Goal: Task Accomplishment & Management: Manage account settings

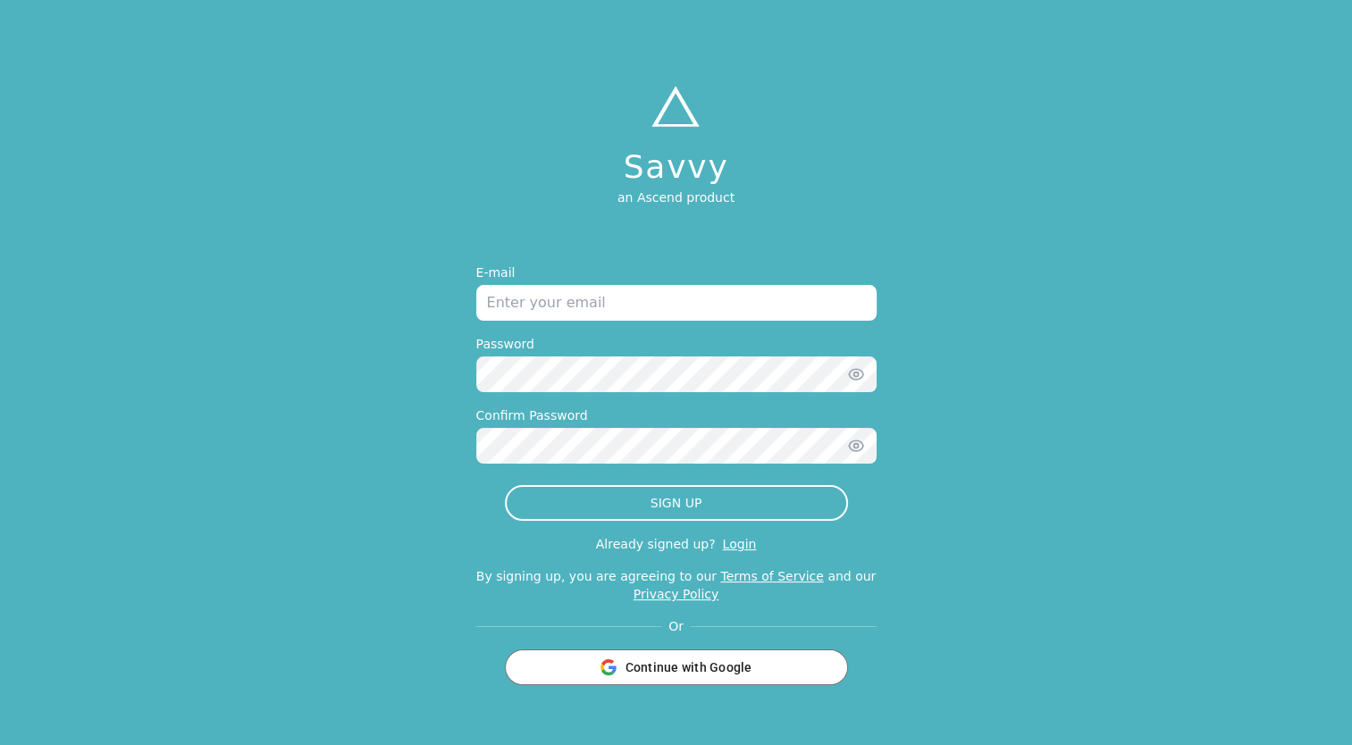
click at [774, 320] on input "email" at bounding box center [676, 303] width 400 height 36
type input "[EMAIL_ADDRESS][DOMAIN_NAME]"
click at [854, 382] on icon "button" at bounding box center [856, 374] width 18 height 18
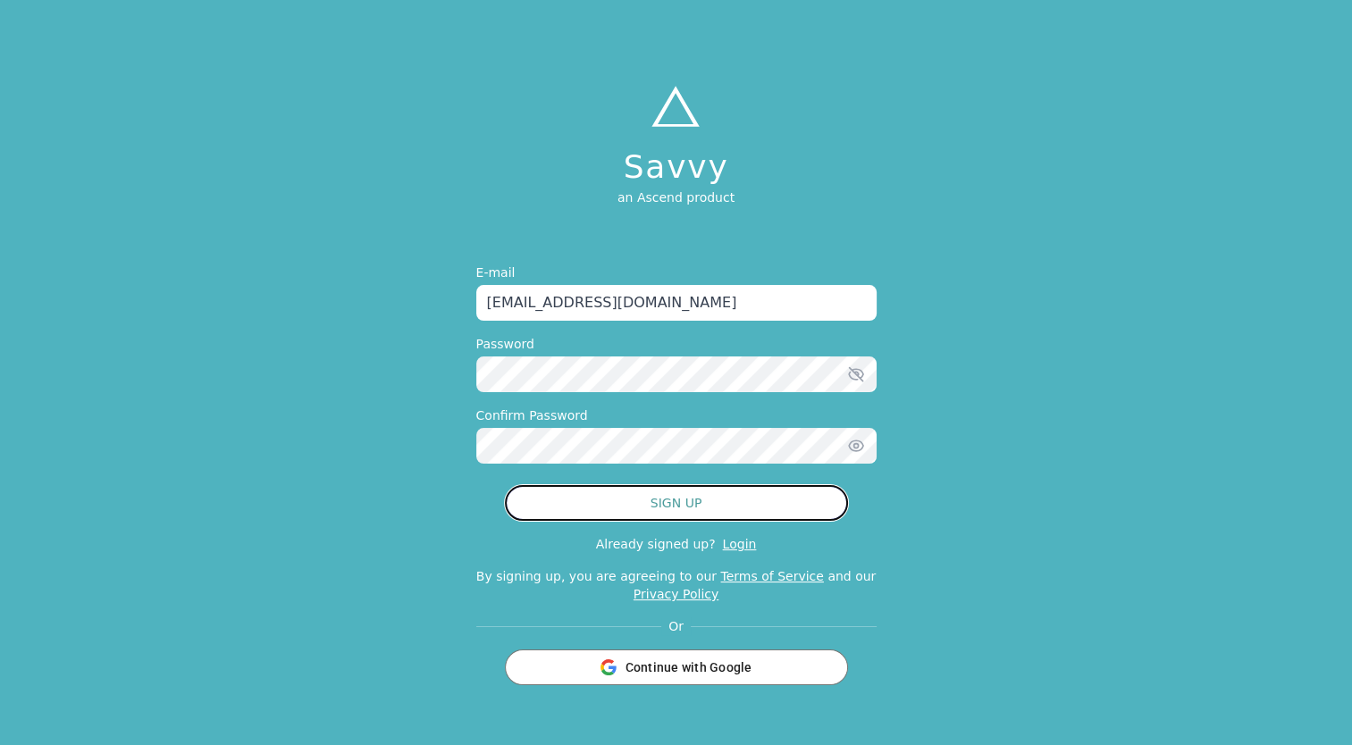
click at [701, 510] on button "SIGN UP" at bounding box center [676, 503] width 343 height 36
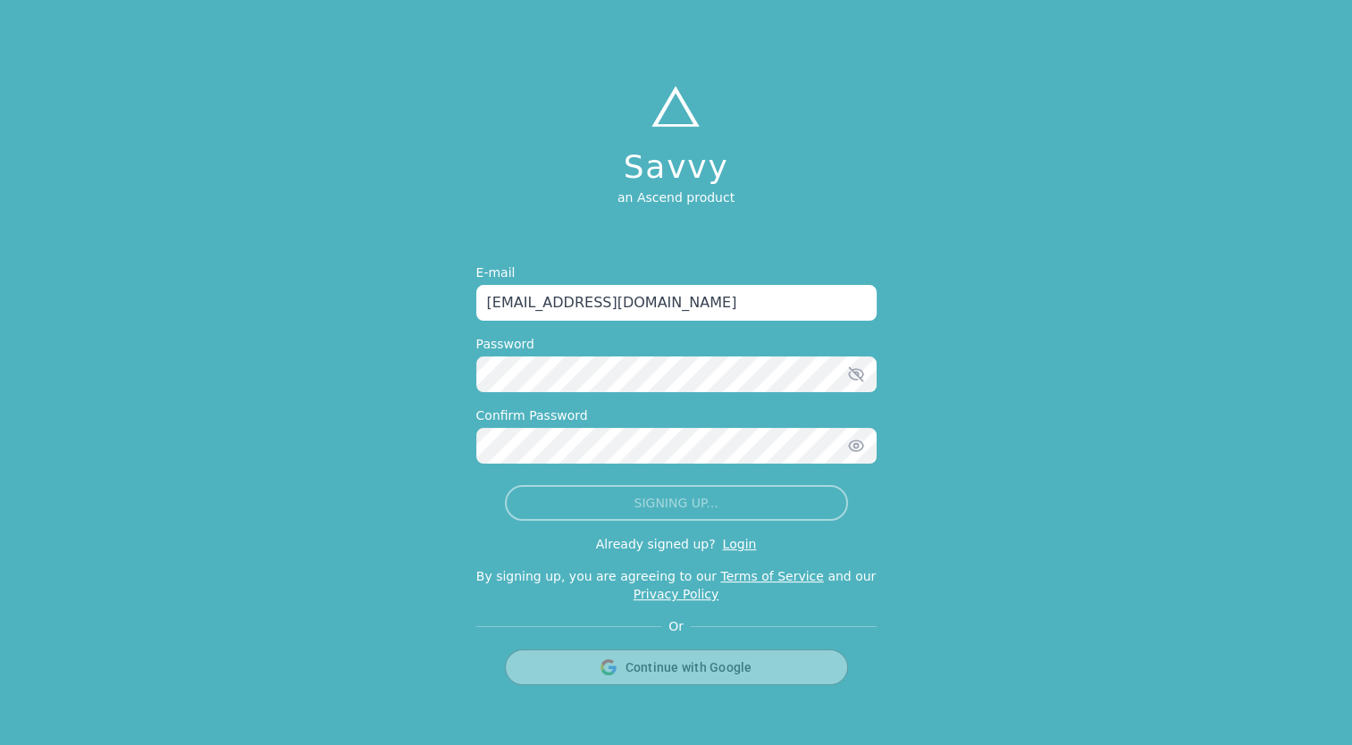
click at [373, 556] on div "Savvy an Ascend product E-mail tess965@gmail.com Password Confirm Password SIGN…" at bounding box center [676, 372] width 1352 height 745
click at [279, 428] on div "Savvy an Ascend product E-mail tess965@gmail.com Password Confirm Password SIGN…" at bounding box center [676, 372] width 1352 height 745
click at [209, 356] on div "Savvy an Ascend product E-mail tess965@gmail.com Password Confirm Password SIGN…" at bounding box center [676, 372] width 1352 height 745
drag, startPoint x: 630, startPoint y: 304, endPoint x: 257, endPoint y: 295, distance: 372.6
click at [257, 295] on div "Savvy an Ascend product E-mail tess965@gmail.com Password Confirm Password SIGN…" at bounding box center [676, 372] width 1352 height 745
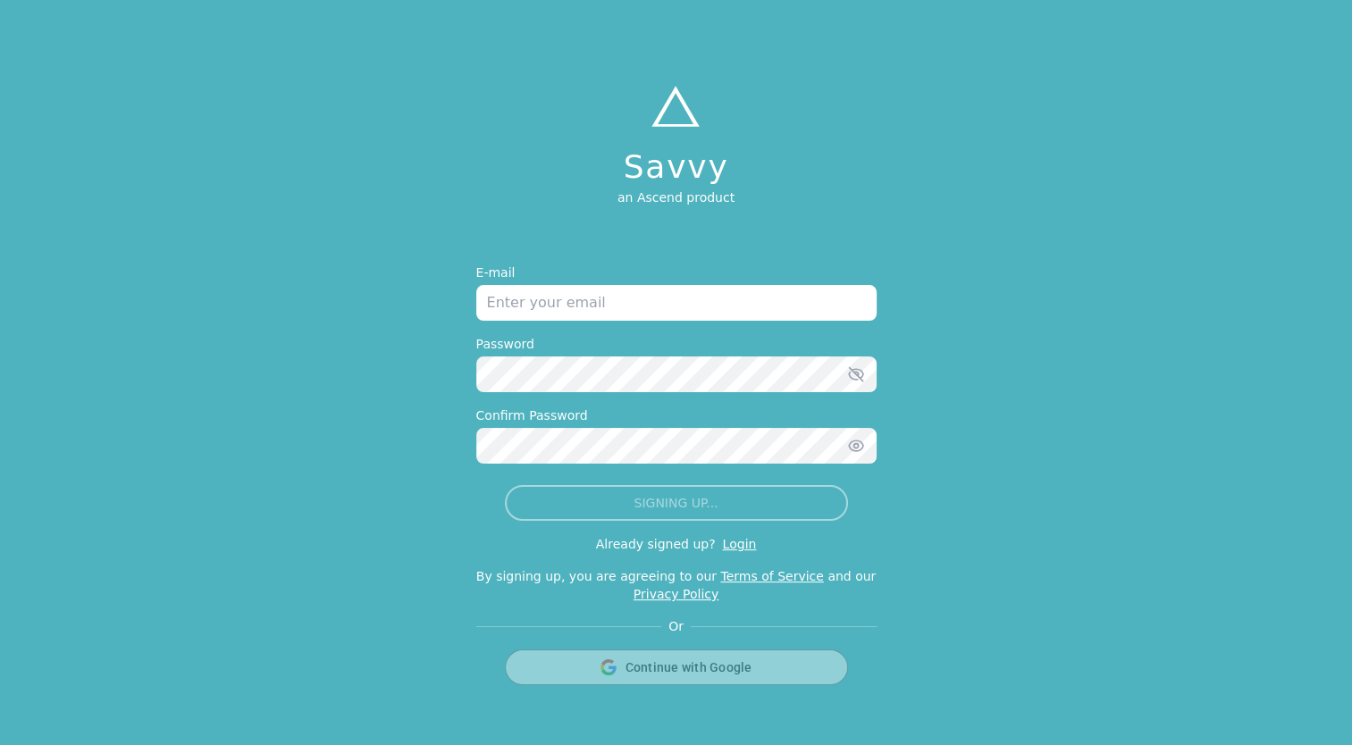
click at [257, 295] on div "Savvy an Ascend product E-mail Password Confirm Password SIGNING UP... Already …" at bounding box center [676, 372] width 1352 height 745
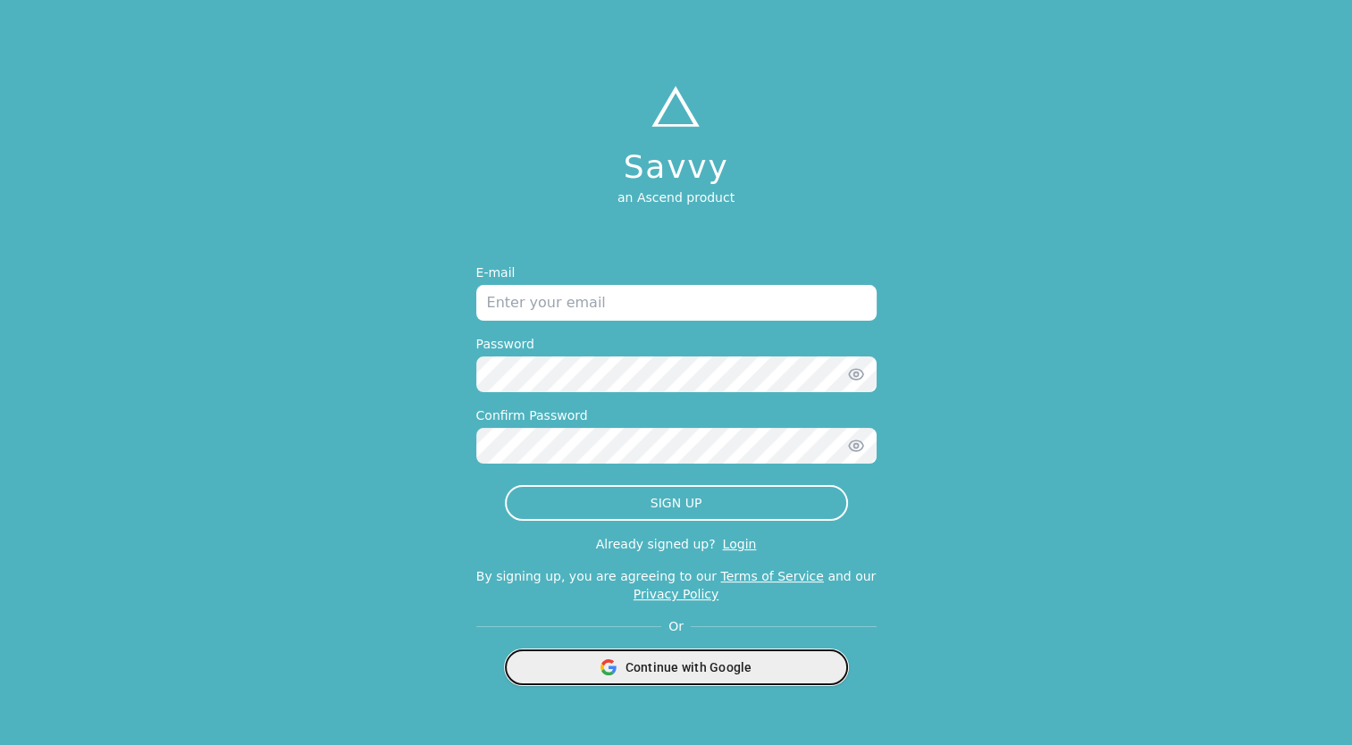
click at [626, 666] on span "Continue with Google" at bounding box center [688, 667] width 127 height 18
click at [666, 671] on span "Continue with Google" at bounding box center [688, 667] width 127 height 18
click at [716, 674] on span "Continue with Google" at bounding box center [688, 667] width 127 height 18
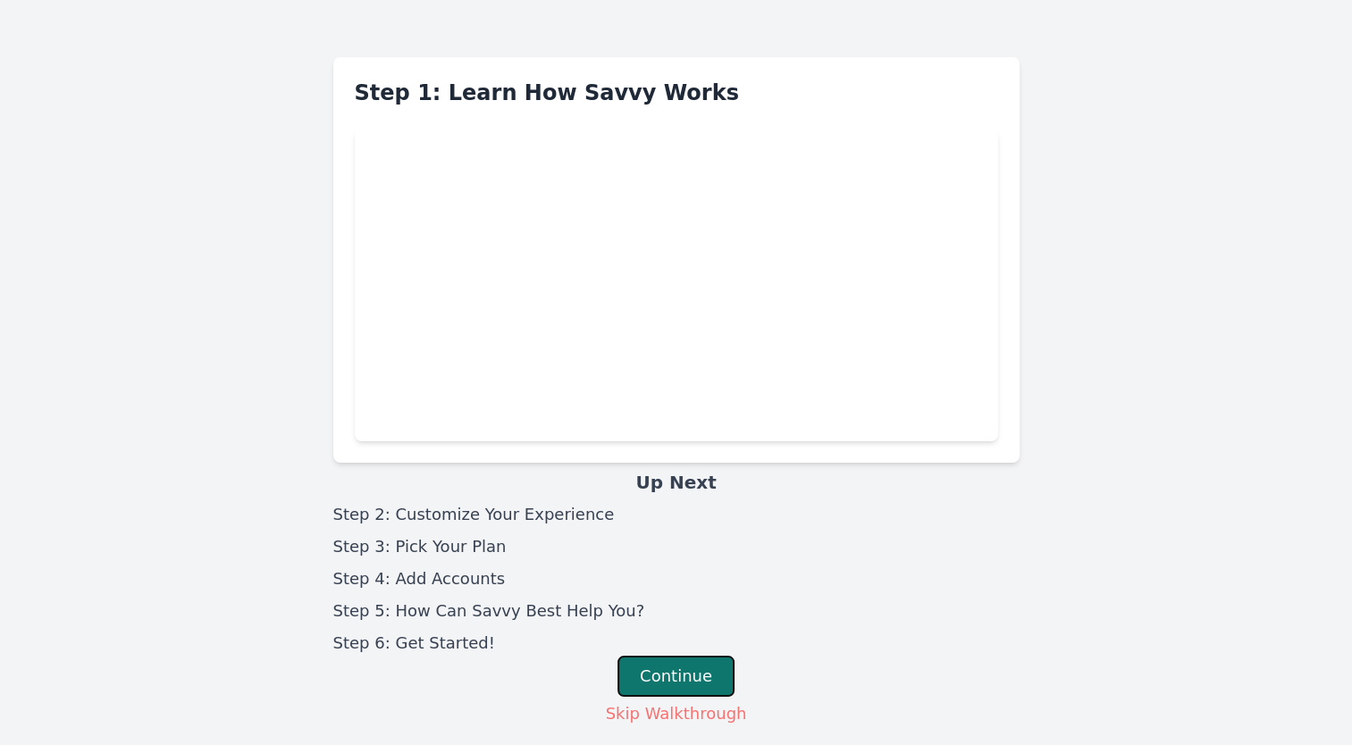
click at [703, 672] on button "Continue" at bounding box center [675, 676] width 117 height 41
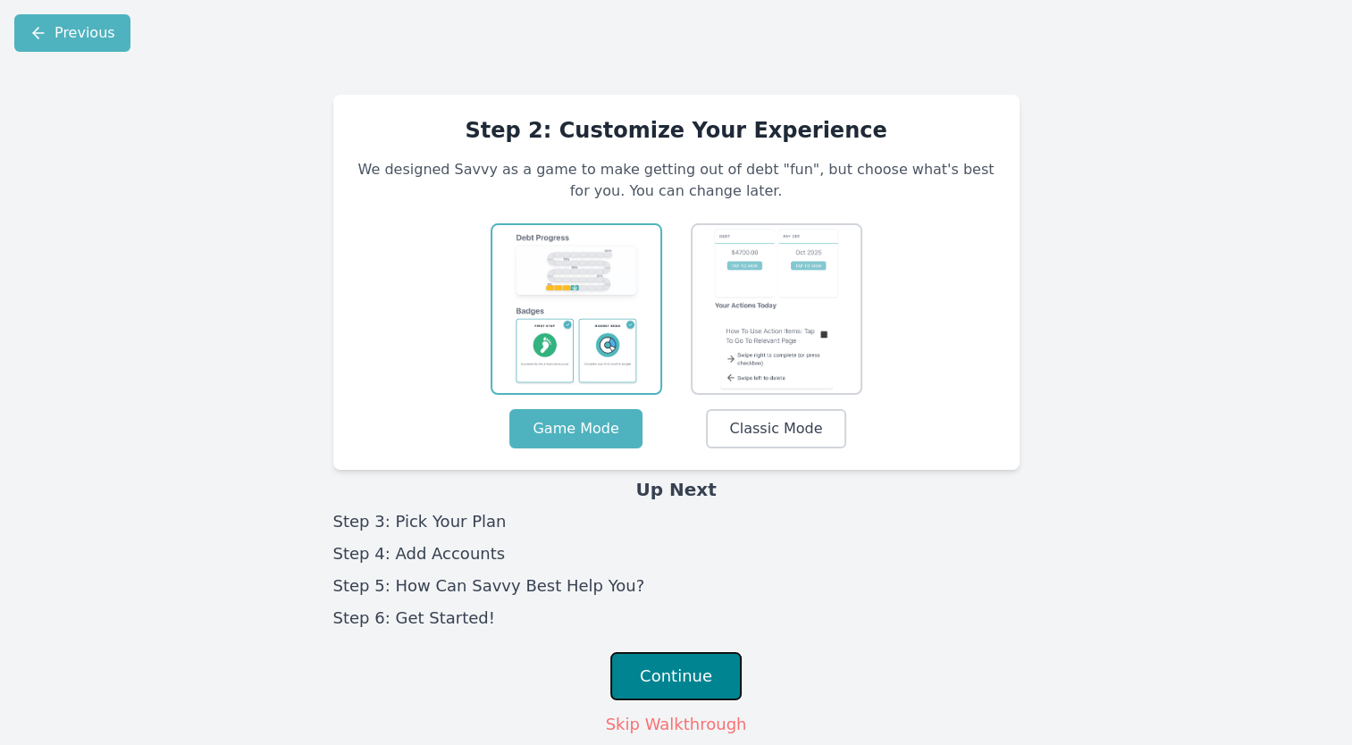
click at [703, 672] on button "Continue" at bounding box center [675, 676] width 131 height 48
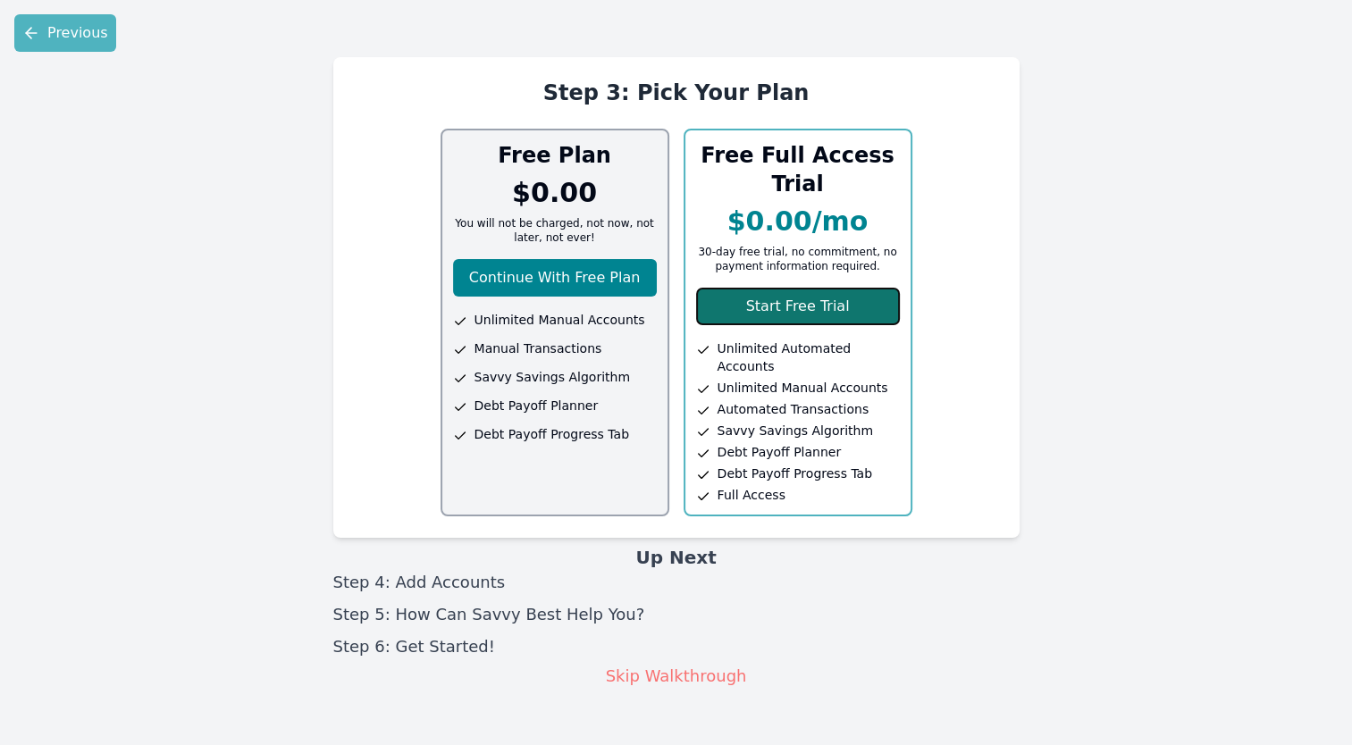
click at [801, 300] on button "Start Free Trial" at bounding box center [798, 307] width 204 height 38
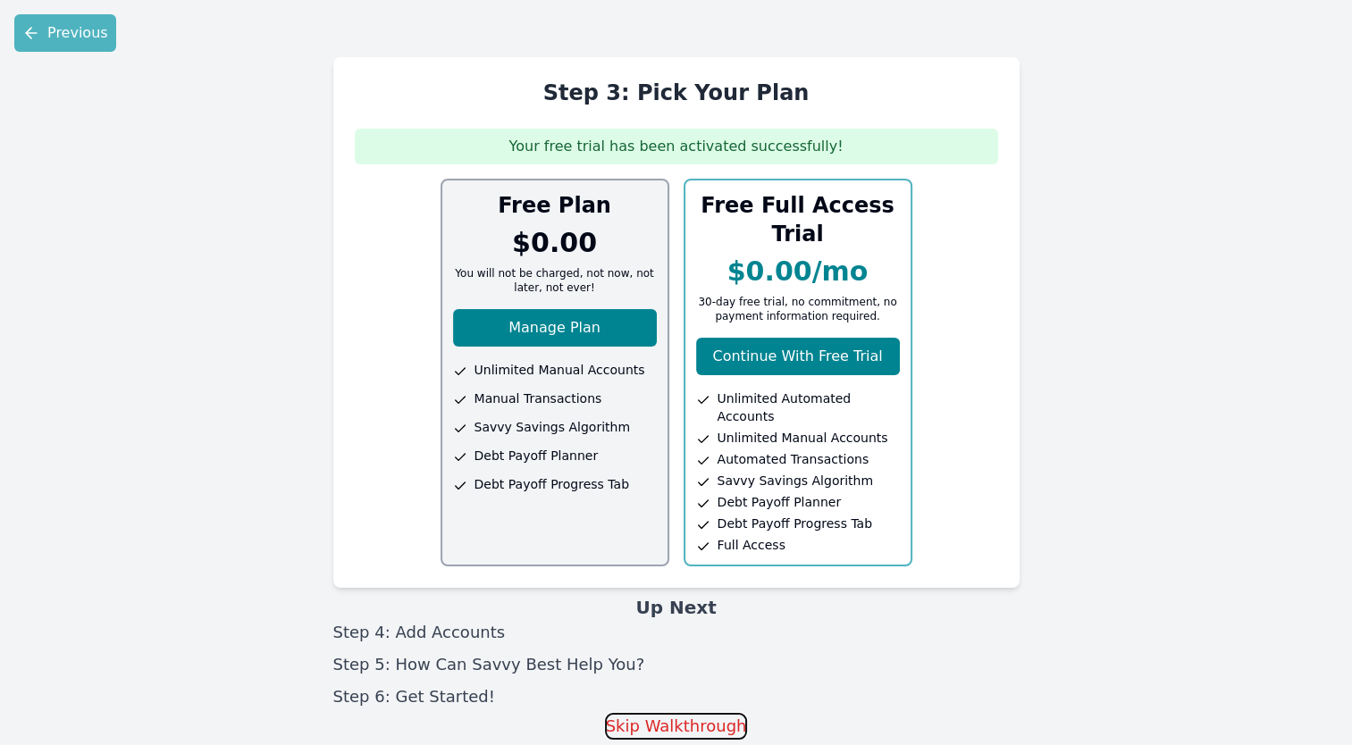
click at [679, 713] on button "Skip Walkthrough" at bounding box center [676, 726] width 143 height 27
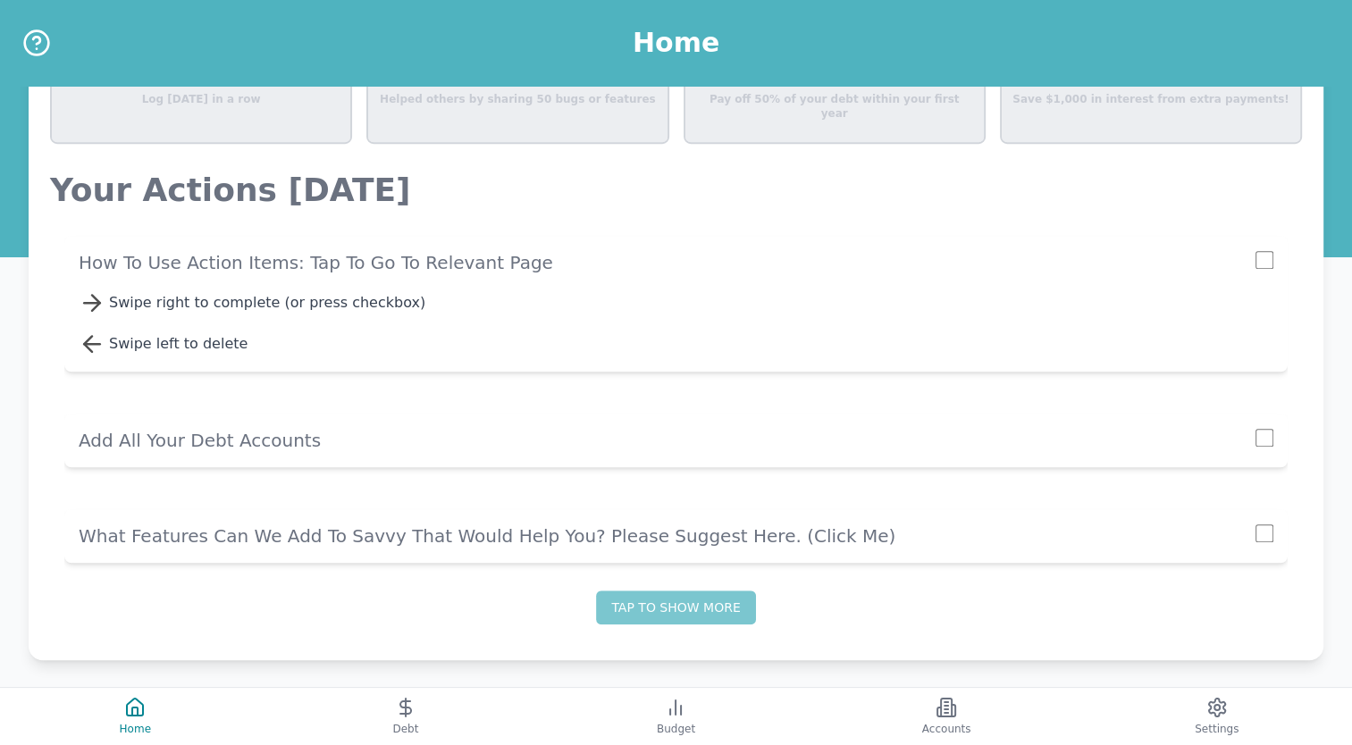
scroll to position [1178, 0]
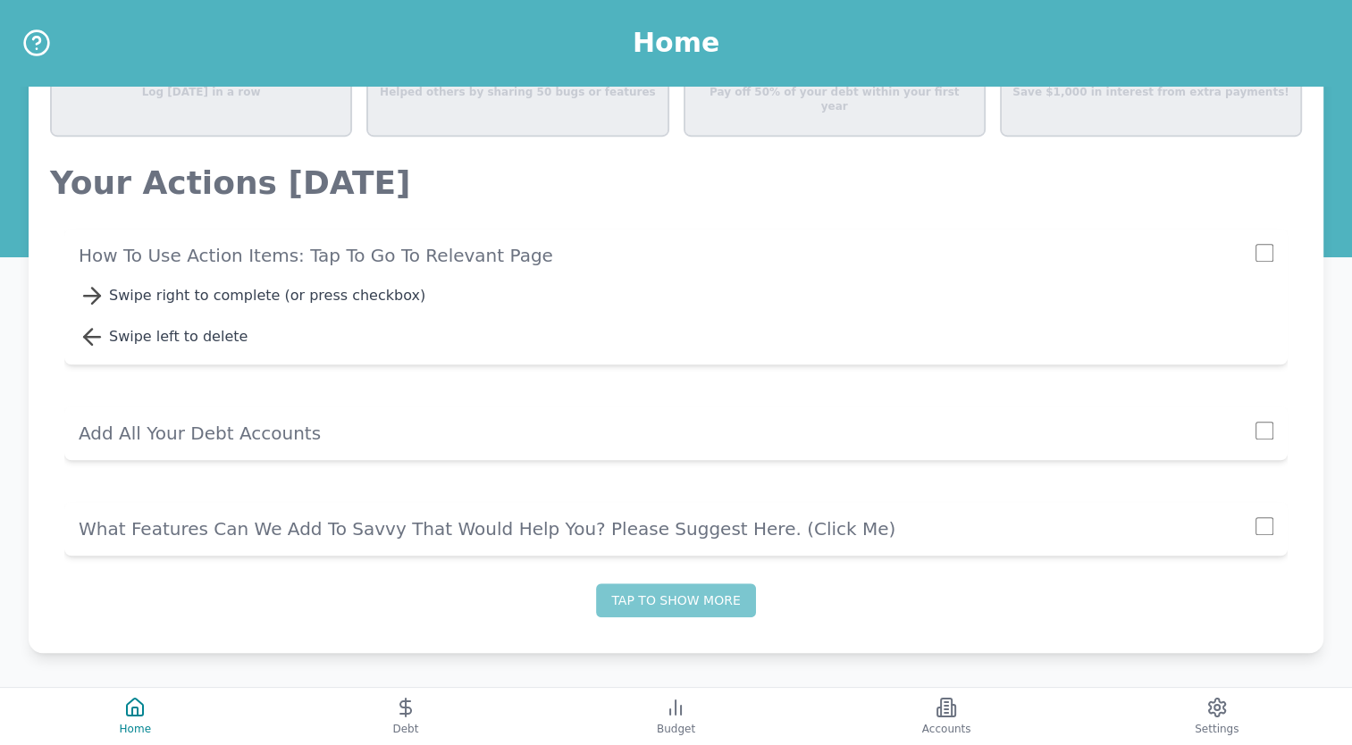
click at [257, 218] on div "How to use action items: Tap to go to relevant page Swipe right to complete (or…" at bounding box center [675, 296] width 1223 height 164
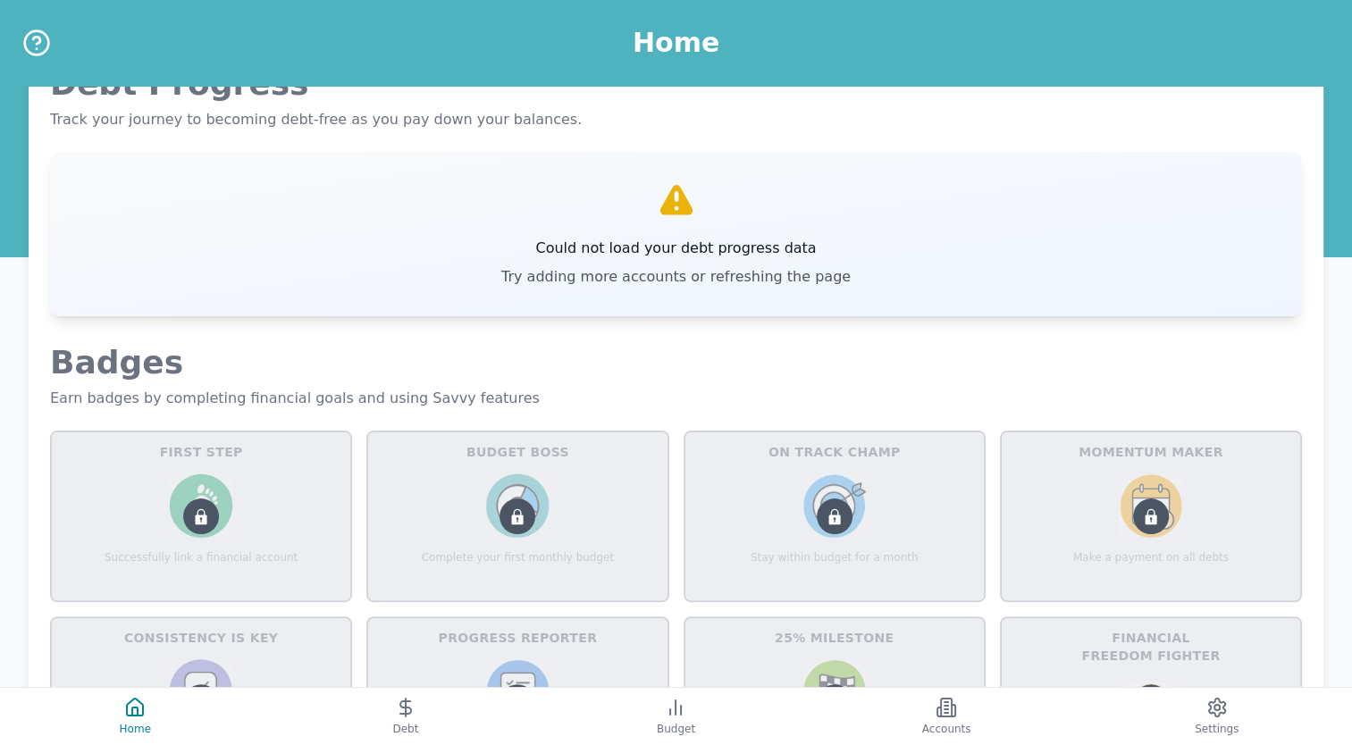
scroll to position [0, 0]
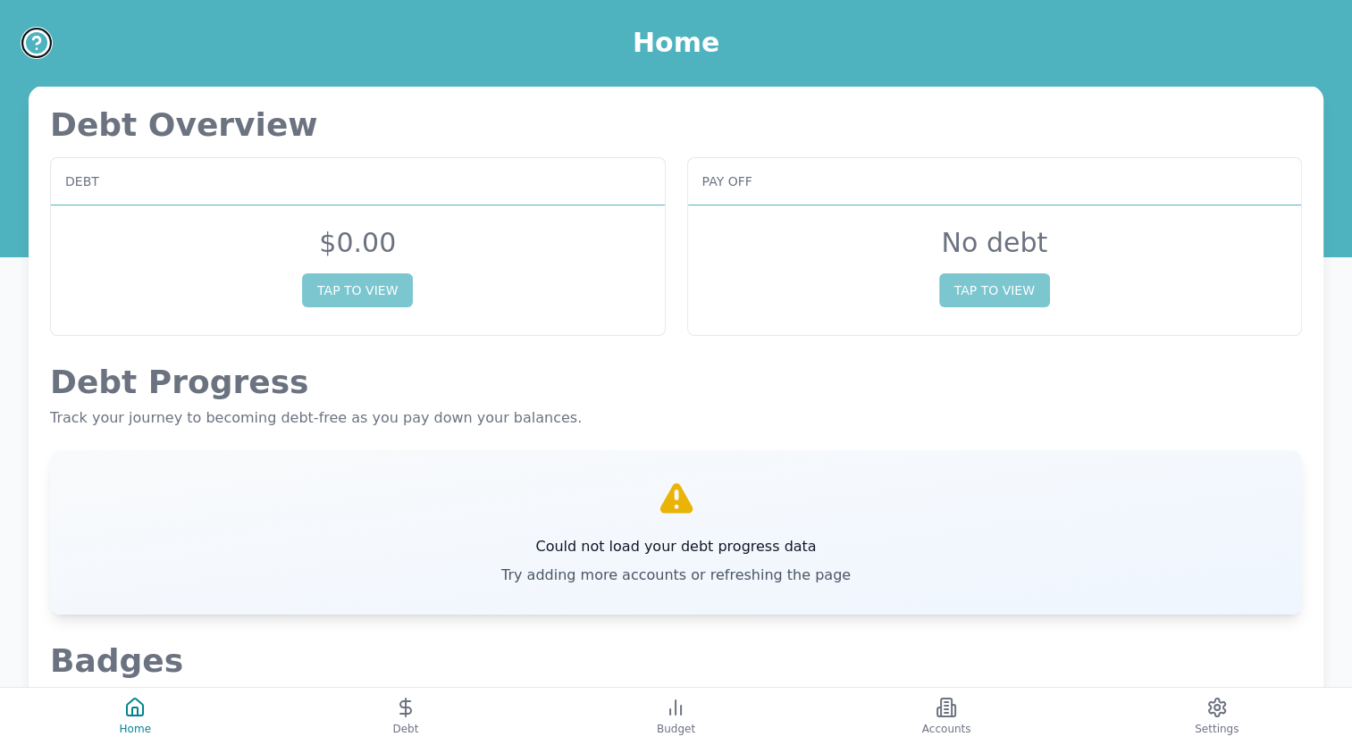
click at [32, 45] on icon "Help" at bounding box center [36, 43] width 29 height 29
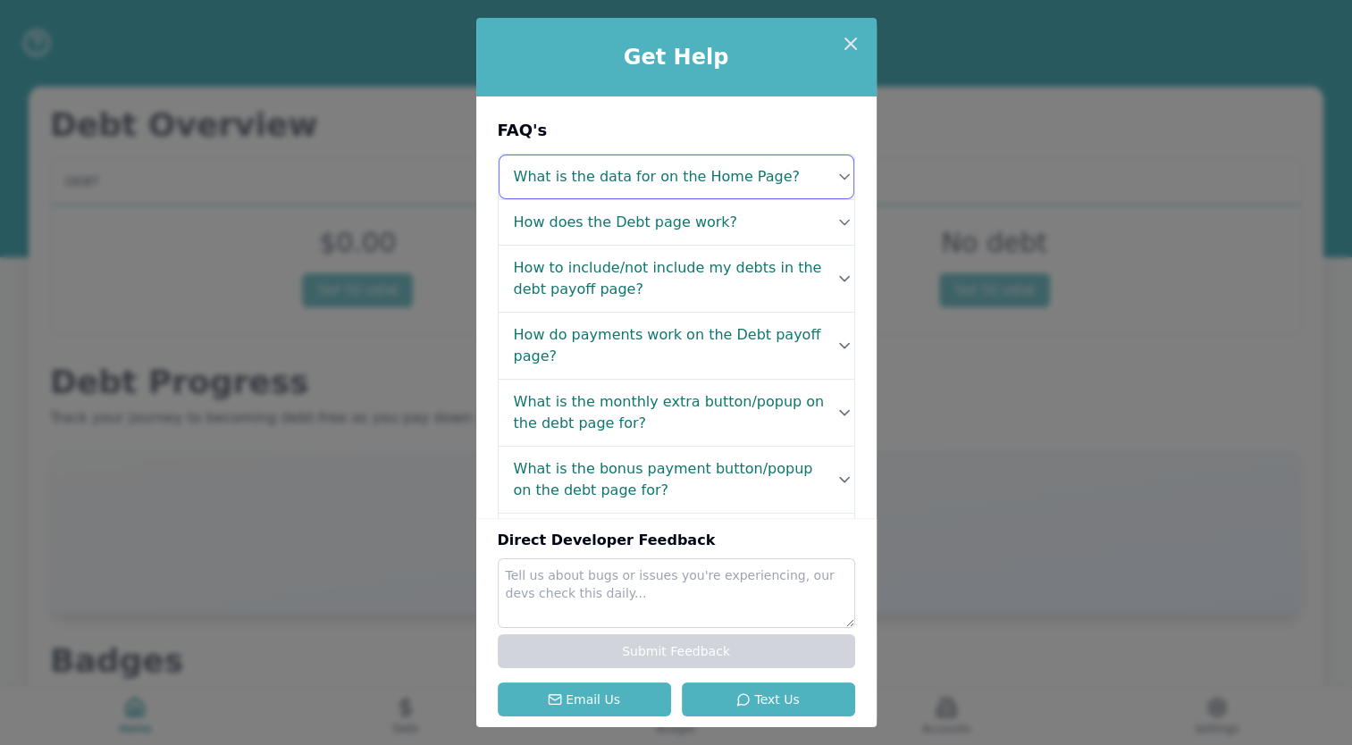
click at [837, 178] on icon at bounding box center [844, 177] width 18 height 18
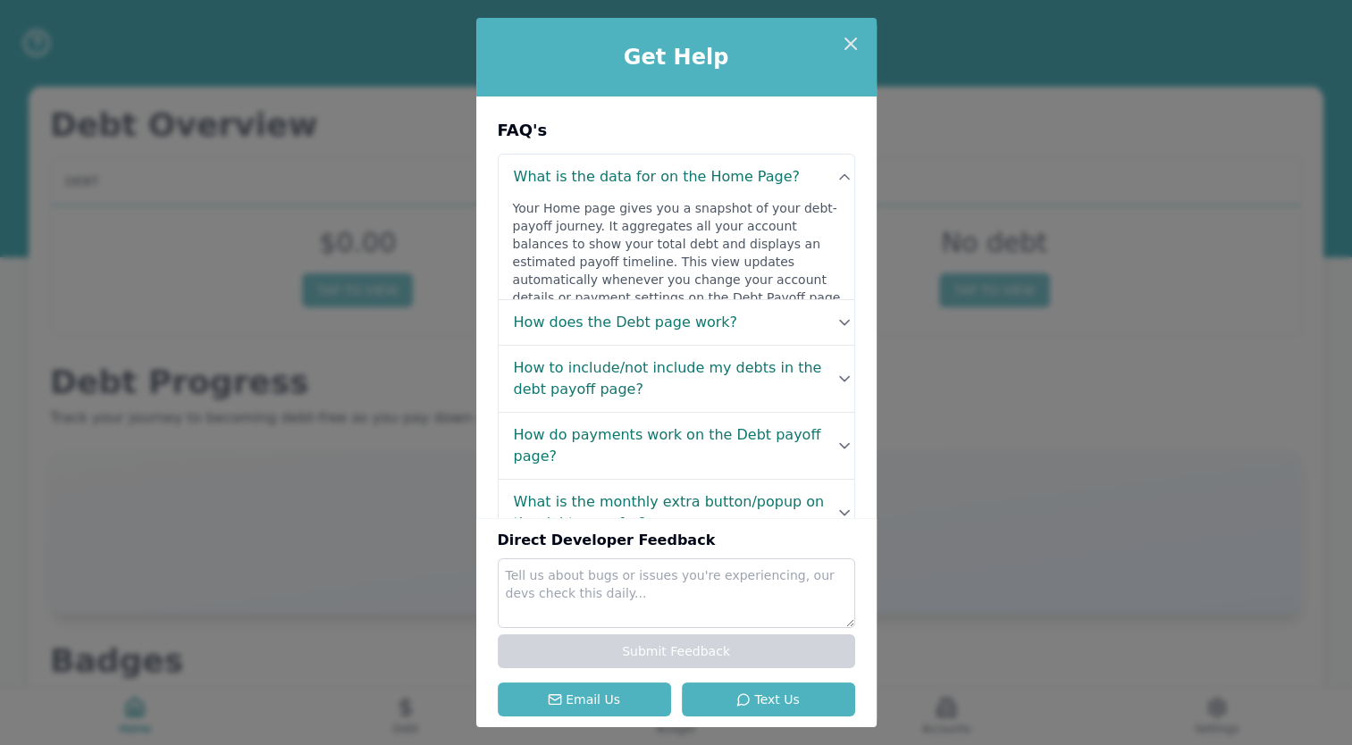
click at [1009, 143] on div "Get Help FAQ's What is the data for on the Home Page? Your Home page gives you …" at bounding box center [676, 372] width 1352 height 745
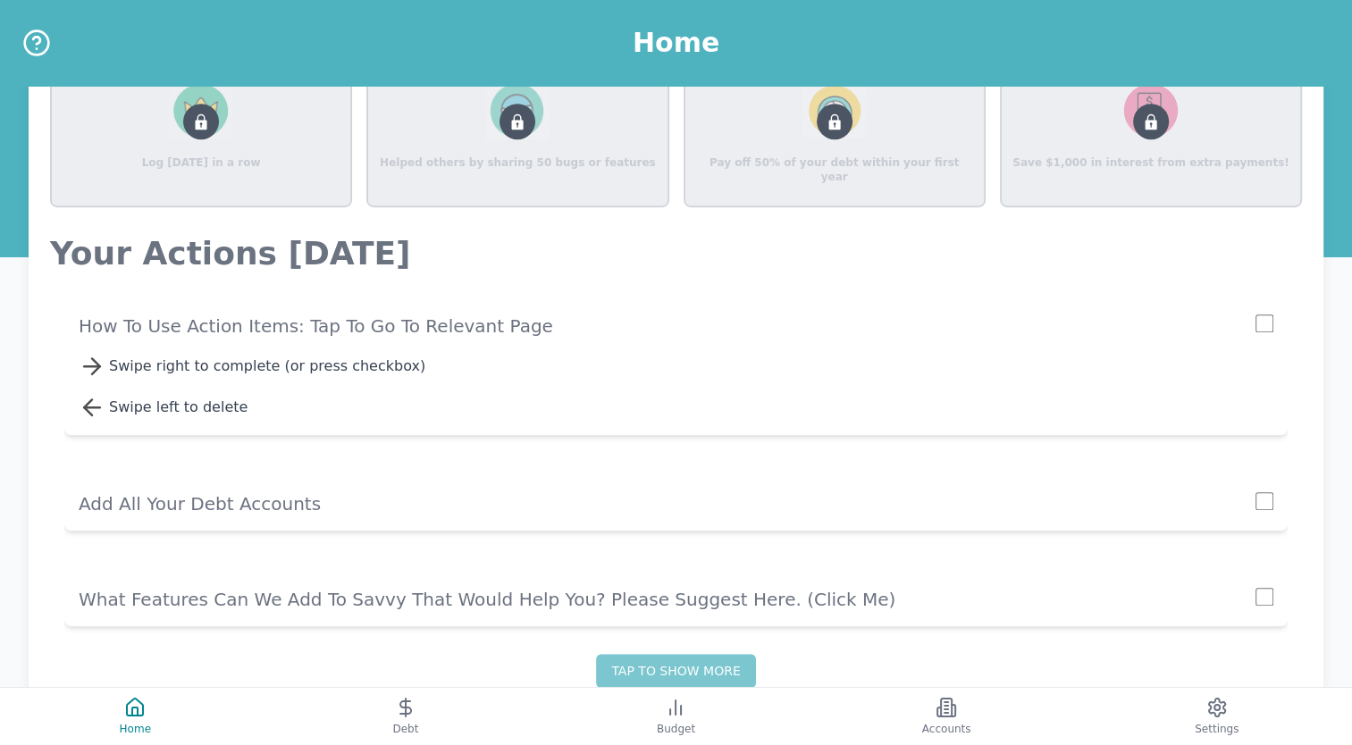
scroll to position [1178, 0]
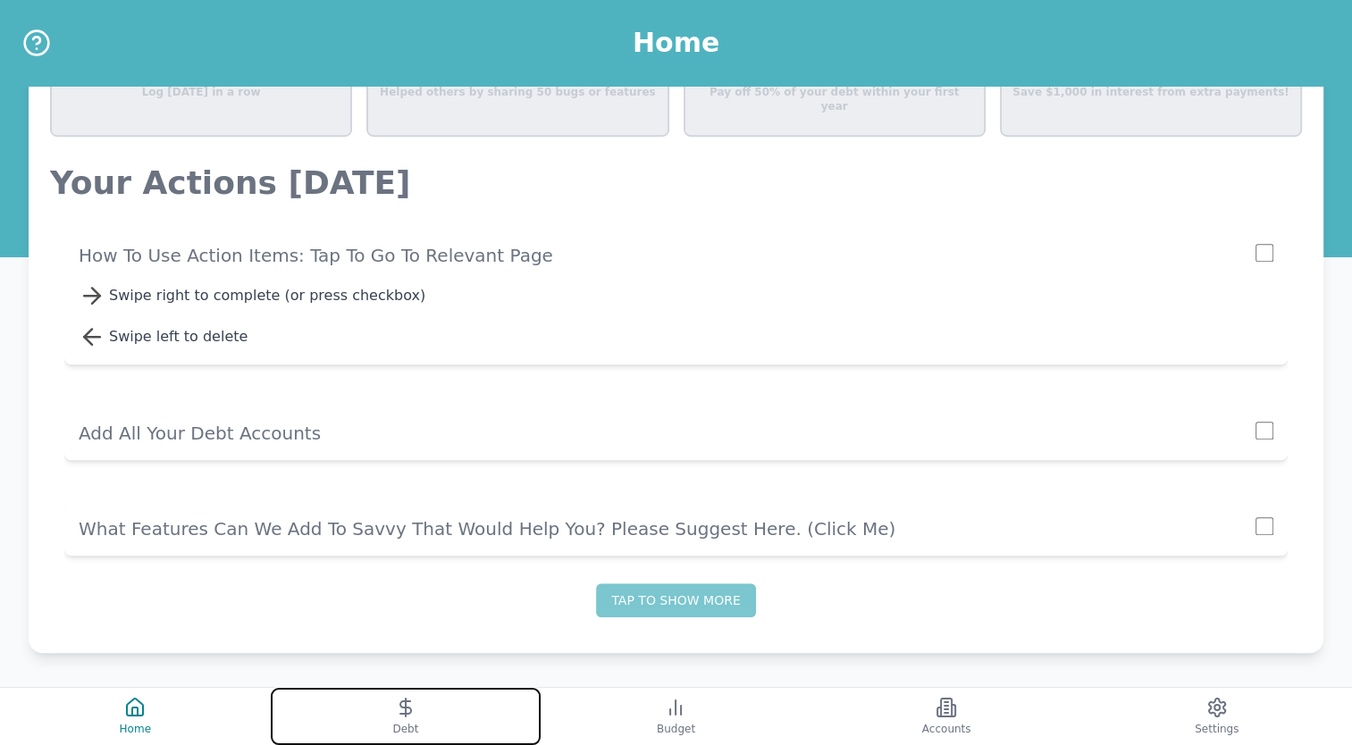
click at [412, 708] on icon at bounding box center [405, 707] width 21 height 21
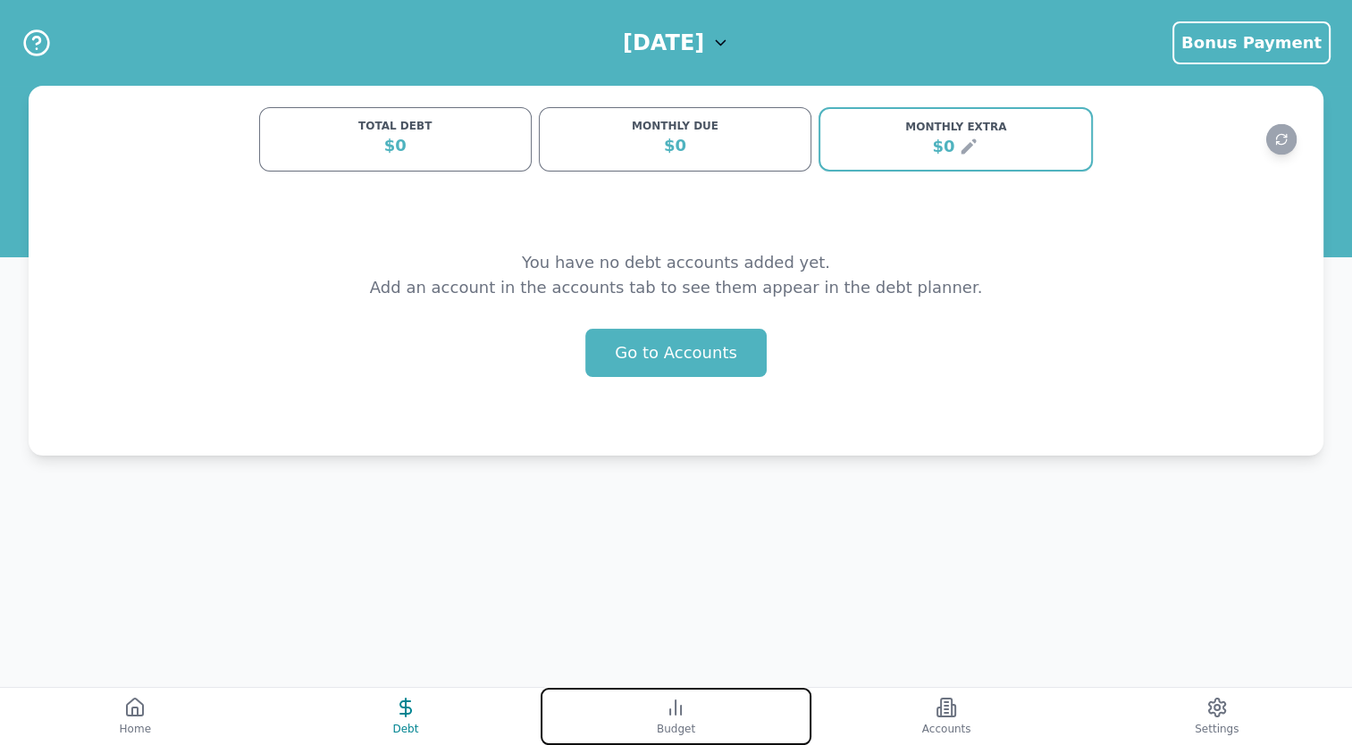
click at [651, 729] on button "Budget" at bounding box center [675, 716] width 271 height 57
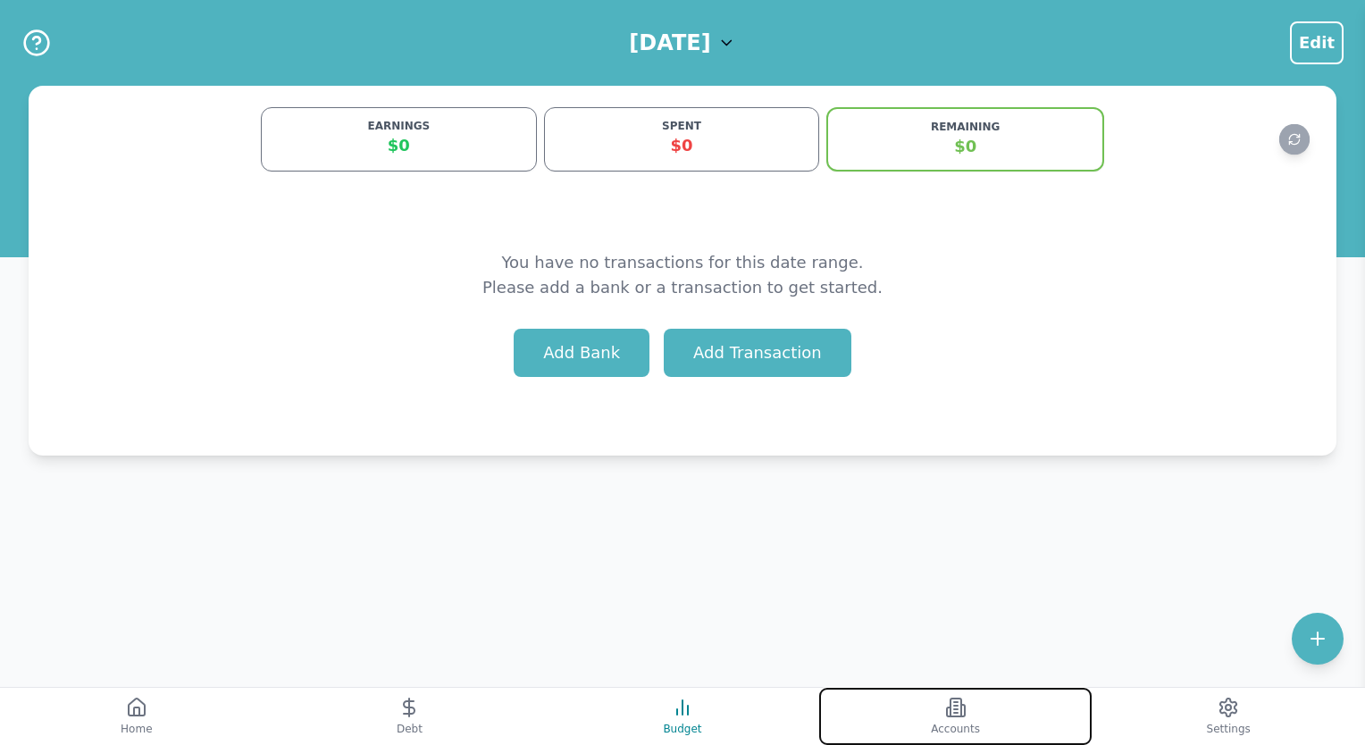
click at [950, 708] on icon at bounding box center [955, 707] width 21 height 21
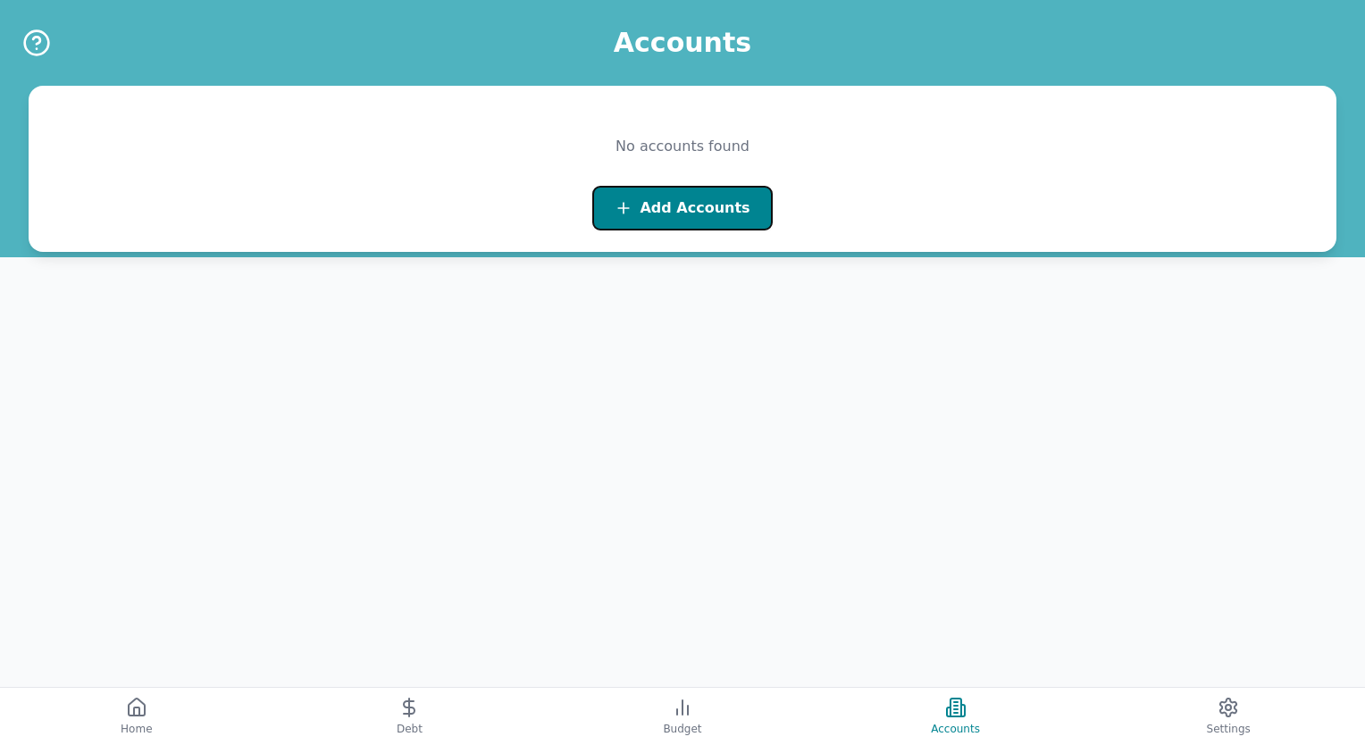
click at [654, 204] on span "Add Accounts" at bounding box center [695, 207] width 110 height 21
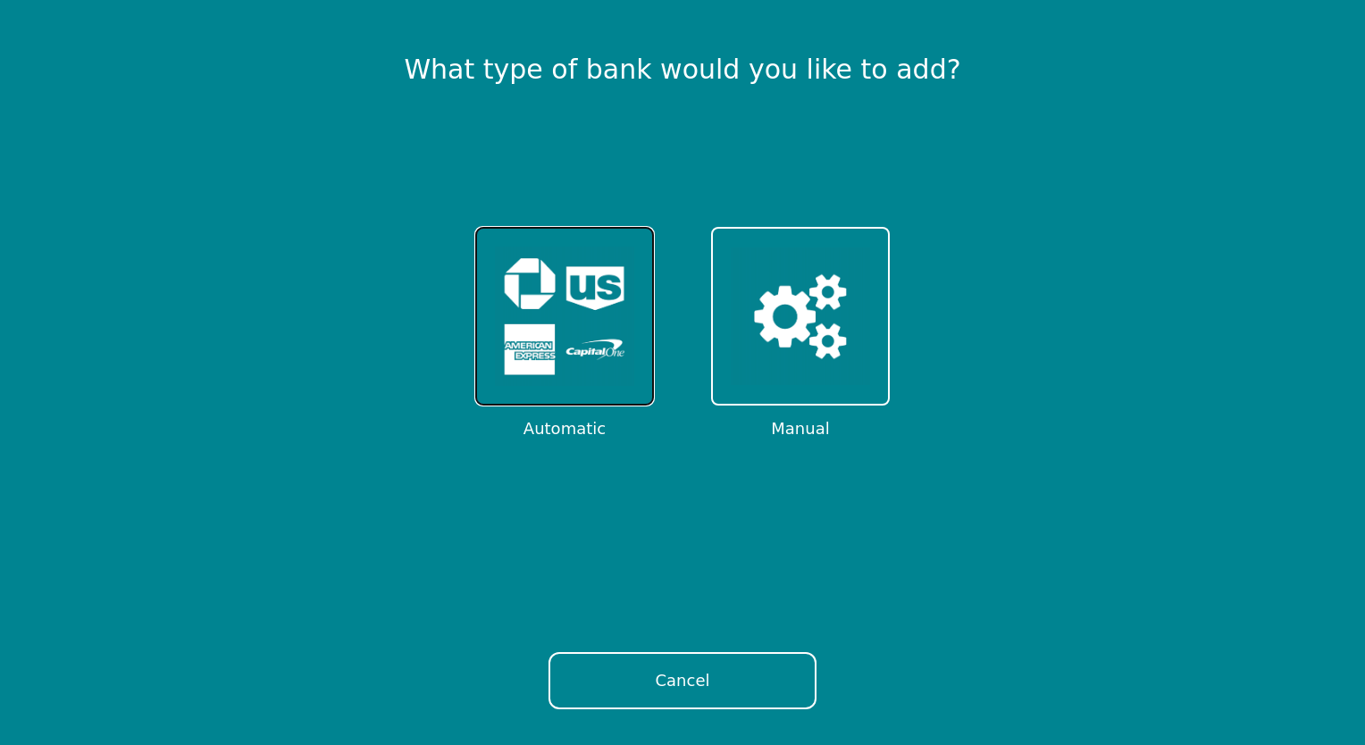
click at [599, 291] on img at bounding box center [564, 316] width 139 height 139
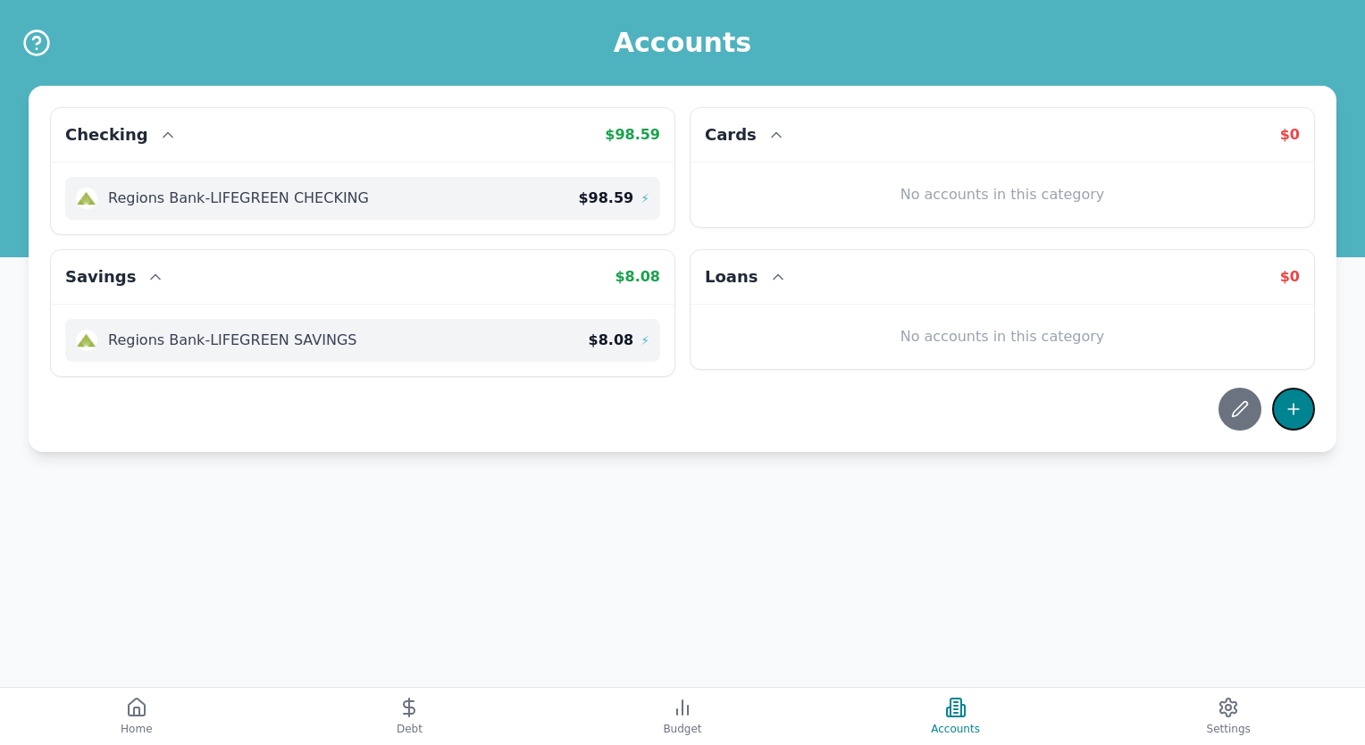
click at [1297, 406] on icon at bounding box center [1294, 409] width 18 height 18
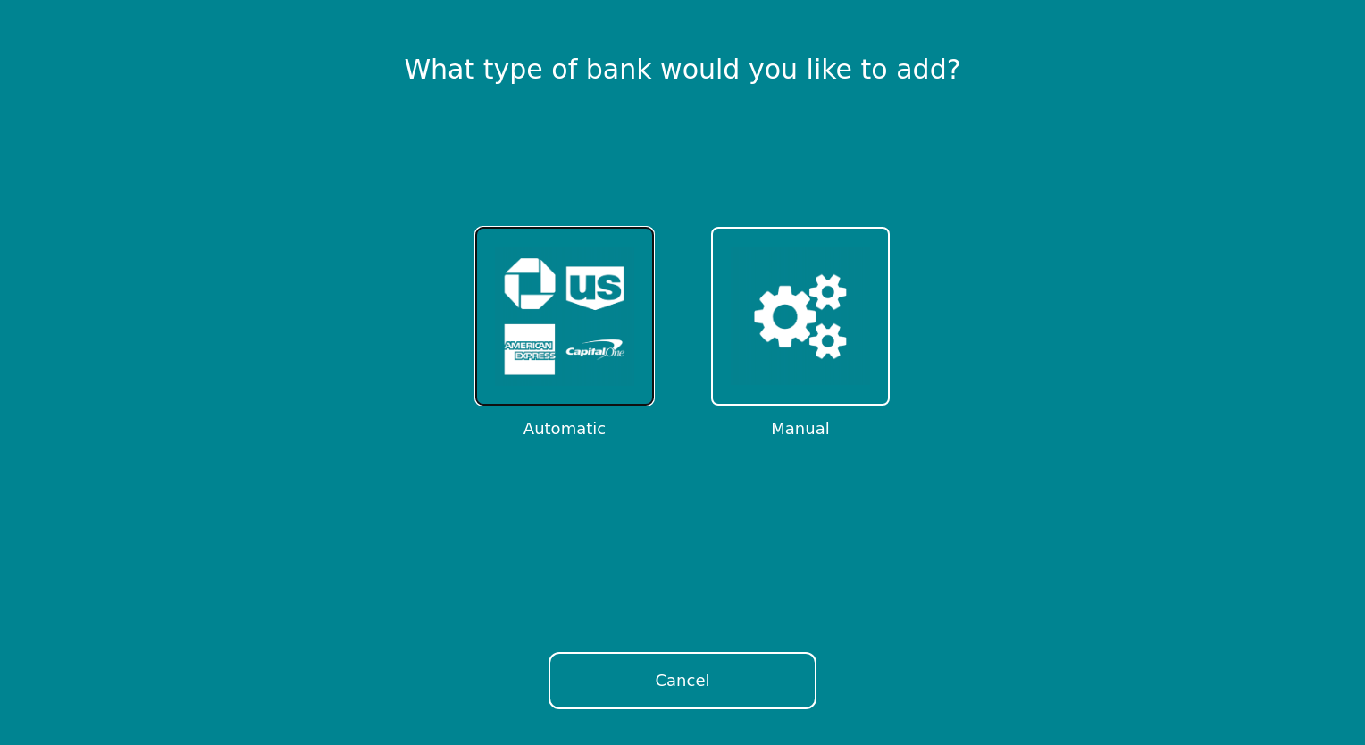
click at [613, 353] on img at bounding box center [564, 316] width 139 height 139
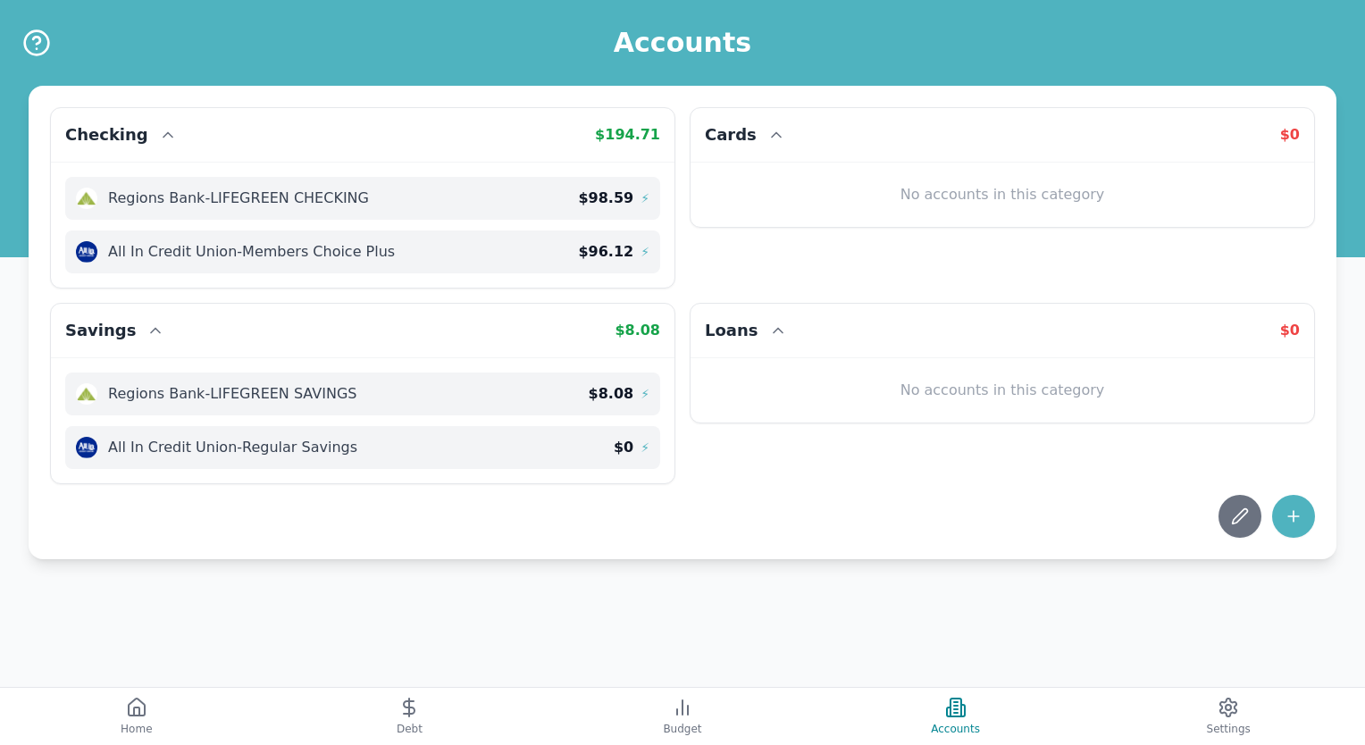
click at [967, 197] on div "No accounts in this category" at bounding box center [1002, 195] width 595 height 36
click at [1297, 137] on span "$ 0" at bounding box center [1290, 134] width 20 height 17
click at [1061, 203] on div "No accounts in this category" at bounding box center [1002, 195] width 595 height 36
click at [1287, 523] on icon at bounding box center [1294, 516] width 18 height 18
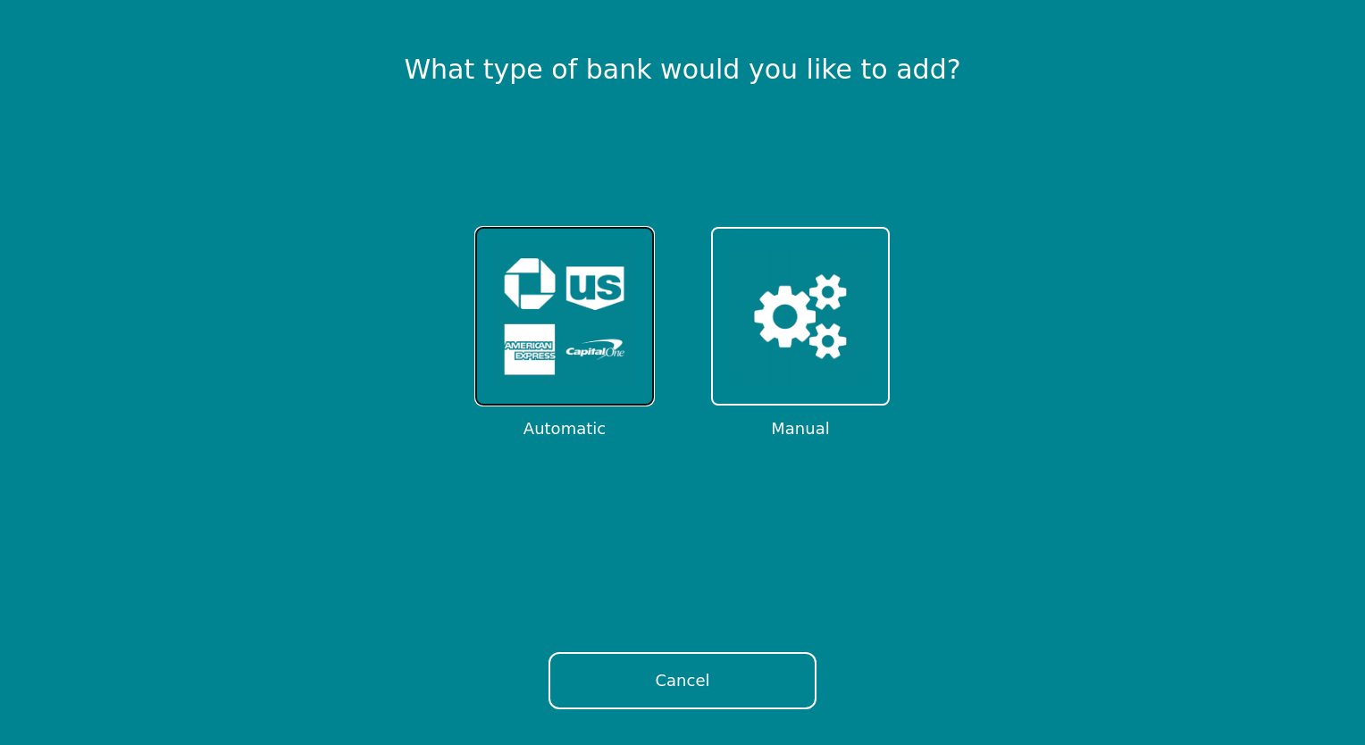
click at [607, 302] on img at bounding box center [564, 316] width 139 height 139
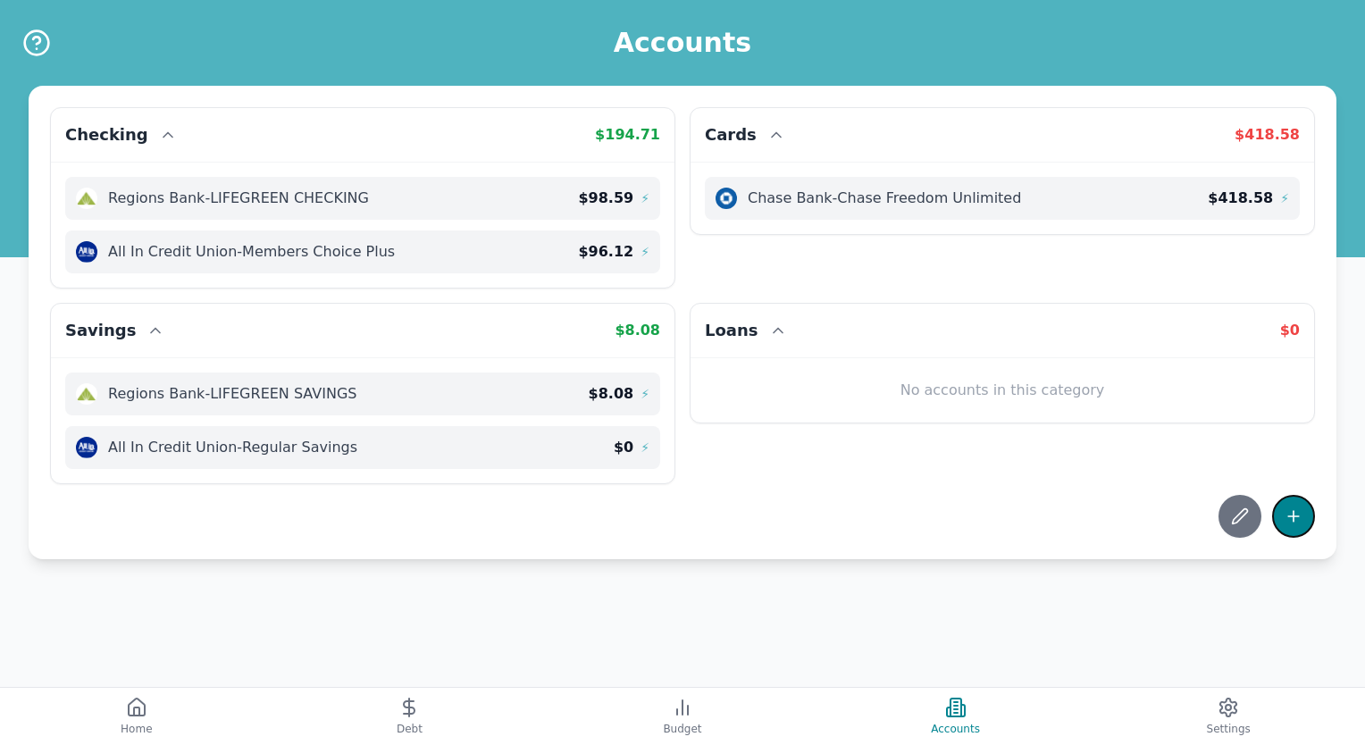
click at [1293, 525] on button at bounding box center [1293, 516] width 43 height 43
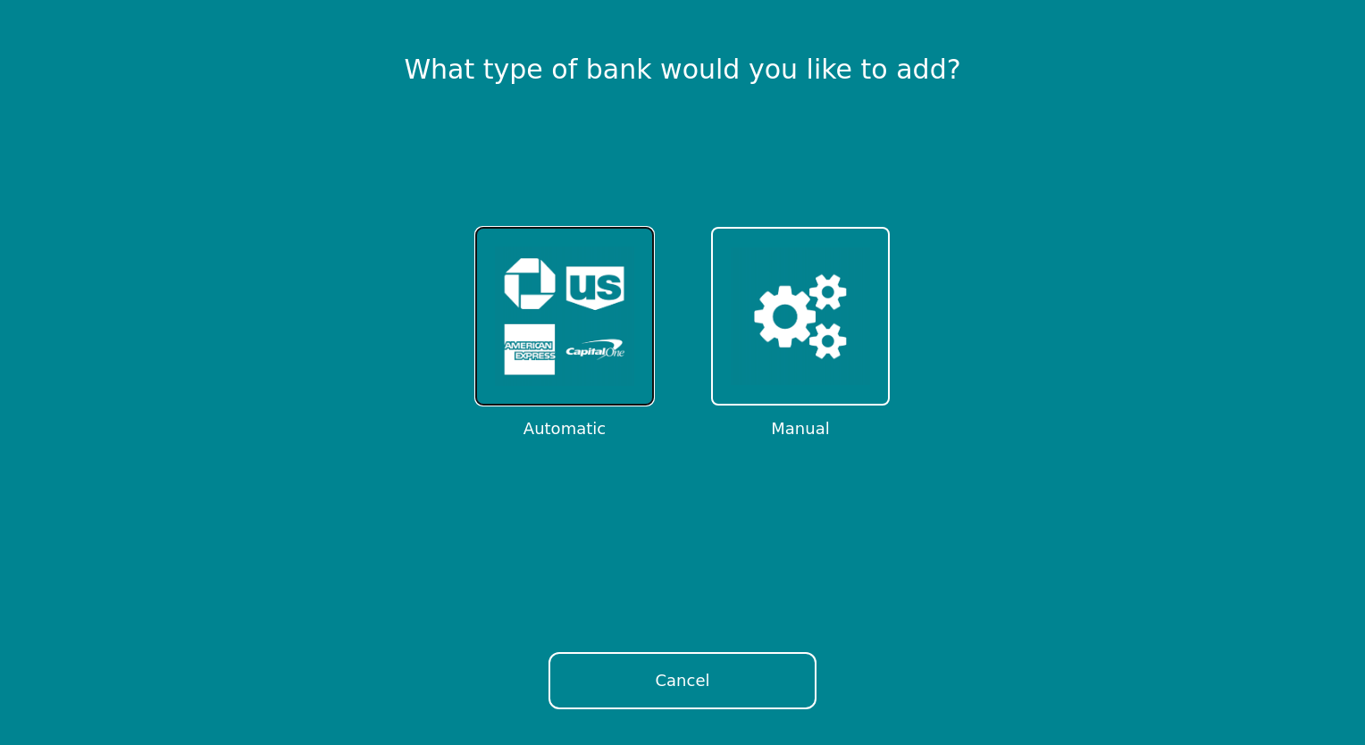
click at [625, 353] on img at bounding box center [564, 316] width 139 height 139
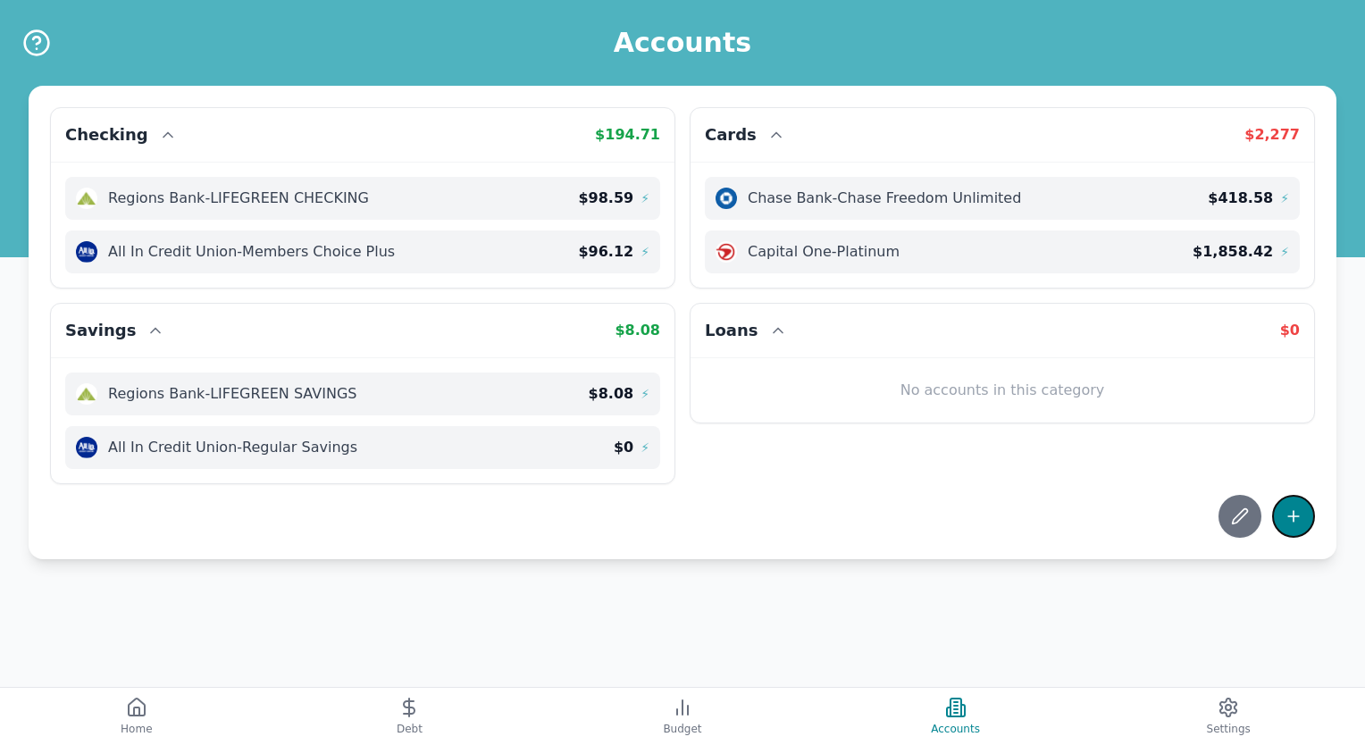
click at [1297, 508] on icon at bounding box center [1294, 516] width 18 height 18
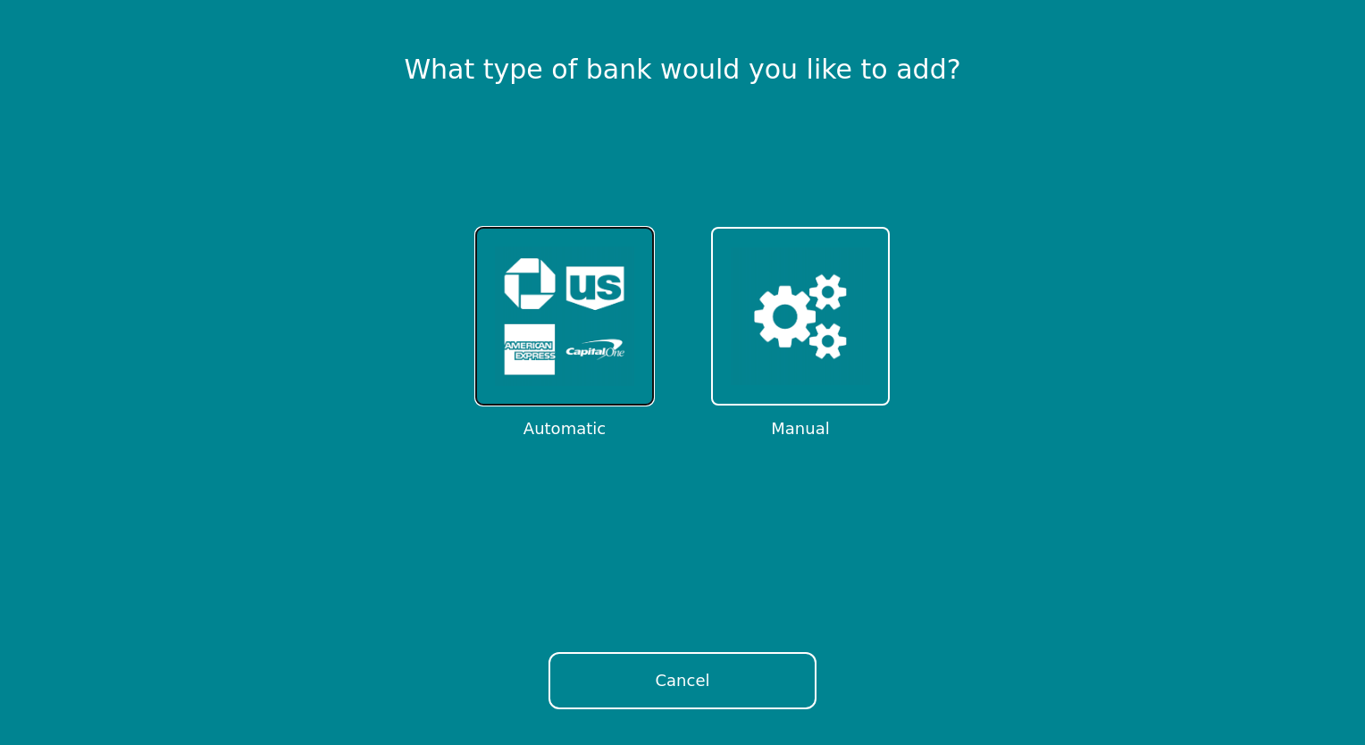
click at [596, 327] on img at bounding box center [564, 316] width 139 height 139
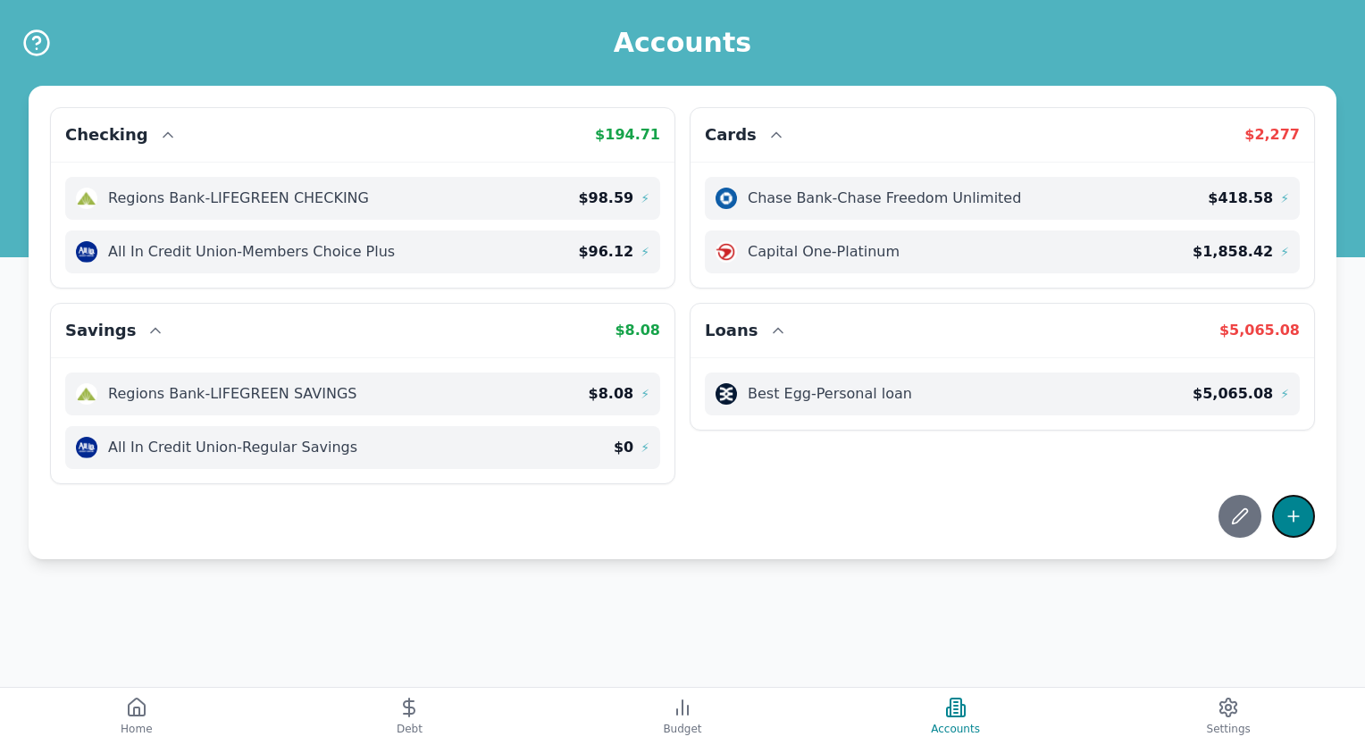
click at [1290, 513] on icon at bounding box center [1294, 516] width 18 height 18
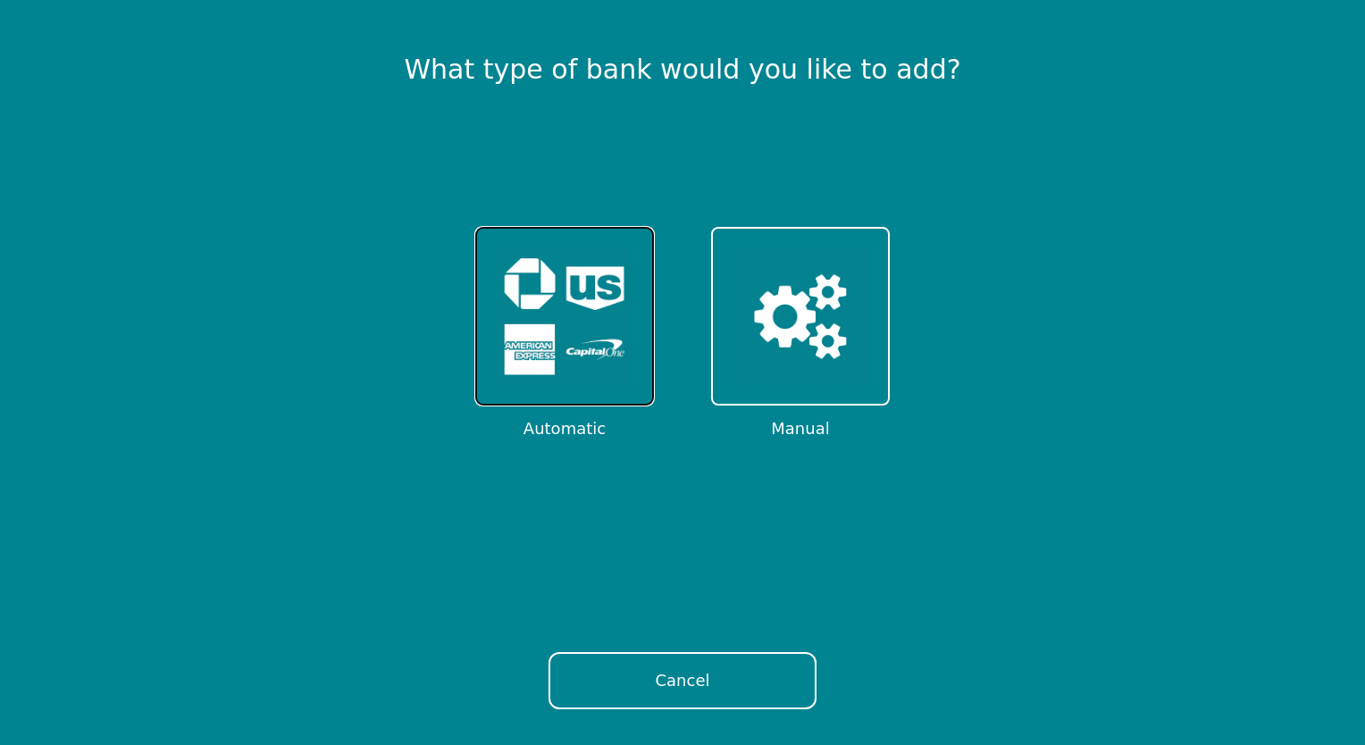
click at [596, 363] on img at bounding box center [564, 316] width 139 height 139
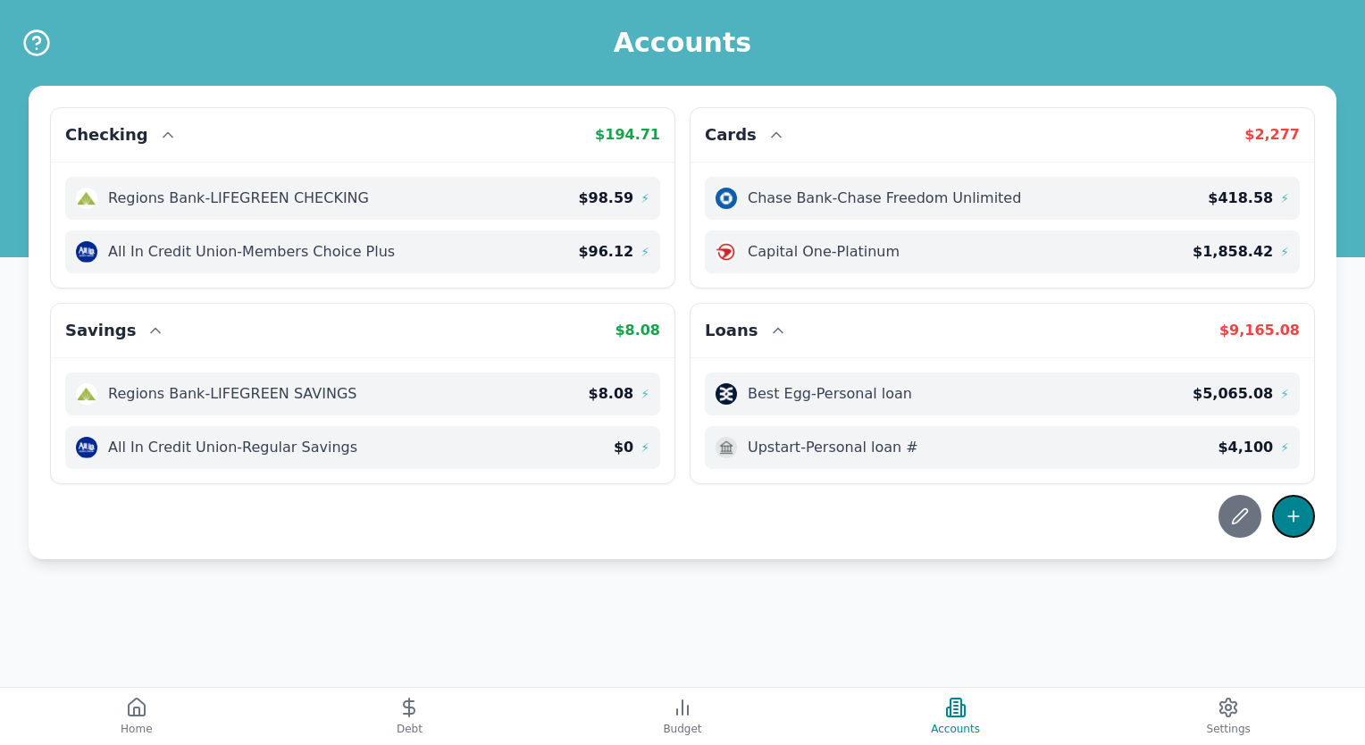
click at [1293, 524] on button at bounding box center [1293, 516] width 43 height 43
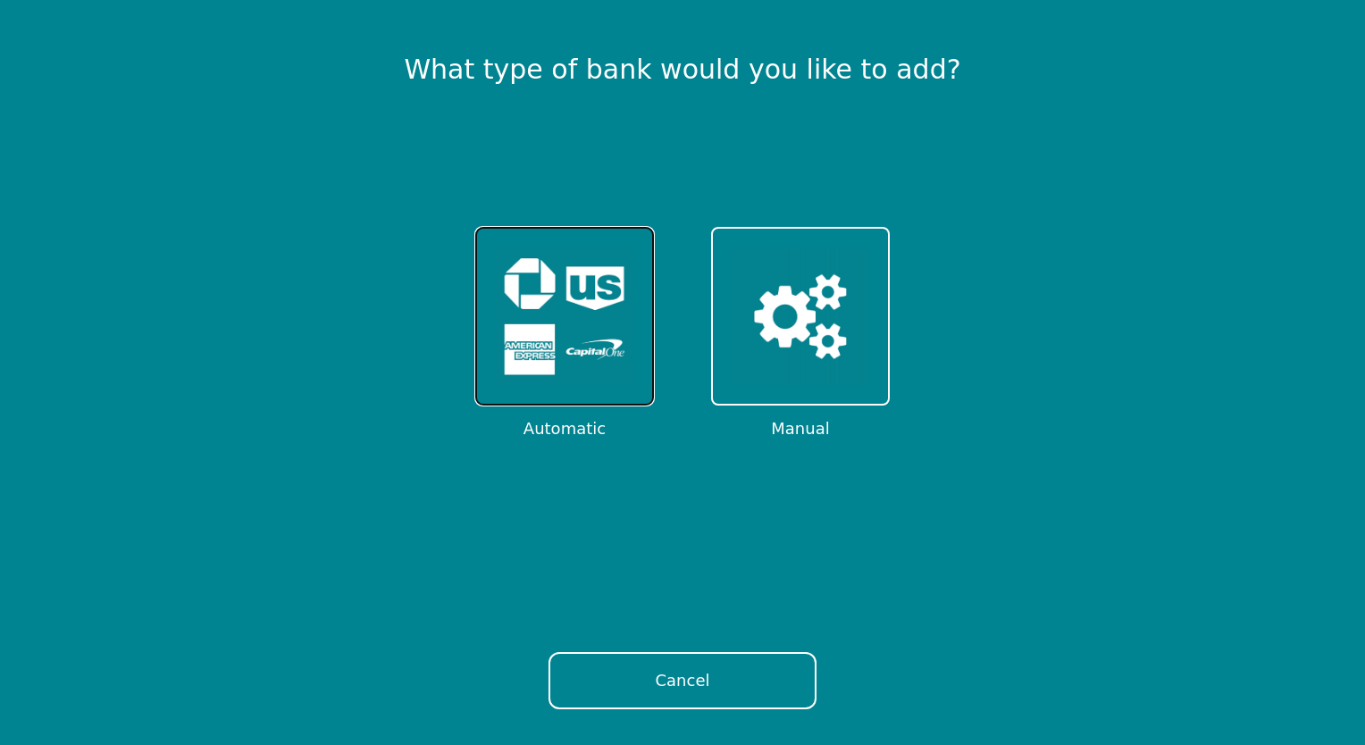
click at [500, 348] on img at bounding box center [564, 316] width 139 height 139
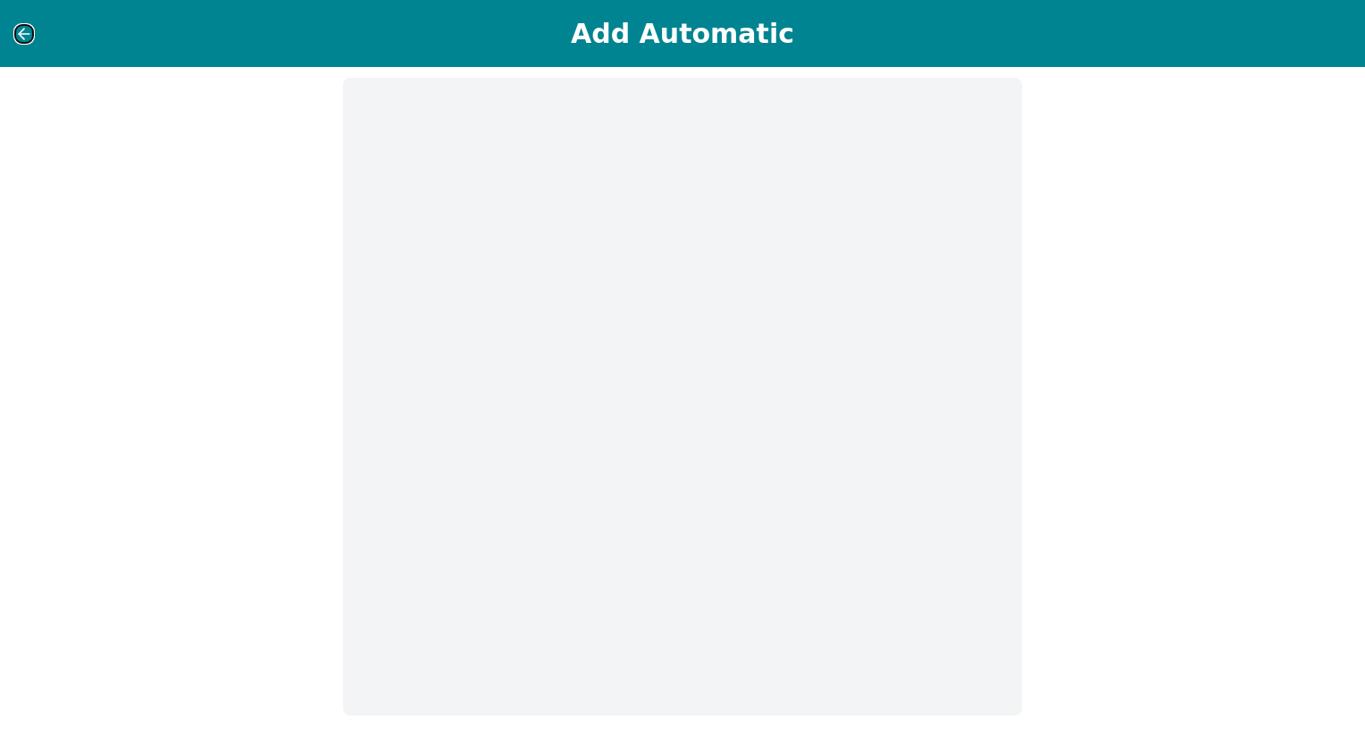
click at [18, 39] on icon at bounding box center [24, 34] width 18 height 18
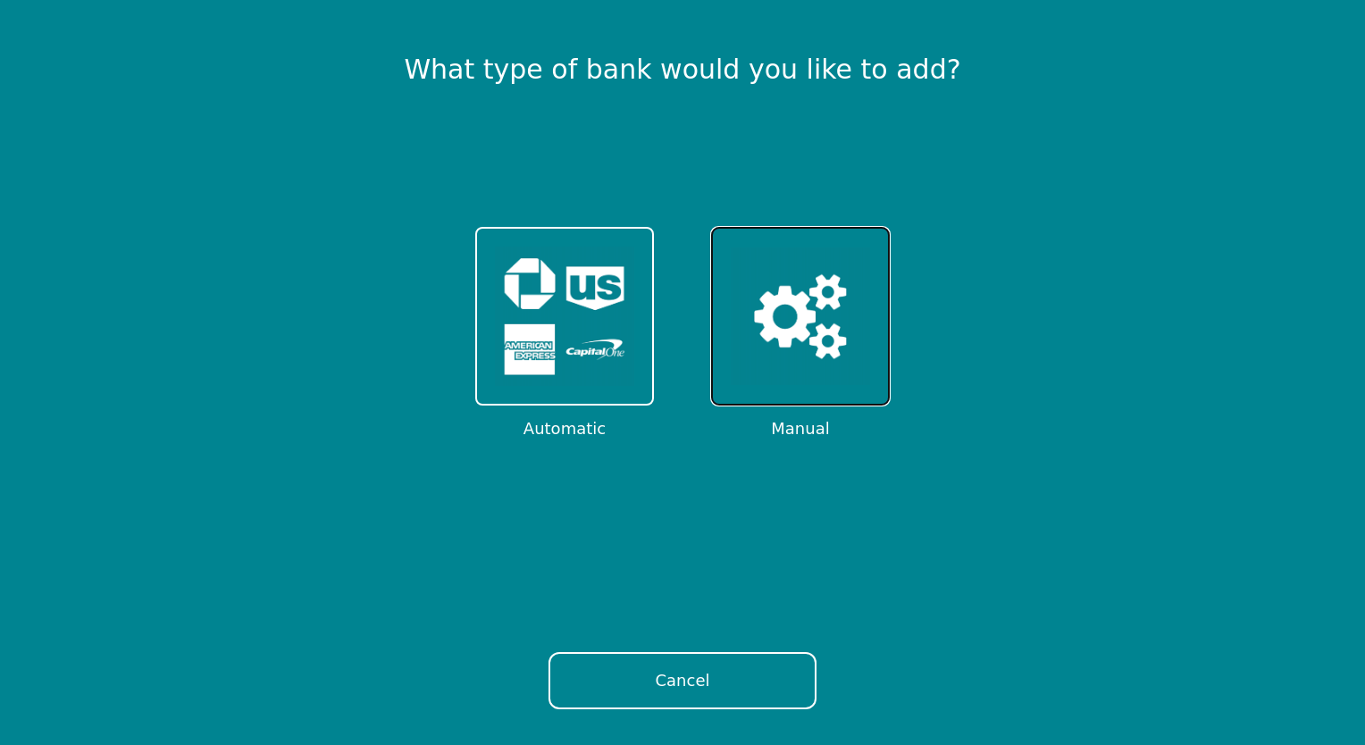
click at [794, 359] on img at bounding box center [800, 316] width 139 height 139
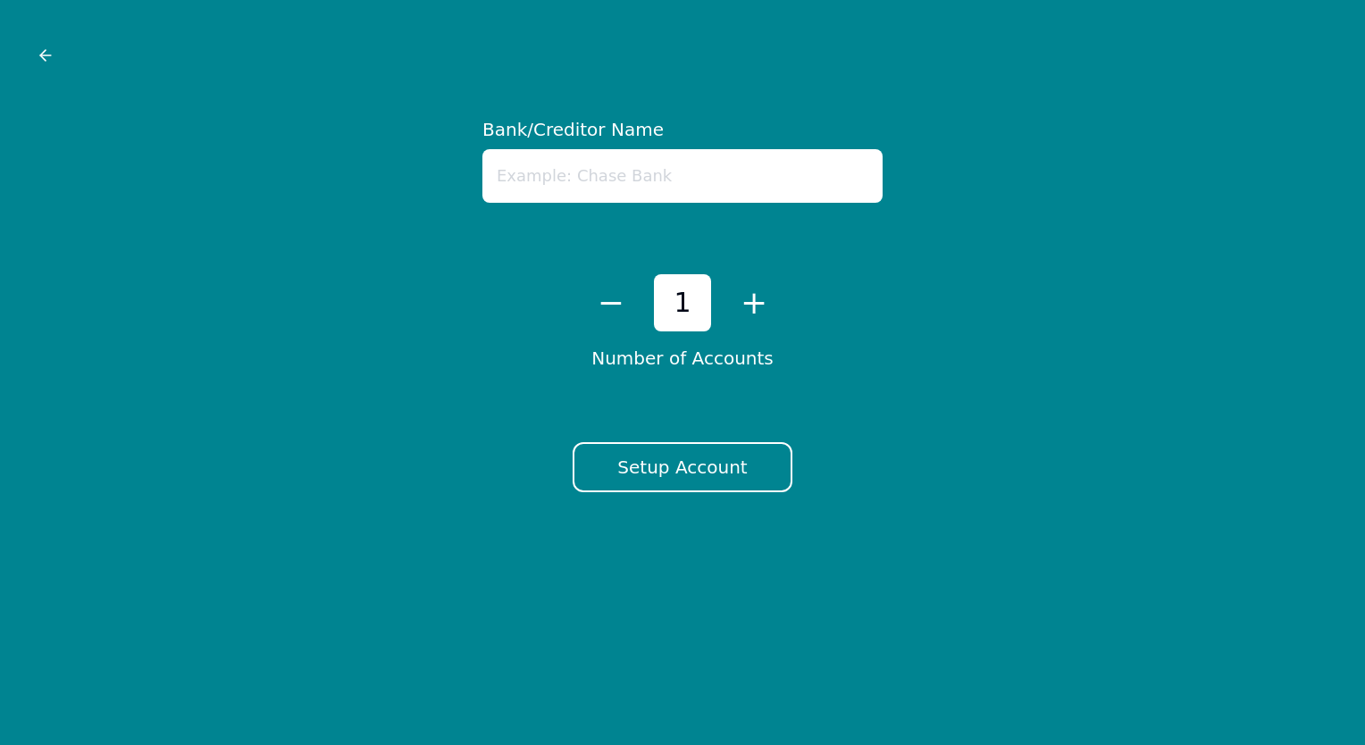
click at [680, 181] on input "text" at bounding box center [682, 176] width 400 height 54
type input "Credit Fresh"
click at [711, 481] on button "Setup Account" at bounding box center [682, 467] width 219 height 50
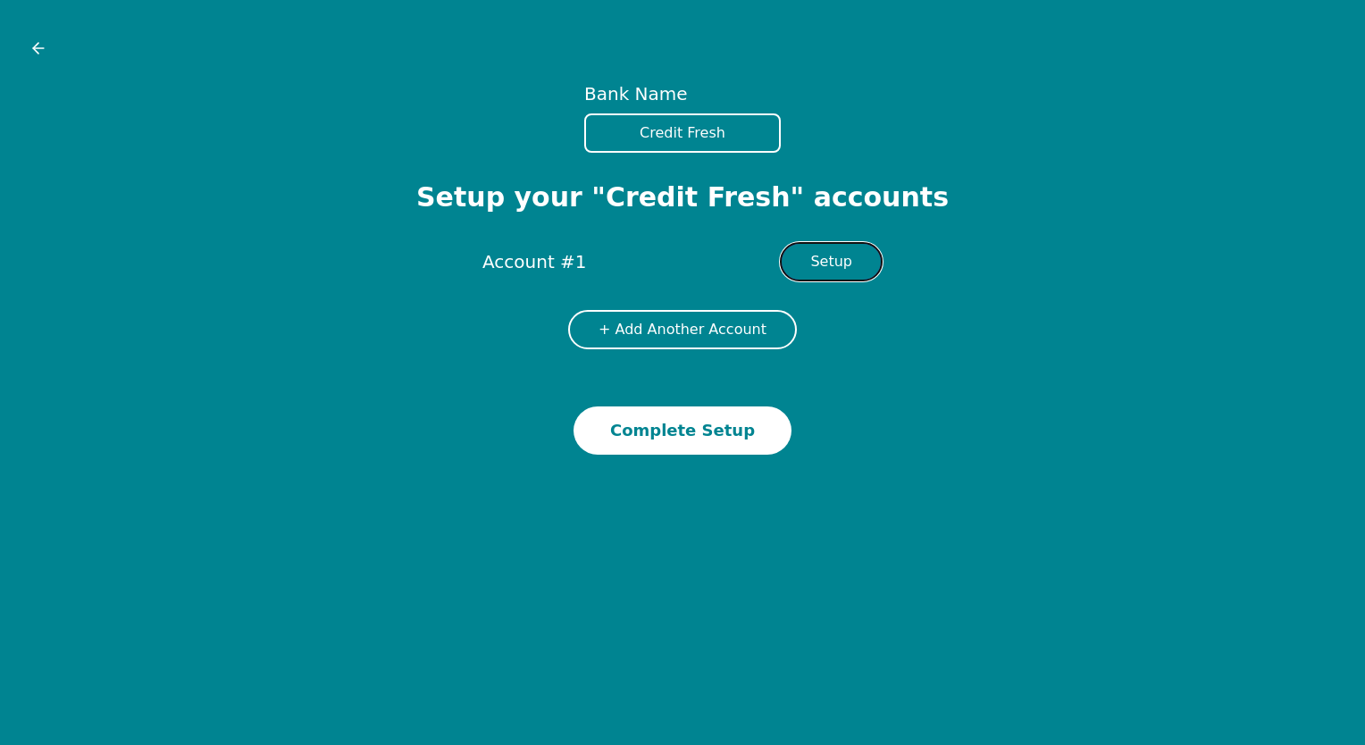
click at [836, 266] on button "Setup" at bounding box center [831, 261] width 103 height 39
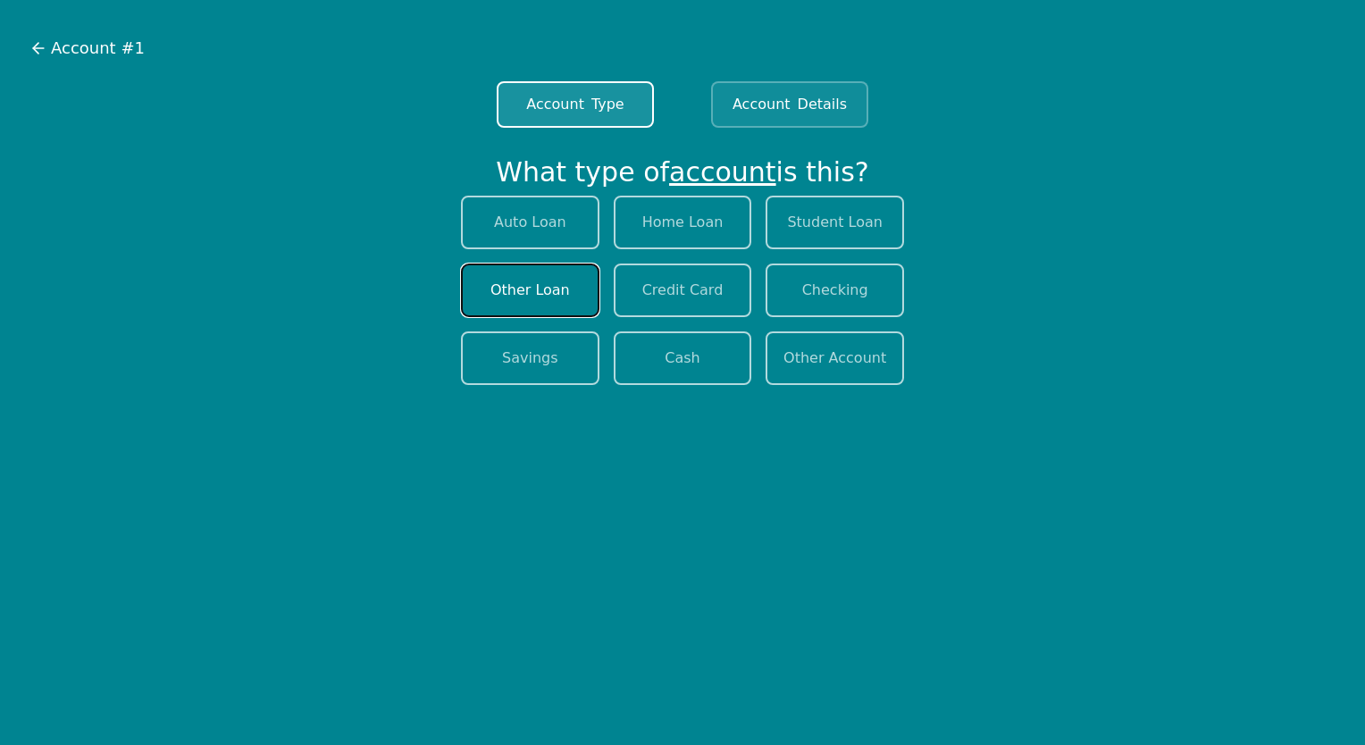
click at [558, 284] on button "Other Loan" at bounding box center [530, 291] width 138 height 54
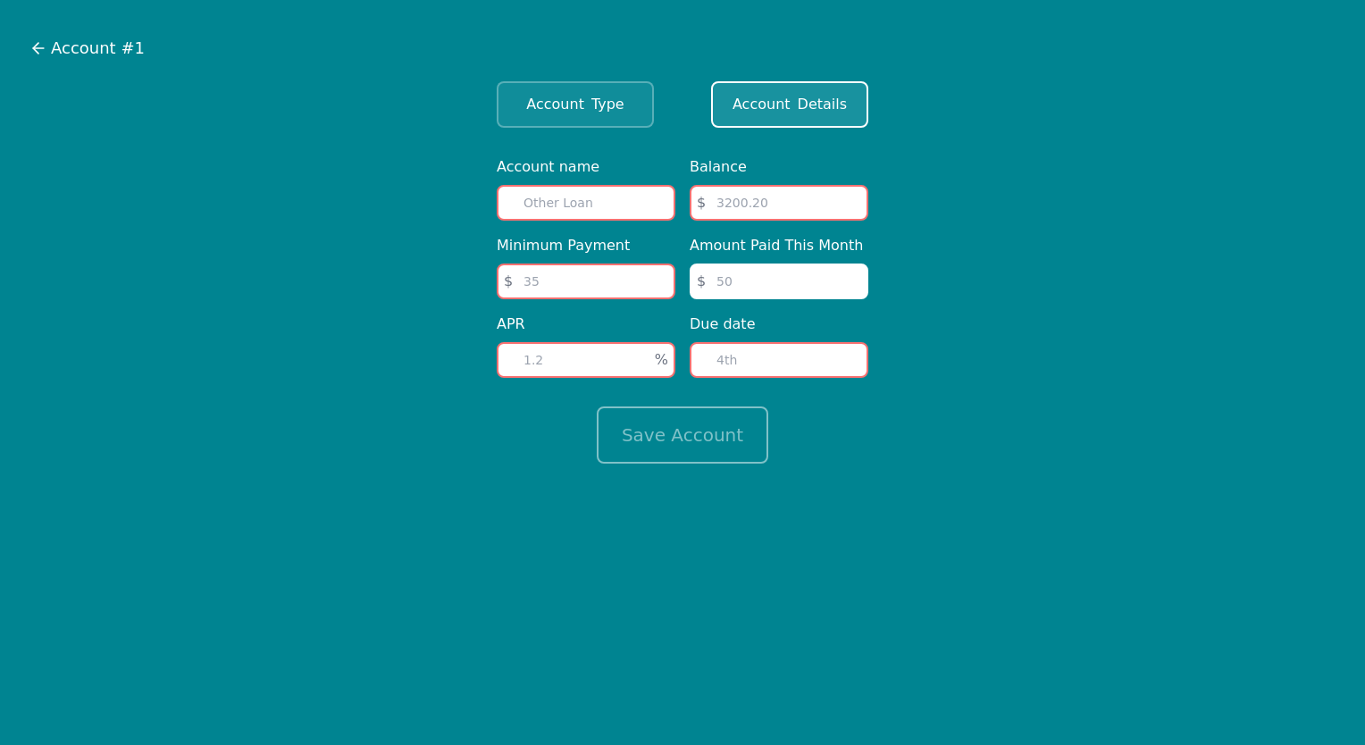
click at [579, 197] on input "text" at bounding box center [586, 203] width 179 height 36
type input "Credit Fresh"
click at [787, 205] on input "number" at bounding box center [779, 203] width 179 height 36
click at [736, 202] on input "number" at bounding box center [779, 203] width 179 height 36
type input "3842.27"
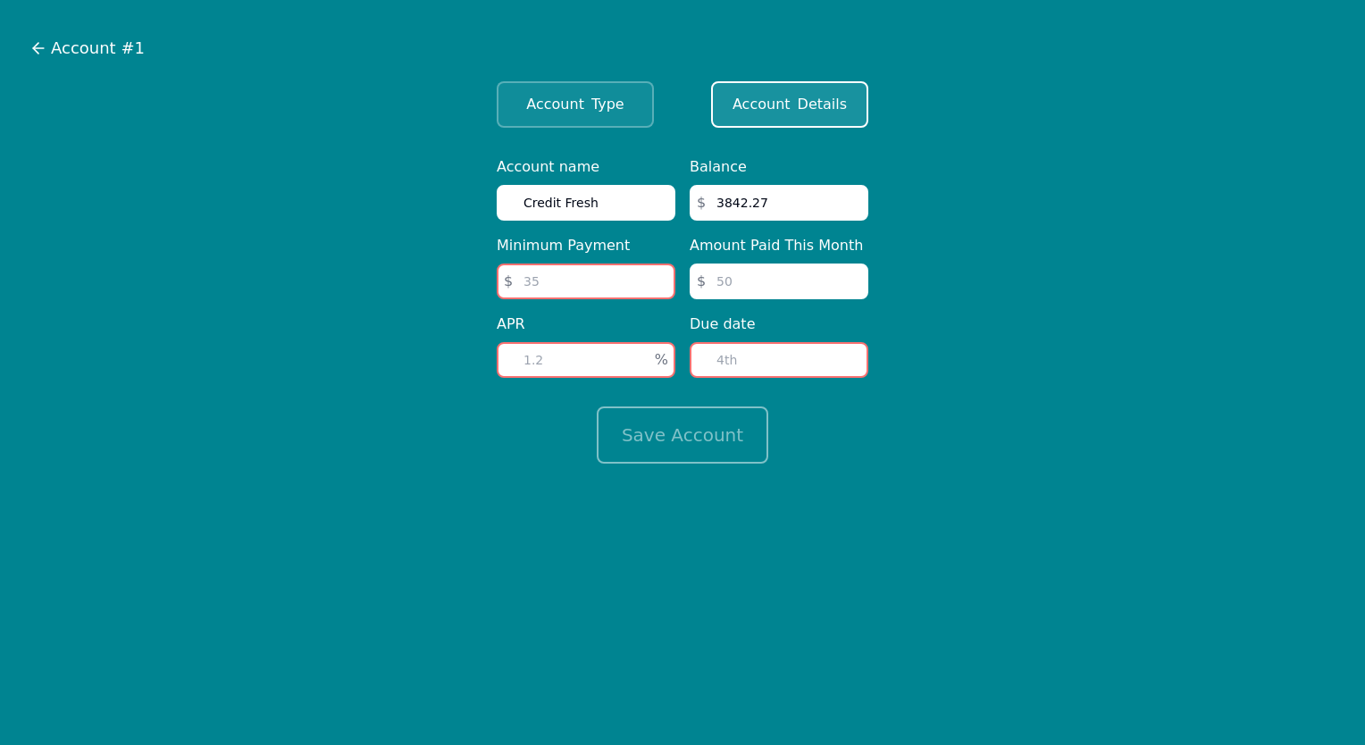
click at [555, 275] on input "number" at bounding box center [586, 282] width 179 height 36
type input "175.75"
click at [933, 309] on form "Account name Credit Fresh Minimum Payment $ 175.75 APR % Balance $ 3842.27 Amou…" at bounding box center [682, 309] width 1336 height 307
click at [760, 359] on input "number" at bounding box center [779, 360] width 179 height 36
type input "12"
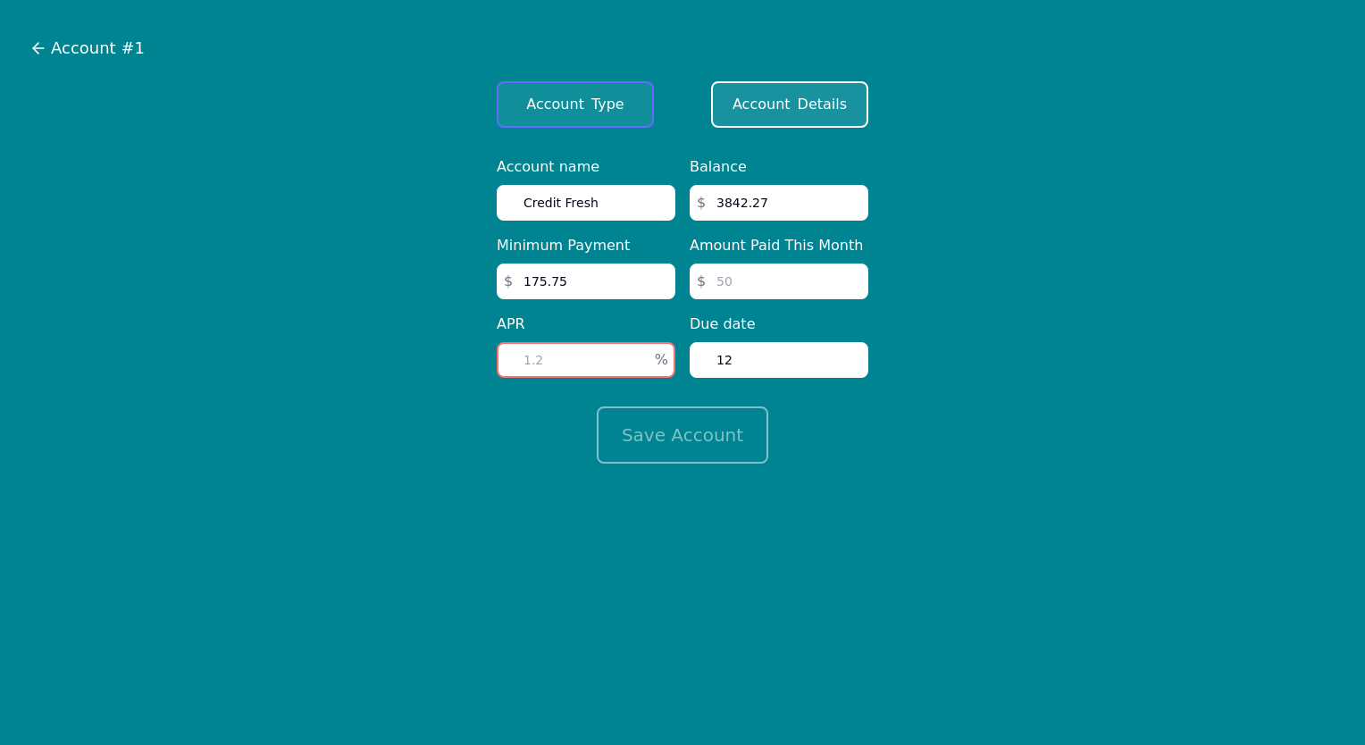
click at [565, 106] on span "Account" at bounding box center [555, 104] width 58 height 21
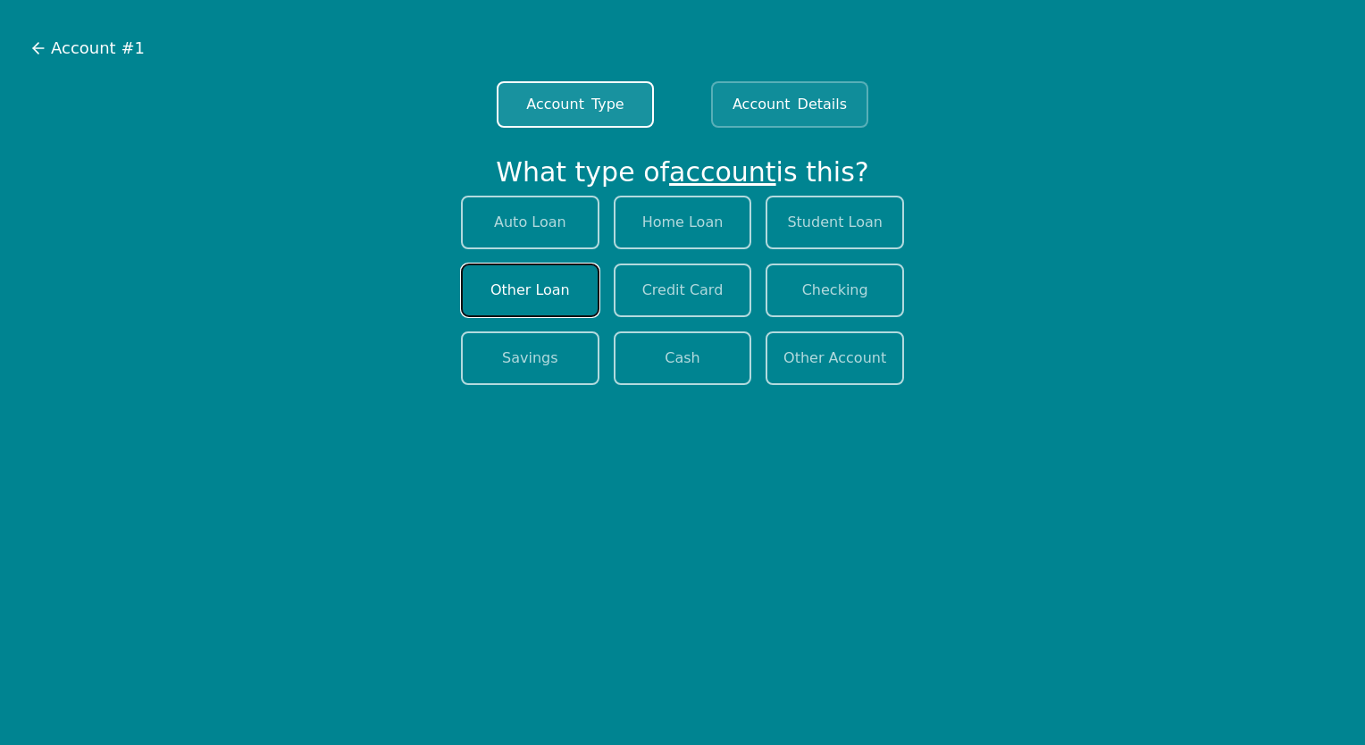
click at [544, 287] on button "Other Loan" at bounding box center [530, 291] width 138 height 54
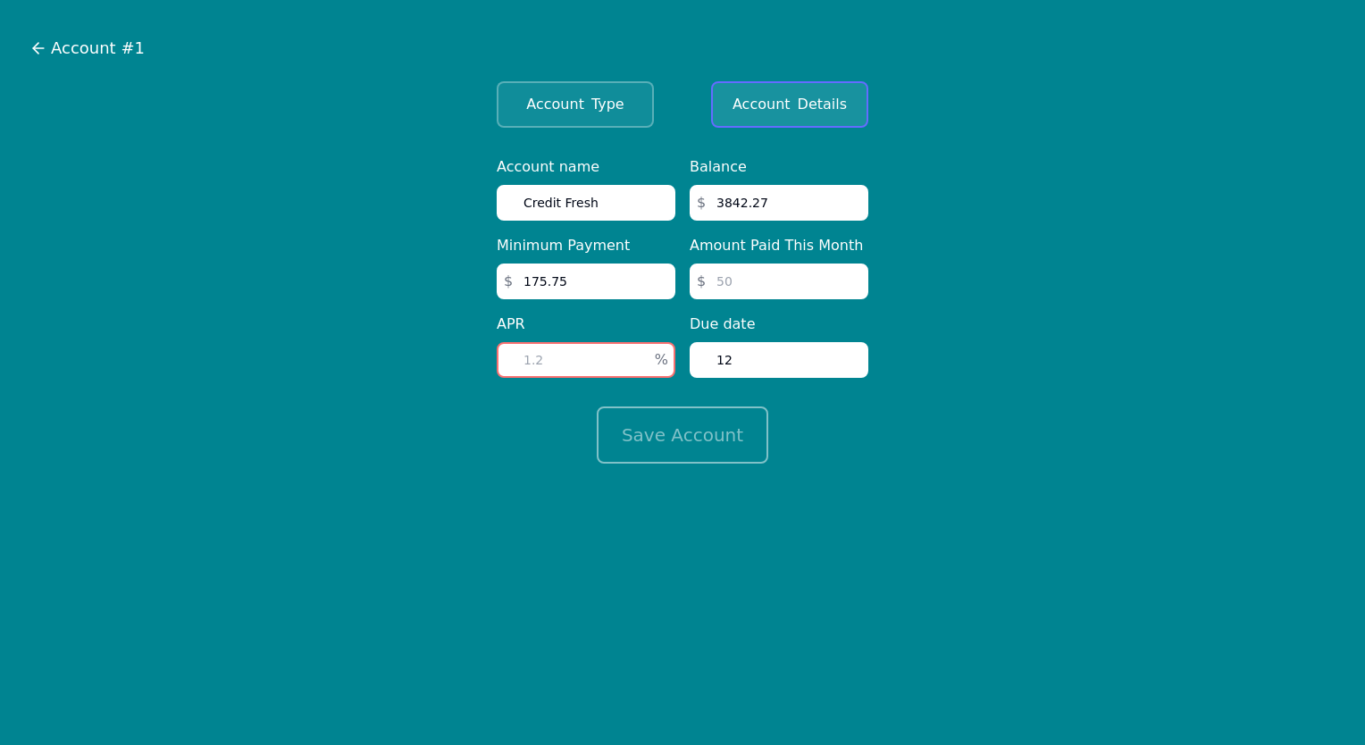
click at [794, 102] on div "Account Details" at bounding box center [789, 104] width 125 height 21
click at [940, 241] on form "Account name Credit Fresh Minimum Payment $ 175.75 APR % Balance $ 3842.27 Amou…" at bounding box center [682, 309] width 1336 height 307
click at [593, 352] on input "number" at bounding box center [586, 360] width 179 height 36
click at [504, 322] on label "APR" at bounding box center [586, 324] width 179 height 21
click at [740, 277] on input "number" at bounding box center [779, 282] width 179 height 36
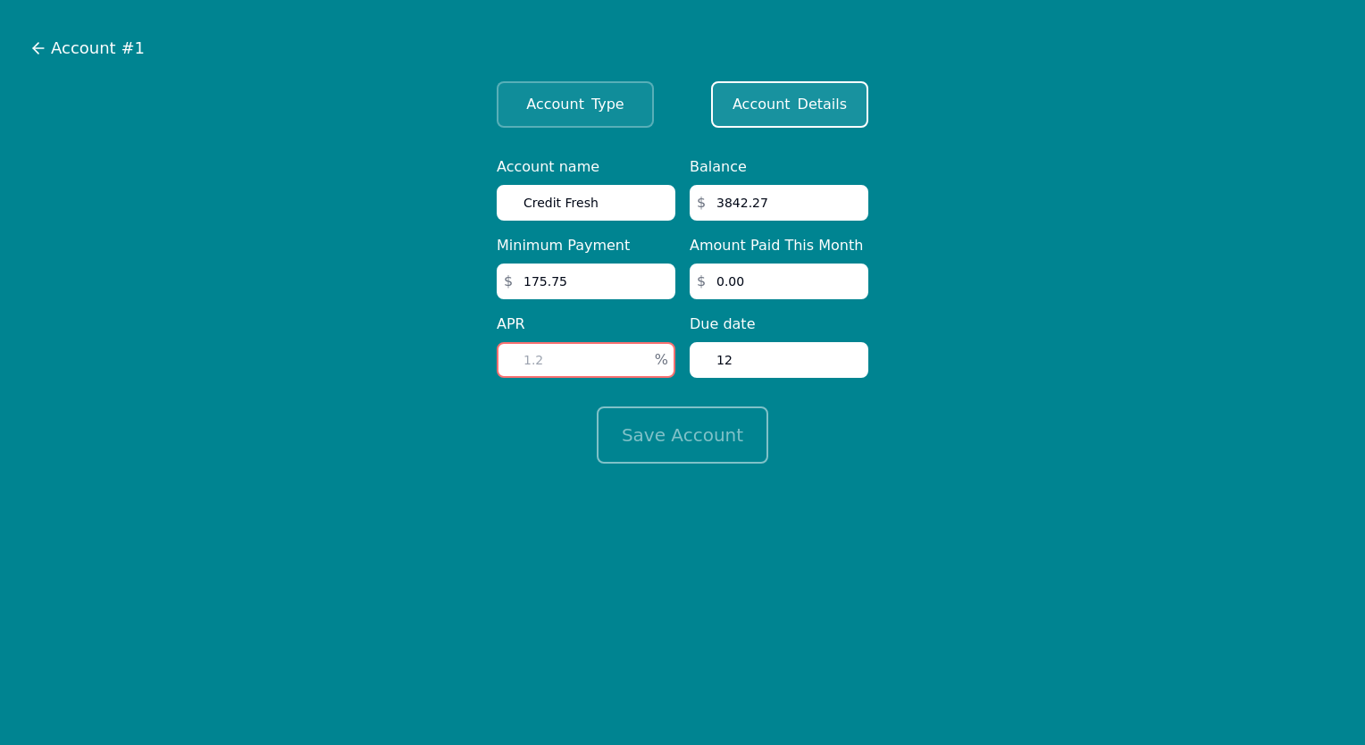
type input "0.00"
click at [949, 385] on form "Account name Credit Fresh Minimum Payment $ 175.75 APR % Balance $ 3842.27 Amou…" at bounding box center [682, 309] width 1336 height 307
click at [598, 113] on span "Type" at bounding box center [607, 104] width 33 height 21
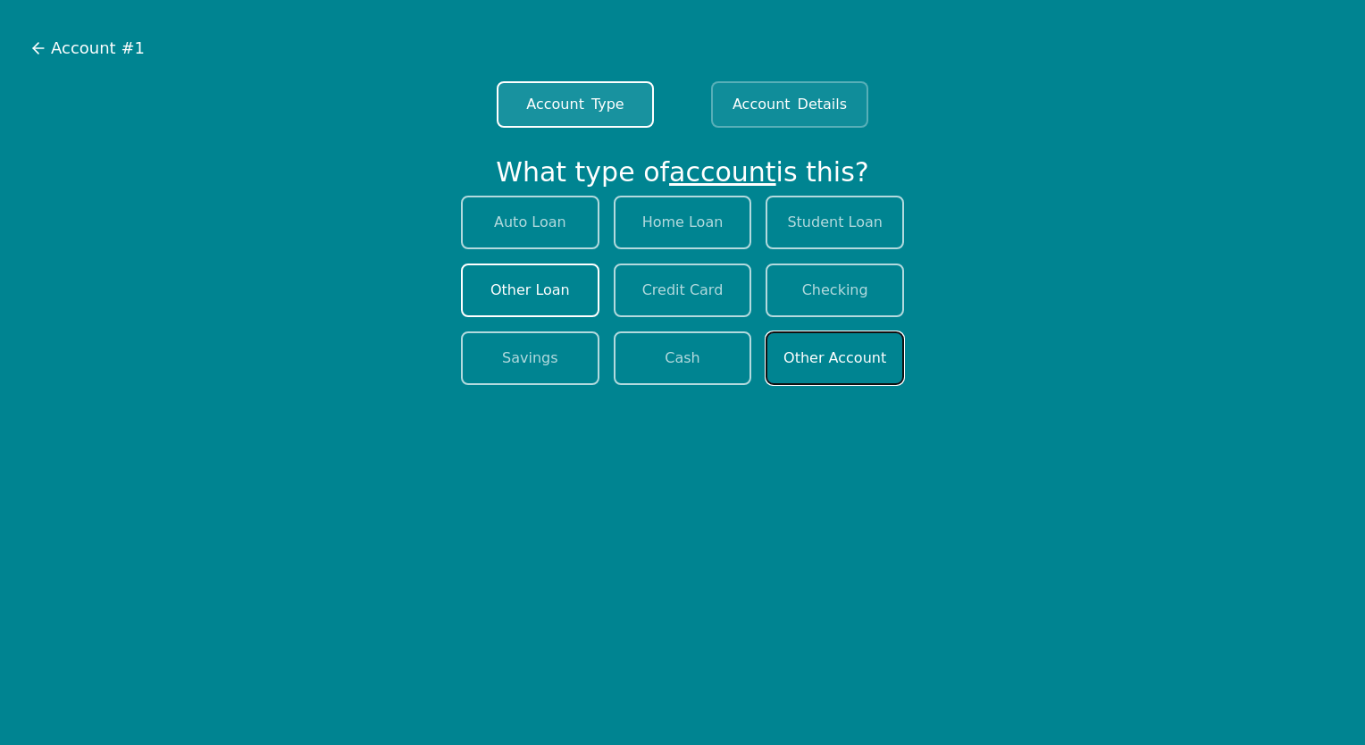
click at [832, 353] on button "Other Account" at bounding box center [835, 358] width 138 height 54
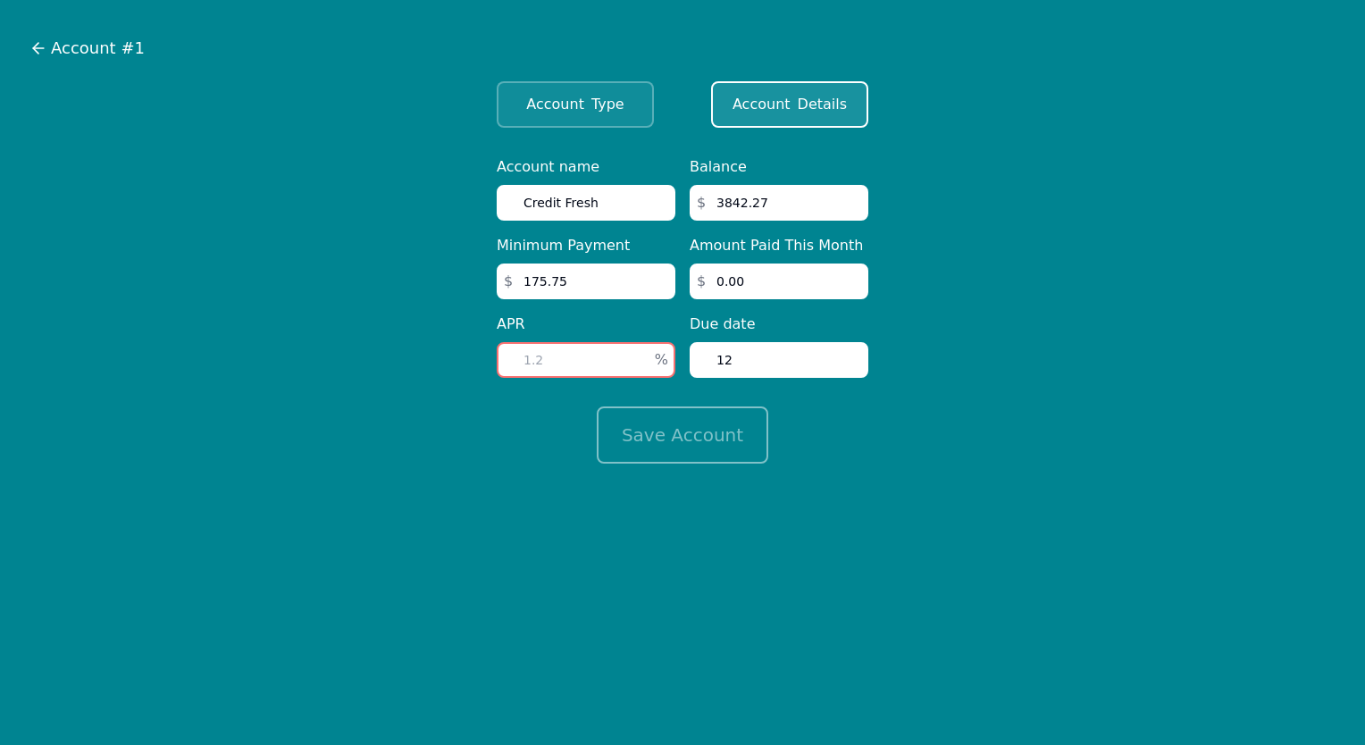
click at [617, 361] on input "number" at bounding box center [586, 360] width 179 height 36
click at [762, 88] on button "Account Details" at bounding box center [789, 104] width 157 height 46
click at [614, 91] on button "Account Type" at bounding box center [575, 104] width 157 height 46
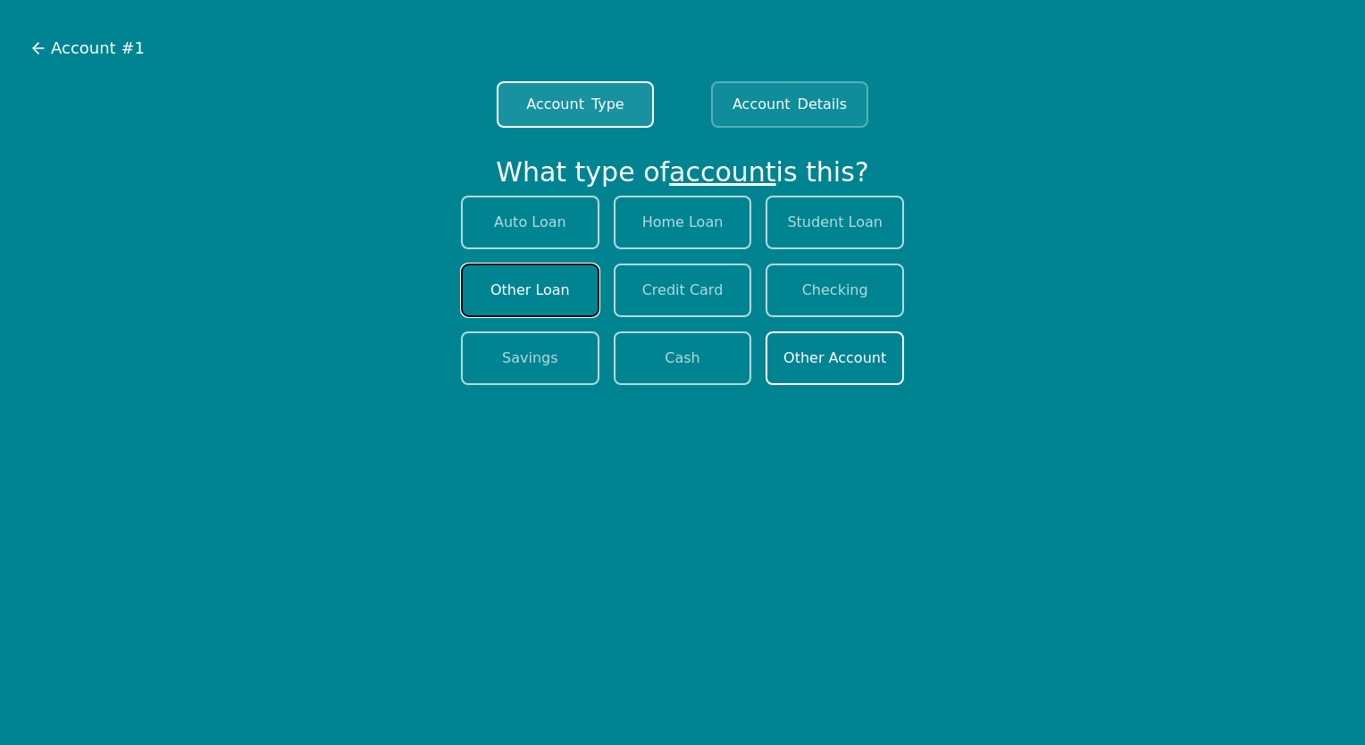
click at [521, 284] on button "Other Loan" at bounding box center [530, 291] width 138 height 54
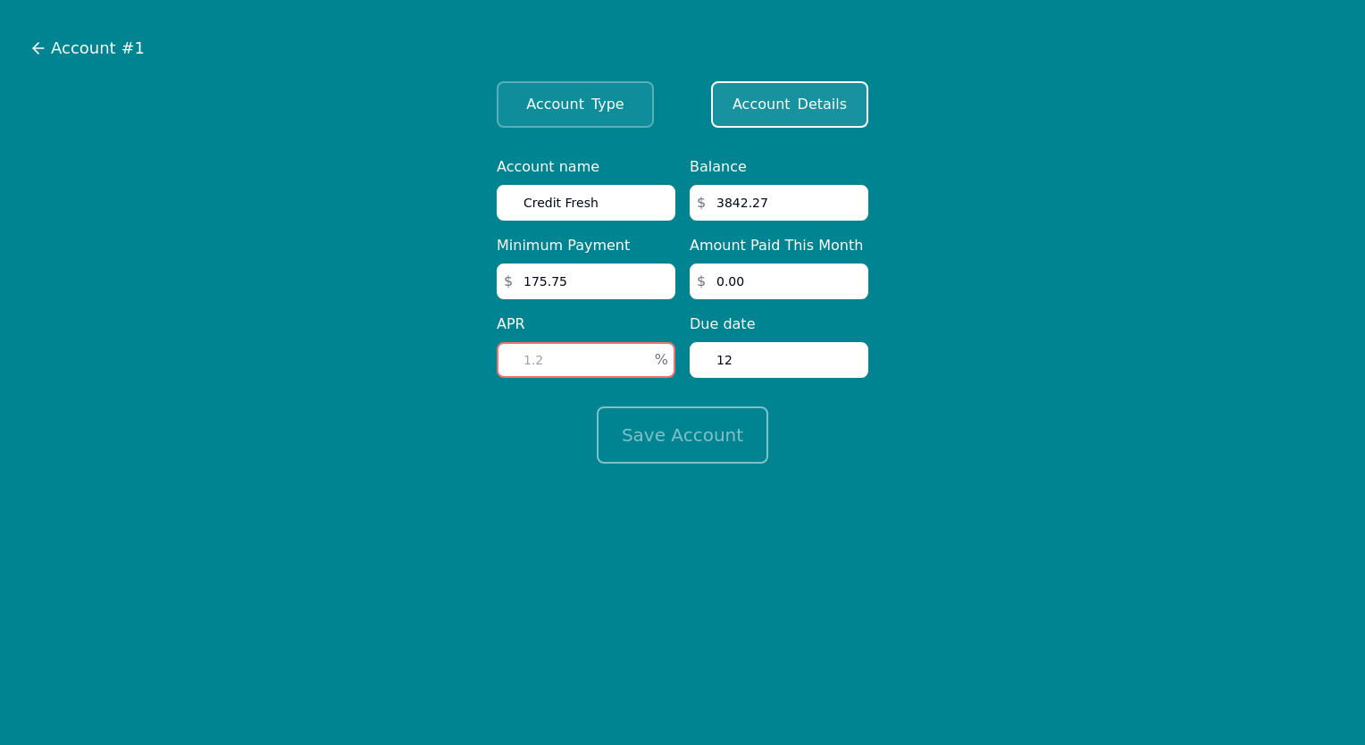
click at [502, 327] on label "APR" at bounding box center [586, 324] width 179 height 21
click at [502, 323] on label "APR" at bounding box center [586, 324] width 179 height 21
click at [565, 350] on input "number" at bounding box center [586, 360] width 179 height 36
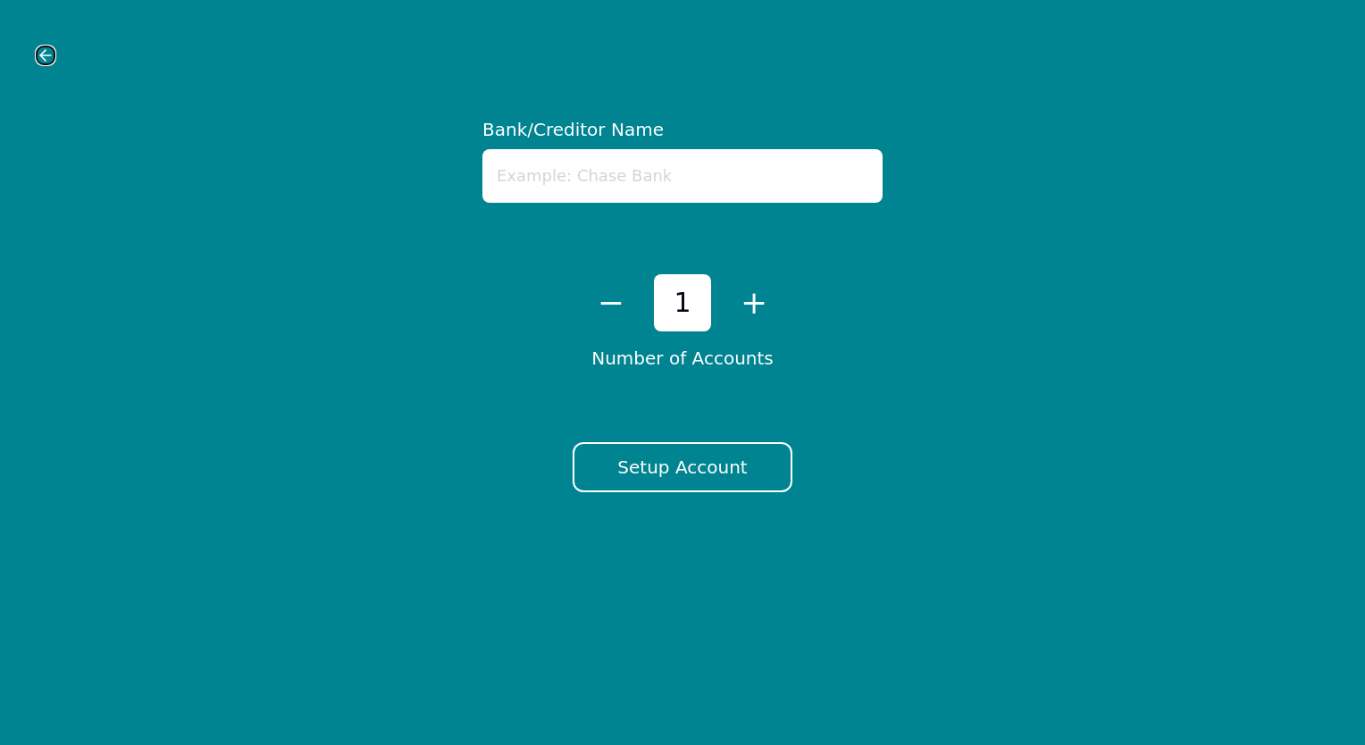
click at [42, 59] on icon at bounding box center [46, 55] width 18 height 18
click at [38, 44] on div at bounding box center [682, 54] width 1322 height 67
click at [48, 55] on icon at bounding box center [45, 55] width 11 height 0
click at [607, 182] on input "text" at bounding box center [682, 176] width 400 height 54
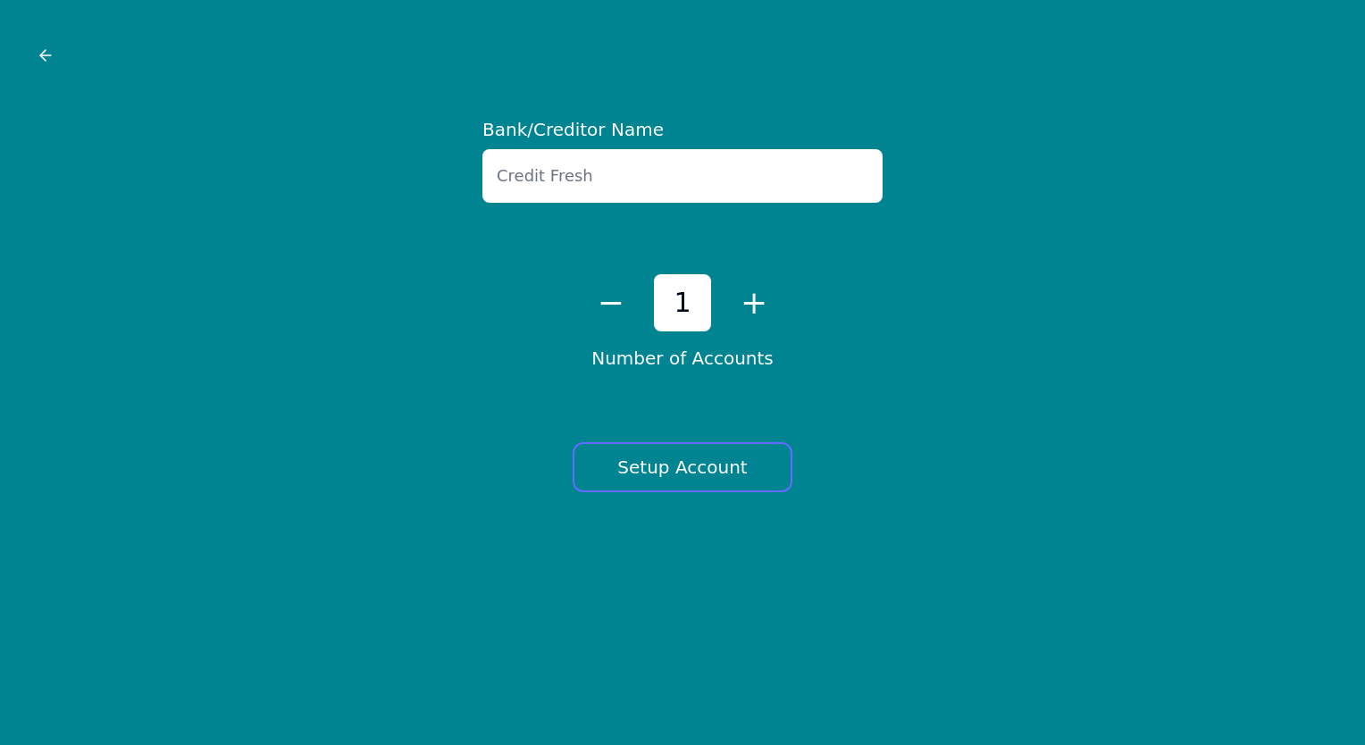
type input "Credit Fresh"
click at [681, 452] on button "Setup Account" at bounding box center [682, 467] width 219 height 50
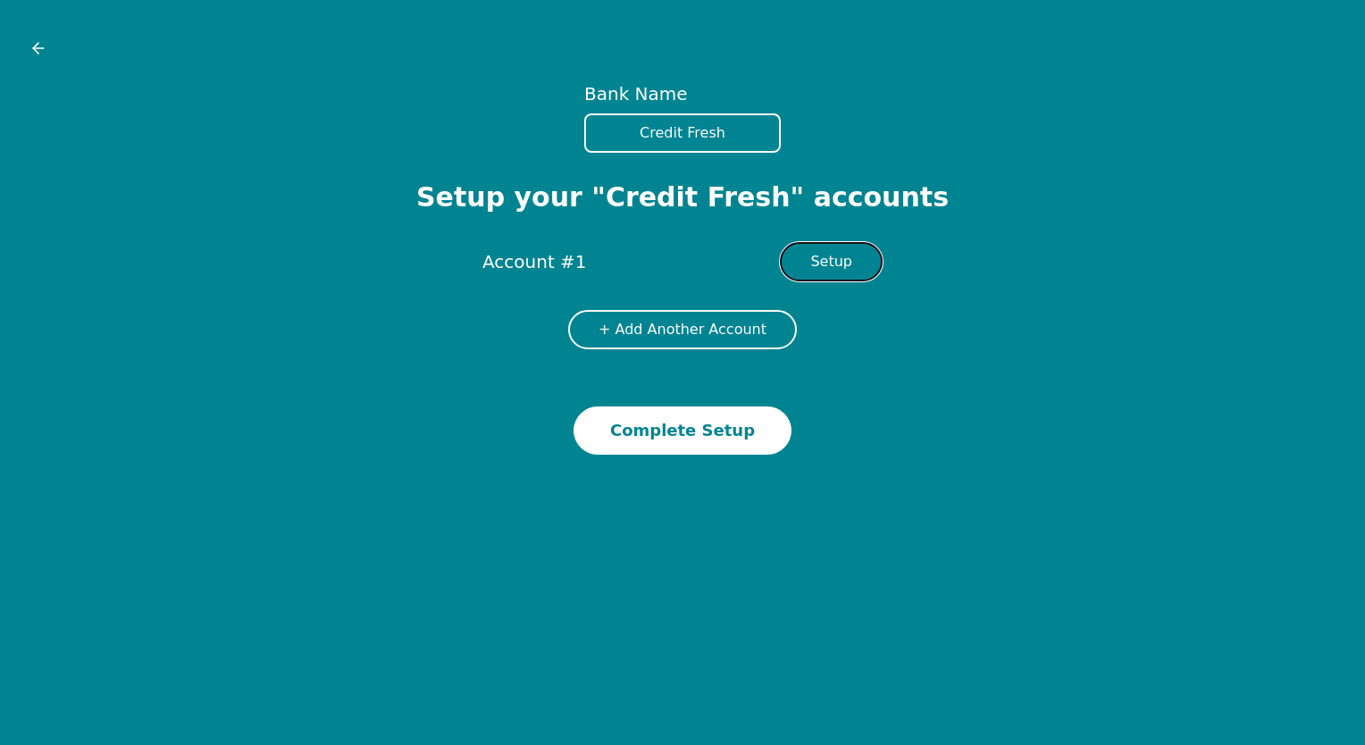
click at [829, 255] on button "Setup" at bounding box center [831, 261] width 103 height 39
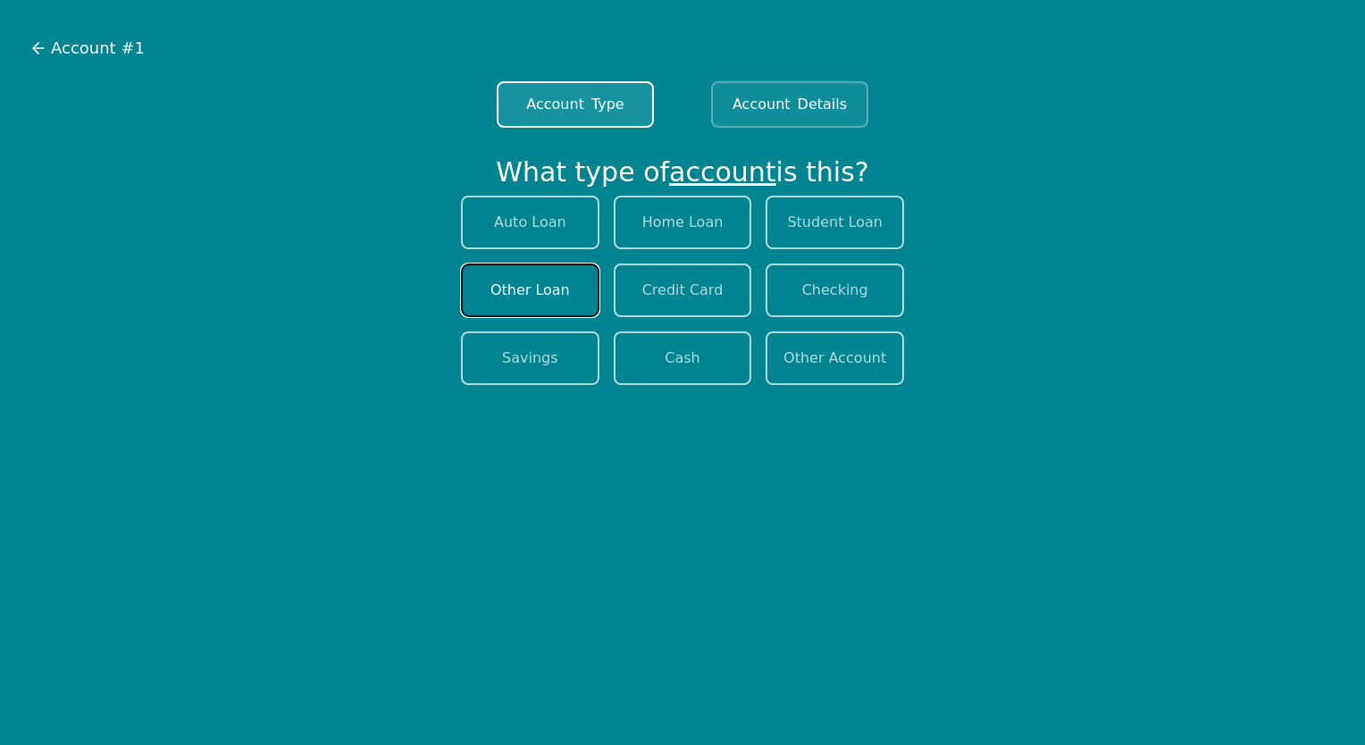
click at [542, 284] on button "Other Loan" at bounding box center [530, 291] width 138 height 54
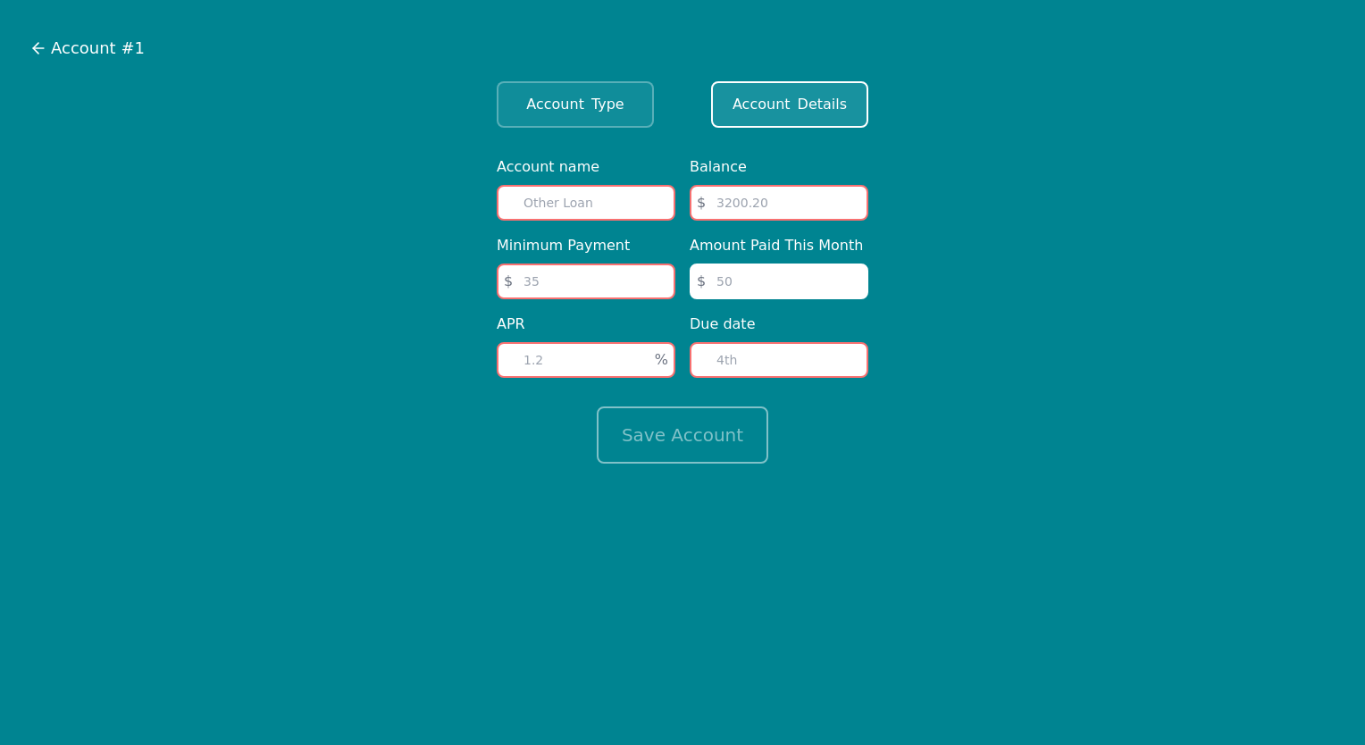
click at [620, 204] on input "text" at bounding box center [586, 203] width 179 height 36
type input "Credit Fresh"
click at [782, 201] on input "number" at bounding box center [779, 203] width 179 height 36
paste input "3842.27"
type input "3842.27"
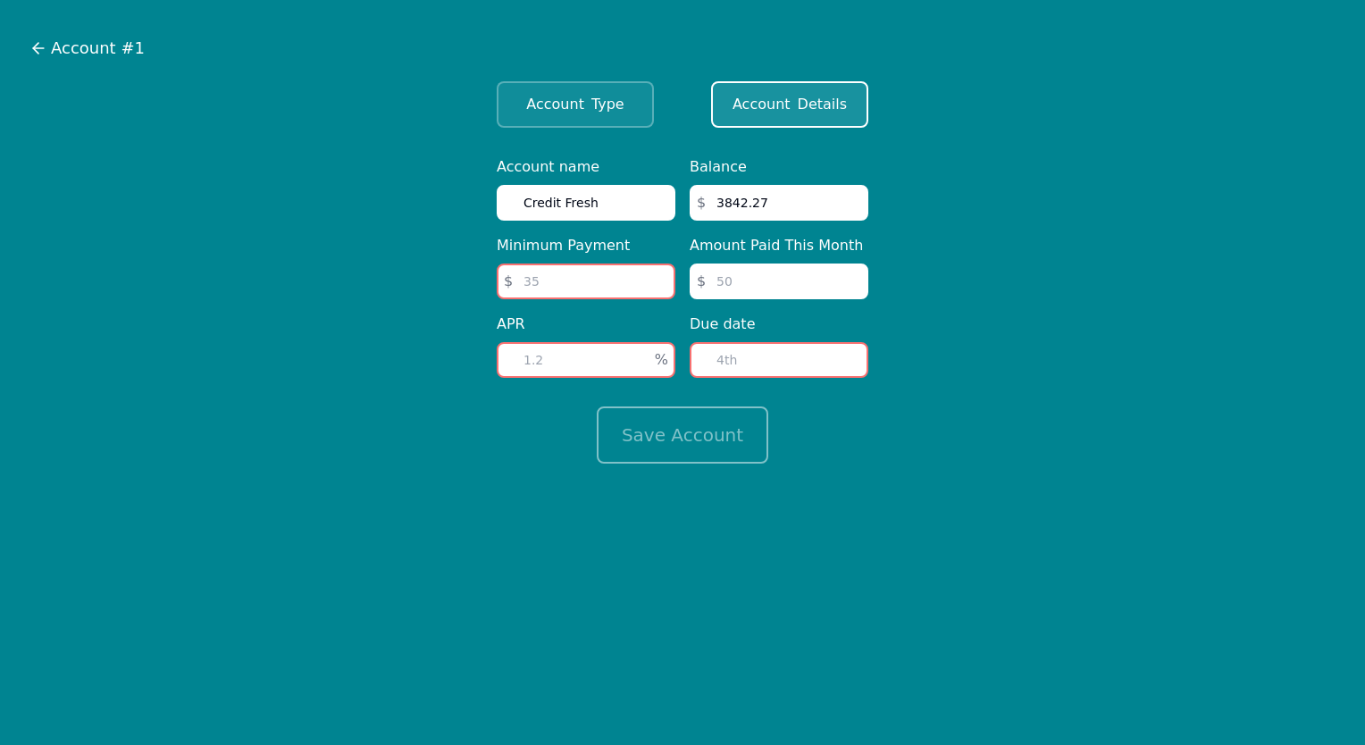
click at [617, 280] on input "number" at bounding box center [586, 282] width 179 height 36
type input "175.75"
click at [777, 288] on input "number" at bounding box center [779, 282] width 179 height 36
type input "0.00"
click at [781, 367] on input "number" at bounding box center [779, 360] width 179 height 36
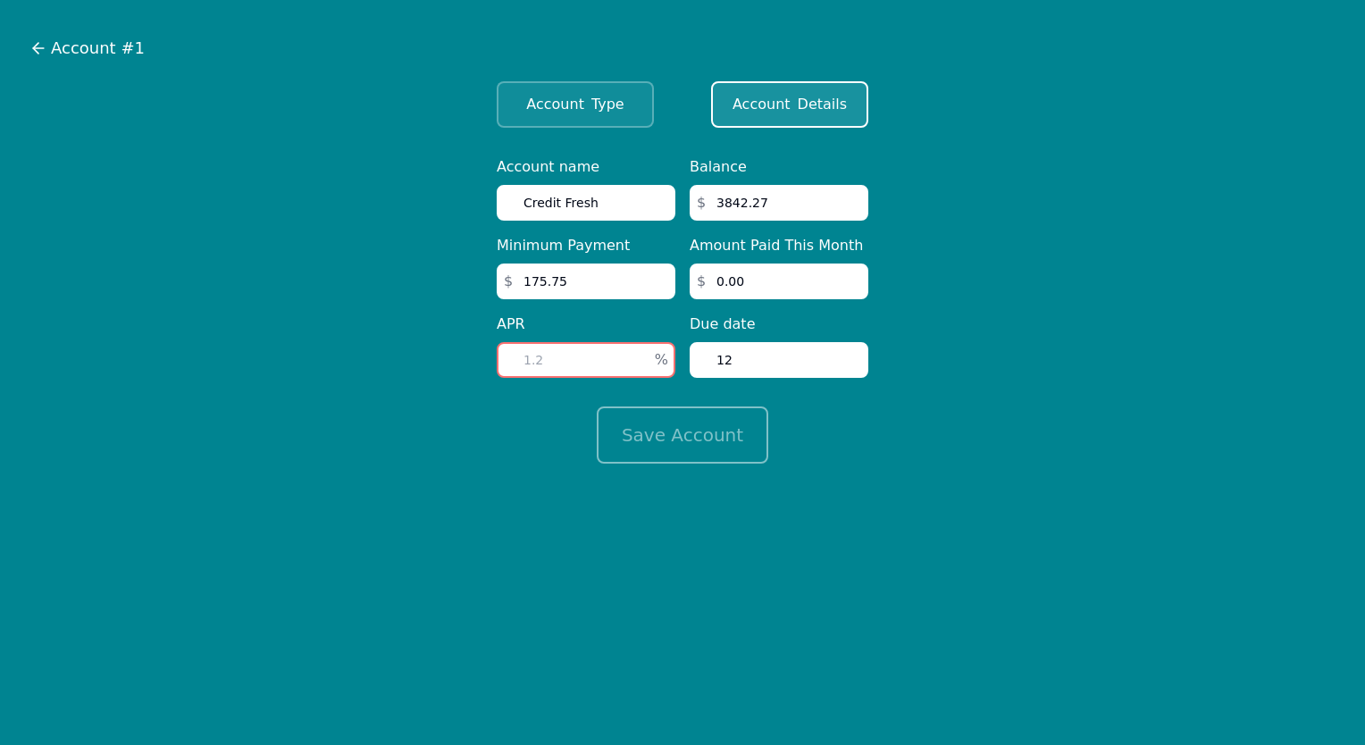
type input "12"
click at [590, 361] on input "number" at bounding box center [586, 360] width 179 height 36
type input "20"
click at [647, 440] on button "Save Account" at bounding box center [683, 434] width 172 height 57
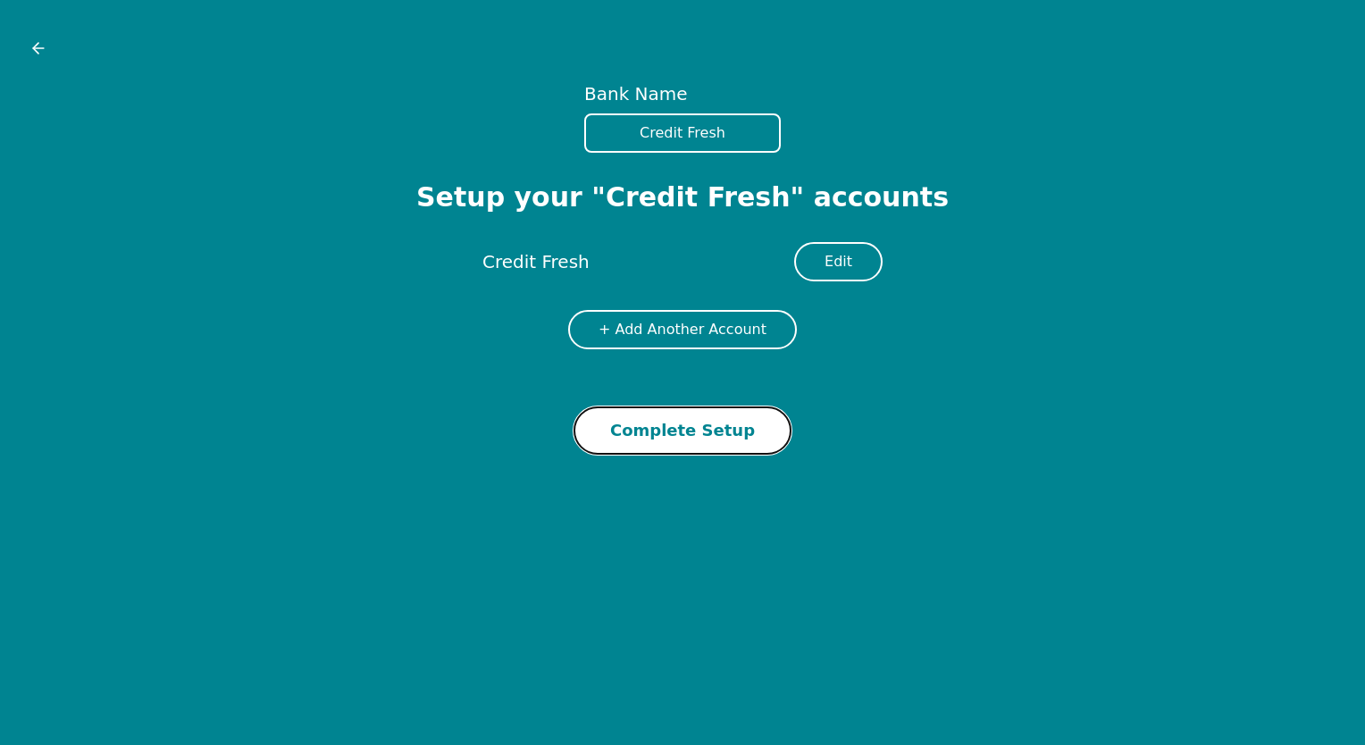
click at [647, 440] on button "Complete Setup" at bounding box center [682, 430] width 218 height 48
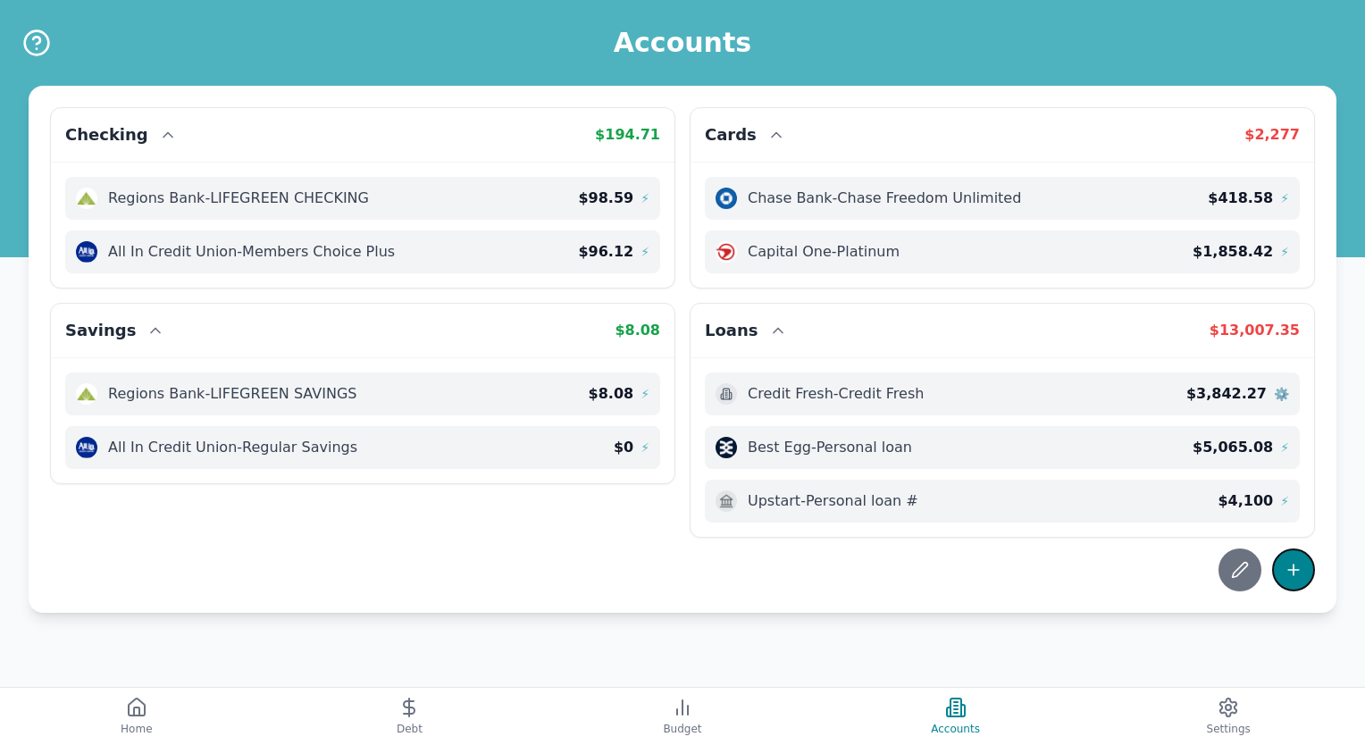
click at [1285, 572] on icon at bounding box center [1294, 570] width 18 height 18
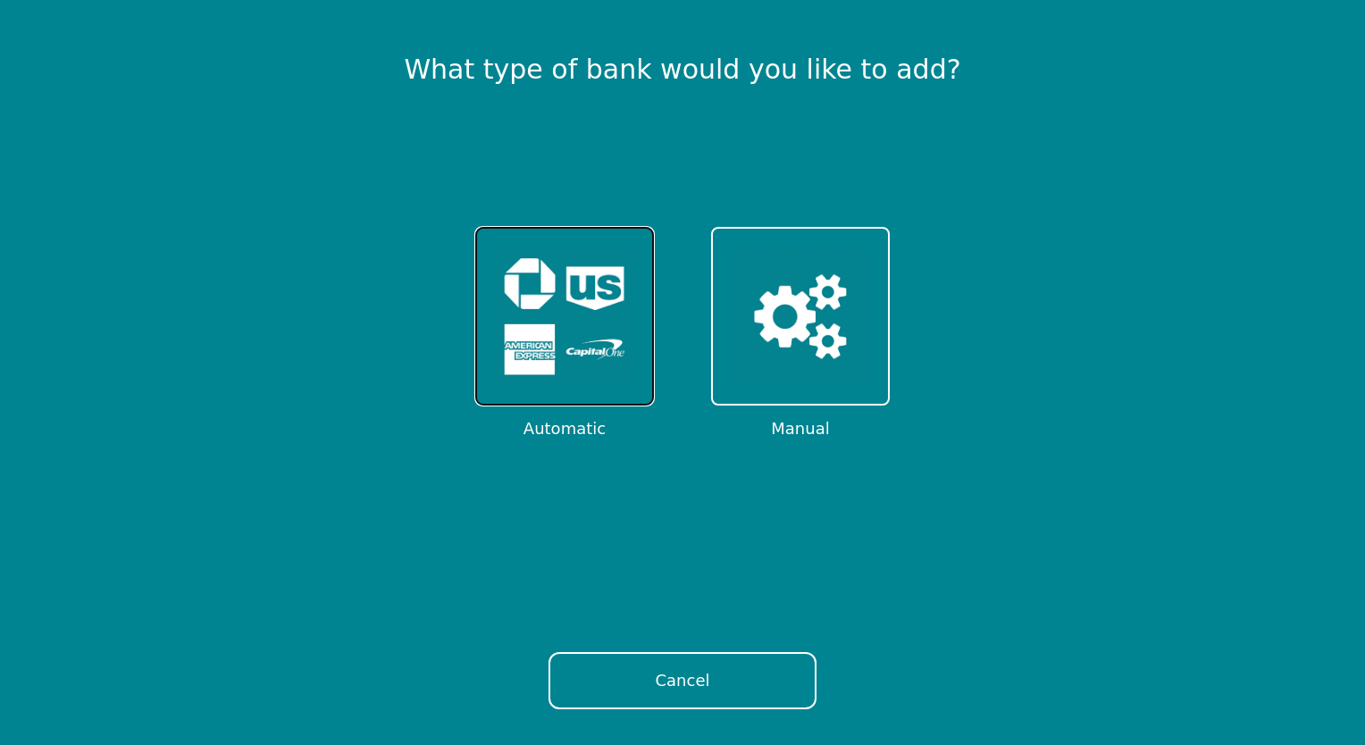
click at [615, 373] on img at bounding box center [564, 316] width 139 height 139
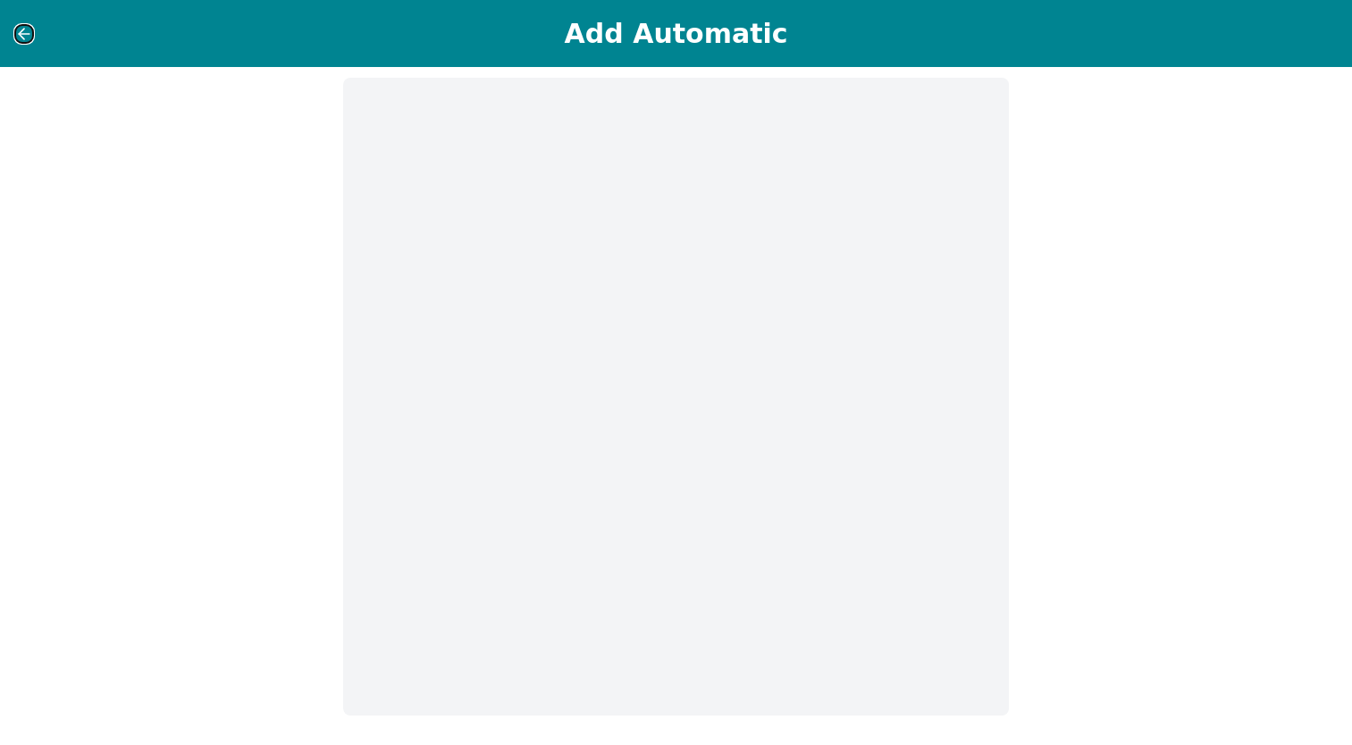
click at [22, 36] on icon at bounding box center [24, 34] width 18 height 18
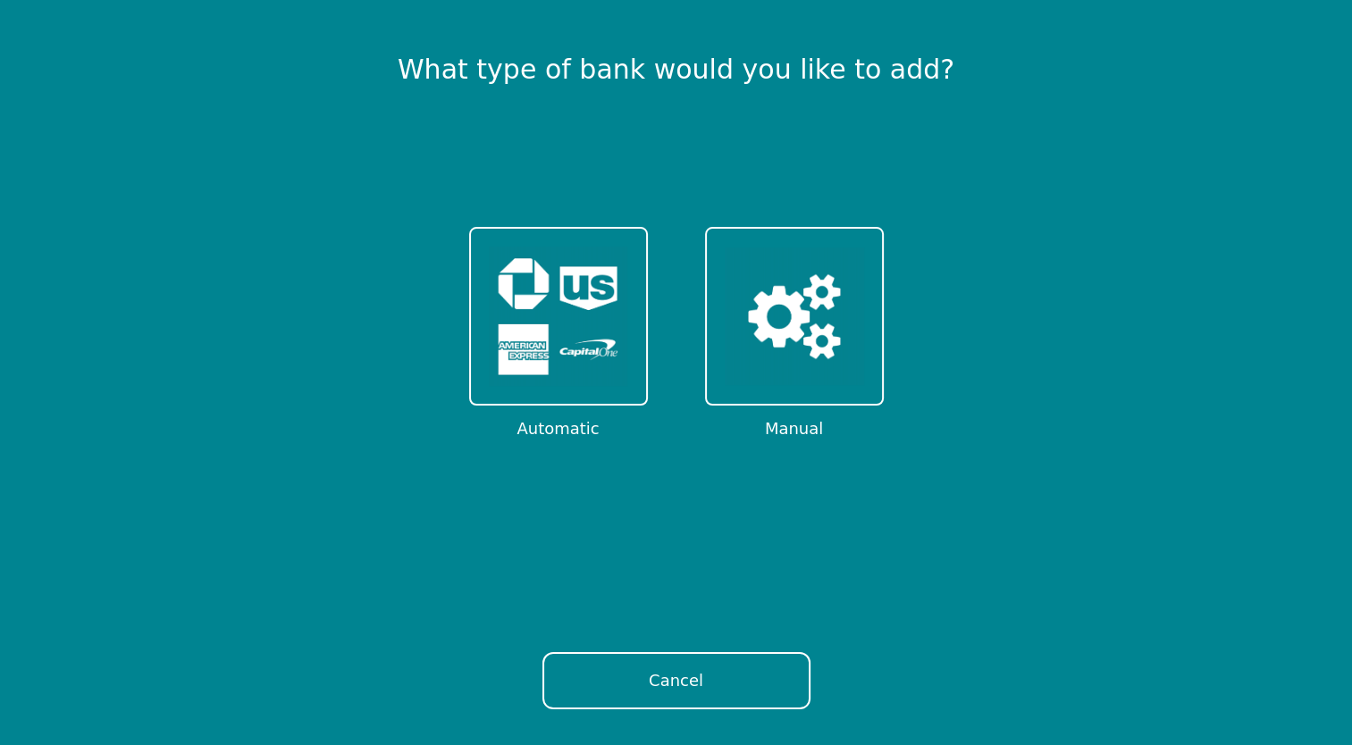
click at [22, 36] on div "What type of bank would you like to add? Automatic Manual Cancel" at bounding box center [676, 372] width 1352 height 745
click at [623, 691] on button "Cancel" at bounding box center [676, 680] width 268 height 57
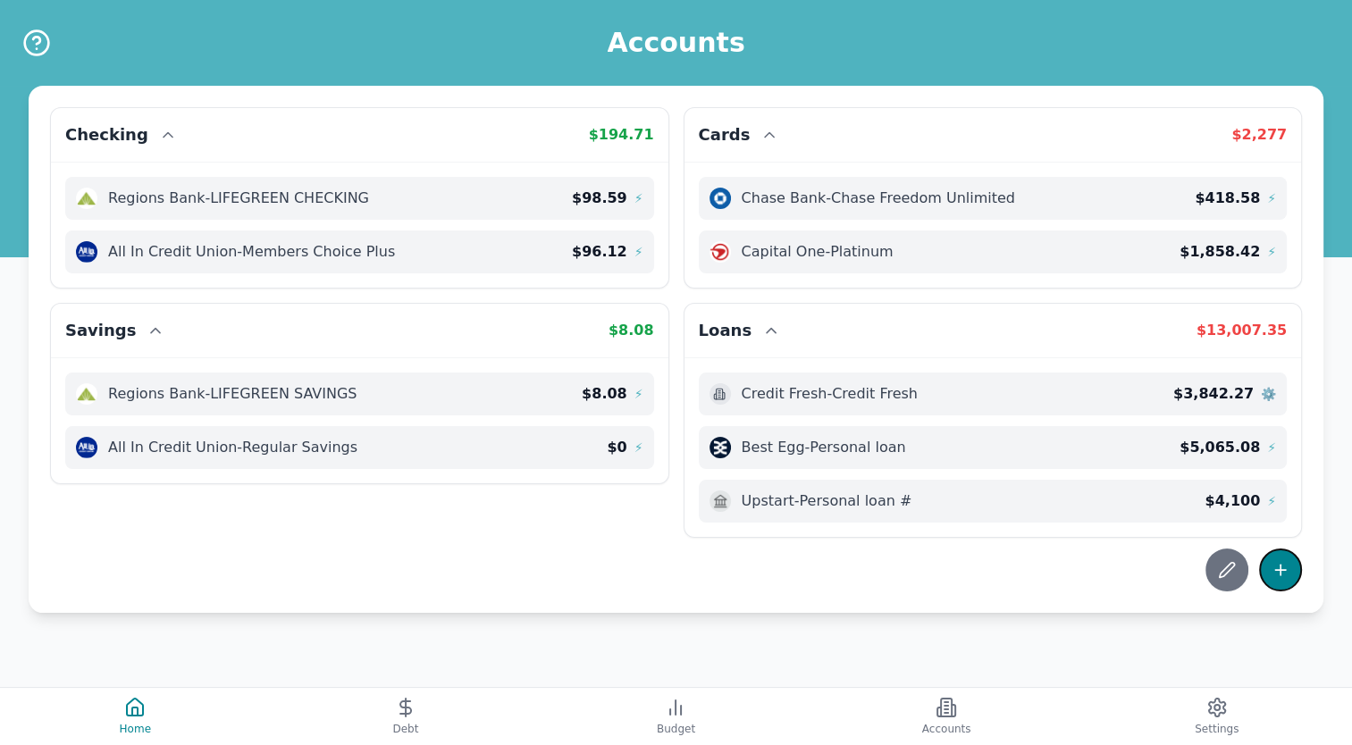
click at [1283, 570] on icon at bounding box center [1280, 570] width 18 height 18
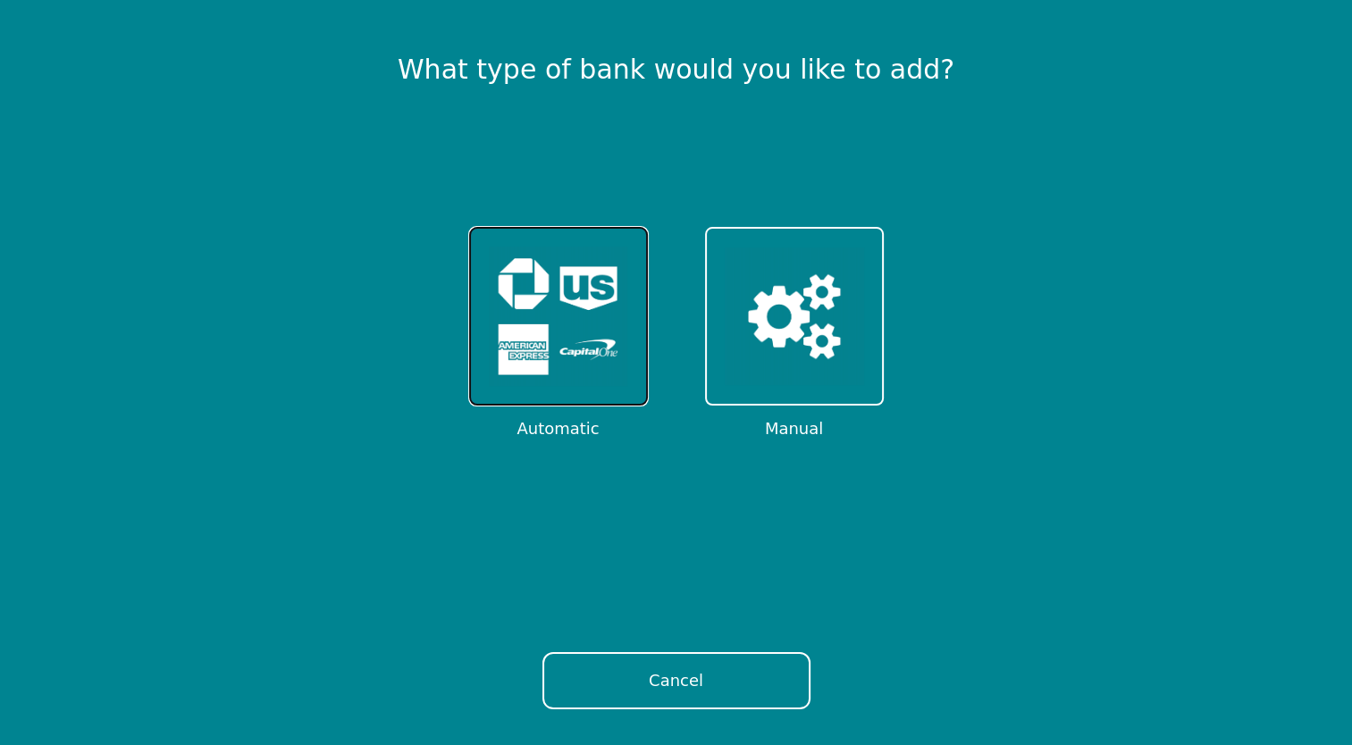
click at [573, 371] on img at bounding box center [558, 316] width 139 height 139
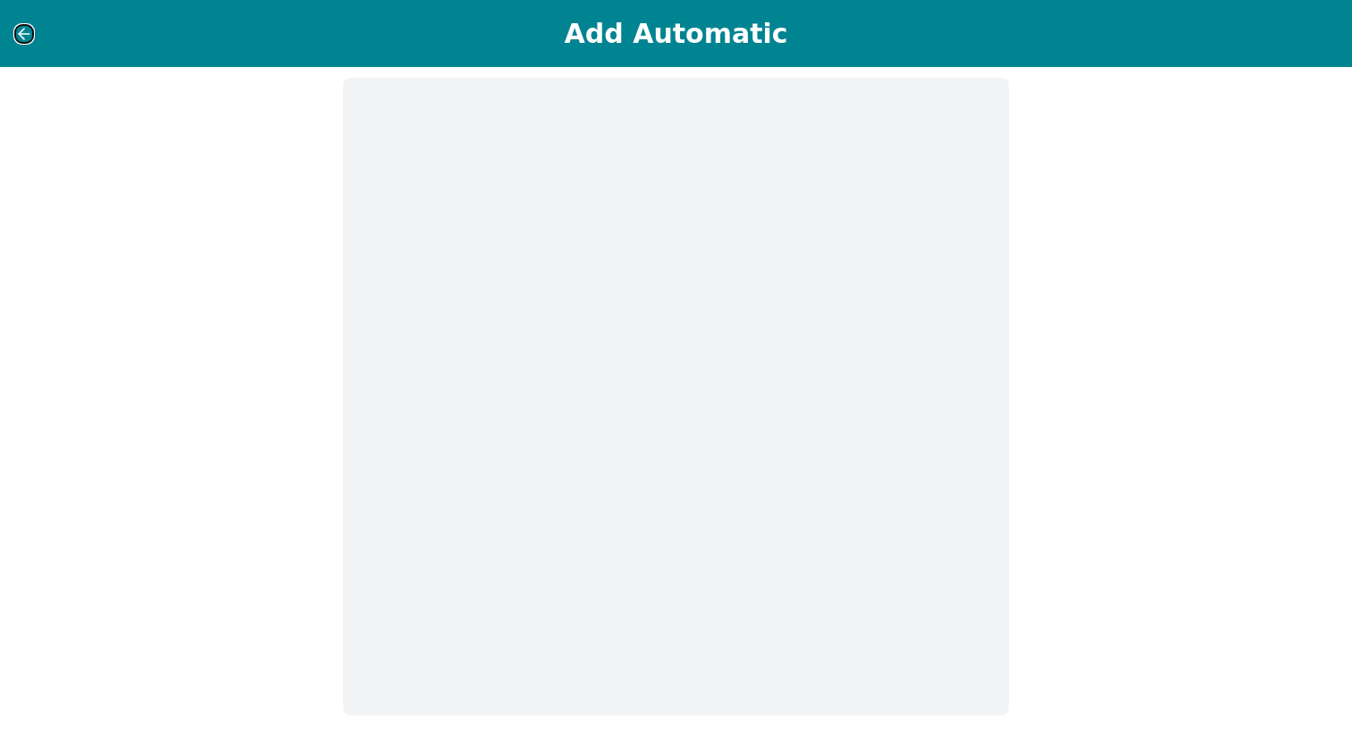
click at [27, 30] on icon at bounding box center [24, 34] width 18 height 18
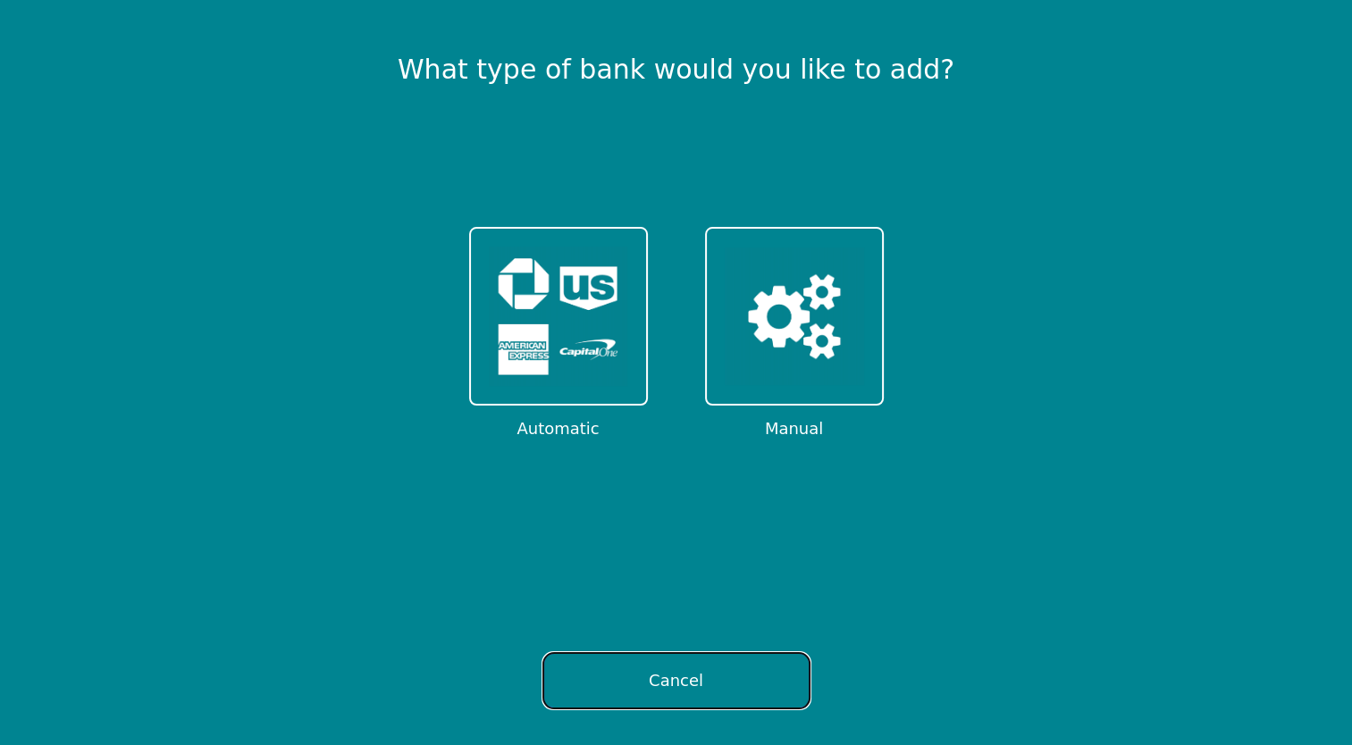
click at [634, 679] on button "Cancel" at bounding box center [676, 680] width 268 height 57
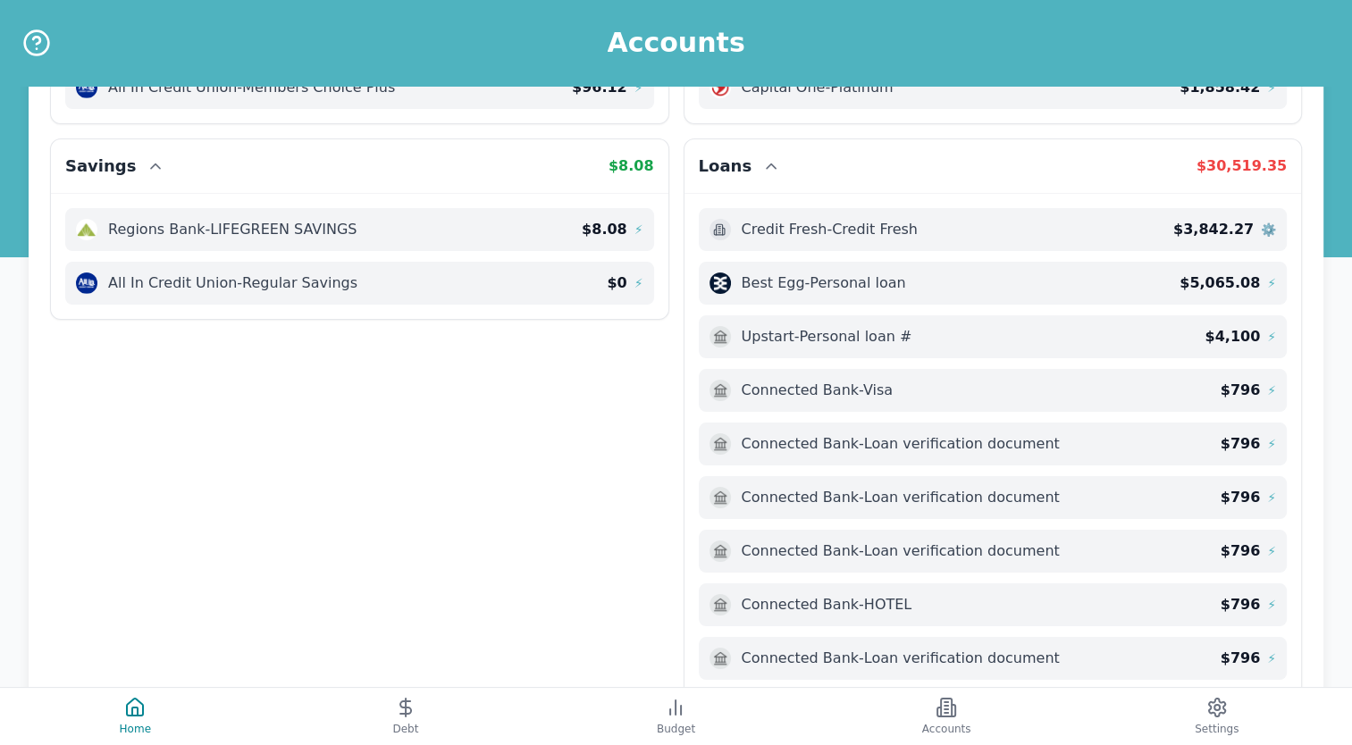
scroll to position [163, 0]
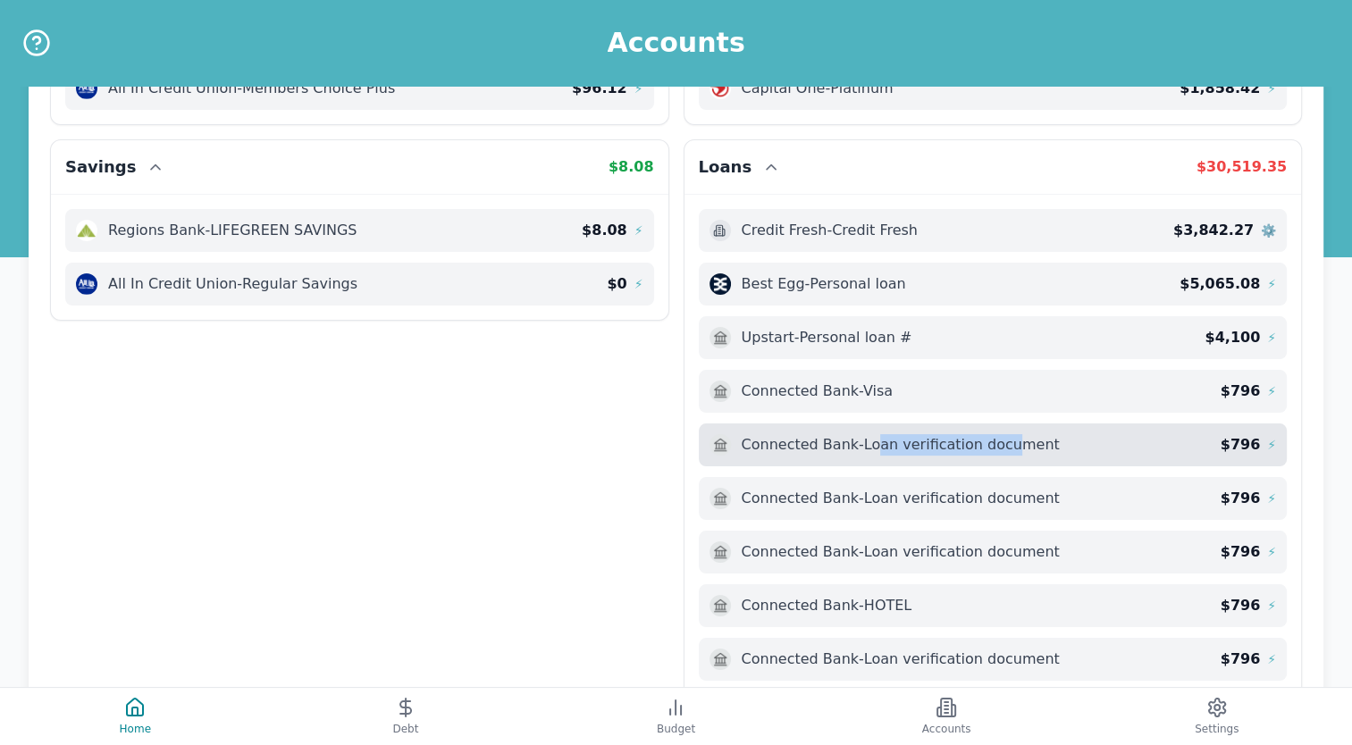
drag, startPoint x: 1003, startPoint y: 441, endPoint x: 875, endPoint y: 462, distance: 129.4
click at [875, 462] on div "Connected Bank - Loan verification document $ 796 ⚡" at bounding box center [993, 444] width 589 height 43
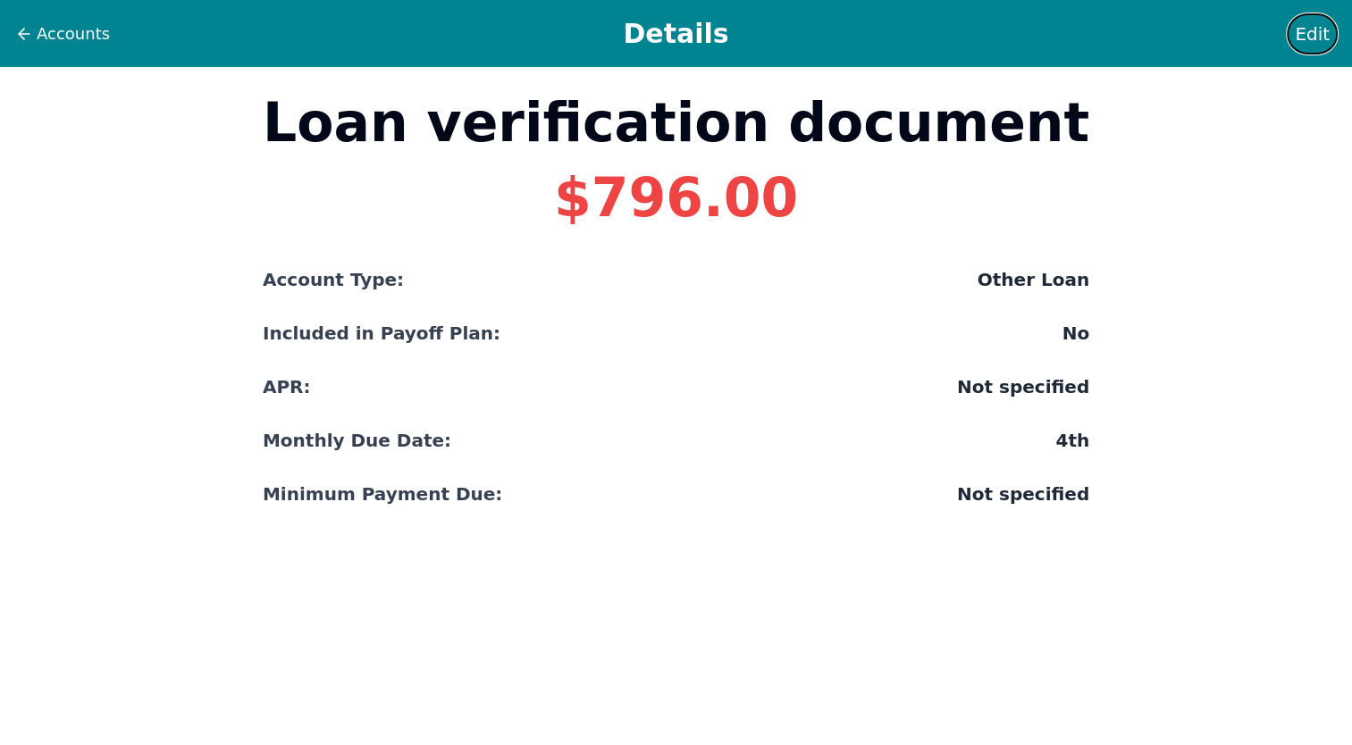
click at [1324, 26] on span "Edit" at bounding box center [1311, 33] width 35 height 25
select select "other"
select select "No"
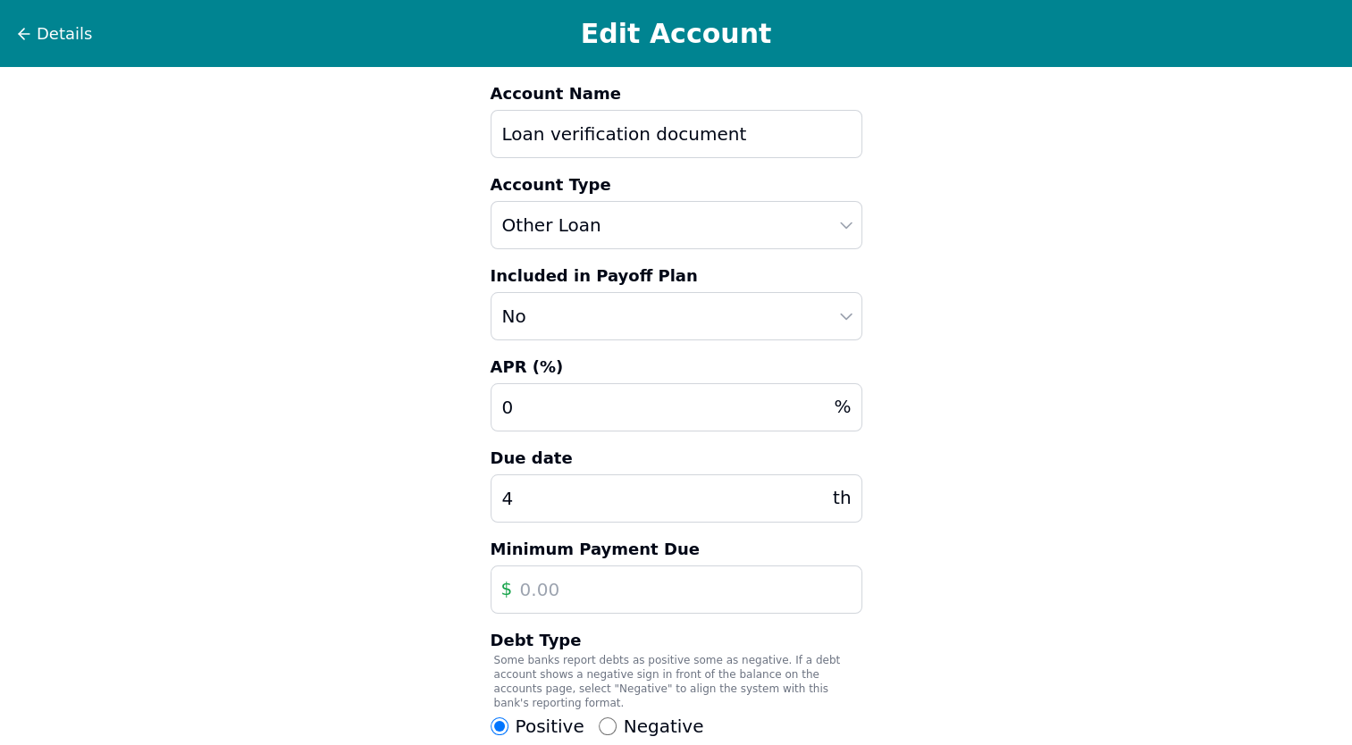
scroll to position [203, 0]
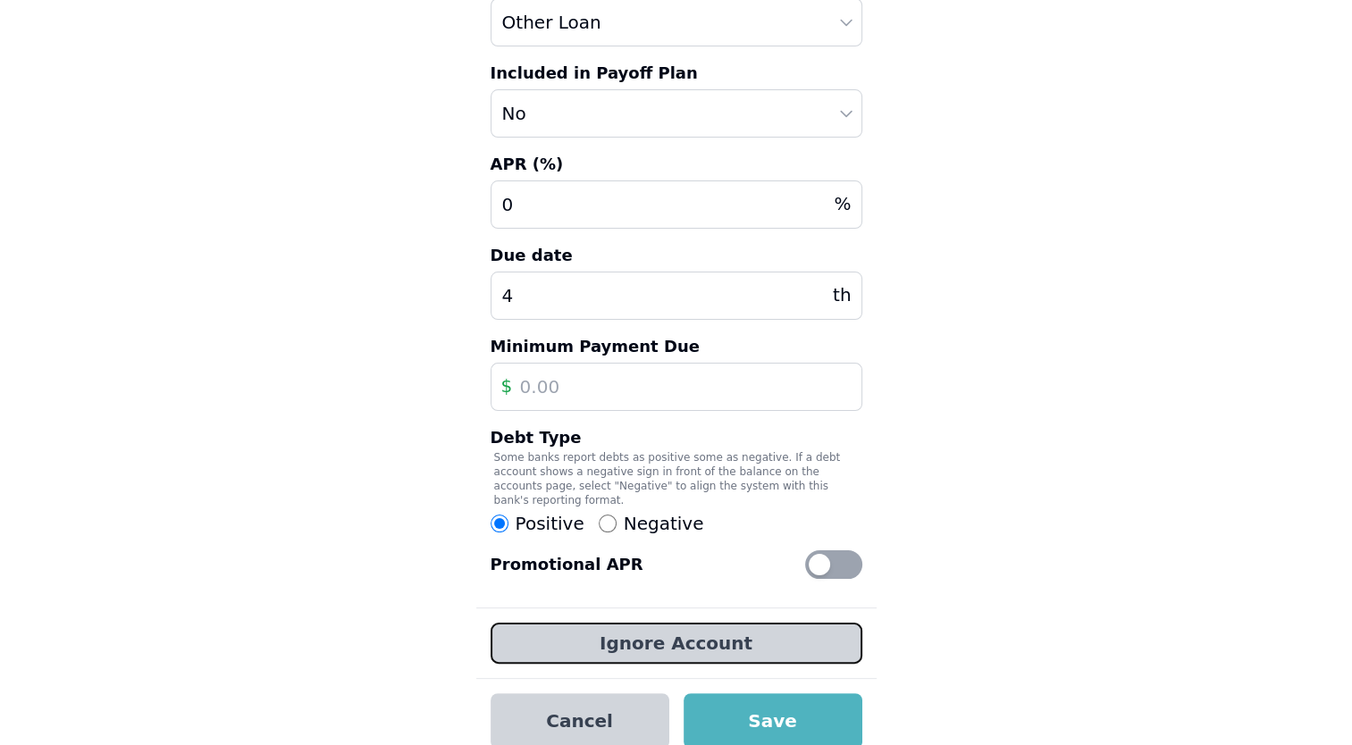
click at [636, 623] on button "Ignore Account" at bounding box center [676, 643] width 372 height 41
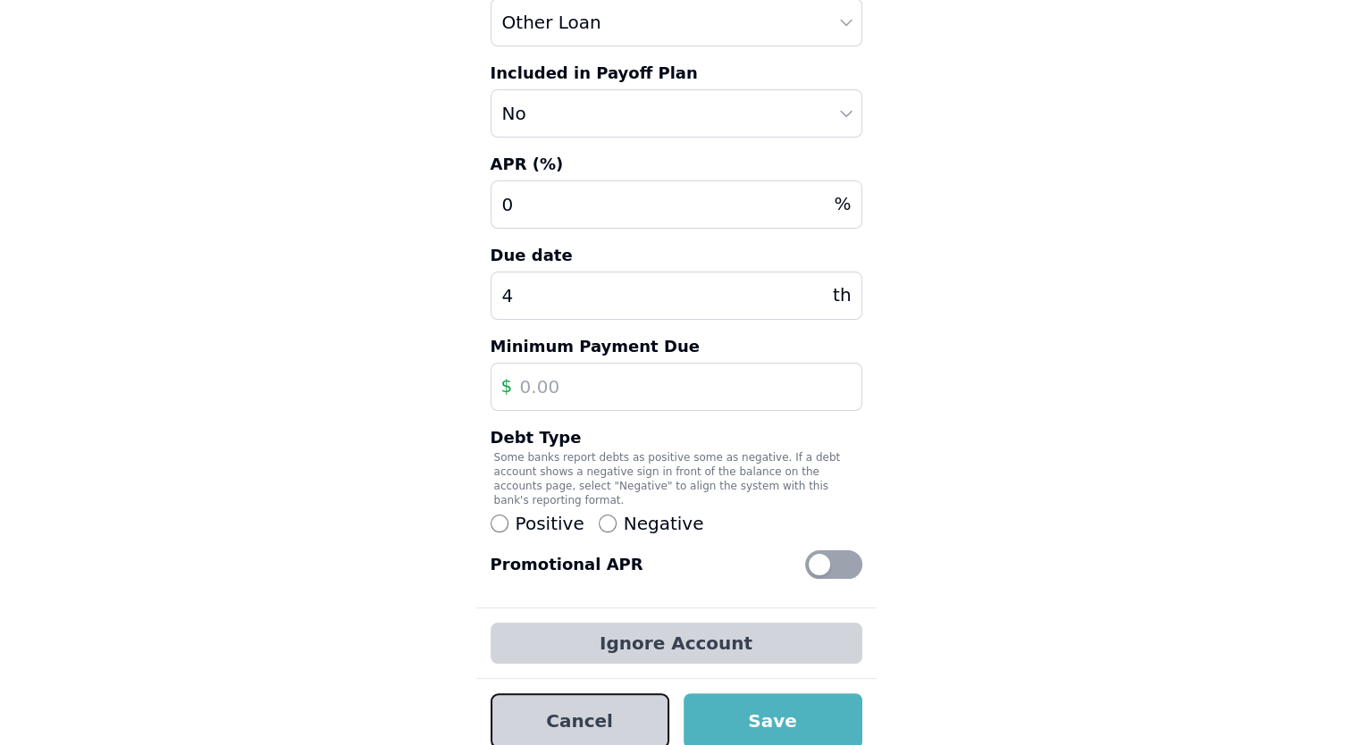
click at [640, 701] on button "Cancel" at bounding box center [579, 720] width 179 height 55
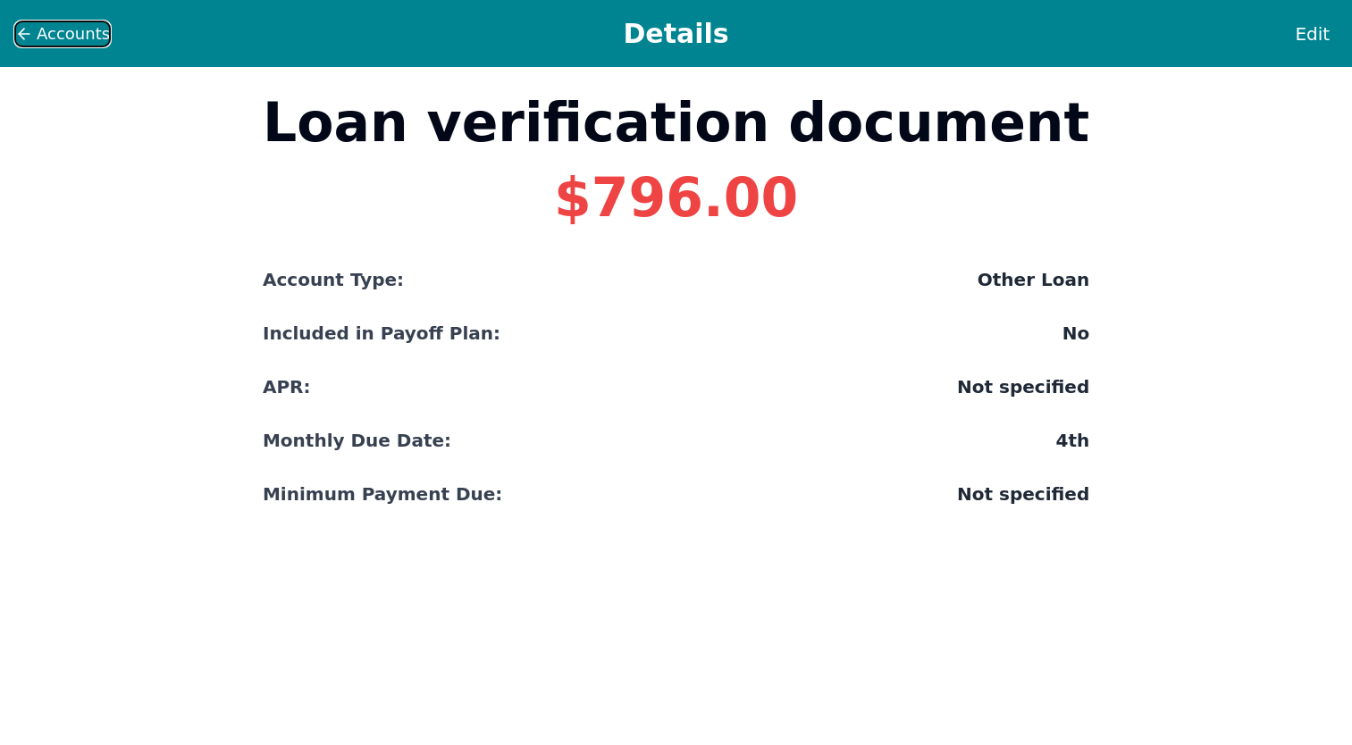
click at [82, 41] on span "Accounts" at bounding box center [73, 33] width 73 height 25
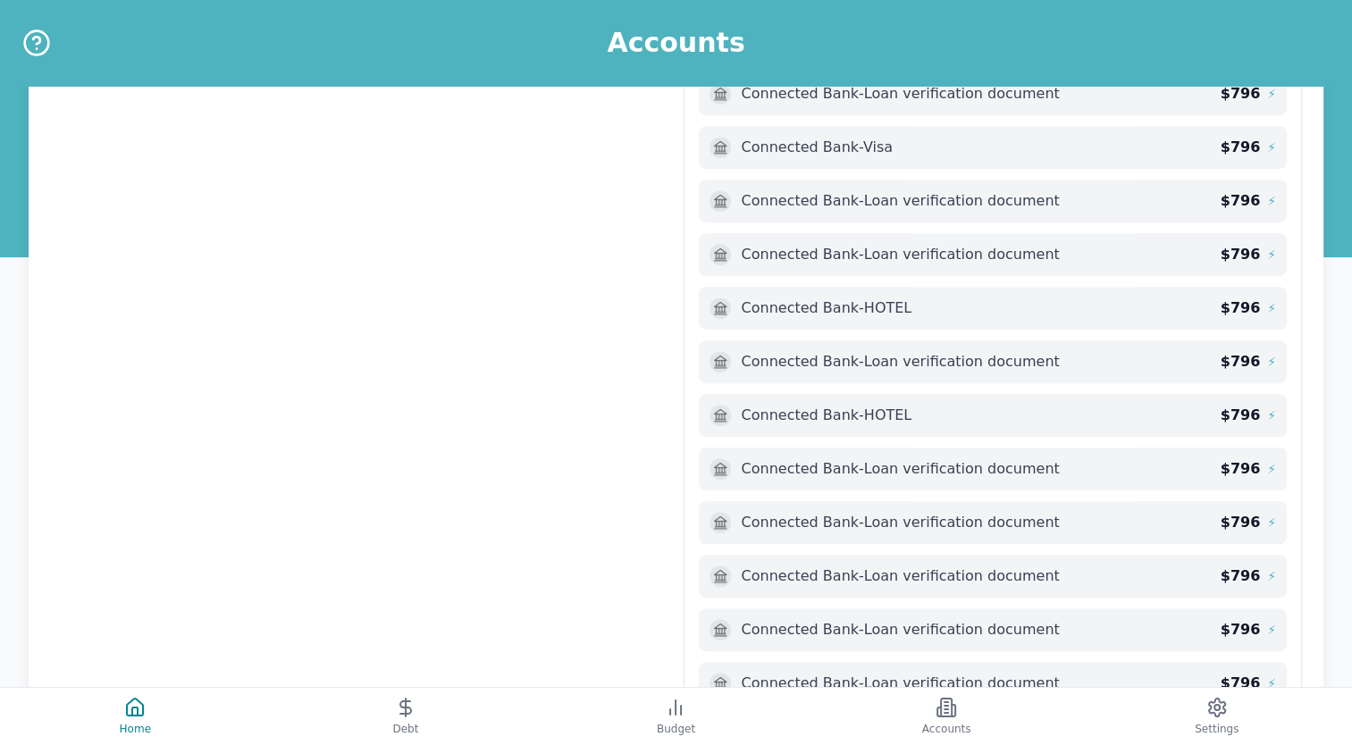
scroll to position [1138, 0]
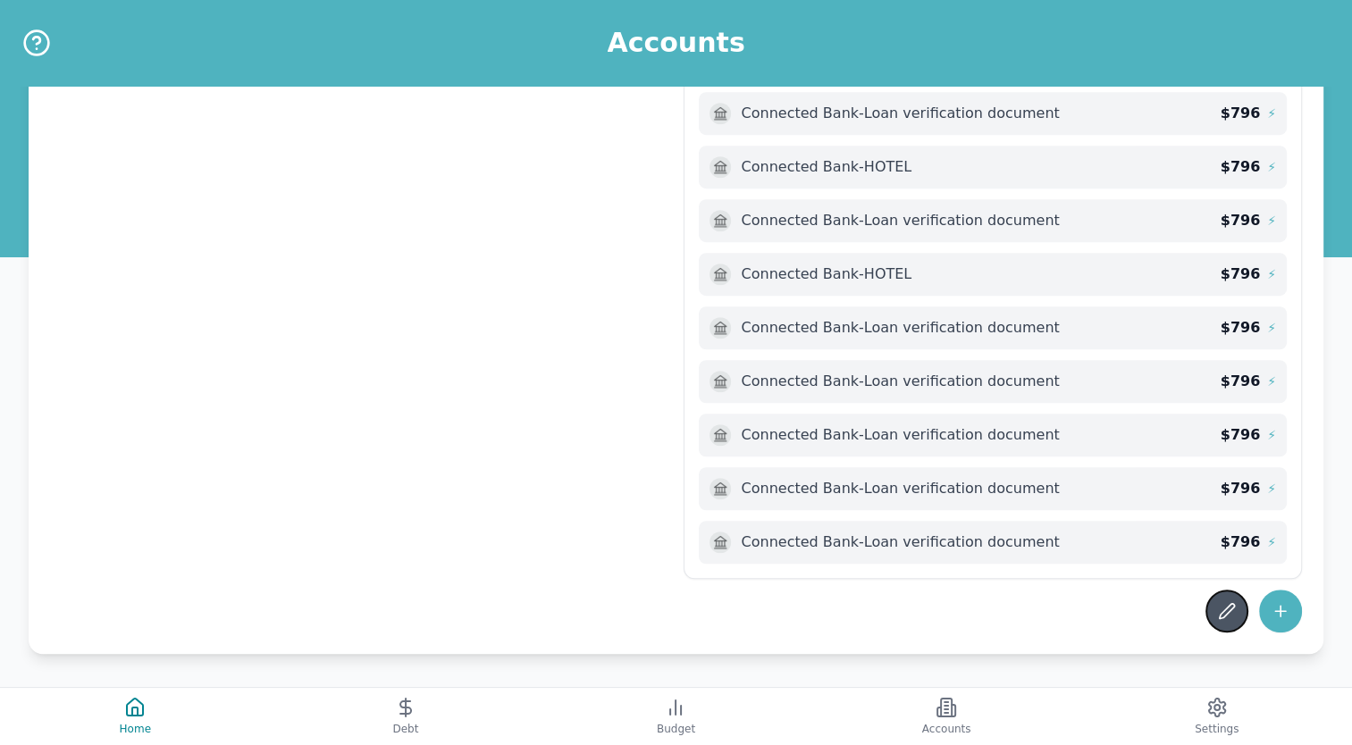
click at [1227, 619] on button at bounding box center [1226, 611] width 43 height 43
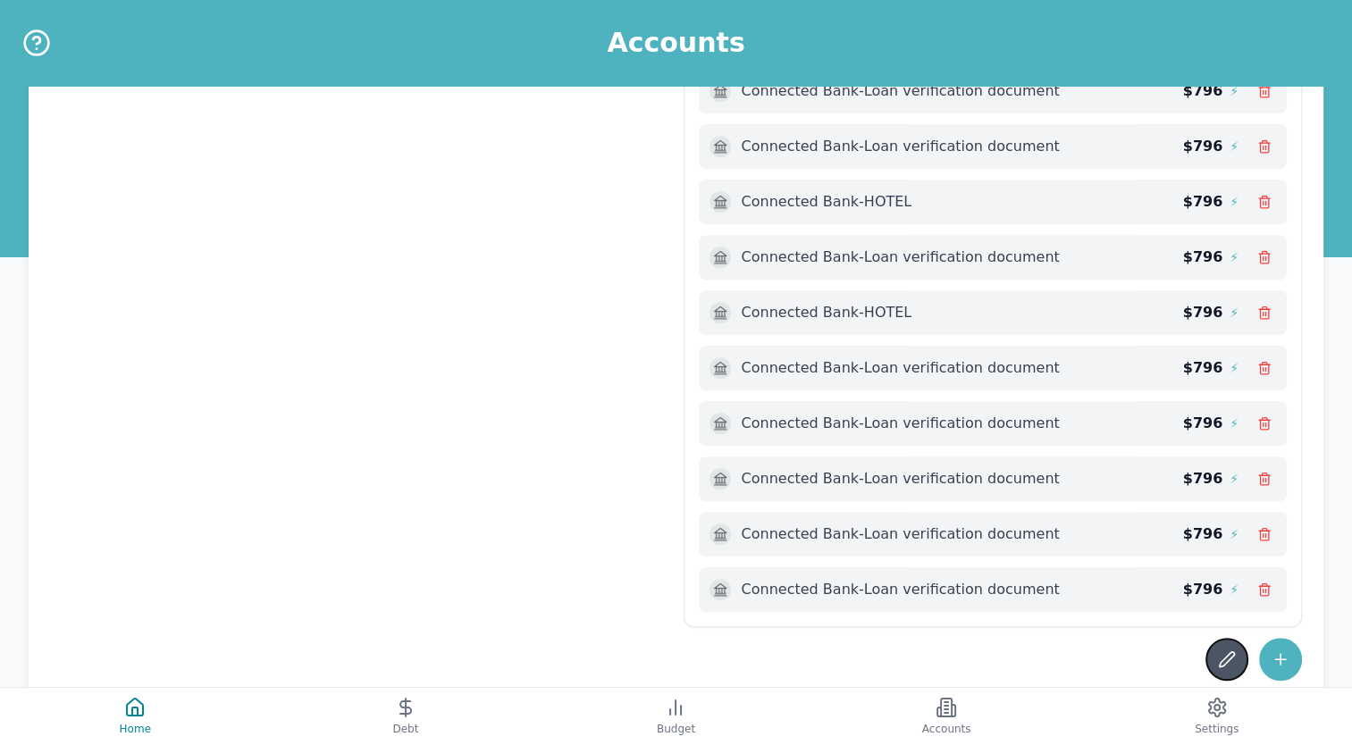
scroll to position [1161, 0]
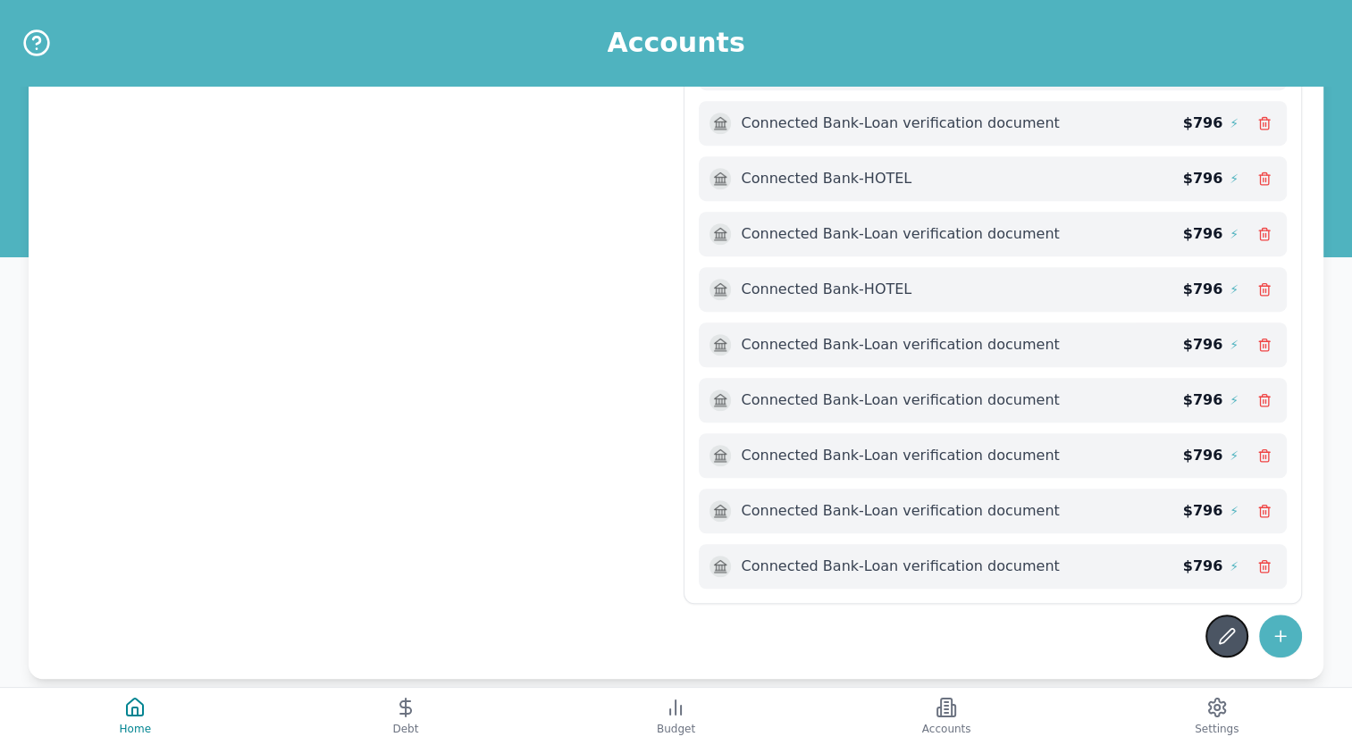
click at [1212, 624] on button at bounding box center [1226, 636] width 43 height 43
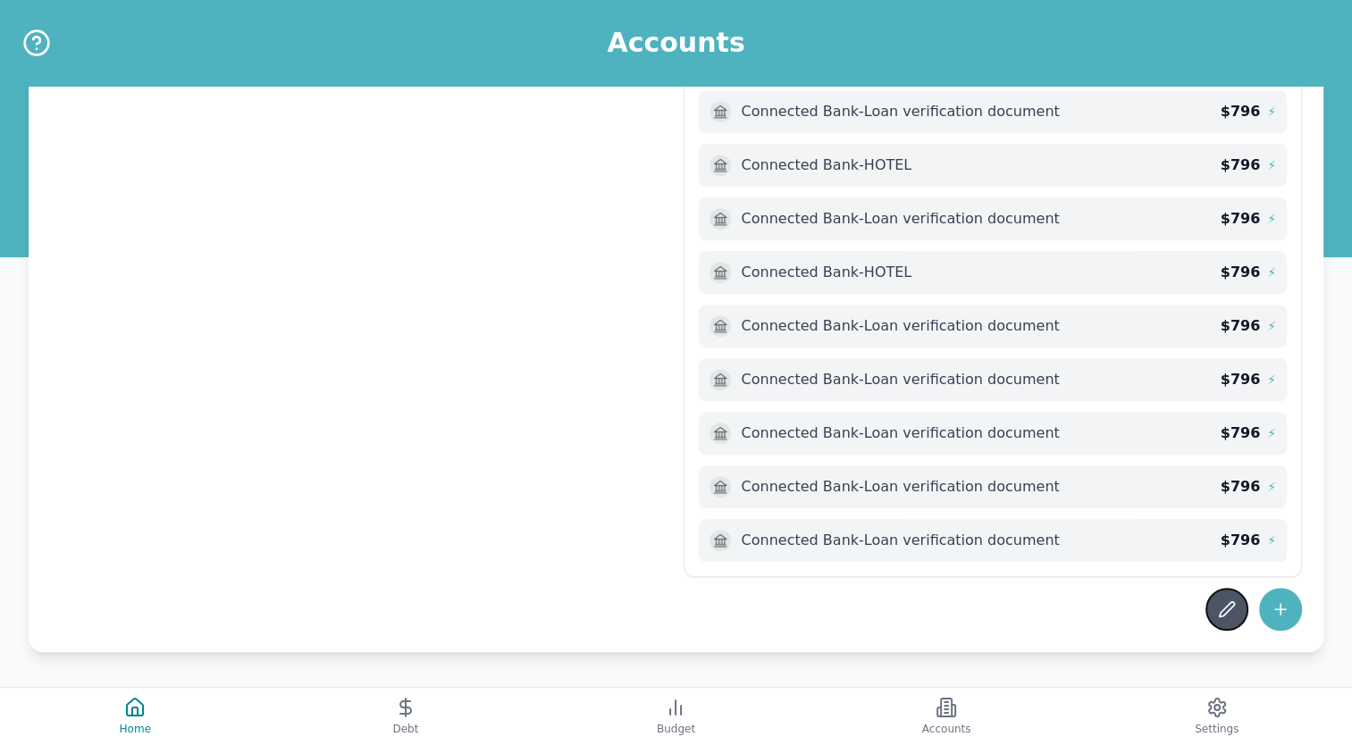
scroll to position [1138, 0]
click at [1227, 603] on icon at bounding box center [1227, 611] width 18 height 18
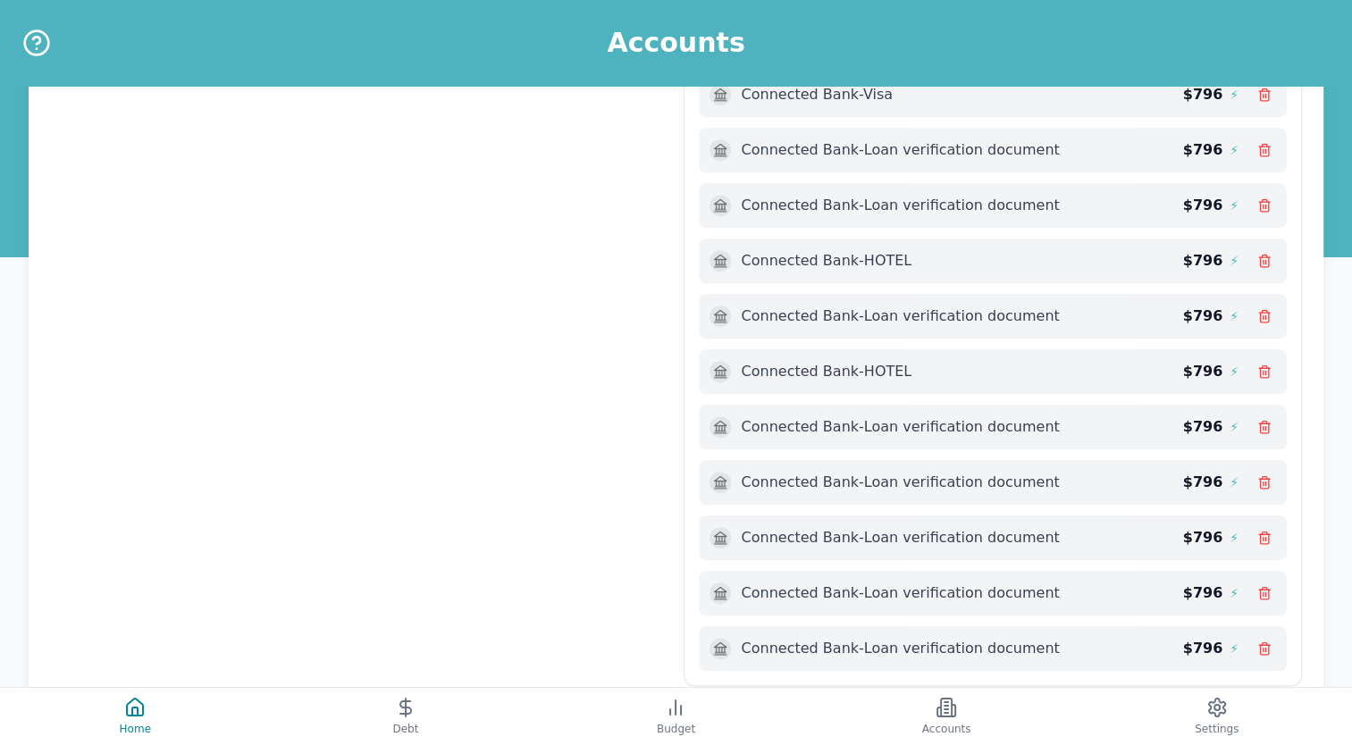
scroll to position [1176, 0]
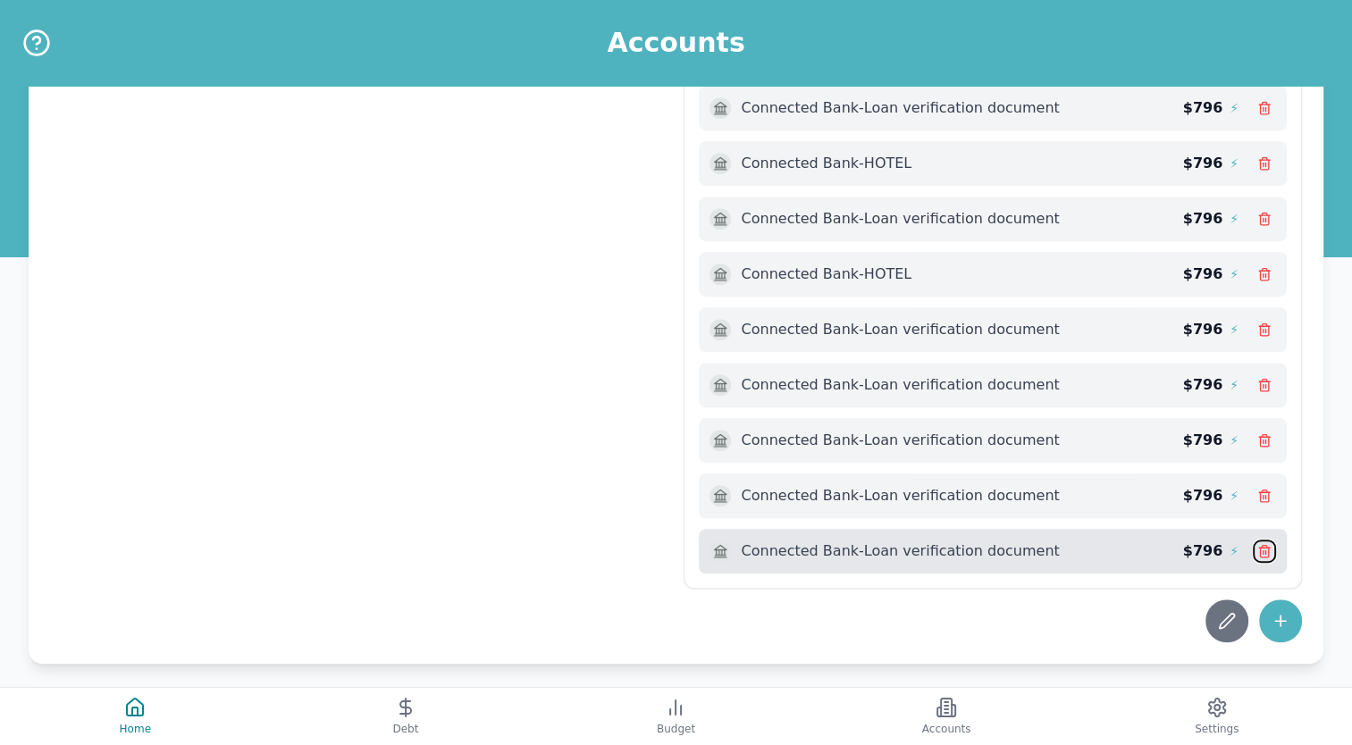
click at [1264, 544] on icon at bounding box center [1264, 551] width 14 height 14
click at [1266, 545] on icon at bounding box center [1263, 546] width 4 height 3
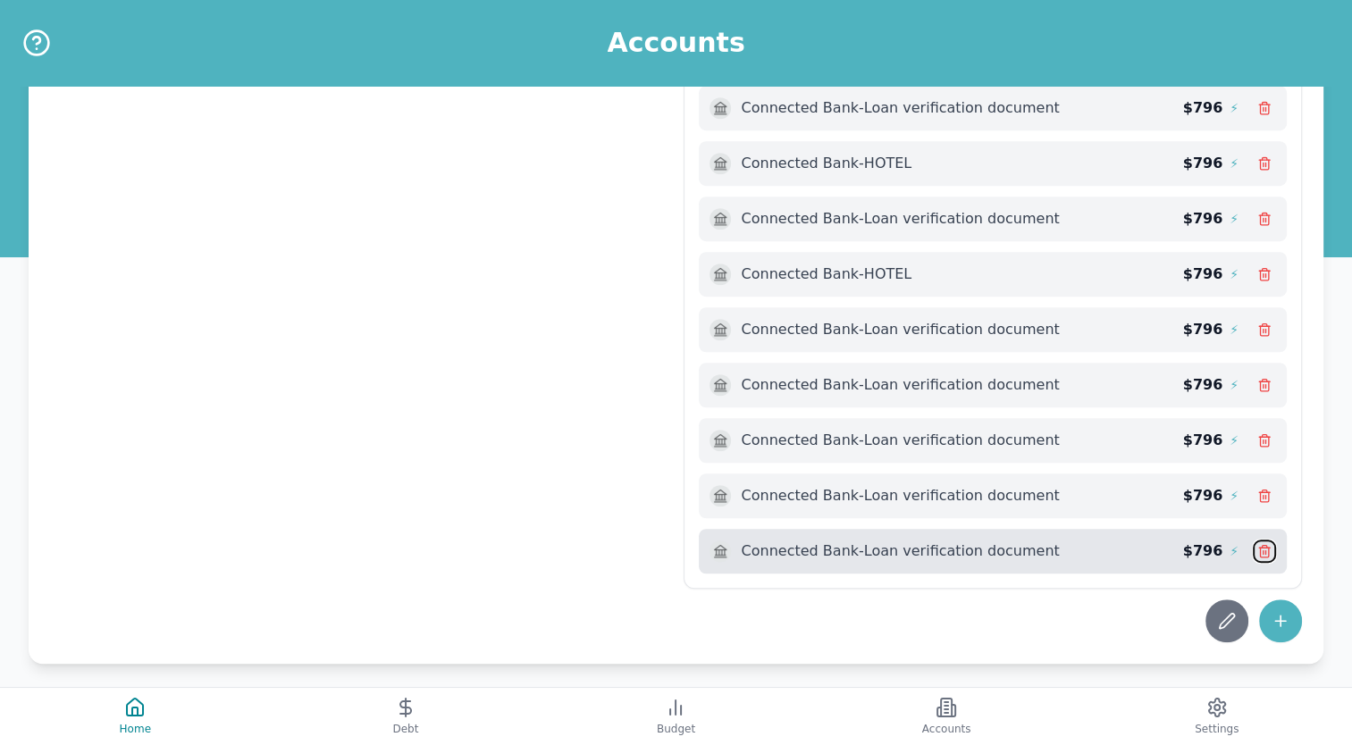
click at [1266, 545] on icon at bounding box center [1263, 546] width 4 height 3
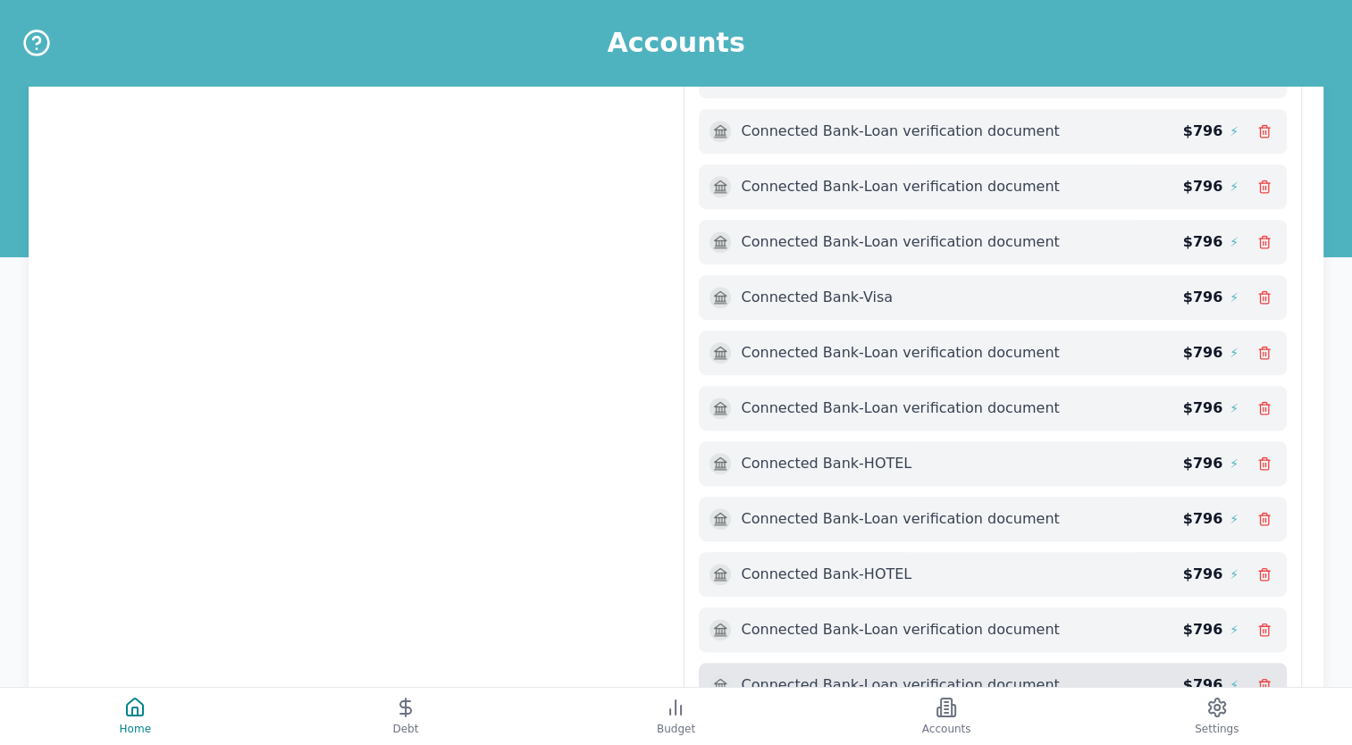
scroll to position [872, 0]
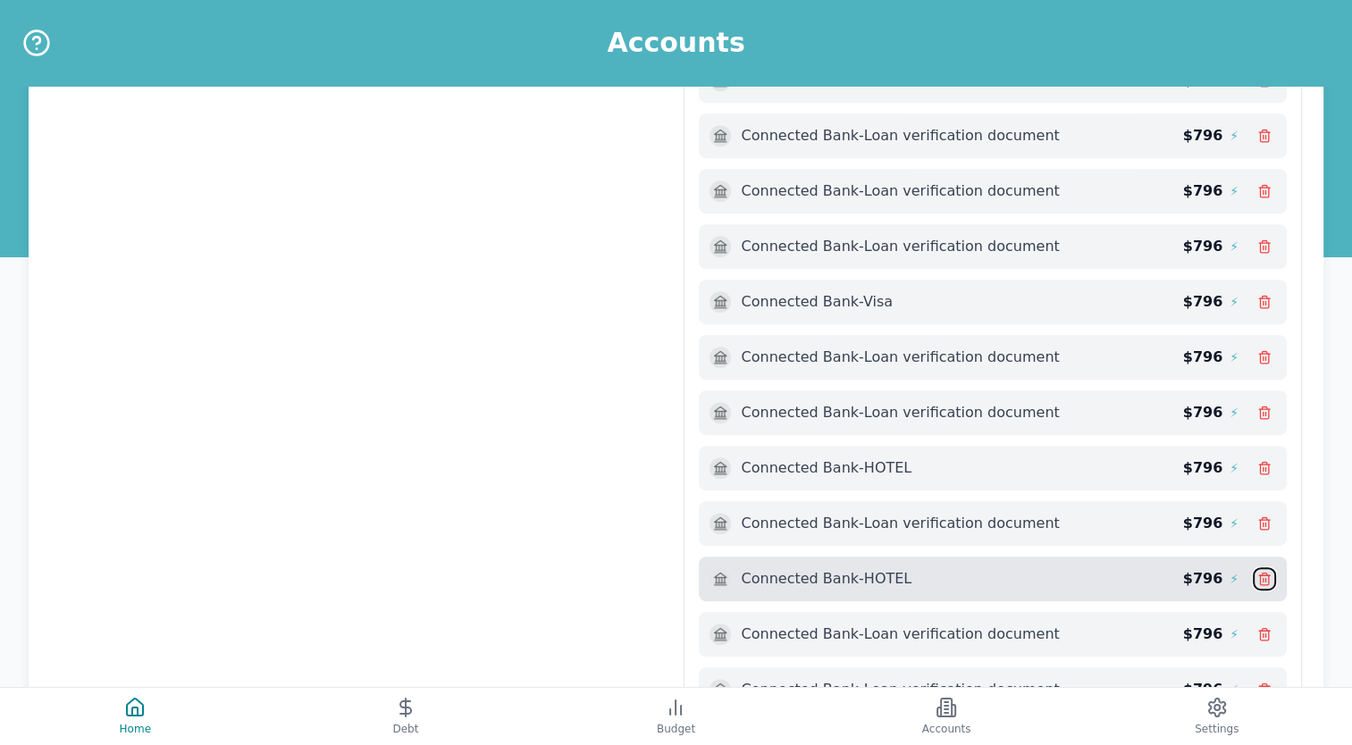
click at [1268, 572] on icon at bounding box center [1264, 579] width 14 height 14
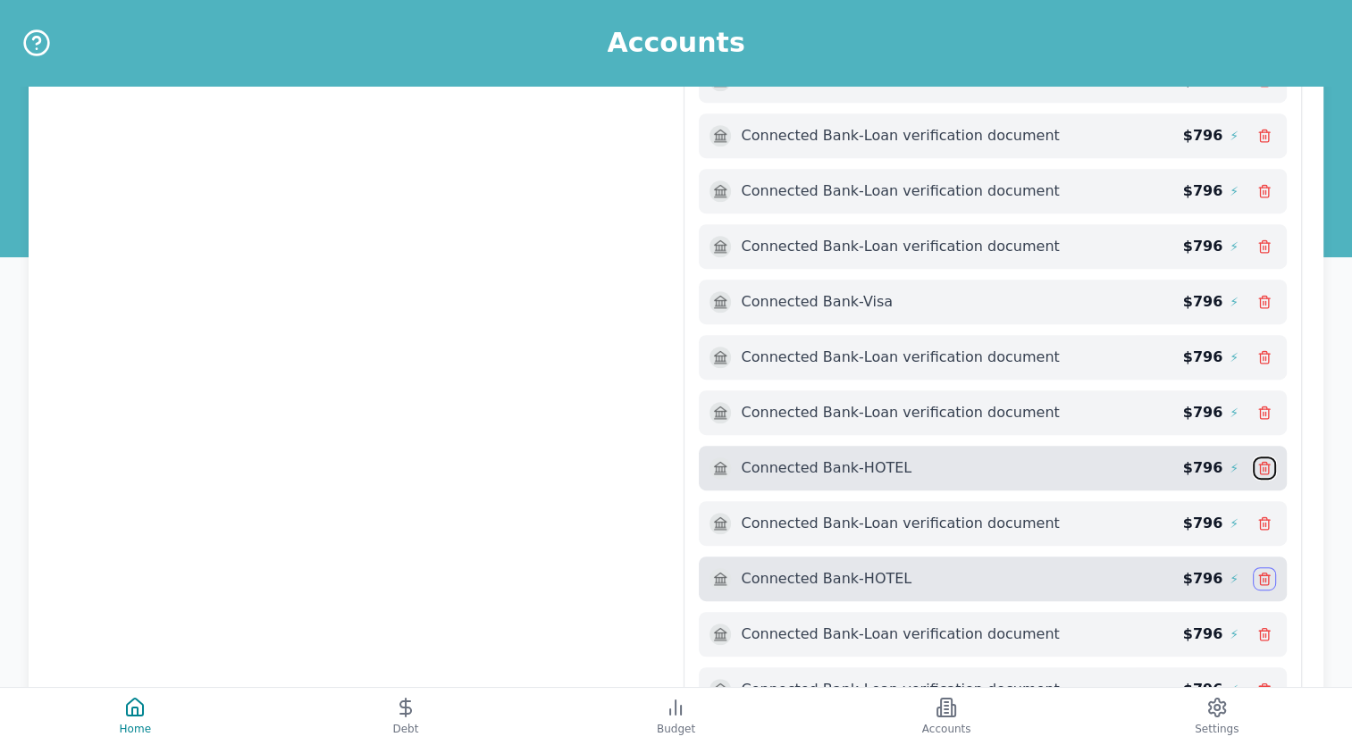
click at [1264, 465] on icon at bounding box center [1264, 465] width 11 height 0
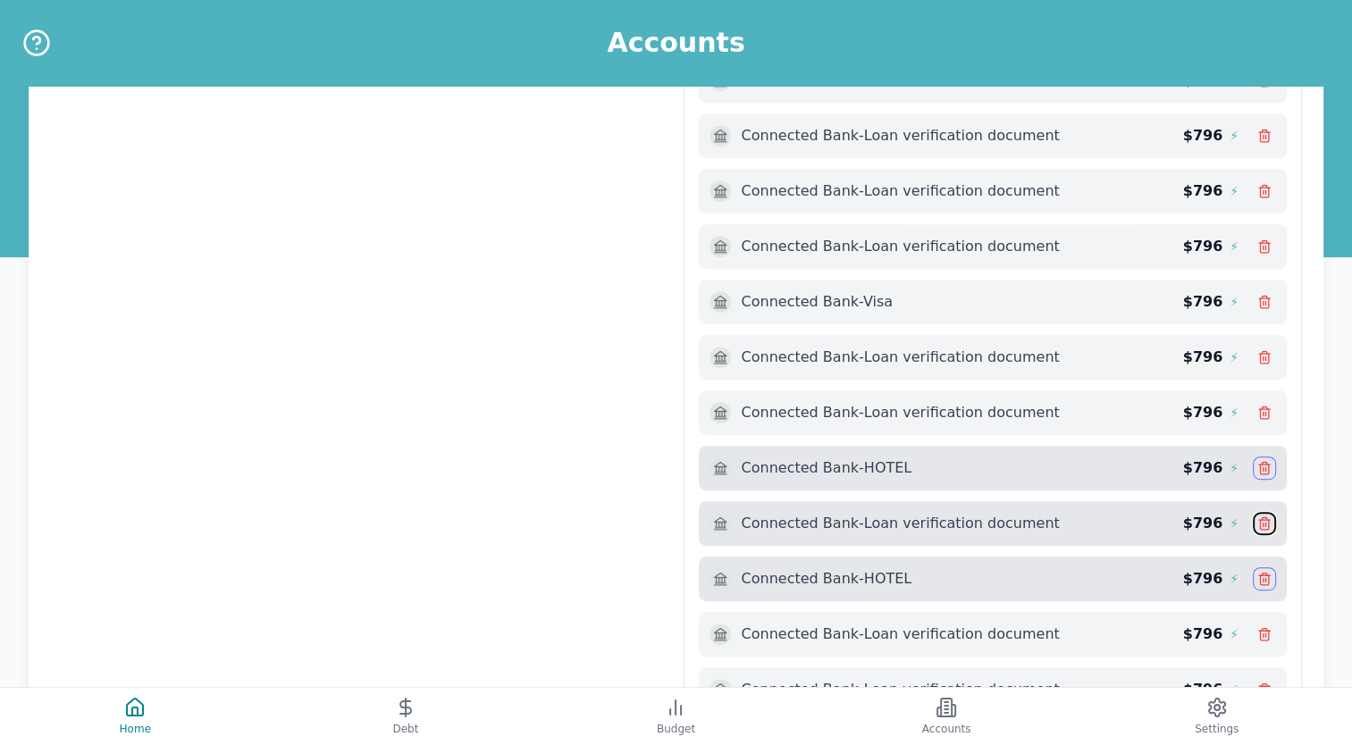
click at [1264, 516] on icon at bounding box center [1264, 523] width 14 height 14
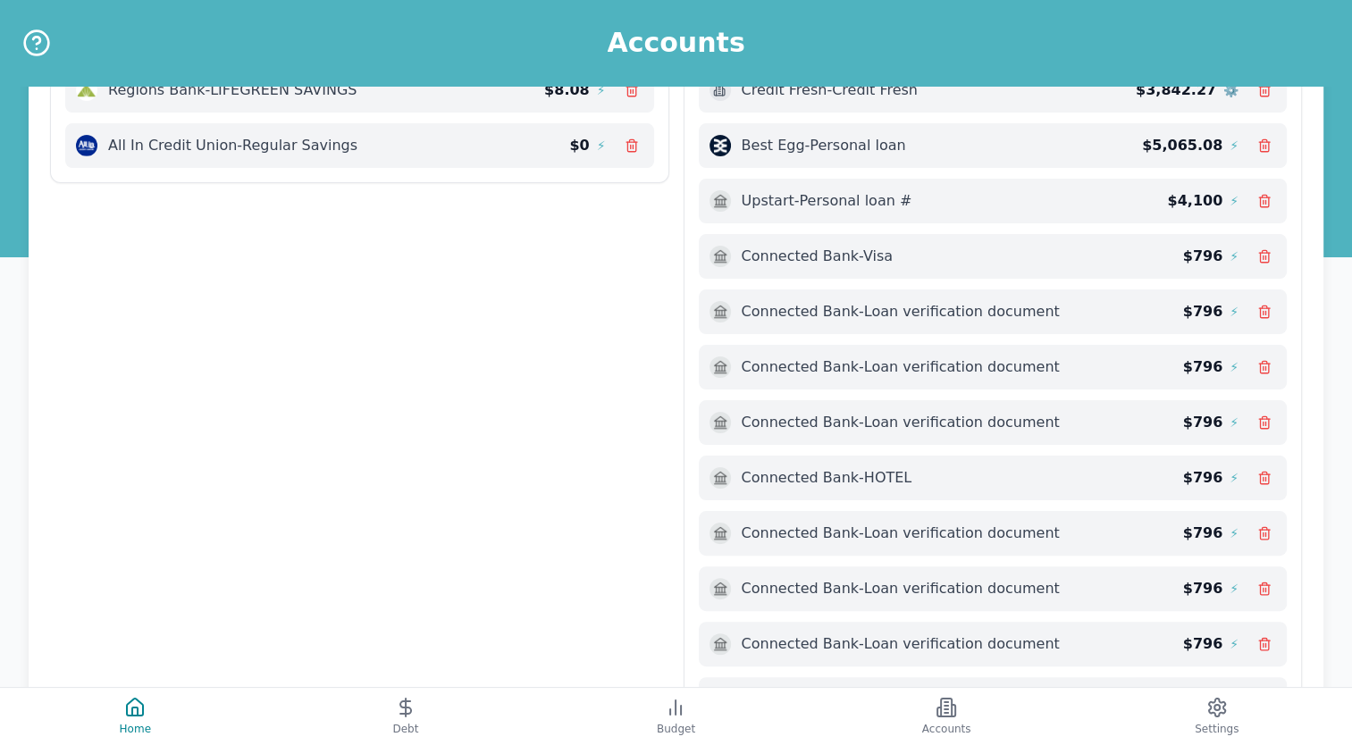
scroll to position [307, 0]
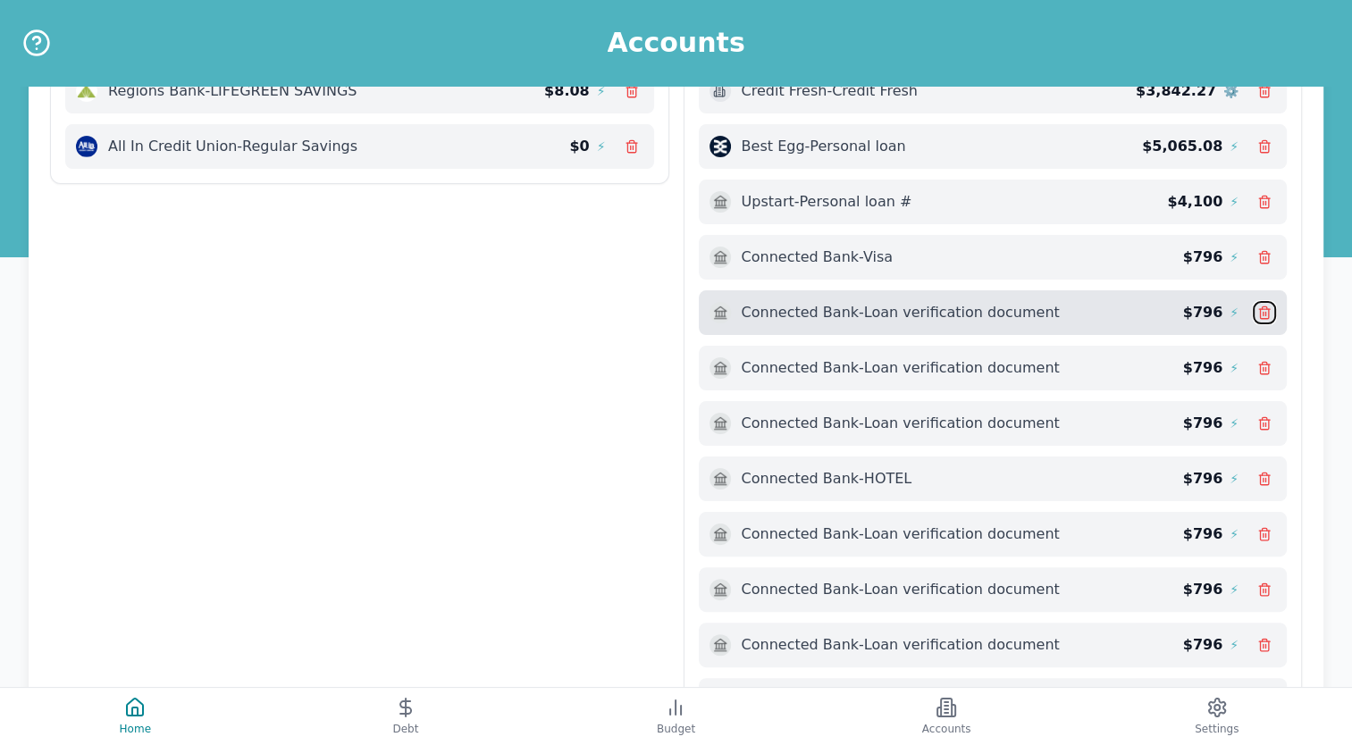
click at [1266, 313] on icon at bounding box center [1264, 313] width 14 height 14
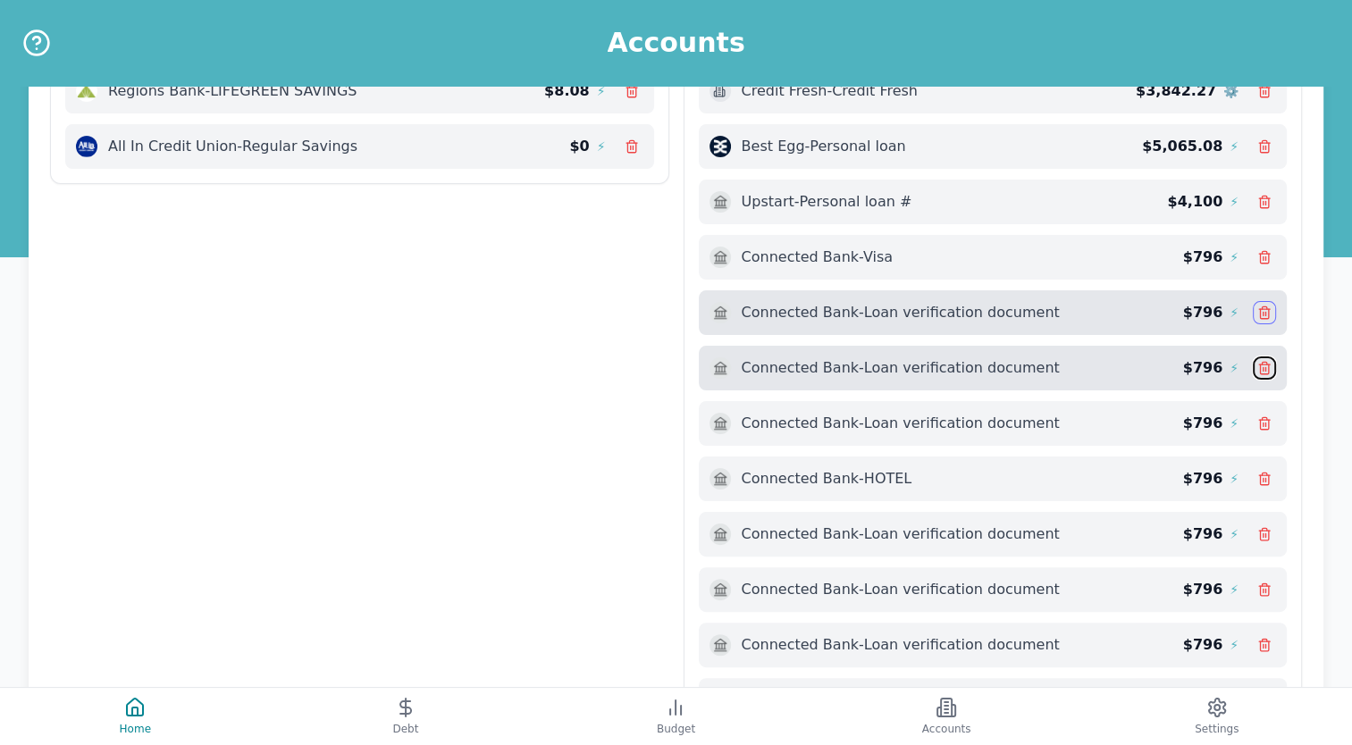
click at [1262, 361] on icon at bounding box center [1264, 368] width 14 height 14
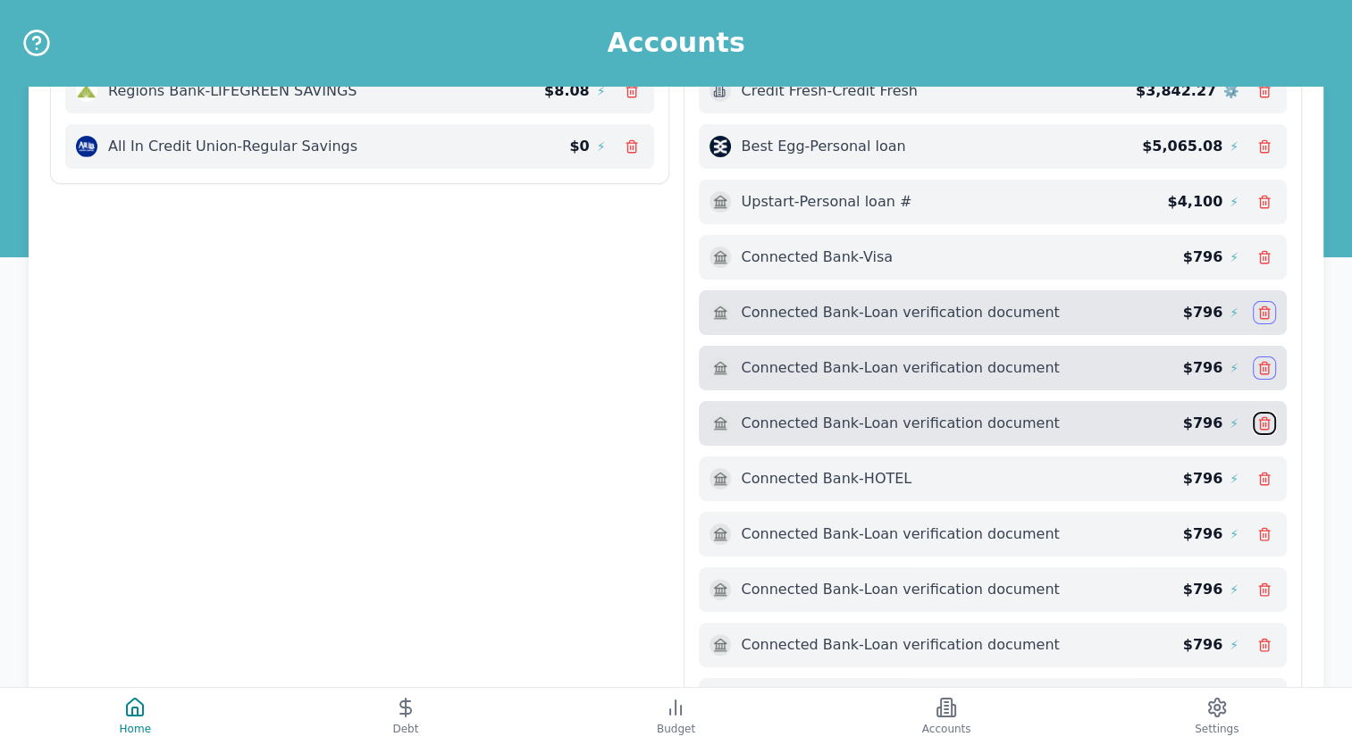
click at [1268, 420] on icon at bounding box center [1264, 425] width 8 height 10
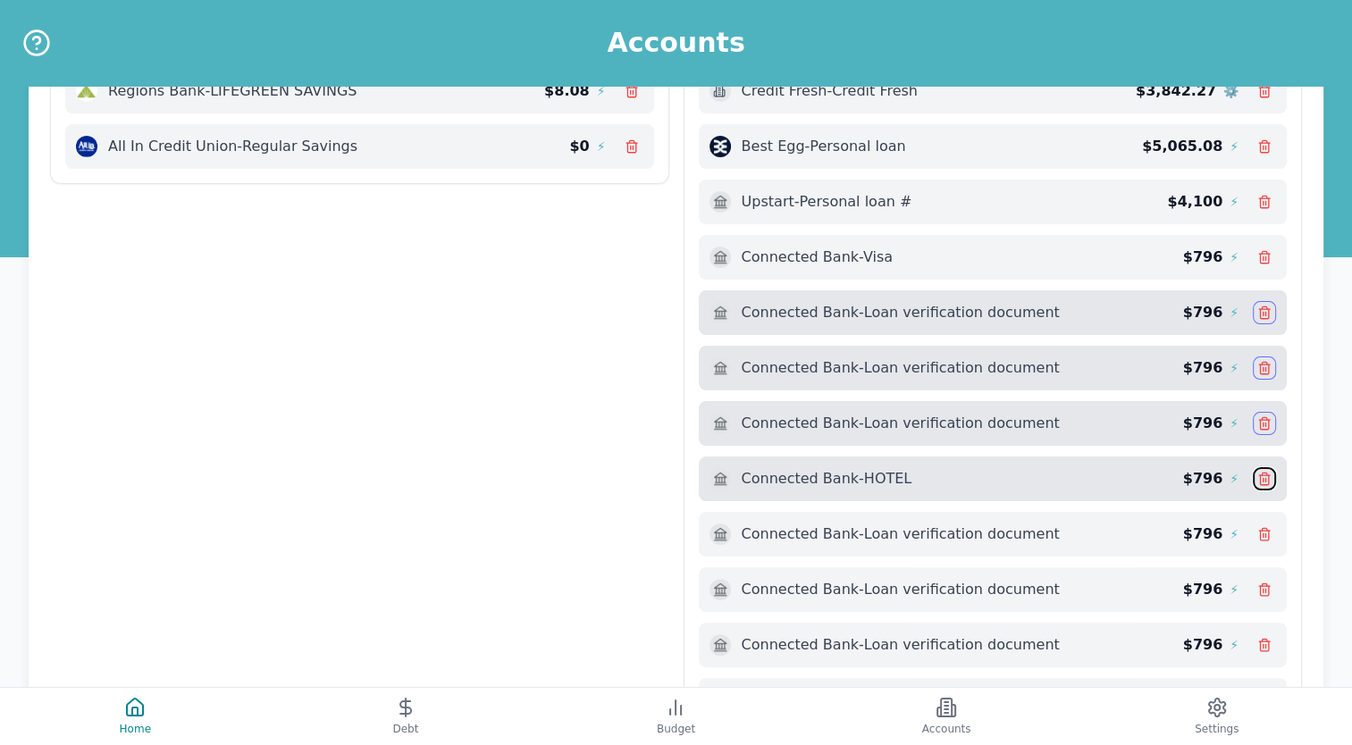
click at [1268, 475] on icon at bounding box center [1264, 480] width 8 height 10
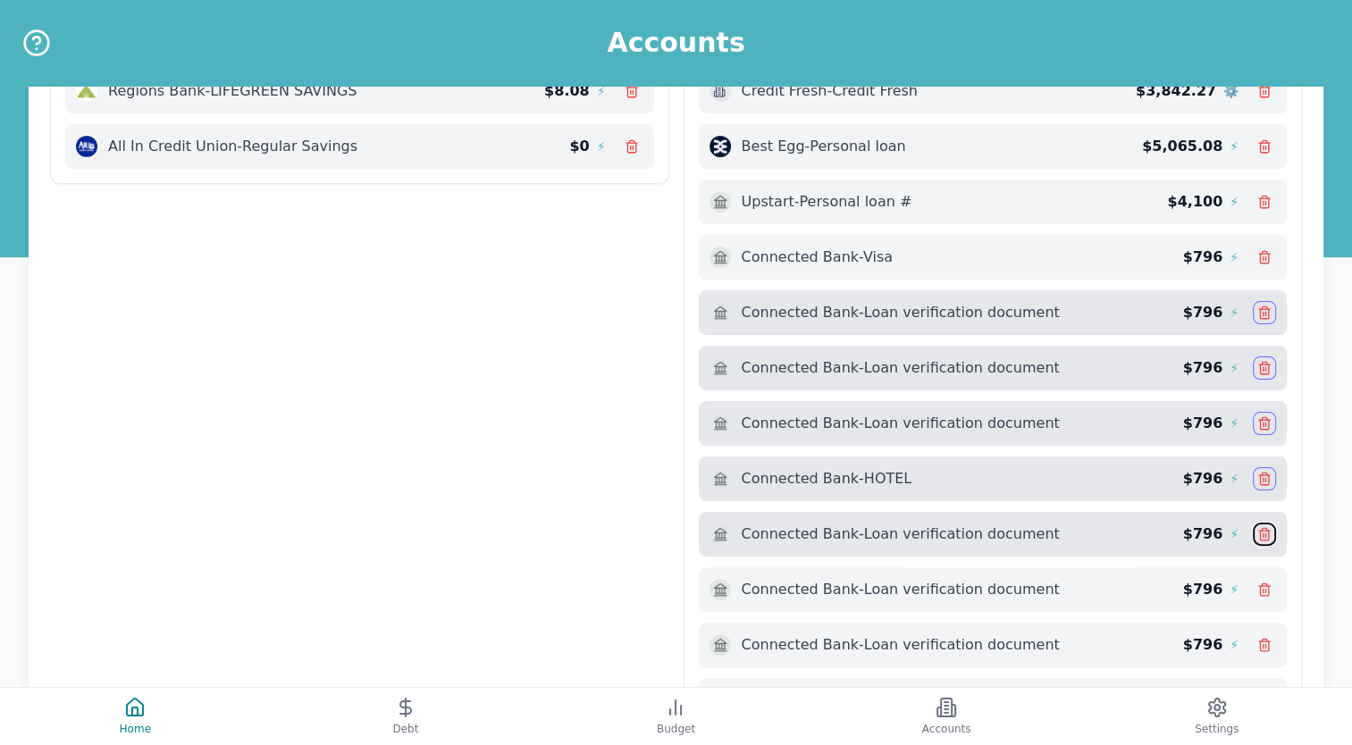
click at [1266, 528] on icon at bounding box center [1263, 529] width 4 height 3
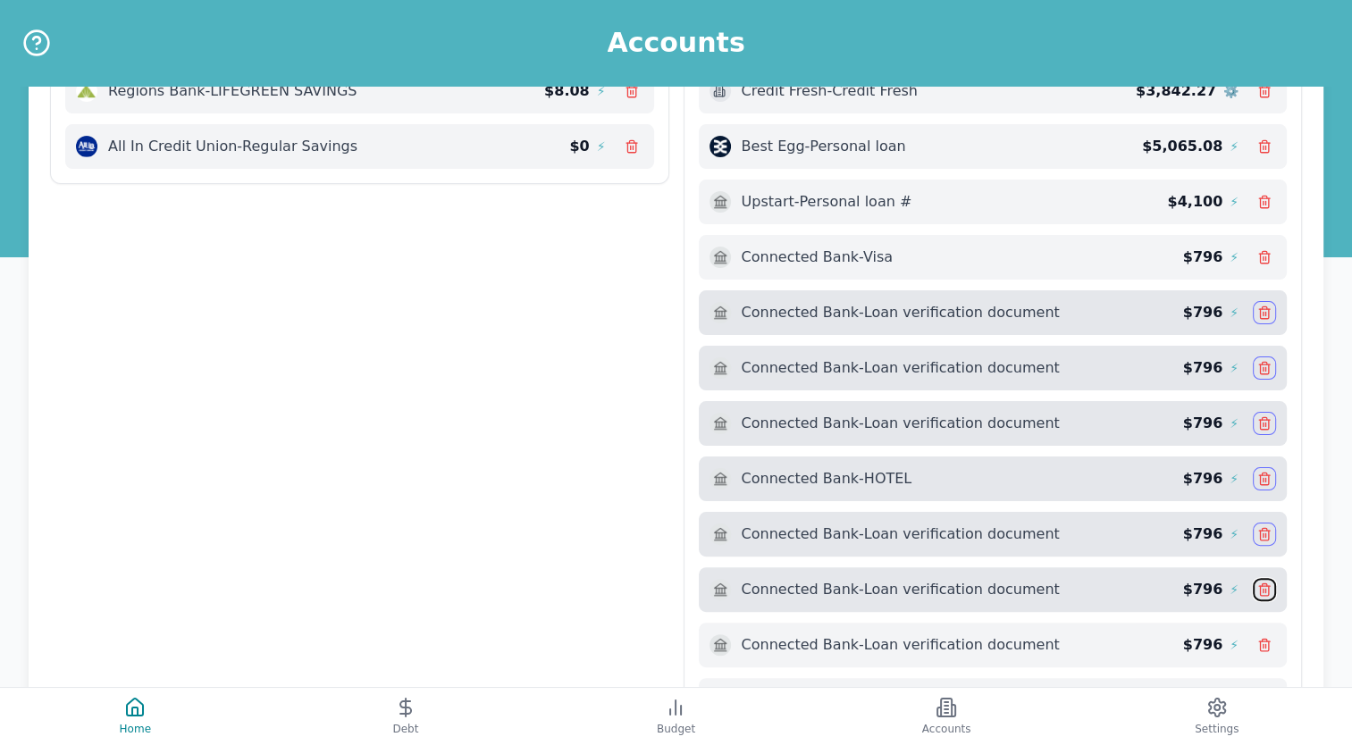
click at [1267, 588] on icon at bounding box center [1264, 589] width 14 height 14
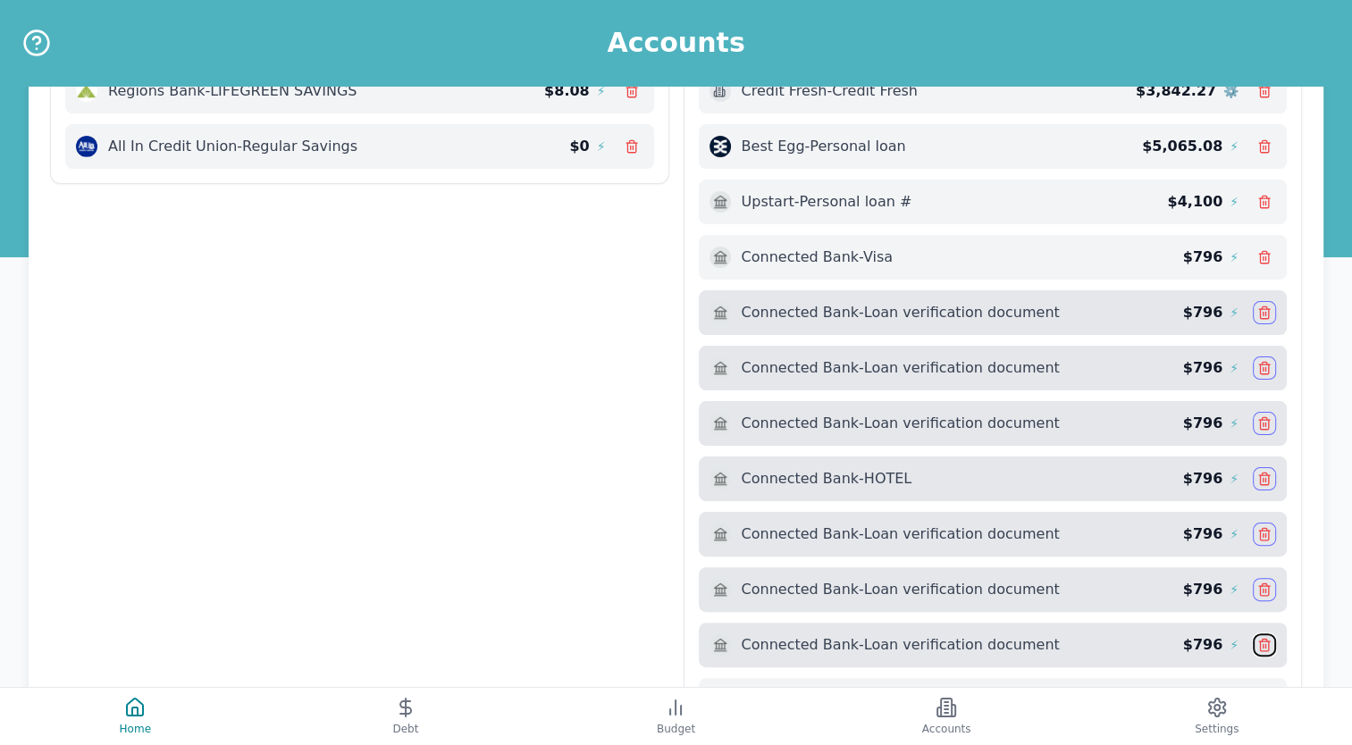
click at [1268, 641] on icon at bounding box center [1264, 646] width 8 height 10
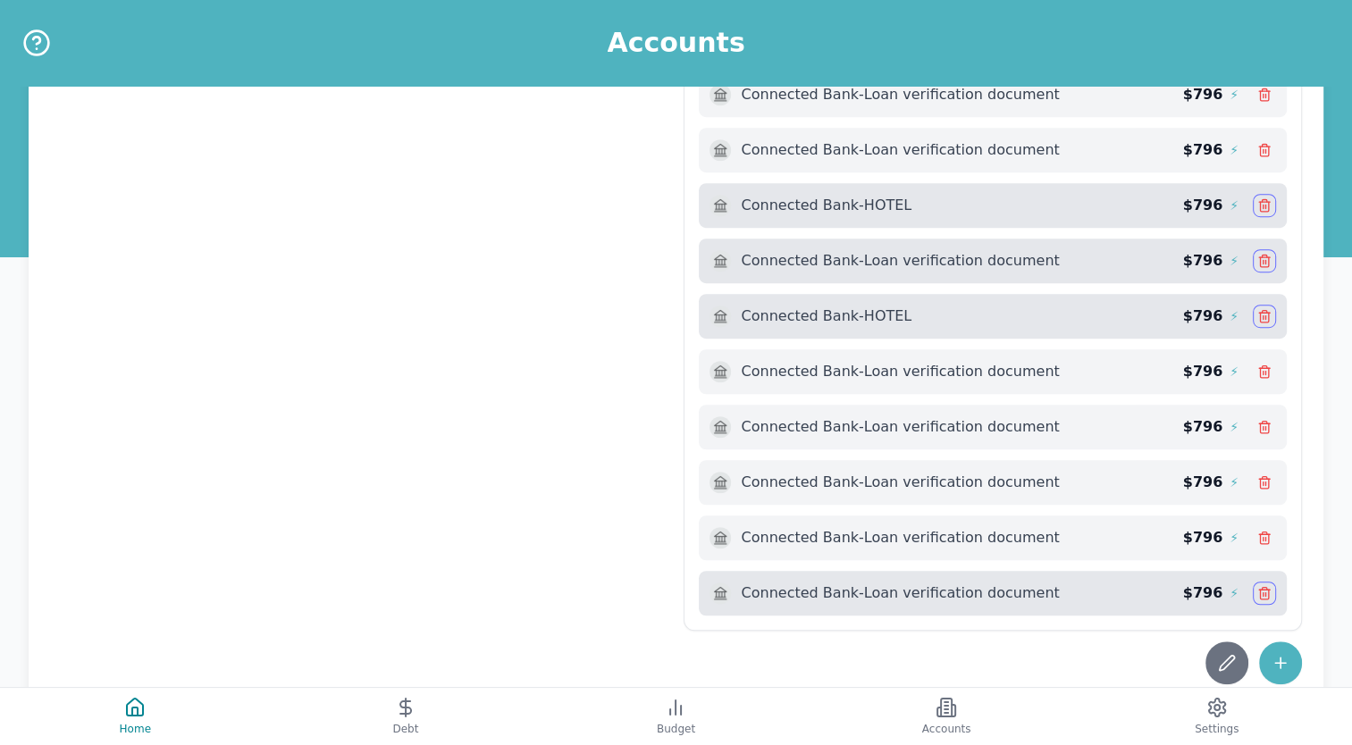
scroll to position [1138, 0]
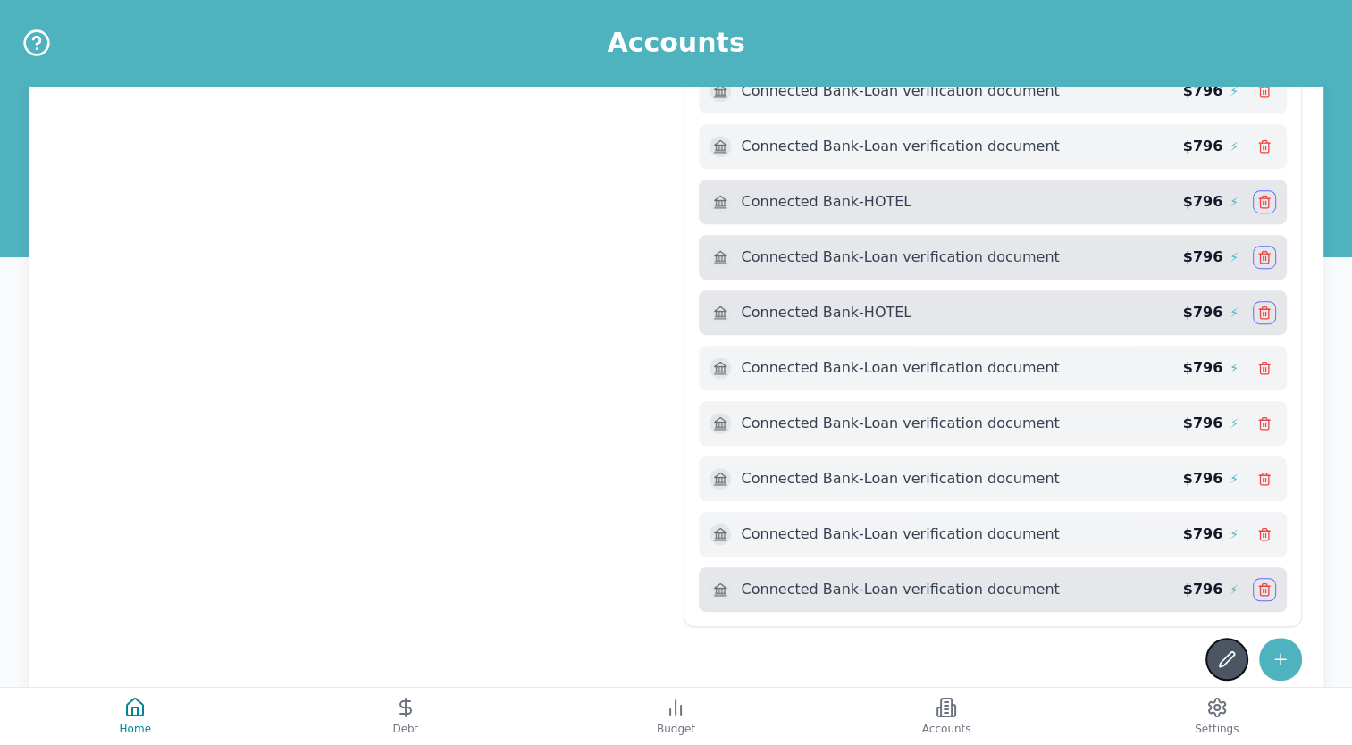
click at [1219, 650] on icon at bounding box center [1227, 659] width 18 height 18
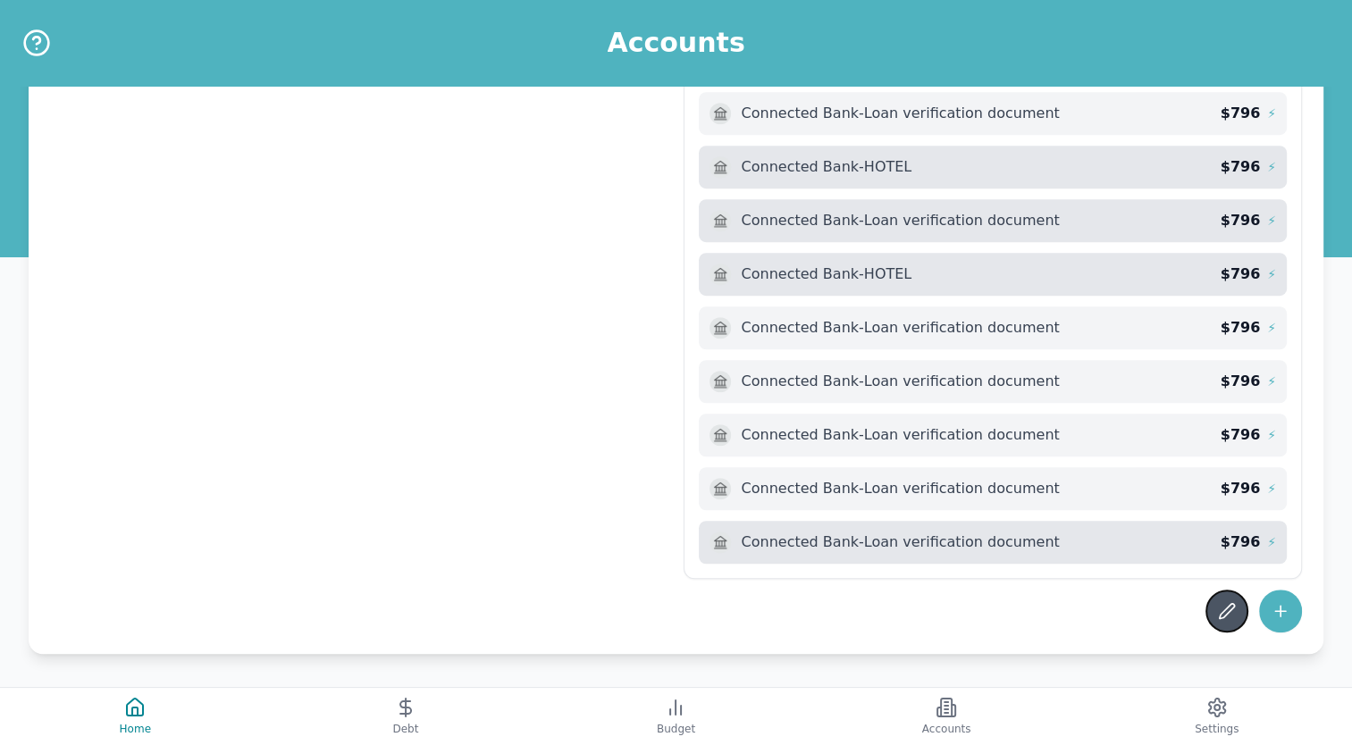
scroll to position [1115, 0]
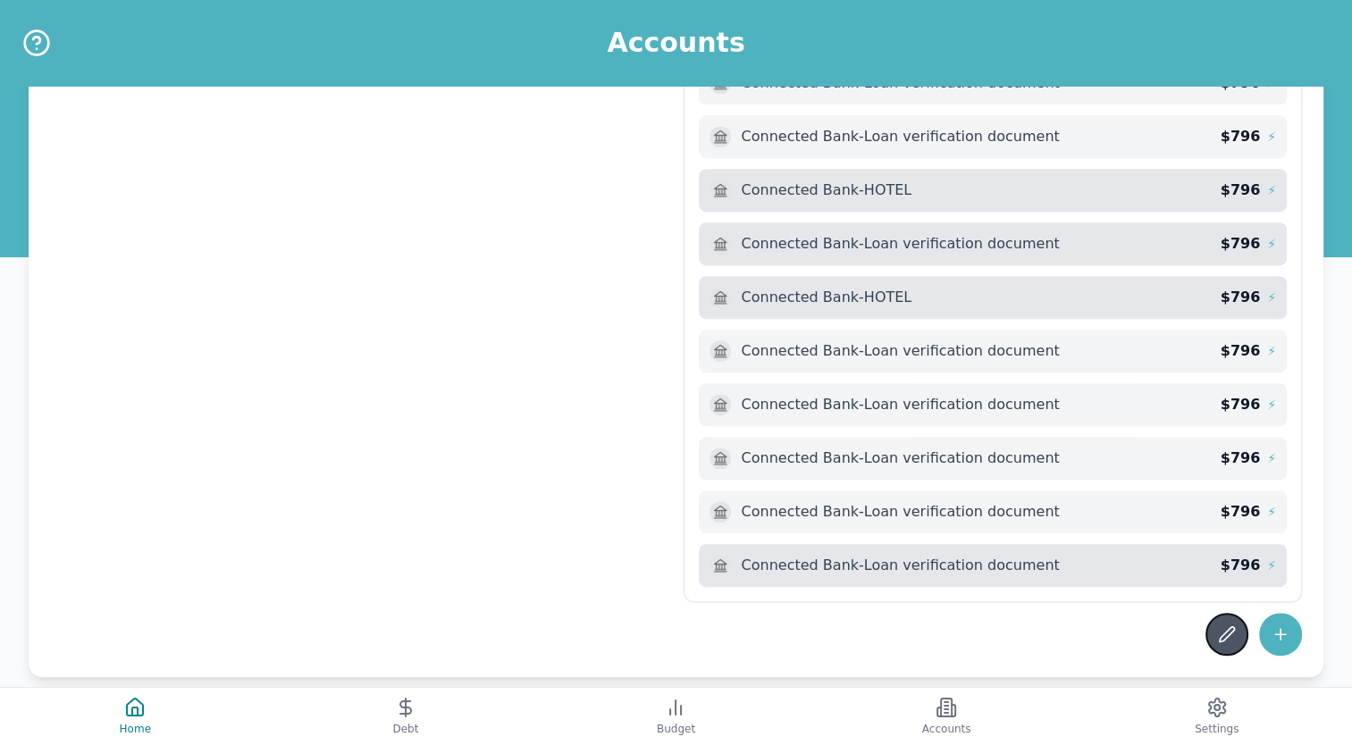
click at [1227, 635] on icon at bounding box center [1227, 634] width 18 height 18
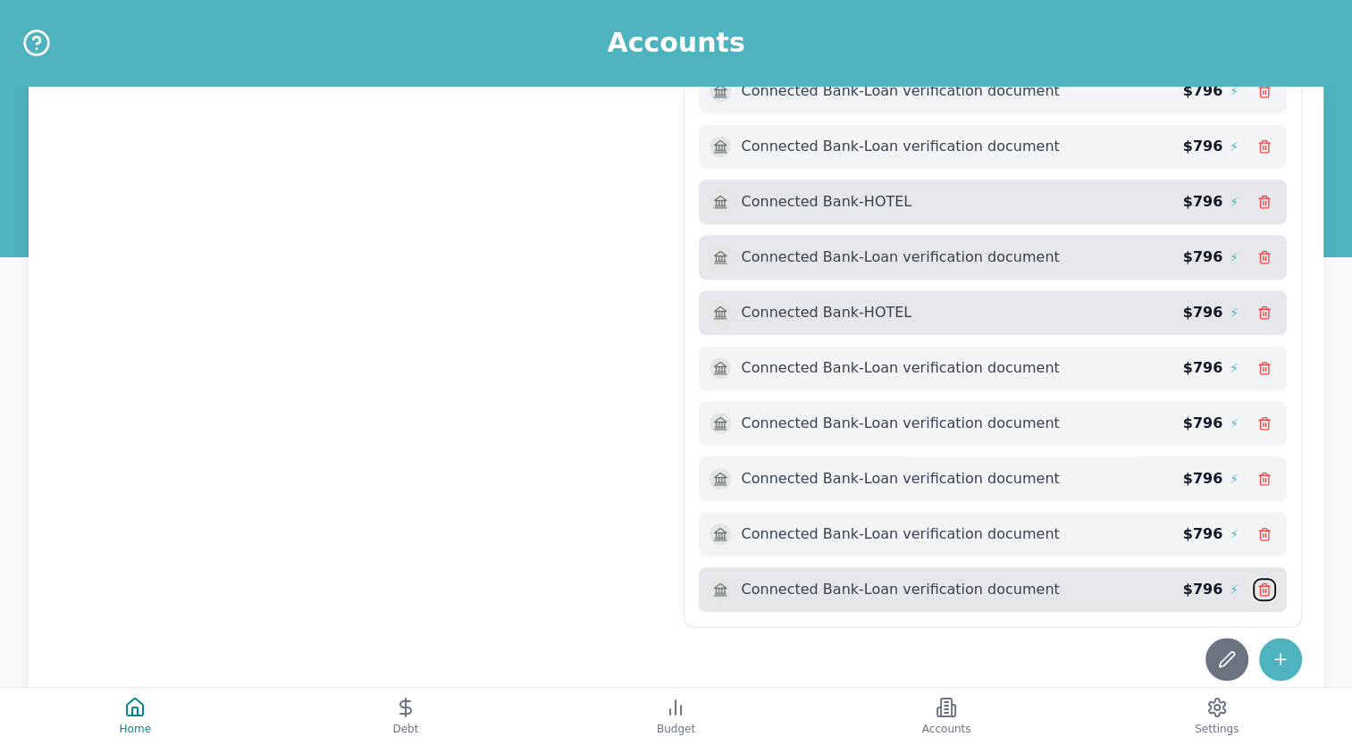
click at [1259, 582] on icon at bounding box center [1264, 589] width 14 height 14
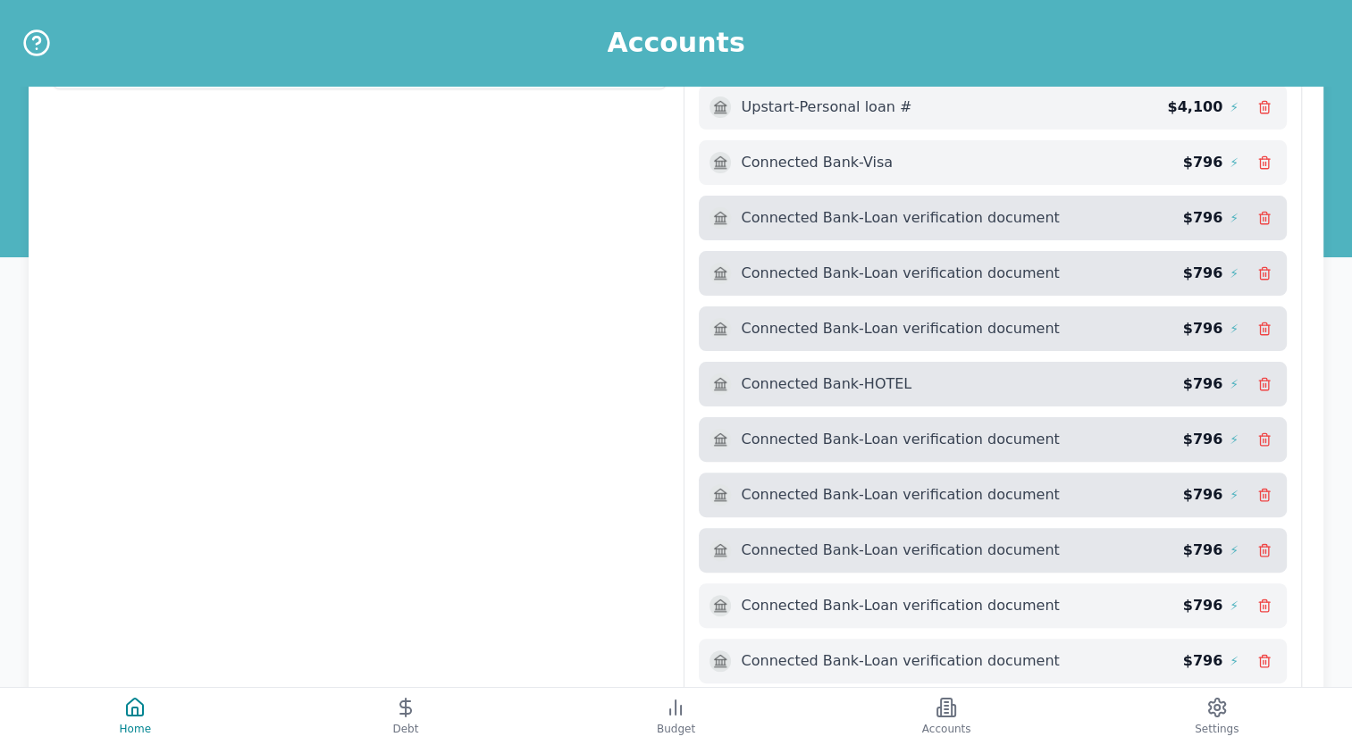
scroll to position [0, 0]
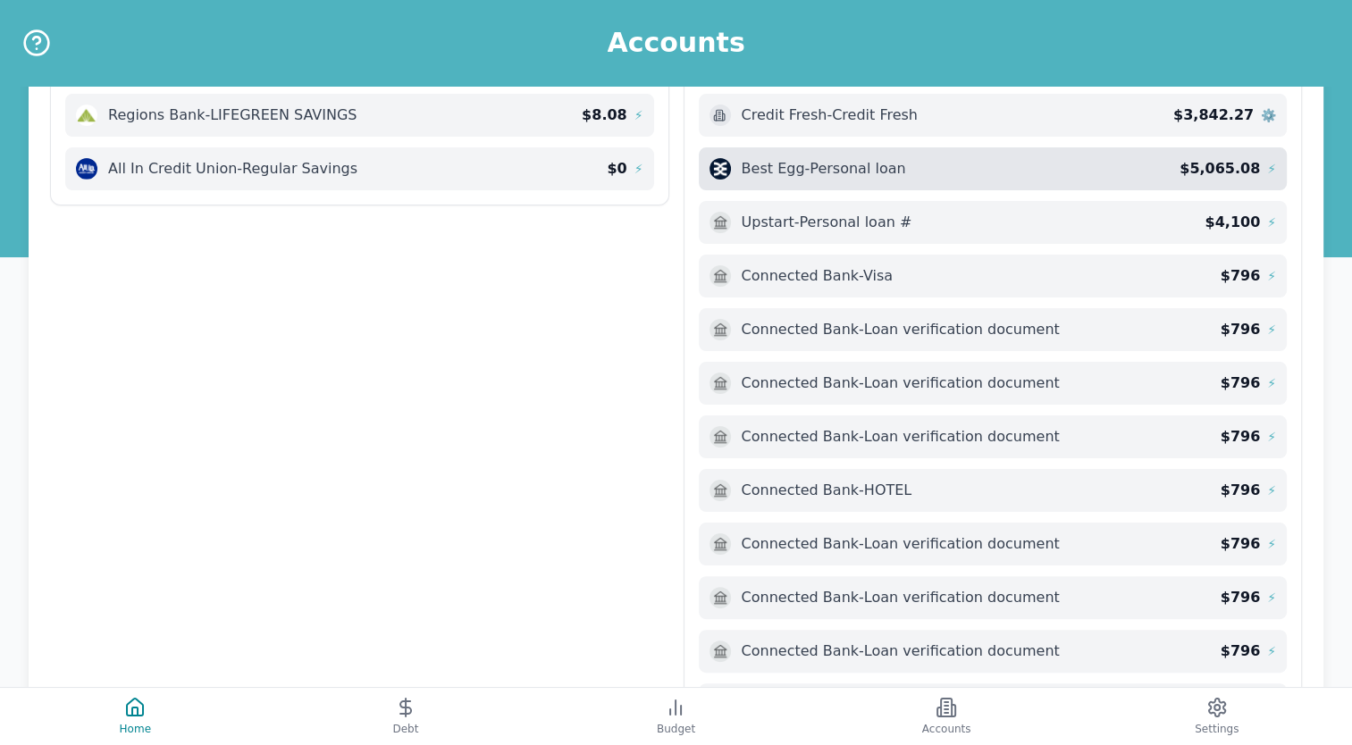
scroll to position [275, 0]
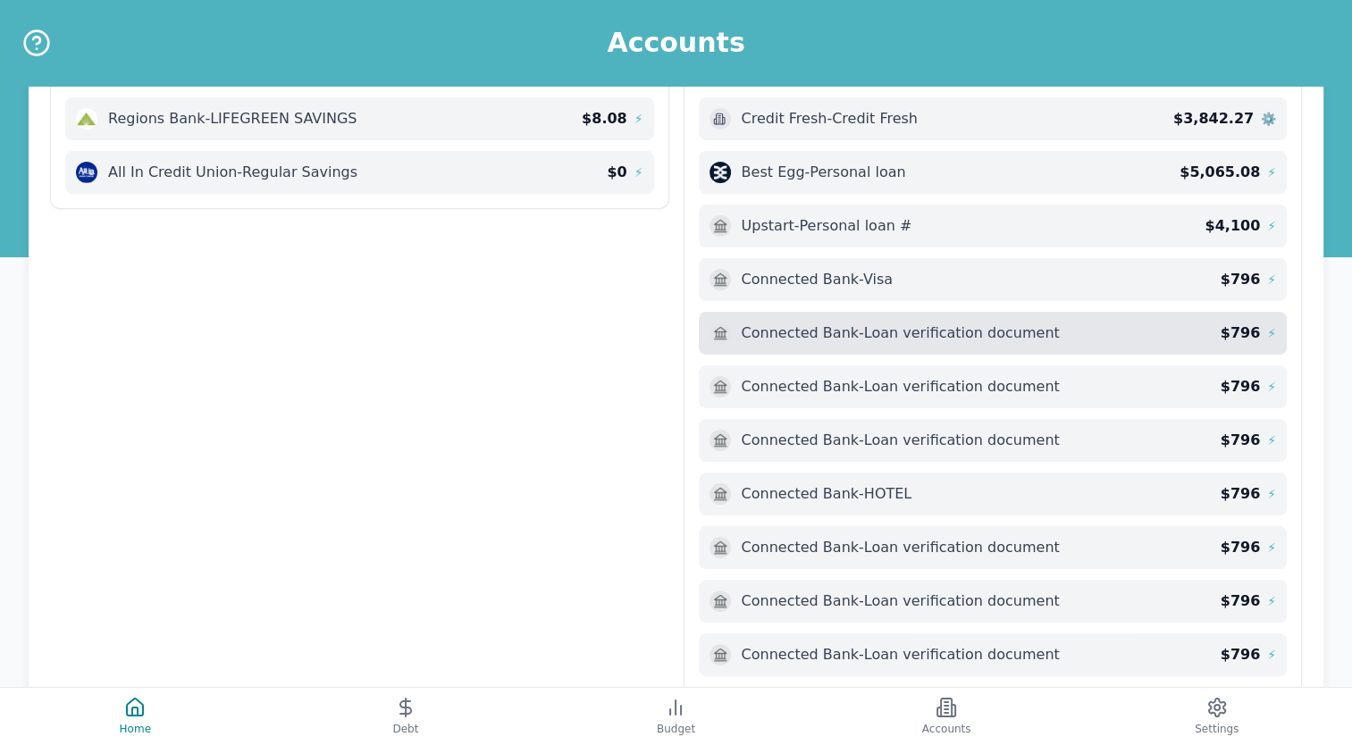
click at [1267, 327] on span "⚡" at bounding box center [1271, 333] width 9 height 18
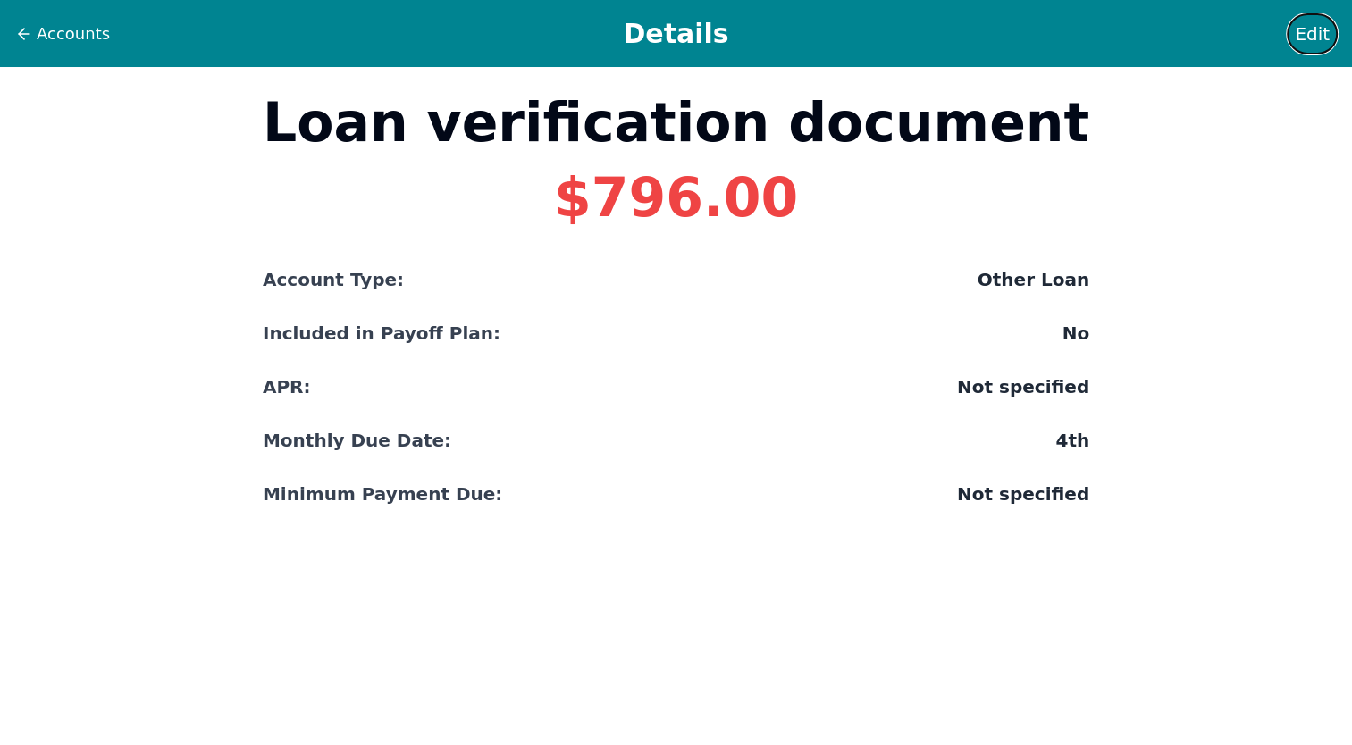
click at [1319, 30] on span "Edit" at bounding box center [1311, 33] width 35 height 25
select select "other"
select select "No"
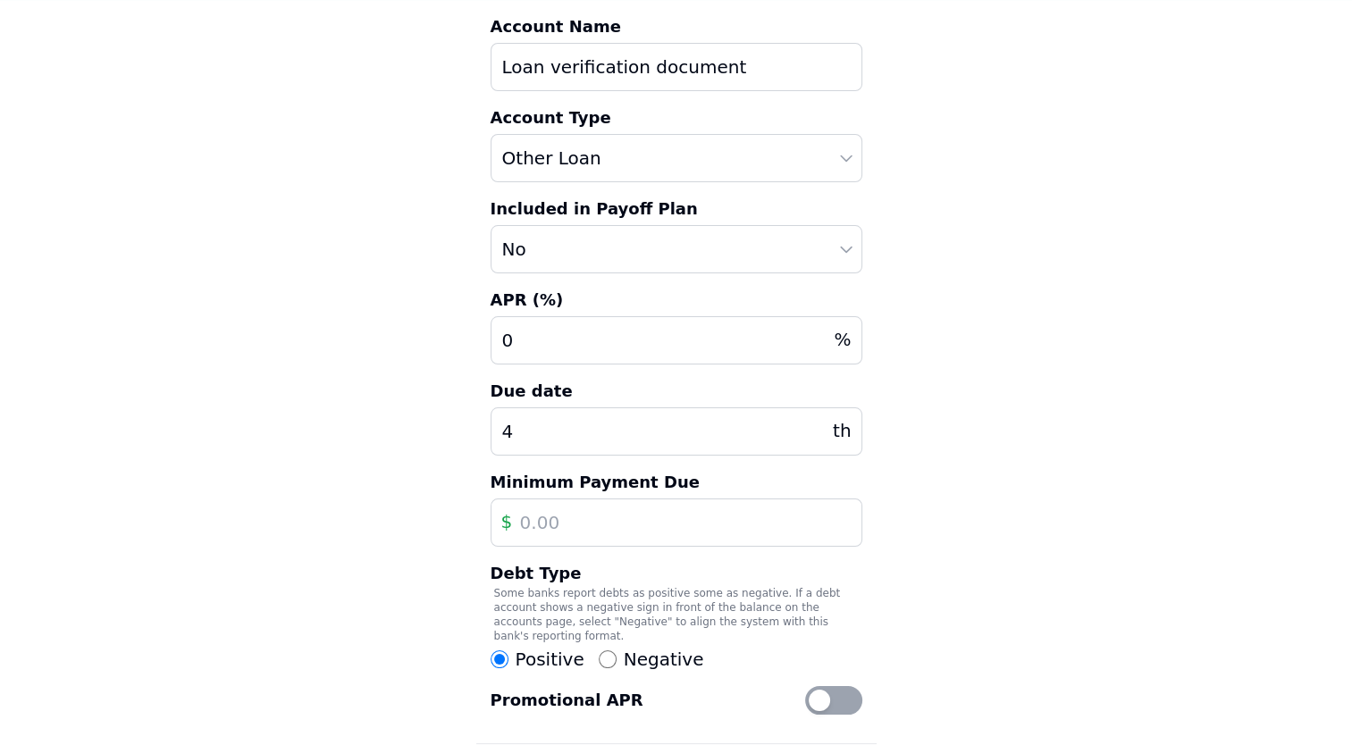
scroll to position [203, 0]
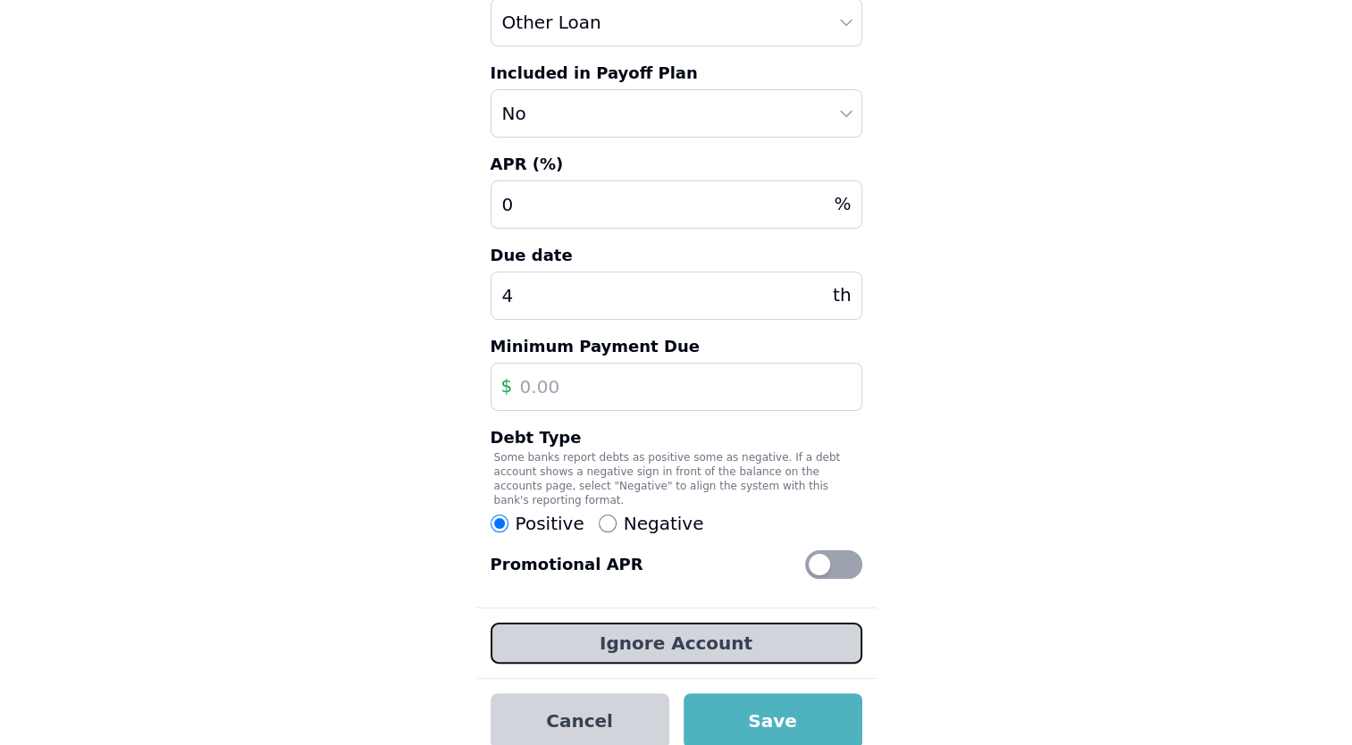
drag, startPoint x: 761, startPoint y: 633, endPoint x: 722, endPoint y: 636, distance: 39.4
click at [722, 636] on button "Ignore Account" at bounding box center [676, 643] width 372 height 41
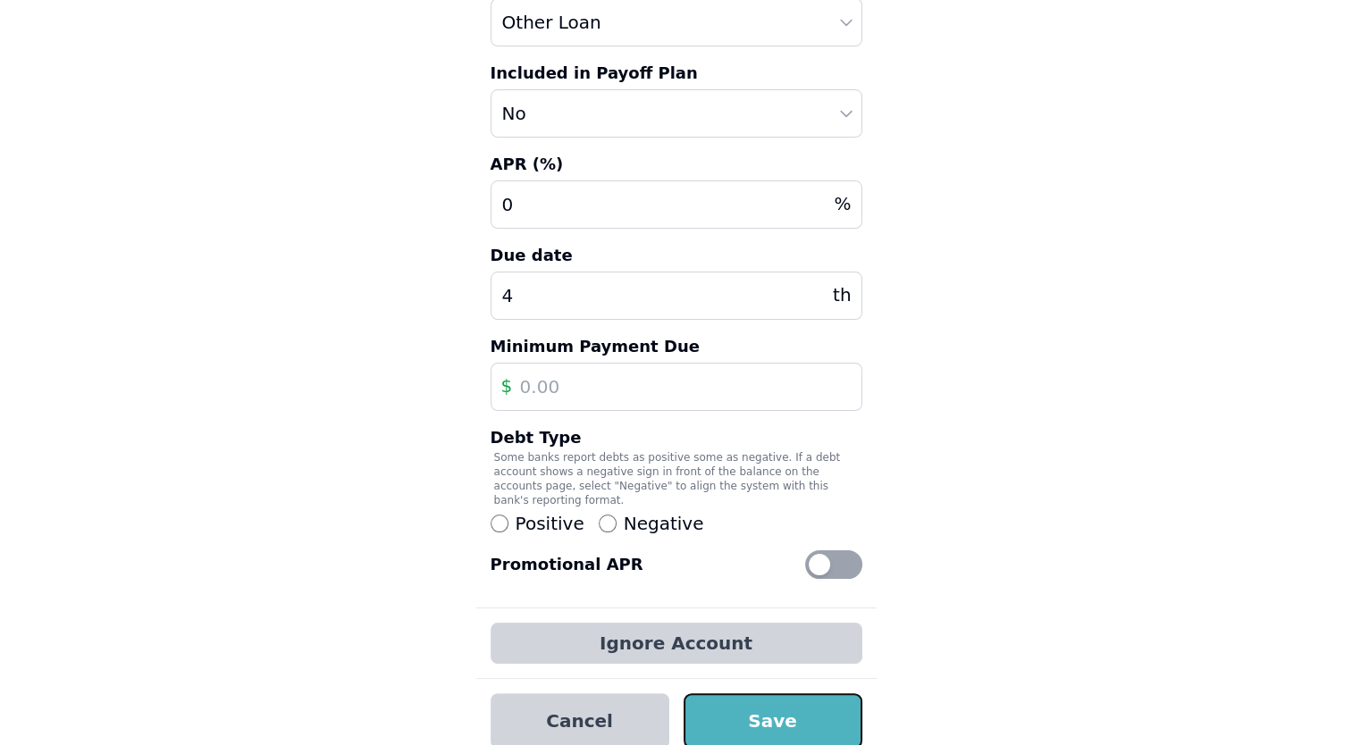
click at [740, 702] on button "Save" at bounding box center [772, 720] width 179 height 55
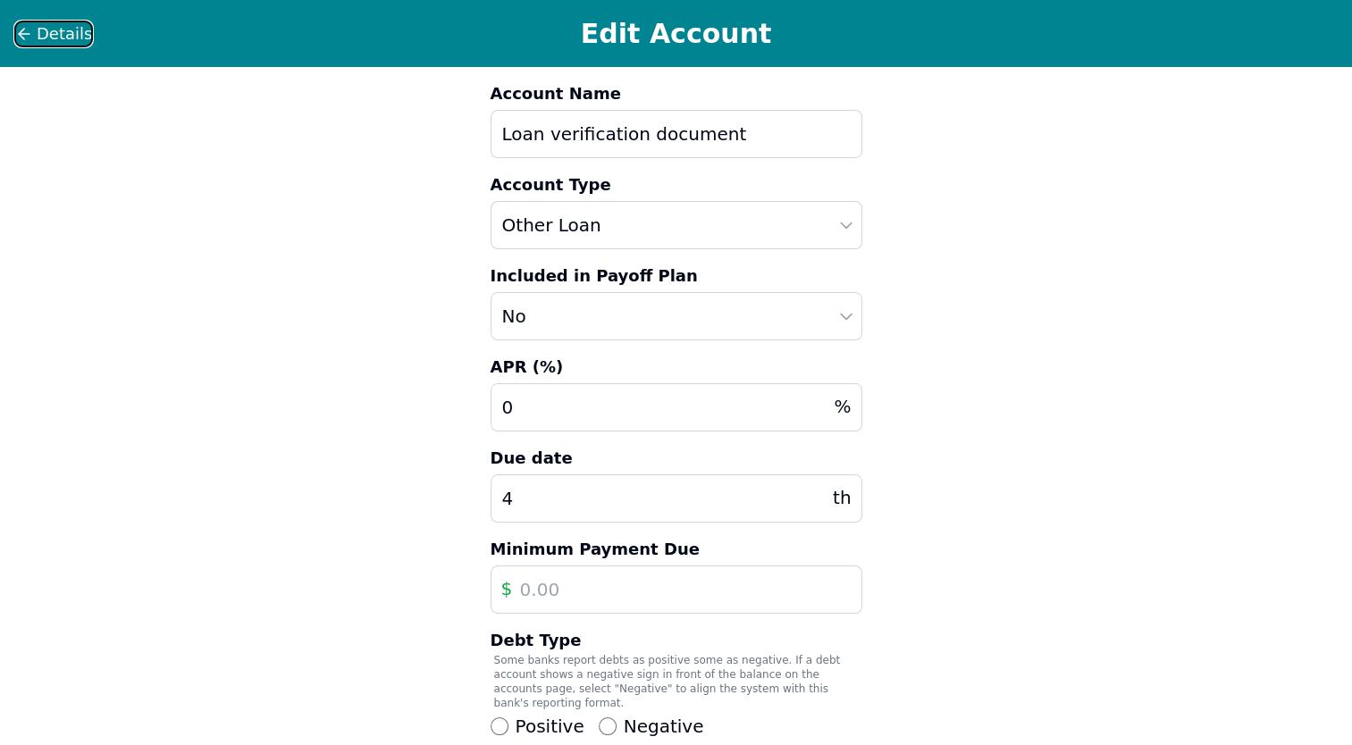
click at [24, 32] on icon at bounding box center [24, 34] width 18 height 18
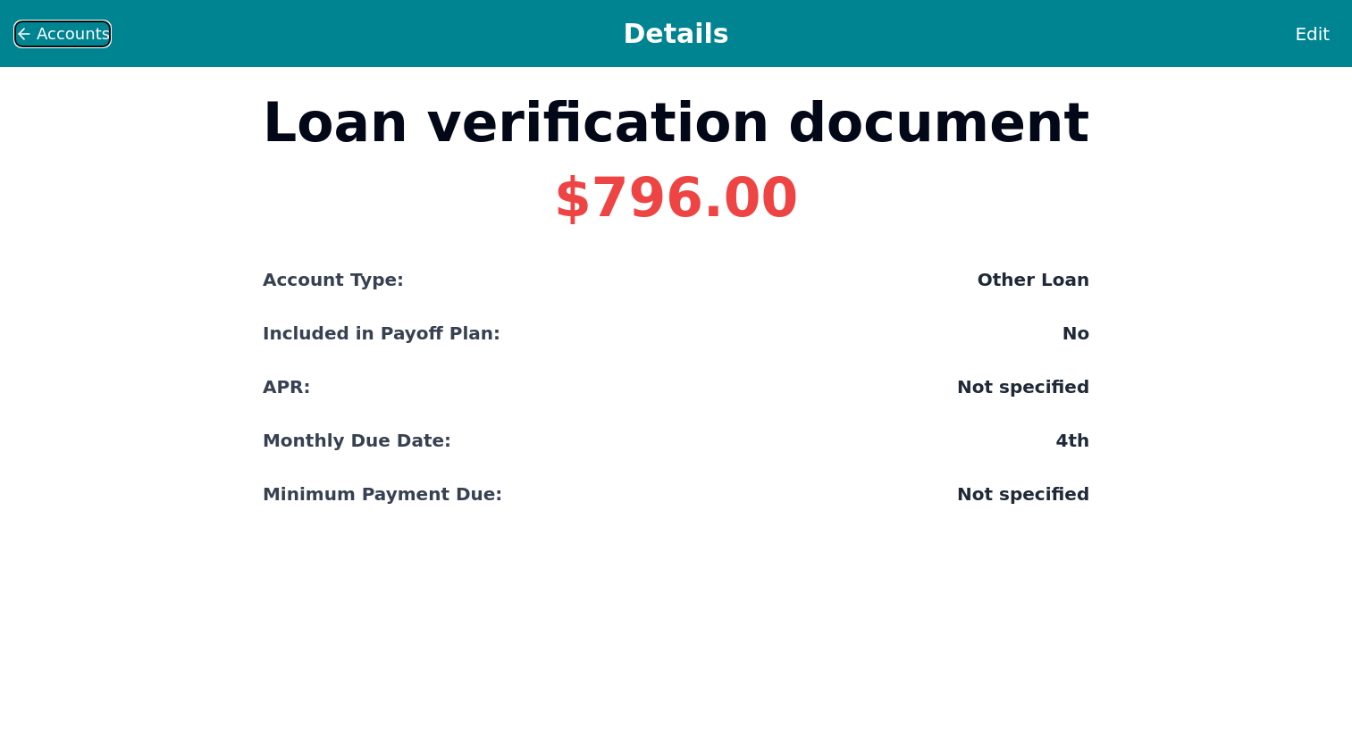
click at [24, 32] on icon at bounding box center [24, 34] width 18 height 18
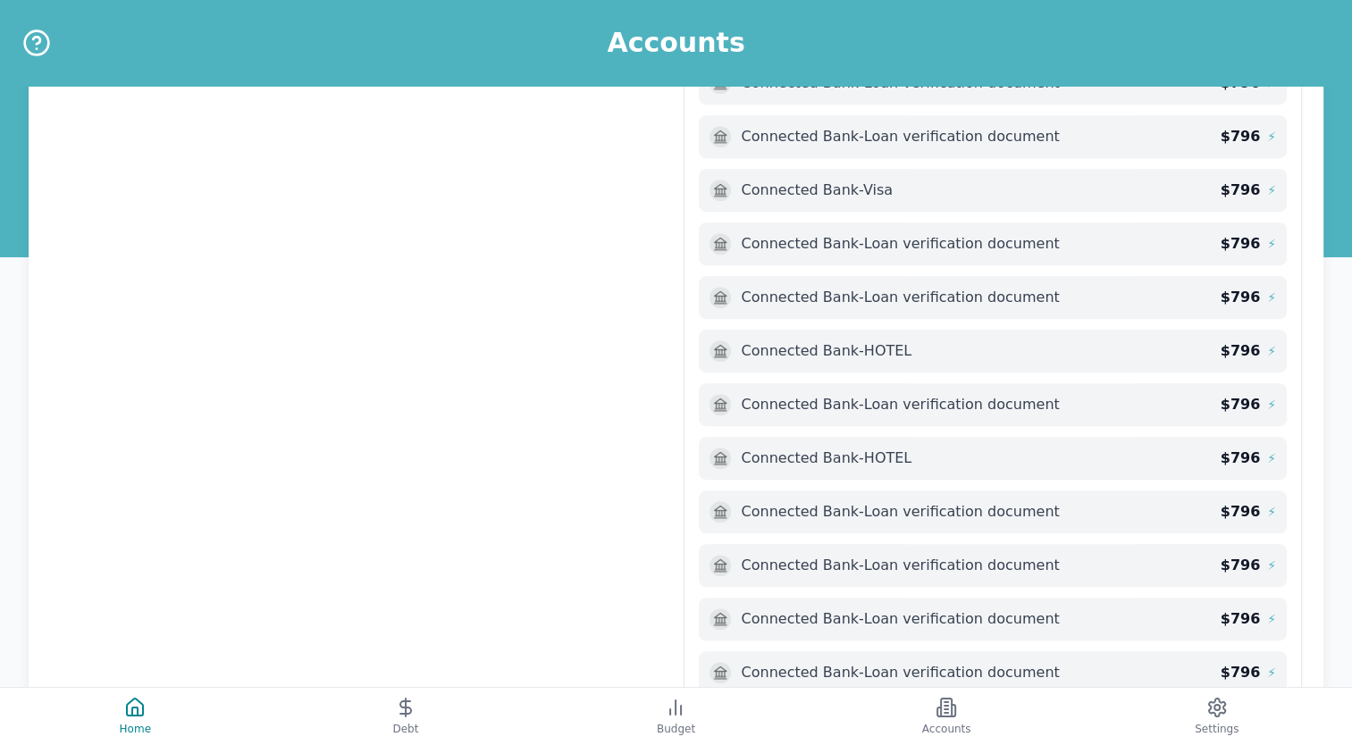
scroll to position [1138, 0]
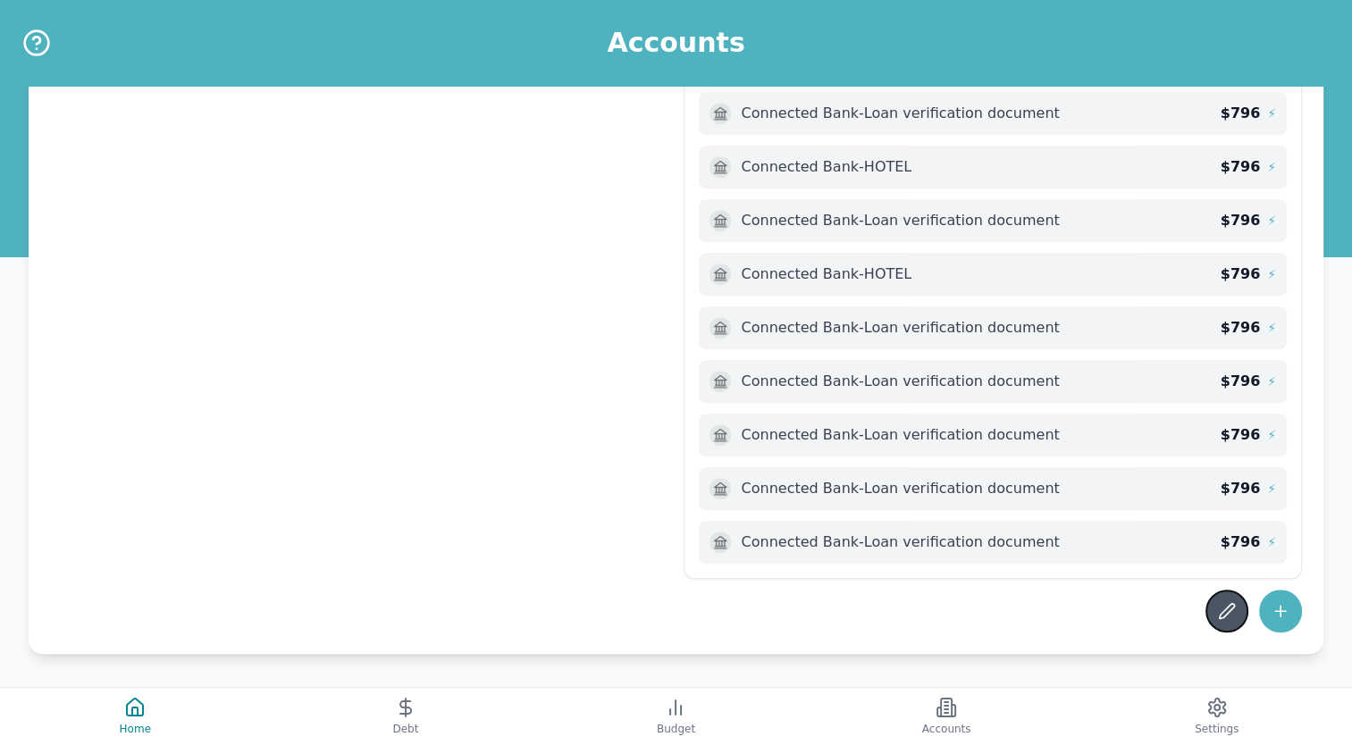
click at [1222, 609] on icon at bounding box center [1226, 611] width 15 height 15
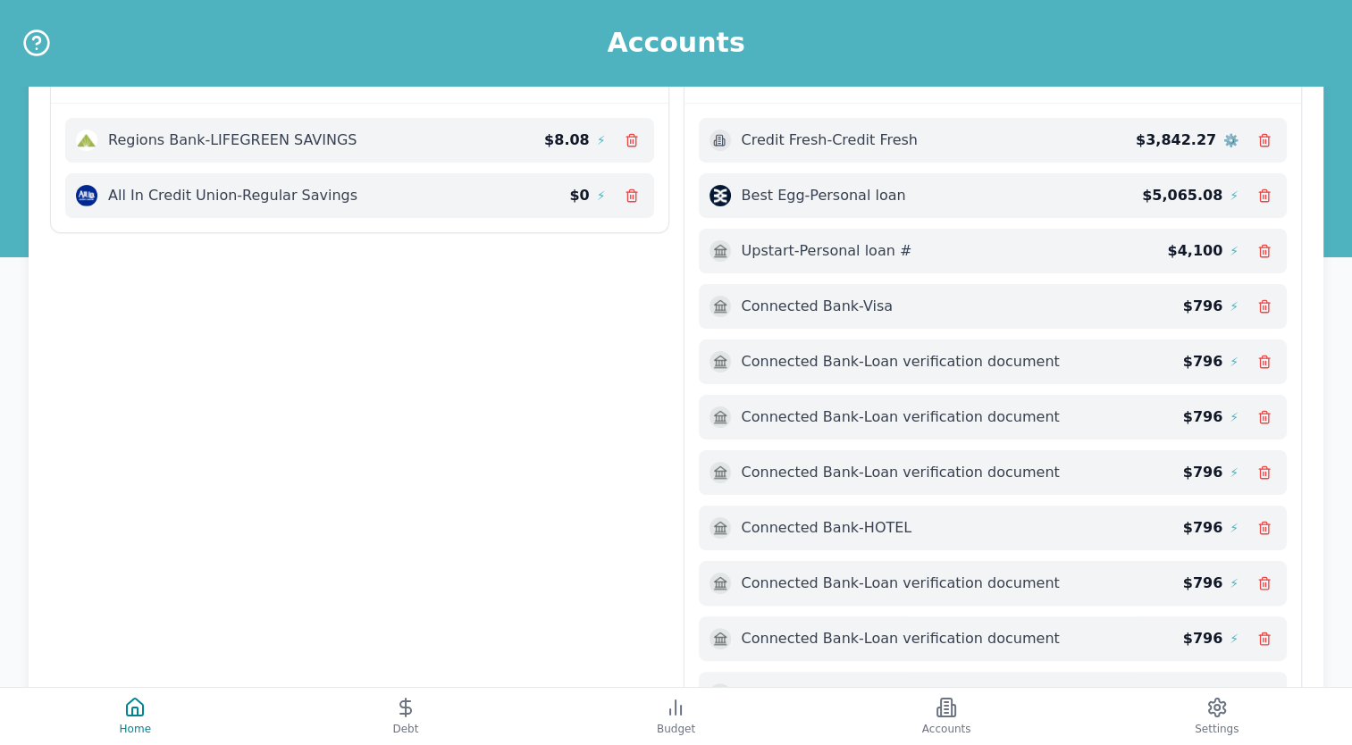
scroll to position [250, 0]
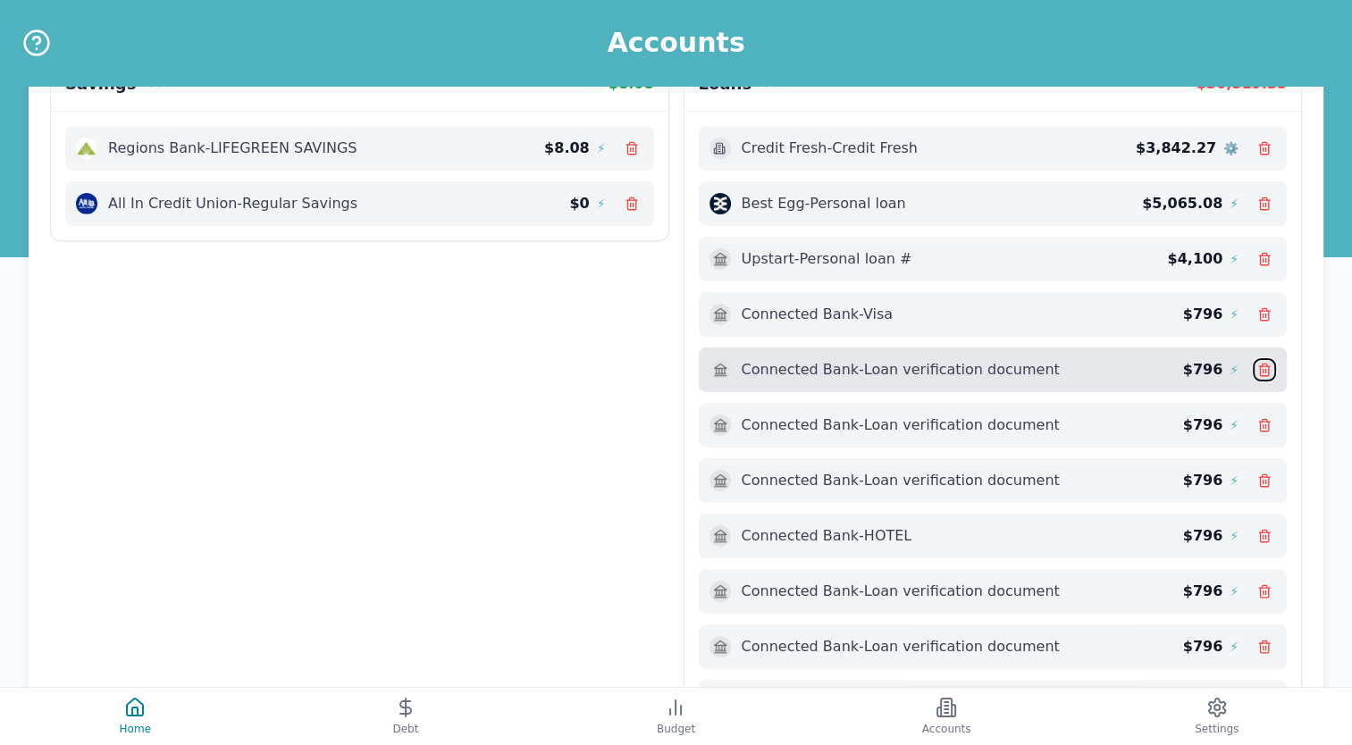
click at [1264, 363] on icon at bounding box center [1264, 370] width 14 height 14
click at [1232, 370] on span "⚡" at bounding box center [1233, 370] width 9 height 18
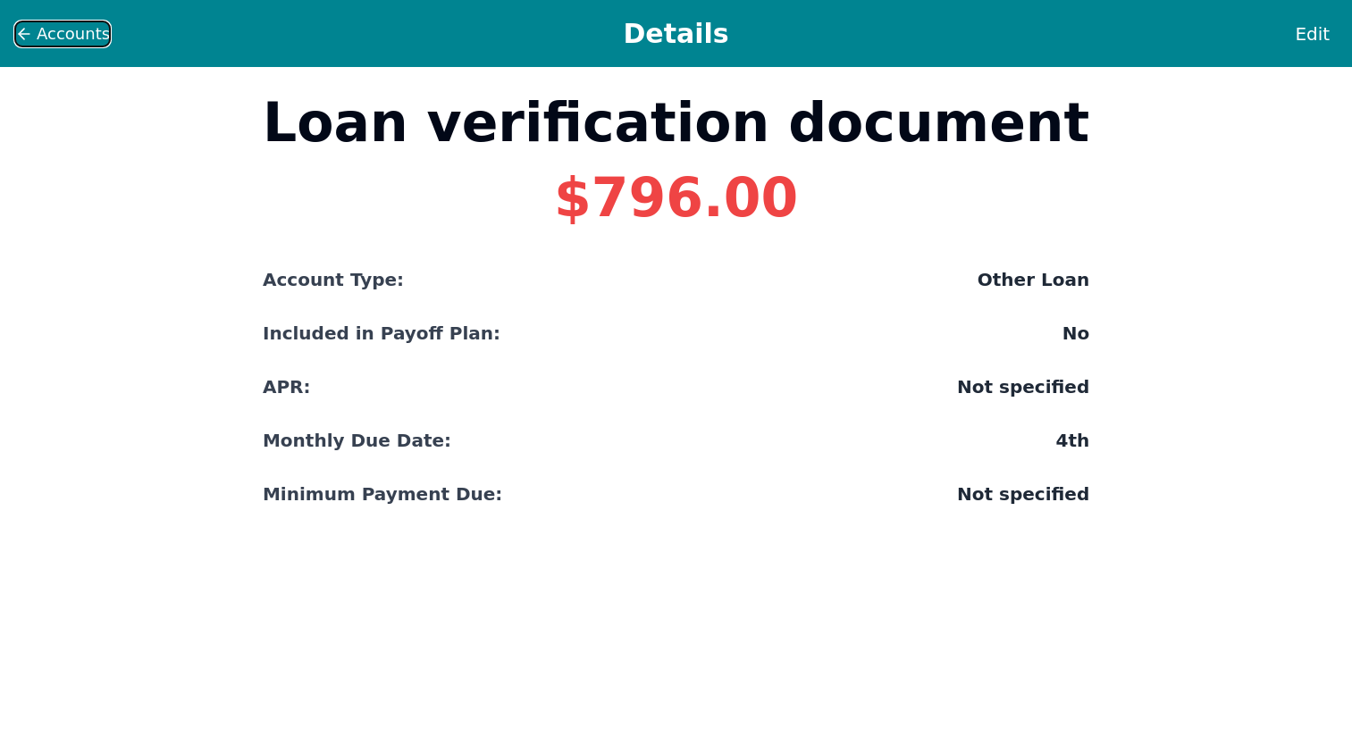
click at [29, 38] on icon at bounding box center [24, 34] width 18 height 18
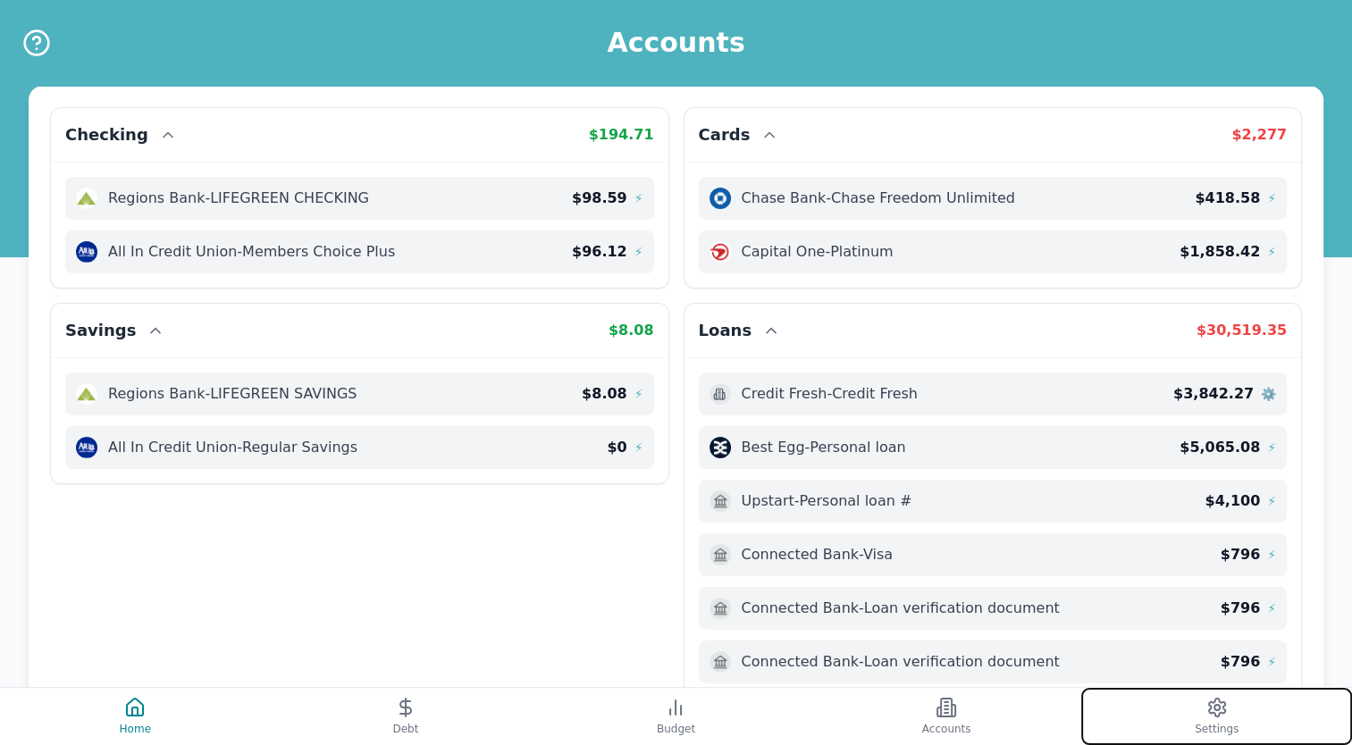
click at [1203, 725] on span "Settings" at bounding box center [1216, 729] width 44 height 14
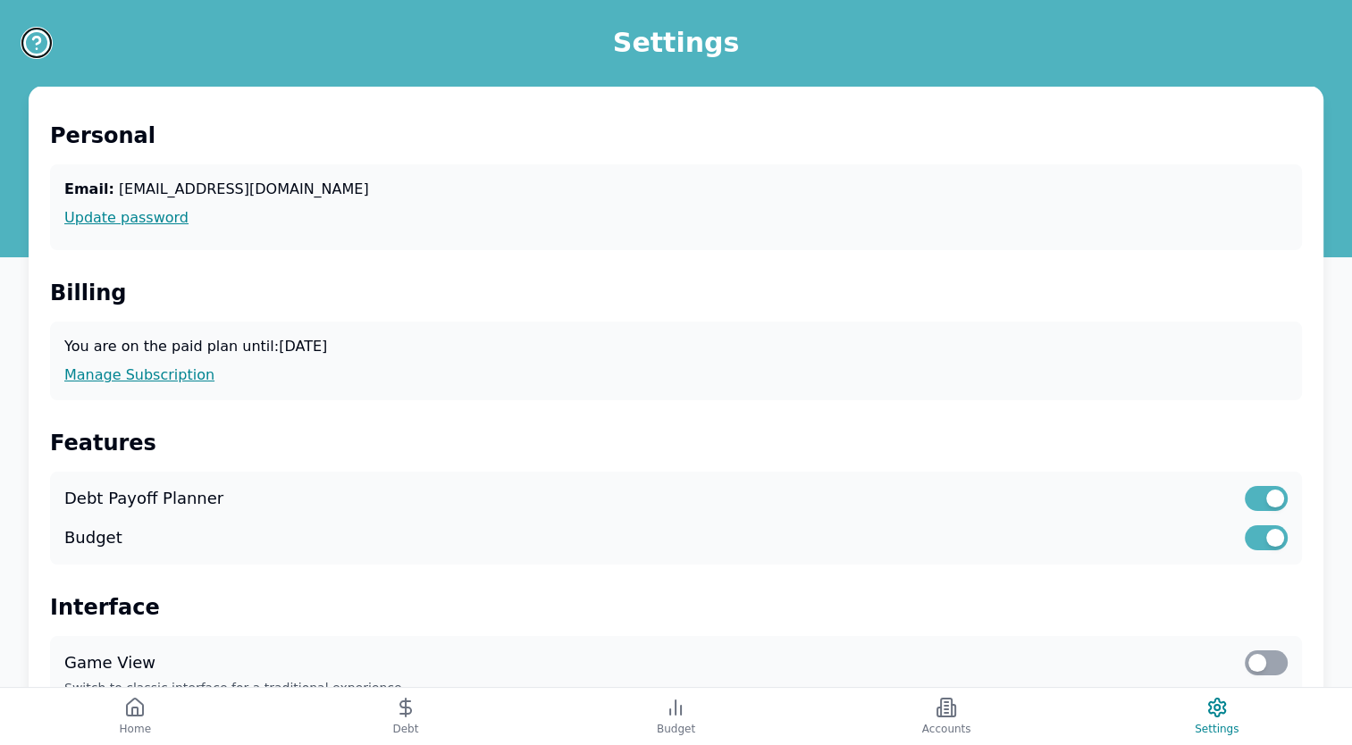
click at [47, 34] on icon "Help" at bounding box center [36, 43] width 29 height 29
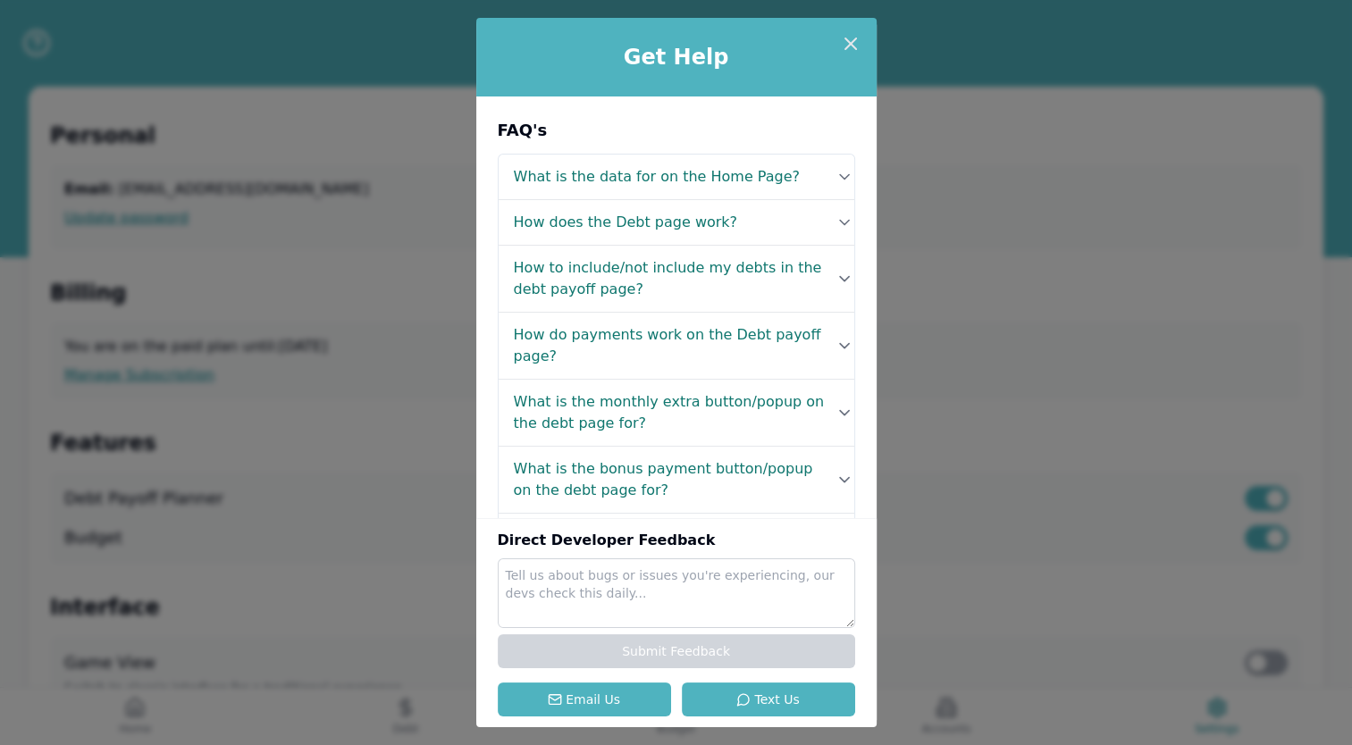
click at [120, 38] on div "Get Help FAQ's What is the data for on the Home Page? Your Home page gives you …" at bounding box center [676, 372] width 1352 height 745
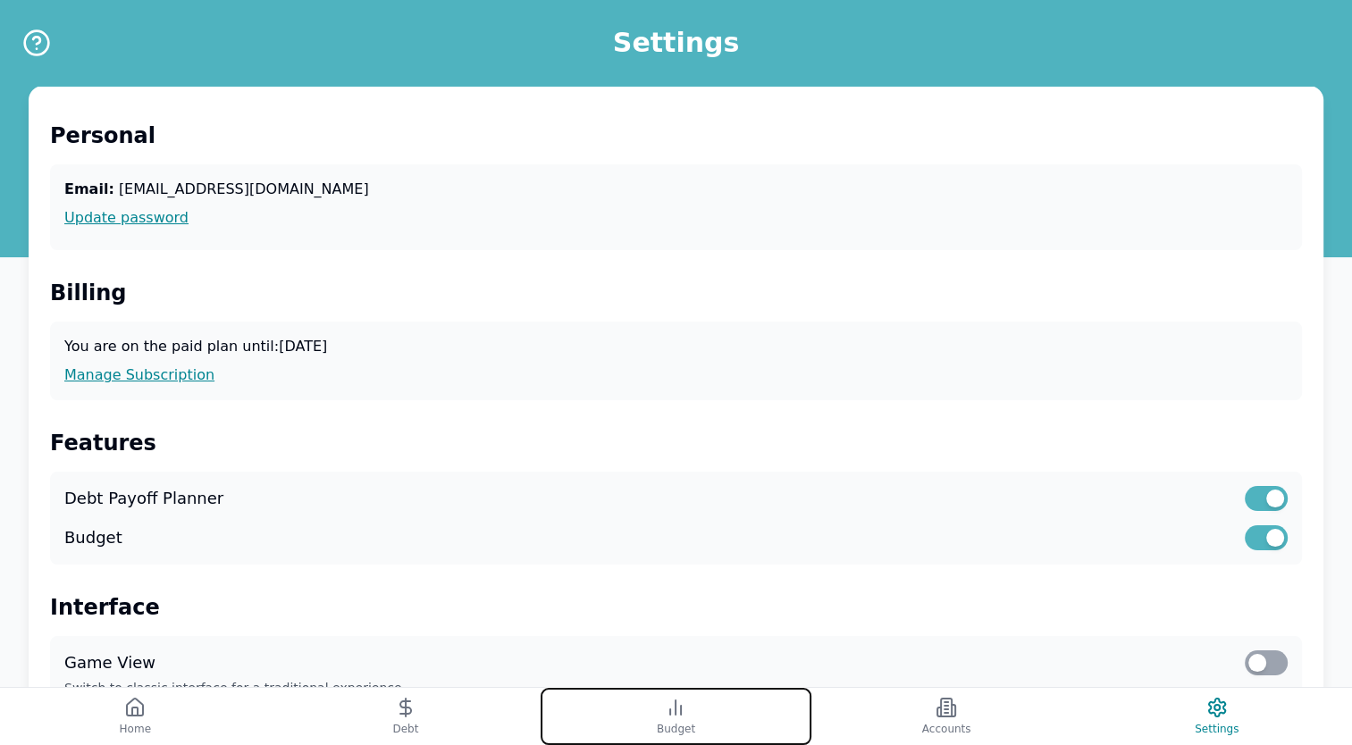
click at [681, 717] on icon at bounding box center [675, 707] width 21 height 21
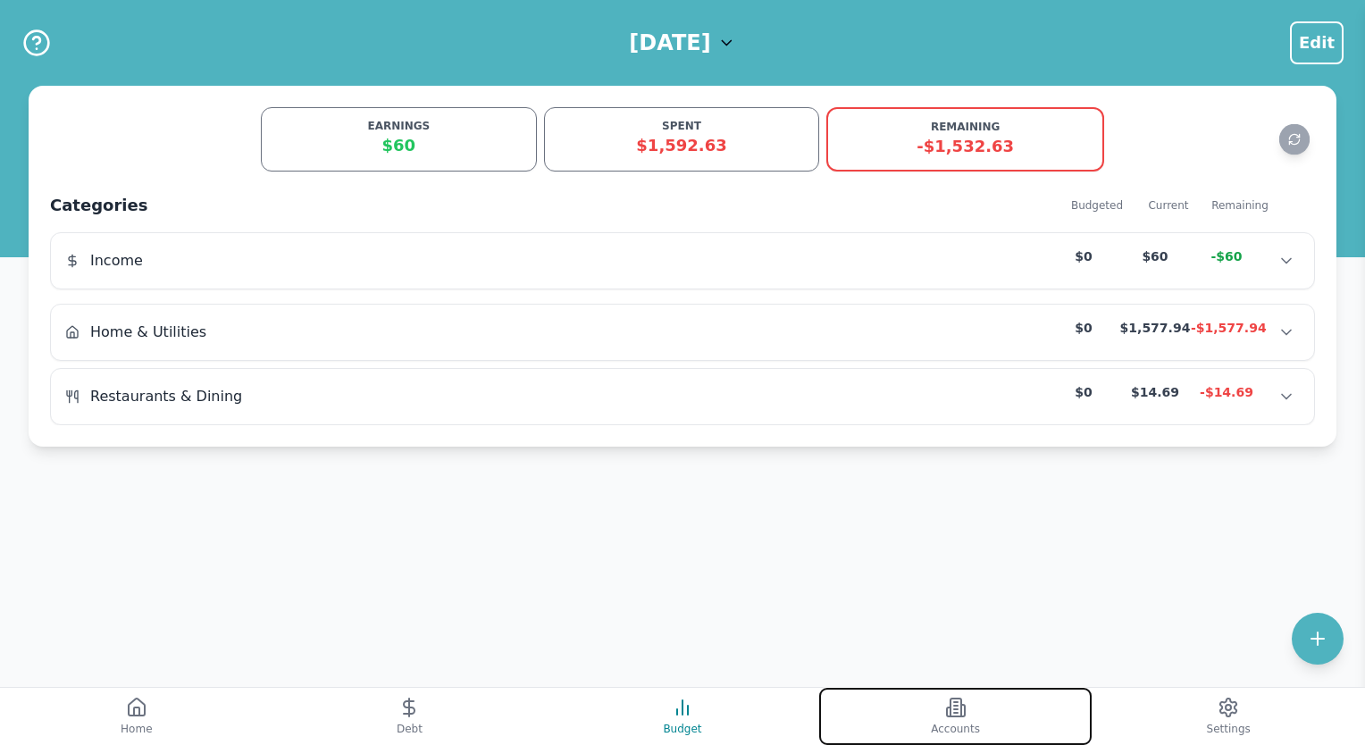
click at [954, 727] on span "Accounts" at bounding box center [955, 729] width 49 height 14
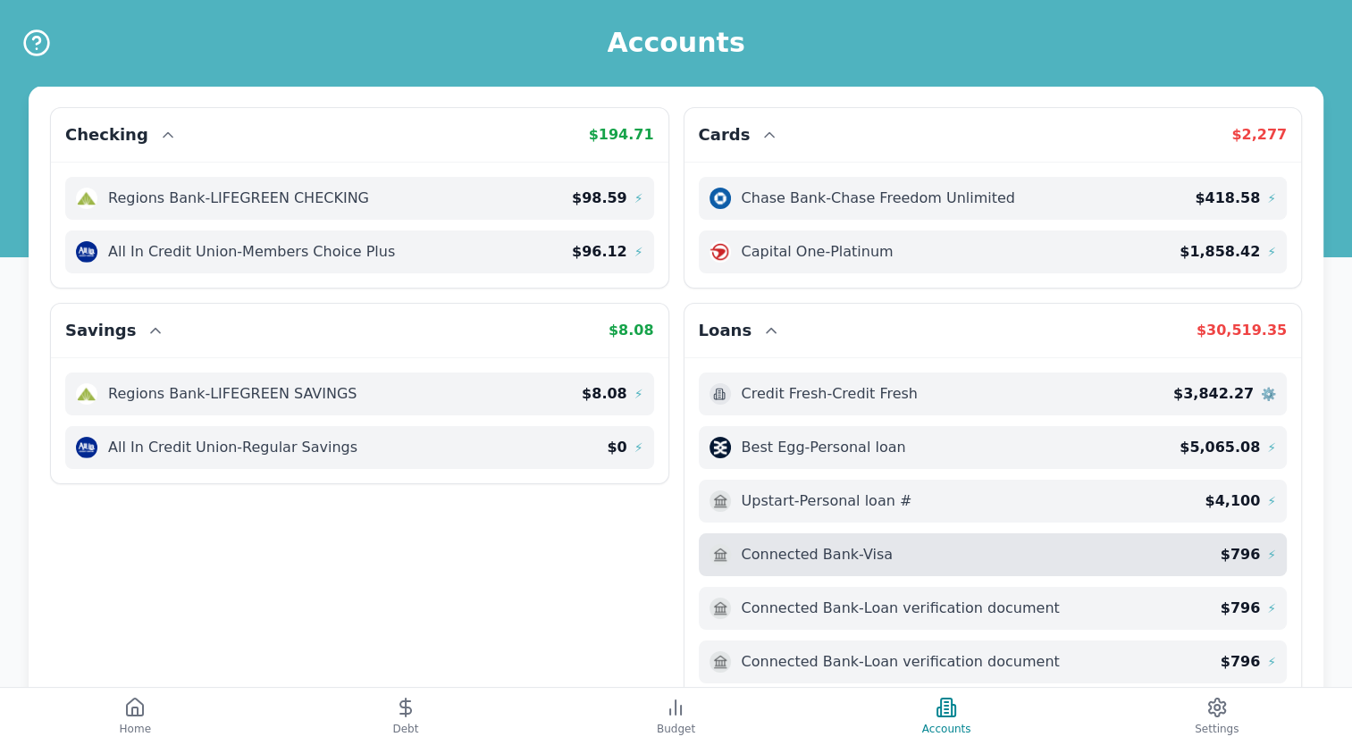
click at [1123, 548] on div "Connected Bank - Visa" at bounding box center [964, 554] width 511 height 21
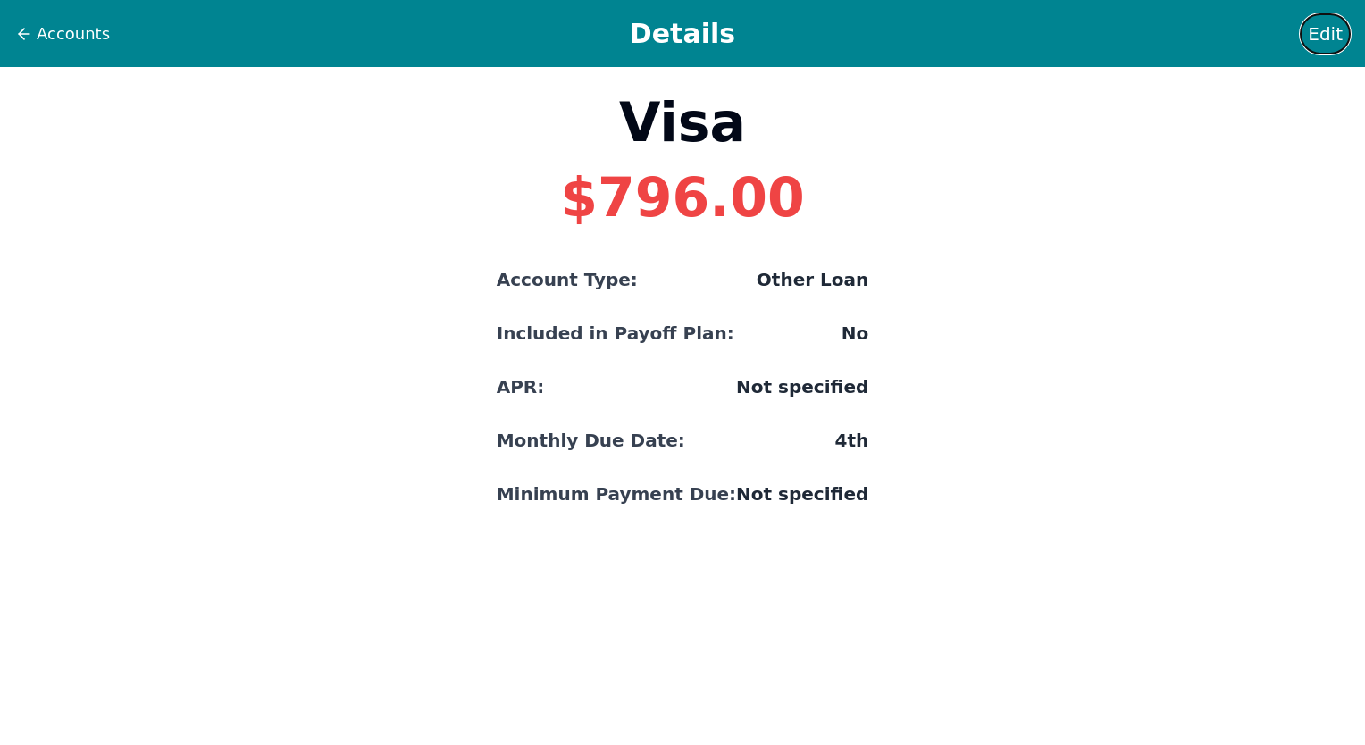
click at [1315, 41] on span "Edit" at bounding box center [1325, 33] width 35 height 25
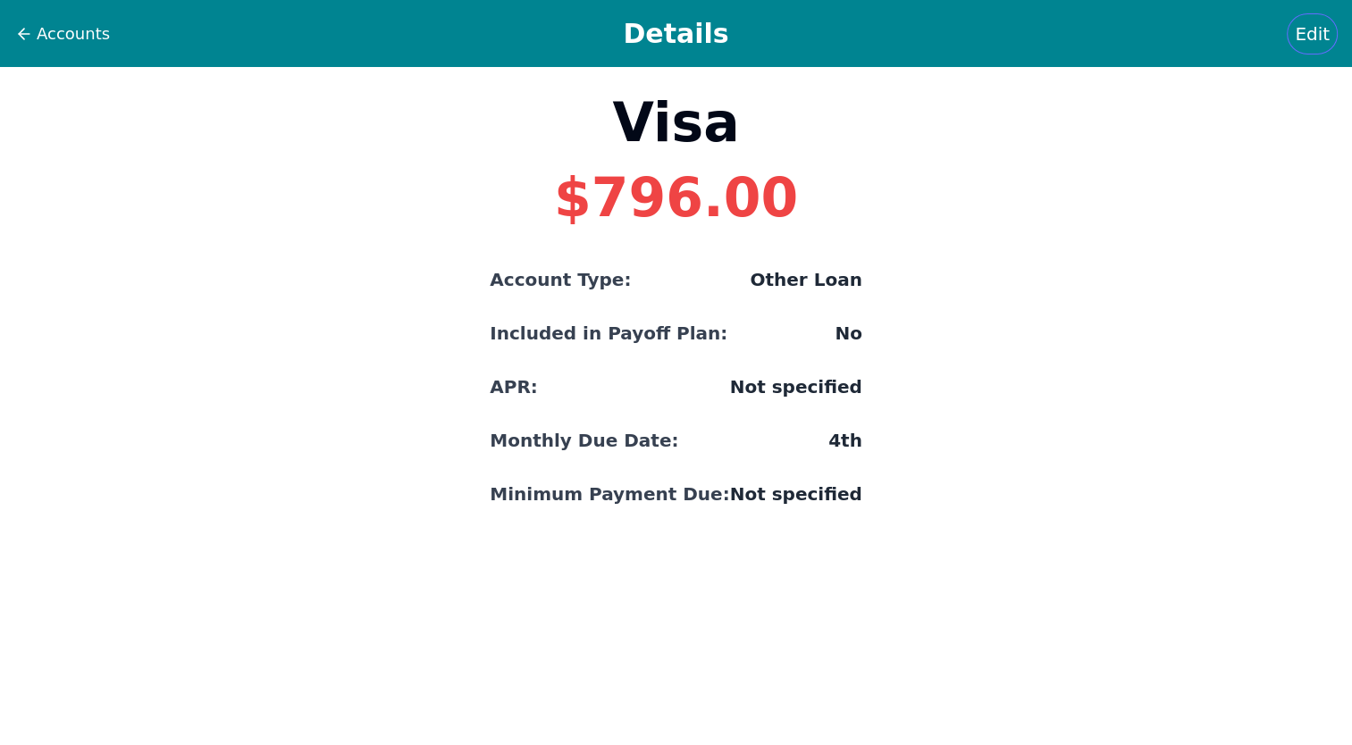
select select "other"
select select "No"
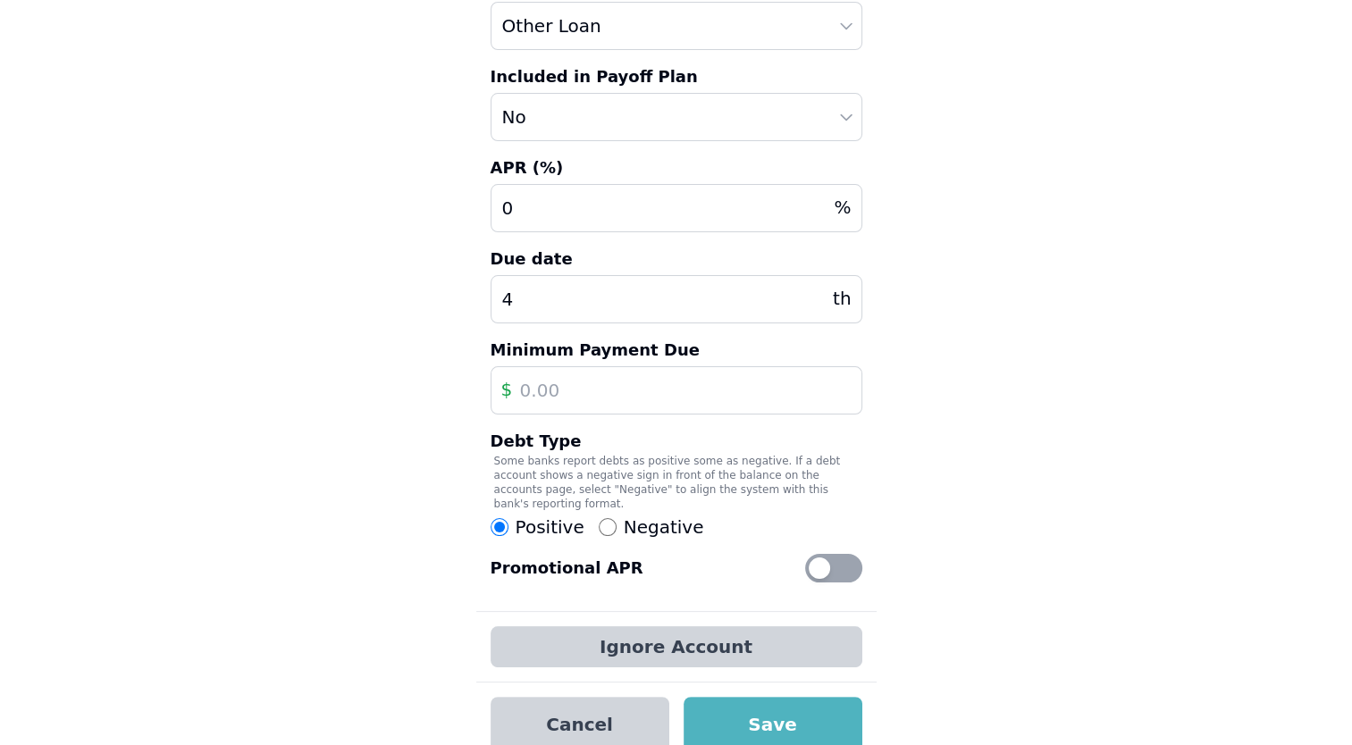
scroll to position [203, 0]
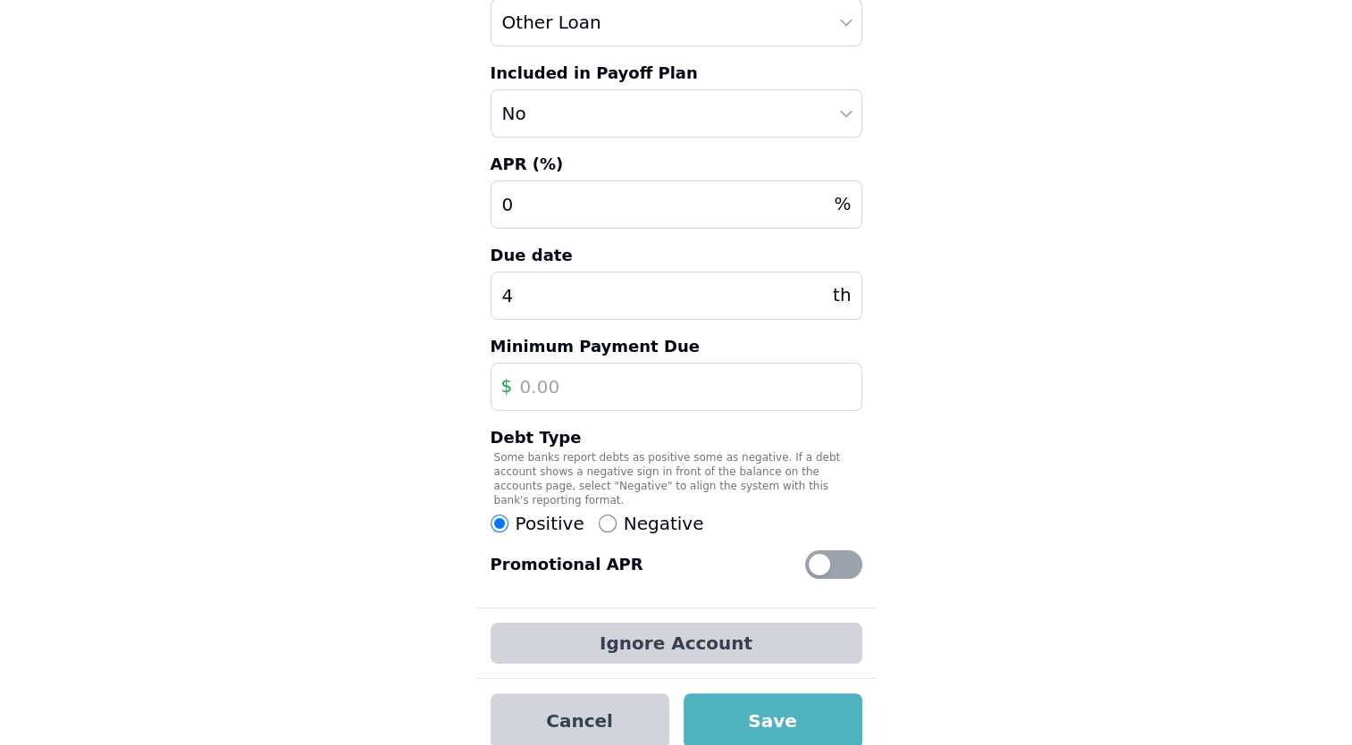
click at [766, 607] on div "Ignore Account" at bounding box center [676, 642] width 400 height 71
click at [766, 623] on button "Ignore Account" at bounding box center [676, 643] width 372 height 41
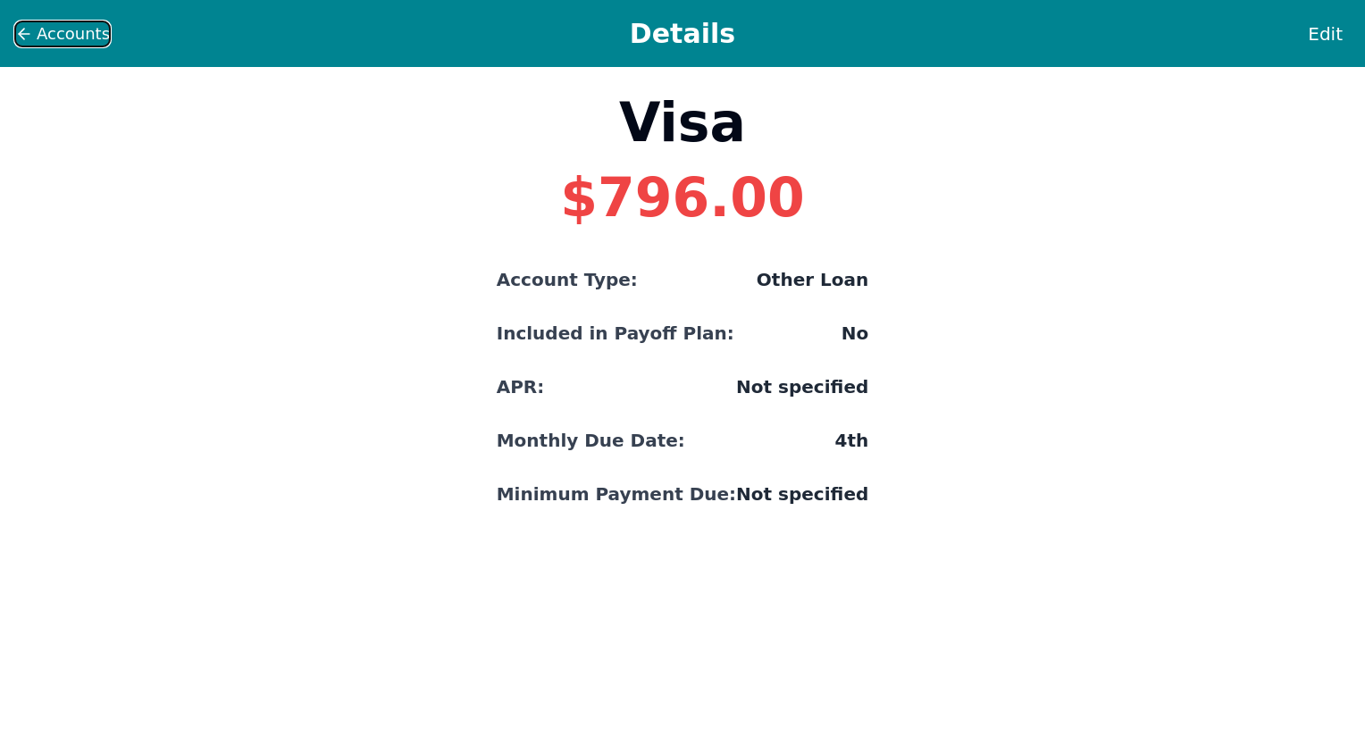
click at [22, 38] on icon at bounding box center [24, 34] width 18 height 18
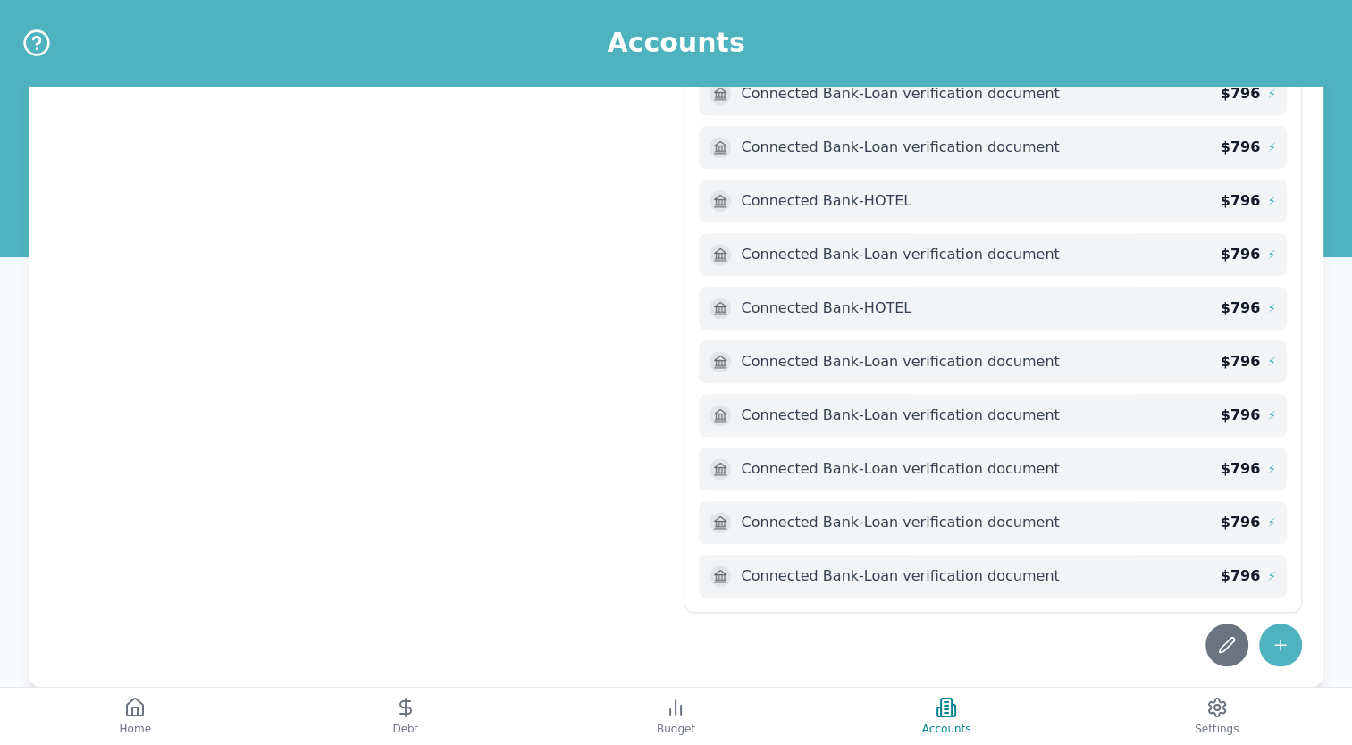
scroll to position [1138, 0]
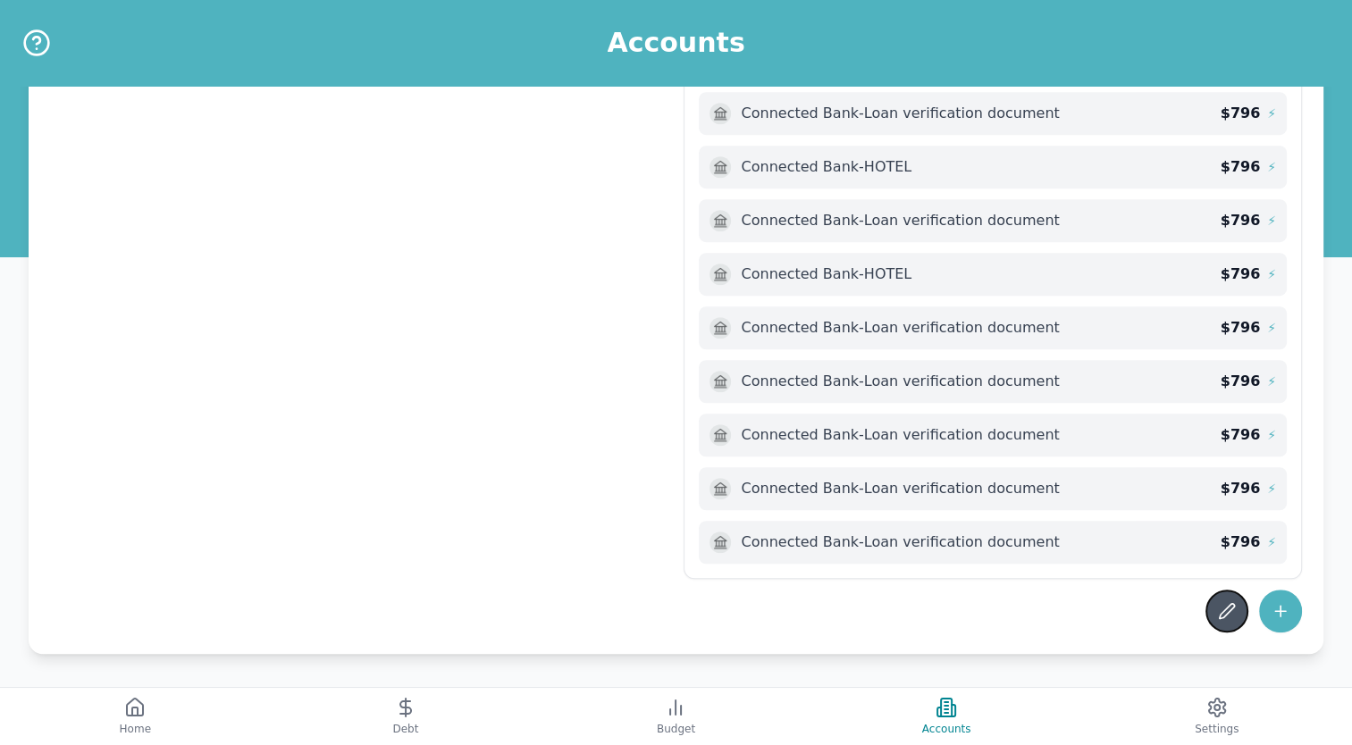
click at [1228, 610] on icon at bounding box center [1226, 611] width 15 height 15
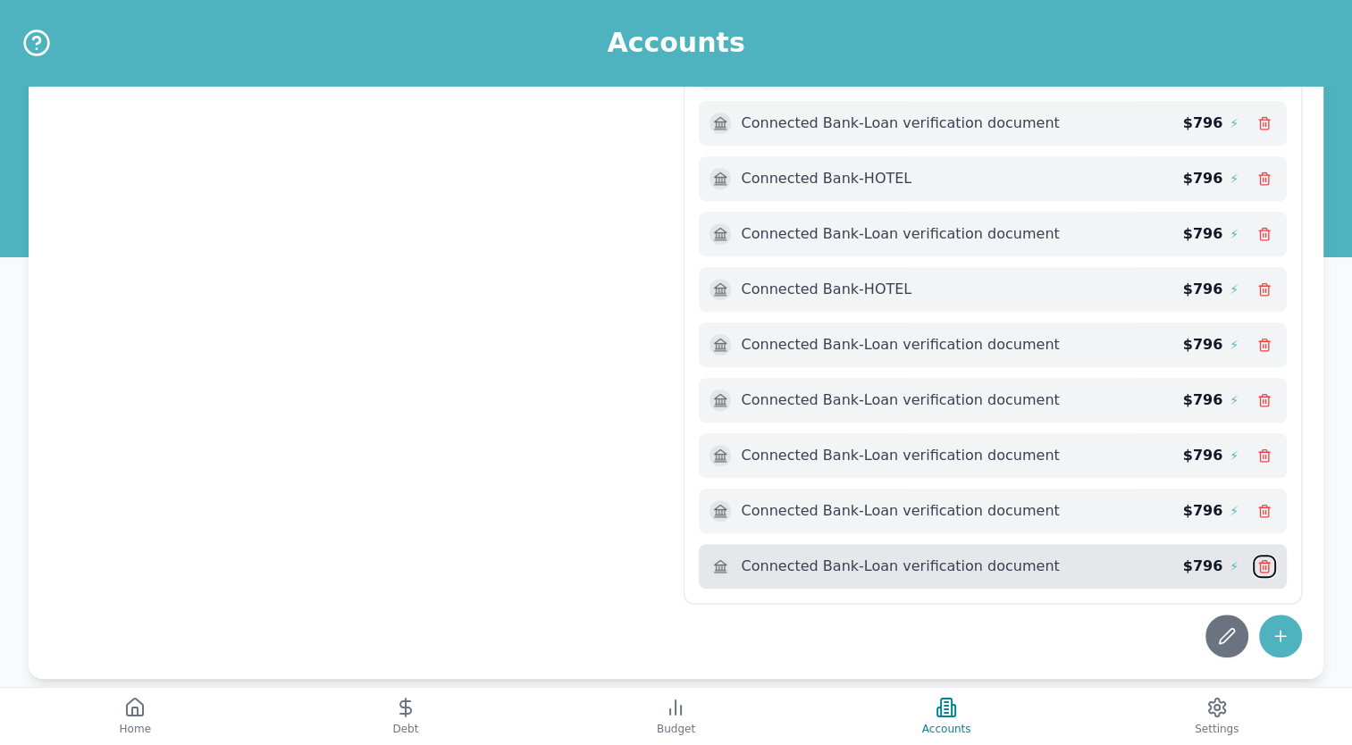
click at [1265, 564] on button at bounding box center [1263, 566] width 23 height 23
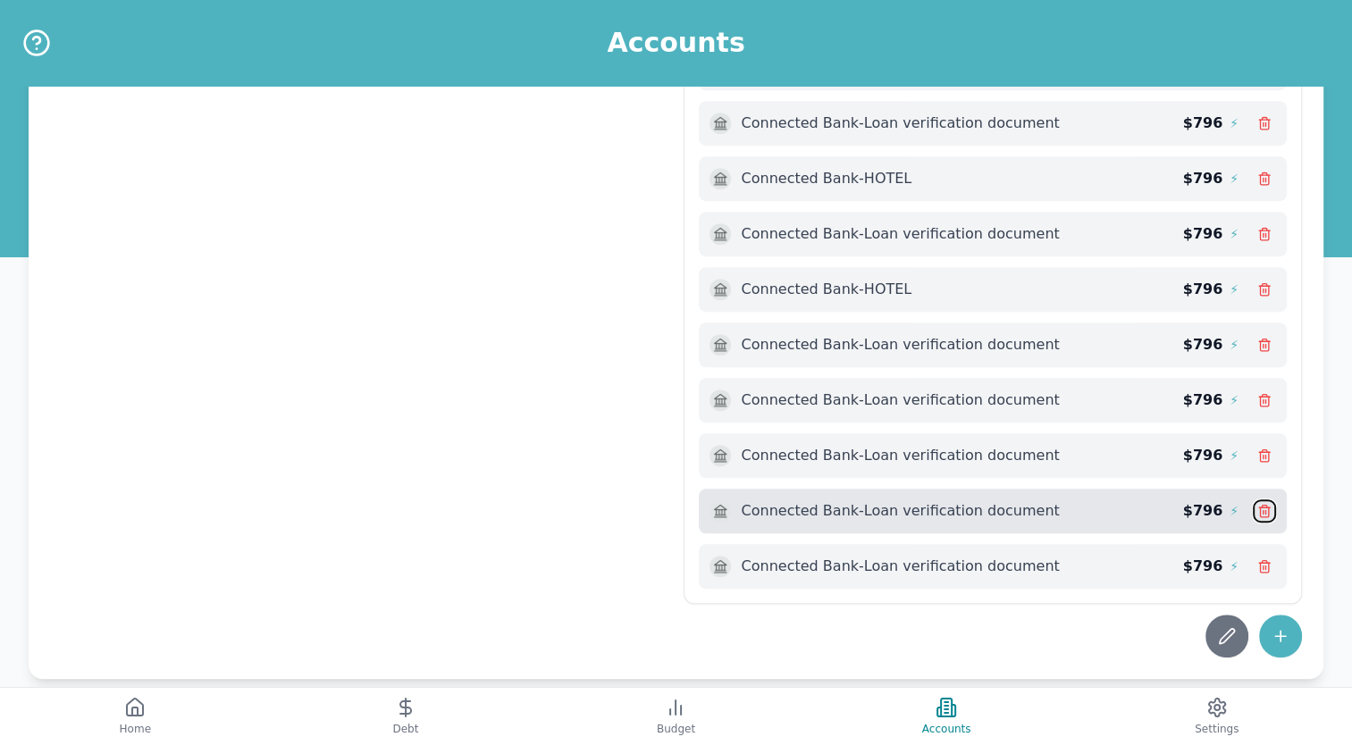
click at [1266, 504] on icon at bounding box center [1264, 511] width 14 height 14
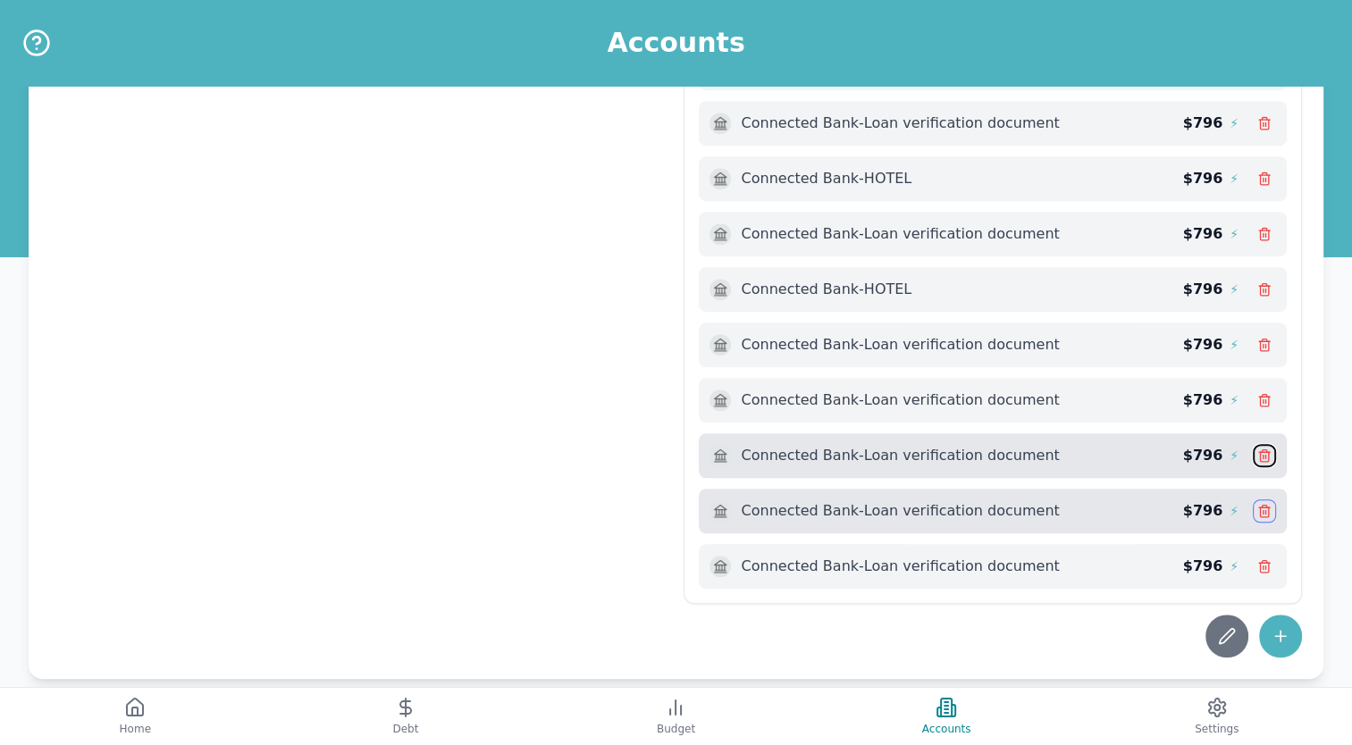
click at [1265, 455] on line at bounding box center [1265, 457] width 0 height 4
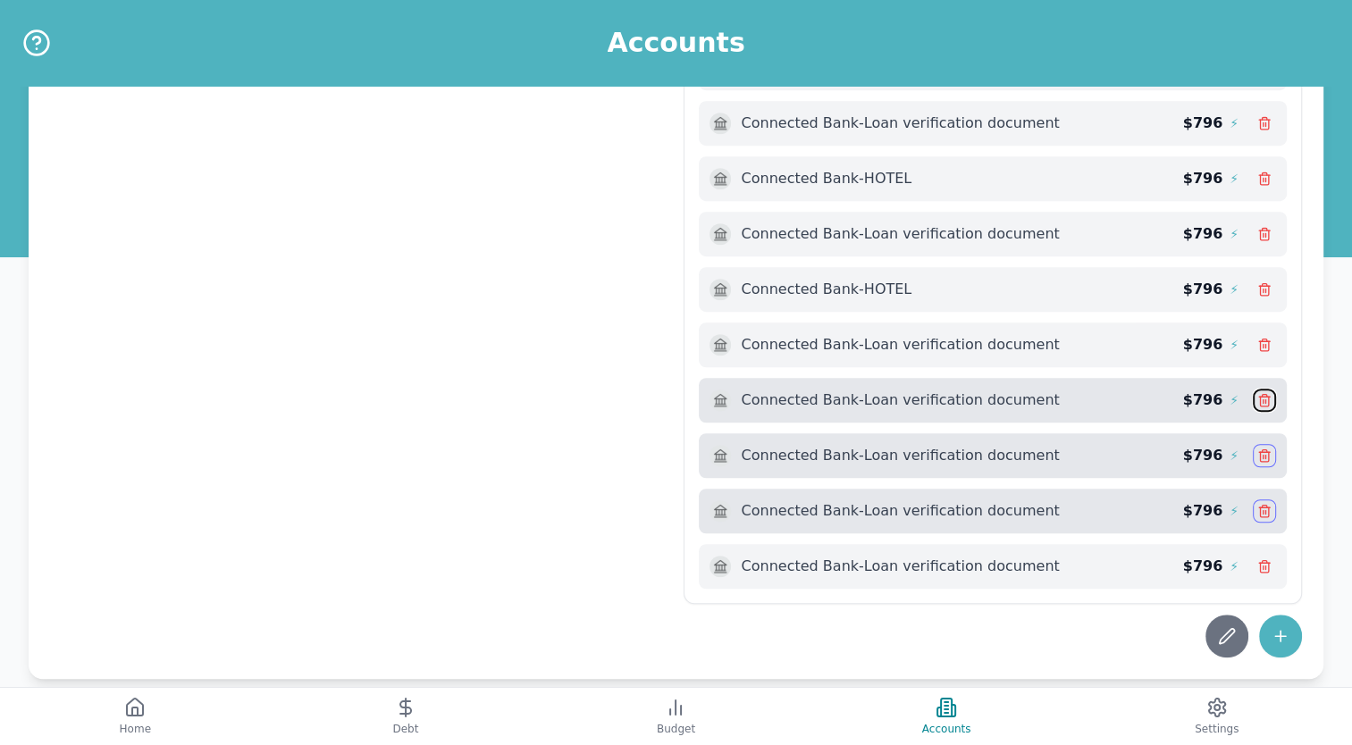
click at [1260, 397] on icon at bounding box center [1264, 402] width 8 height 10
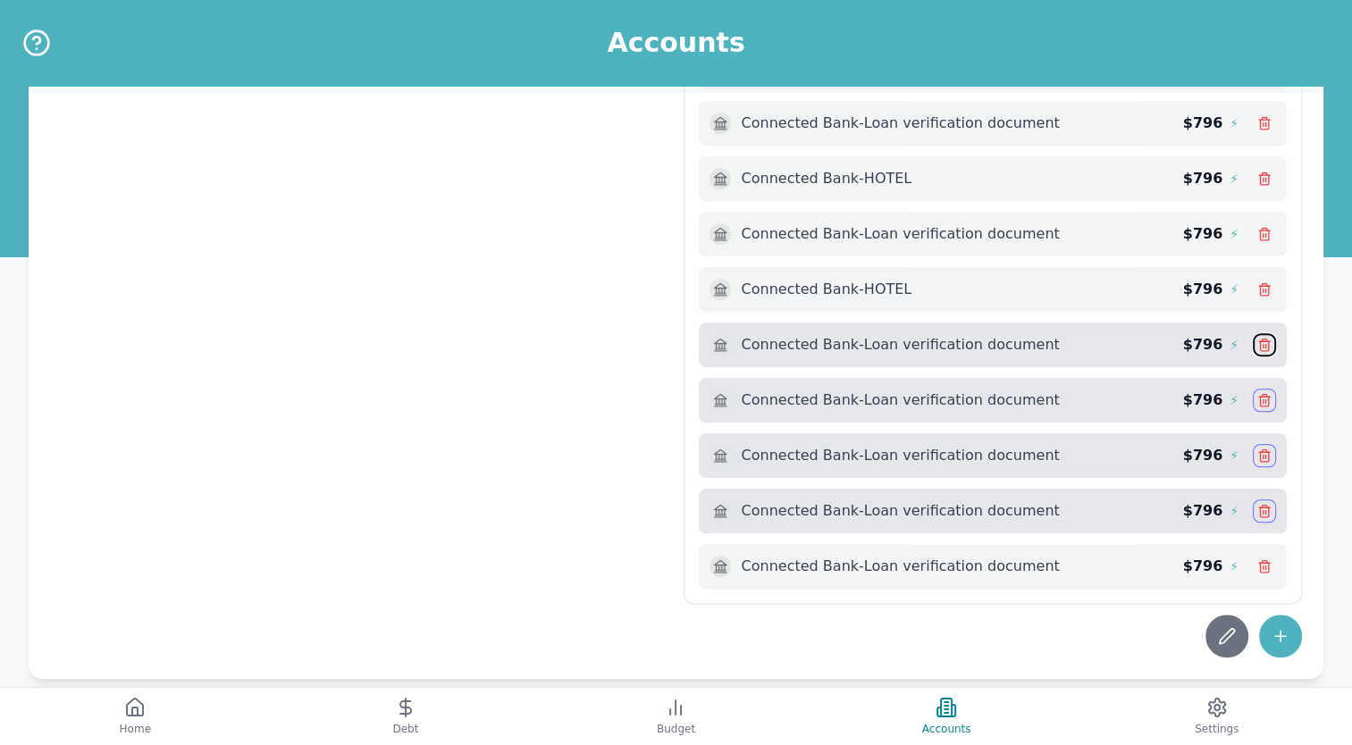
click at [1264, 341] on icon at bounding box center [1264, 346] width 8 height 10
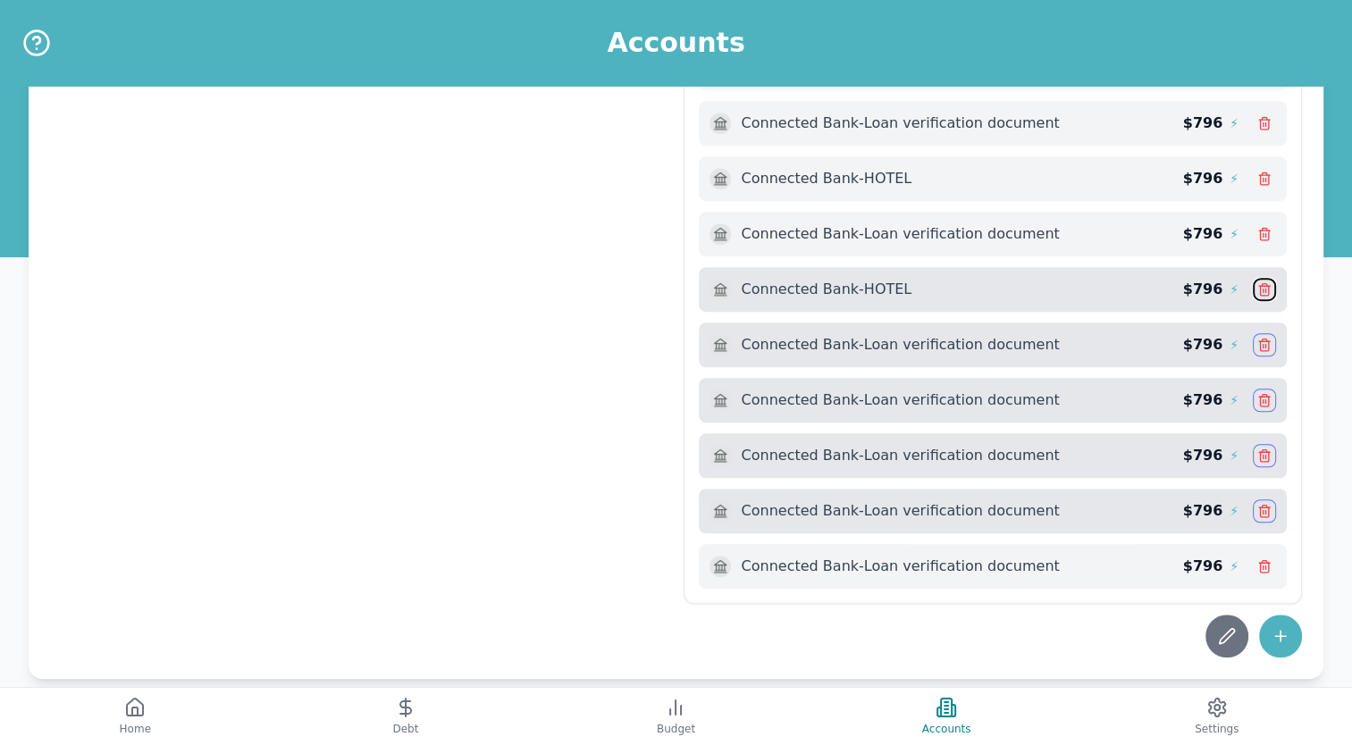
click at [1264, 282] on icon at bounding box center [1264, 289] width 14 height 14
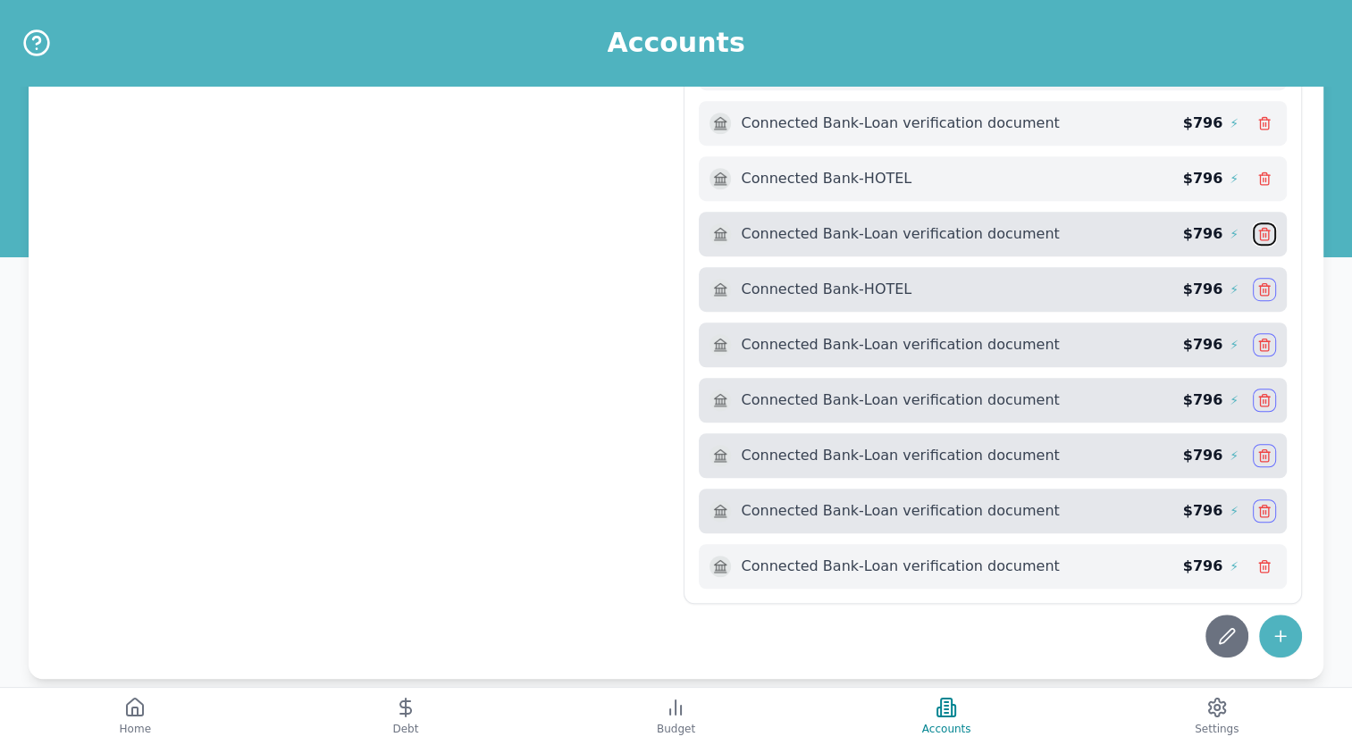
click at [1268, 222] on button at bounding box center [1263, 233] width 23 height 23
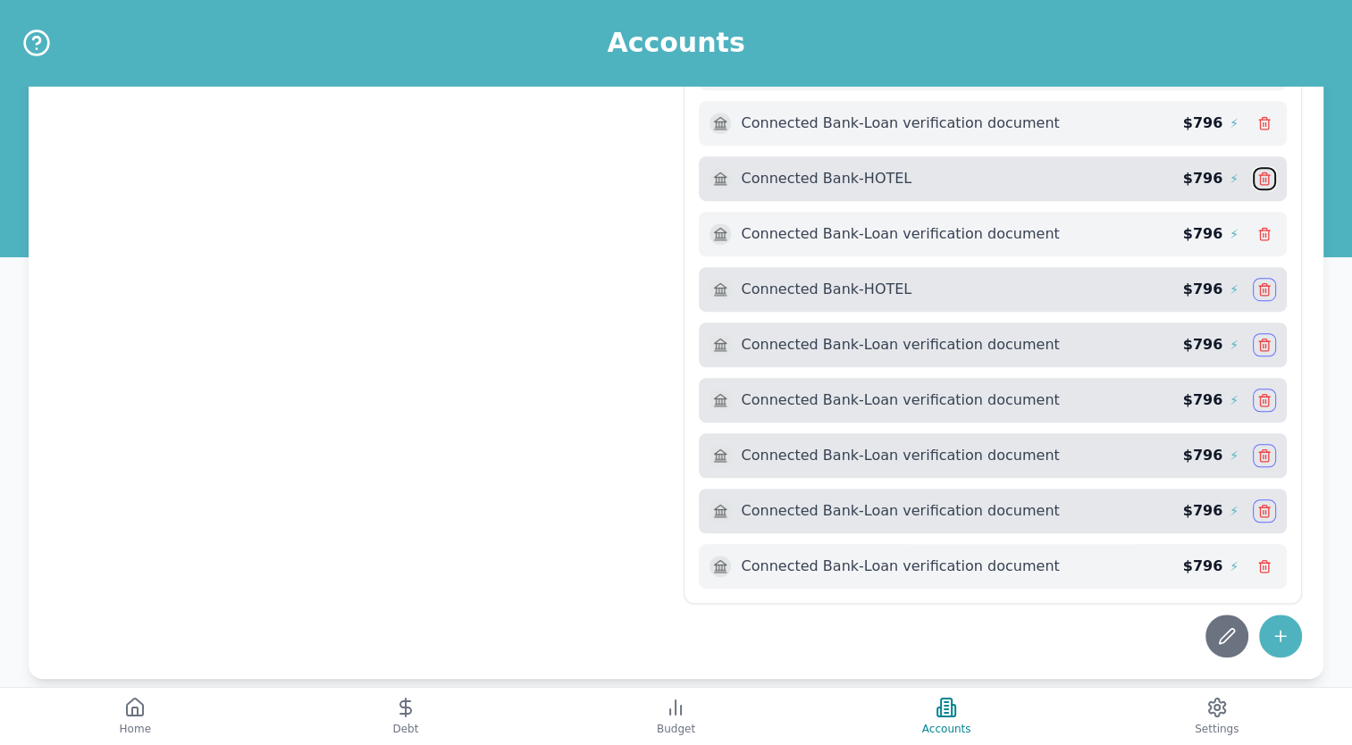
click at [1265, 180] on button at bounding box center [1263, 178] width 23 height 23
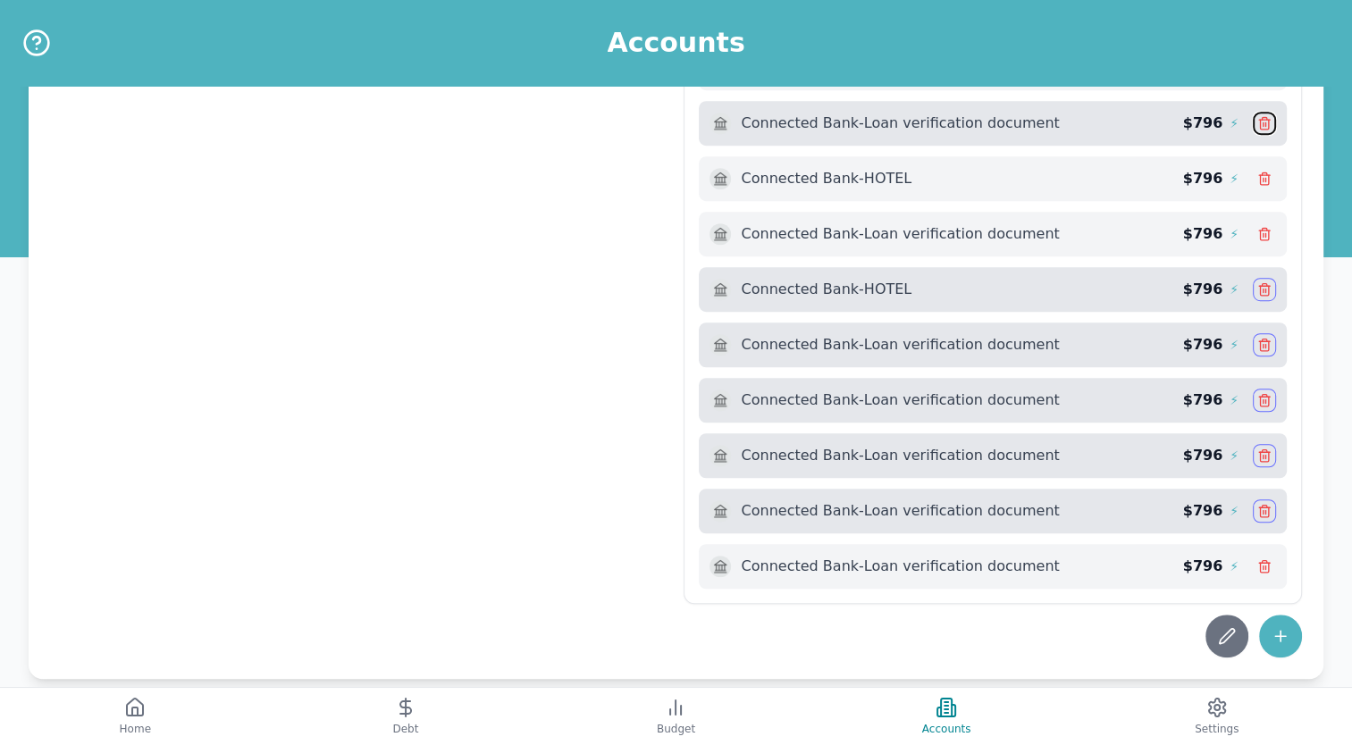
click at [1261, 116] on icon at bounding box center [1264, 123] width 14 height 14
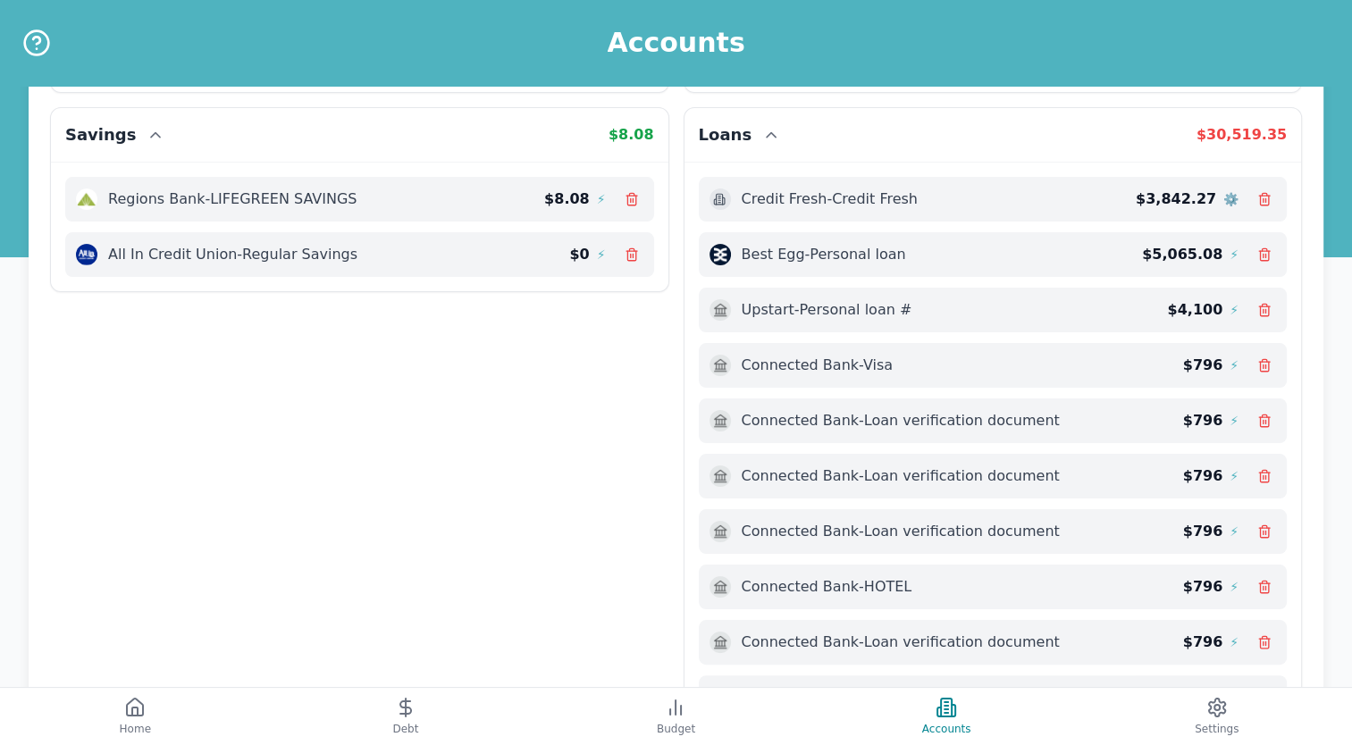
scroll to position [200, 0]
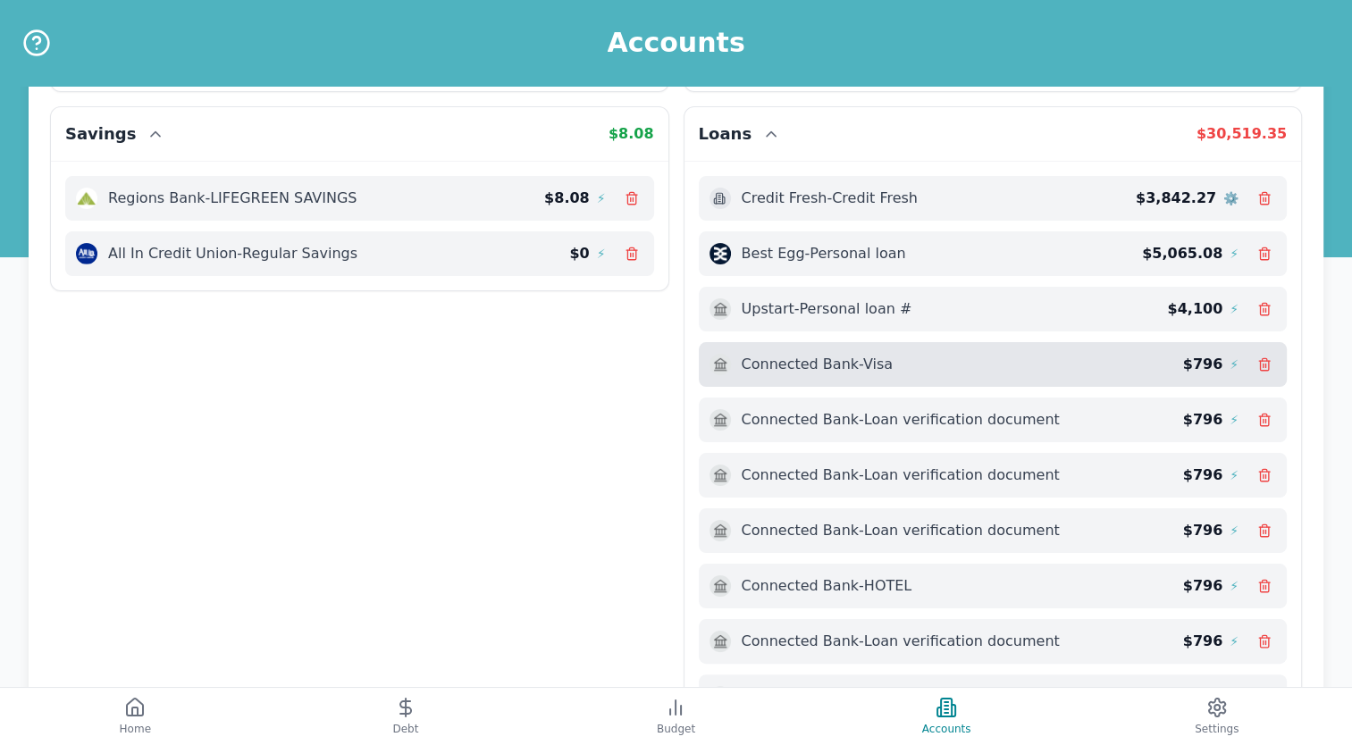
drag, startPoint x: 1093, startPoint y: 354, endPoint x: 967, endPoint y: 364, distance: 127.2
click at [967, 364] on div "Connected Bank - Visa" at bounding box center [945, 364] width 473 height 21
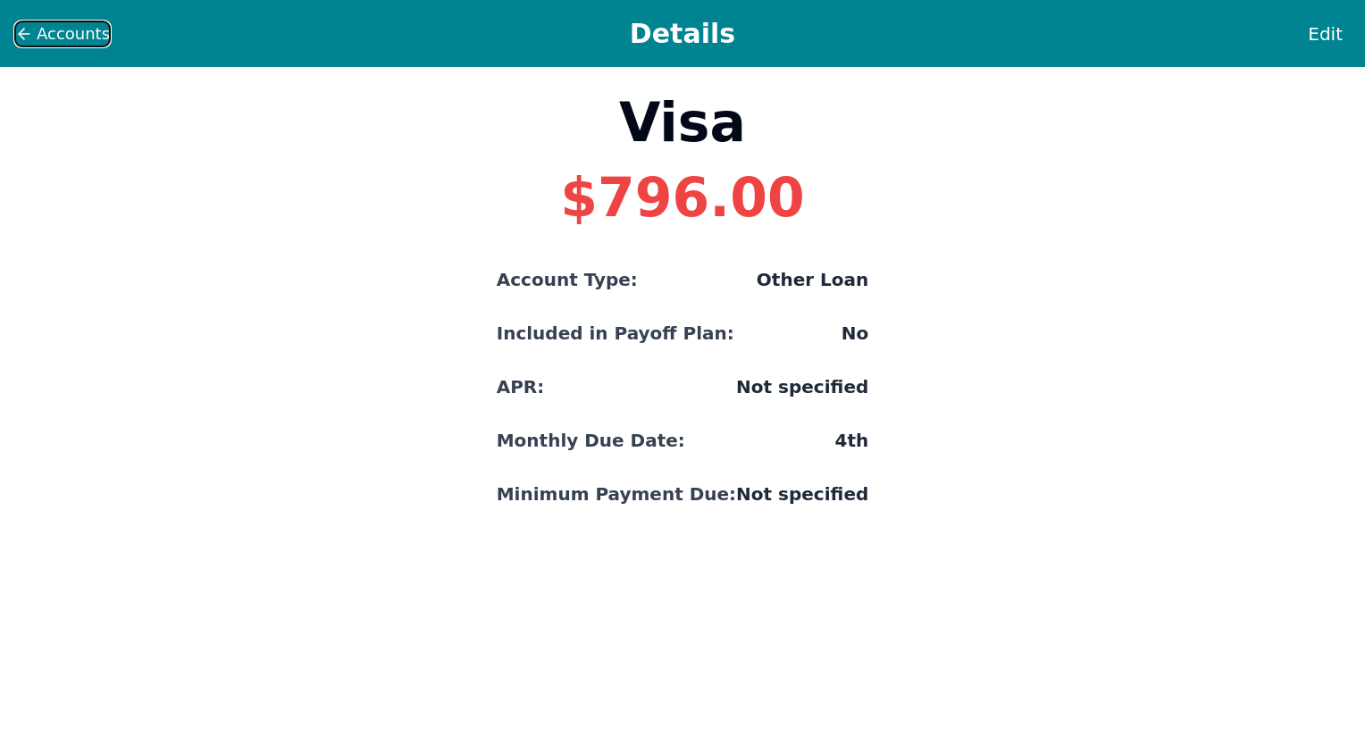
click at [17, 37] on icon at bounding box center [24, 34] width 18 height 18
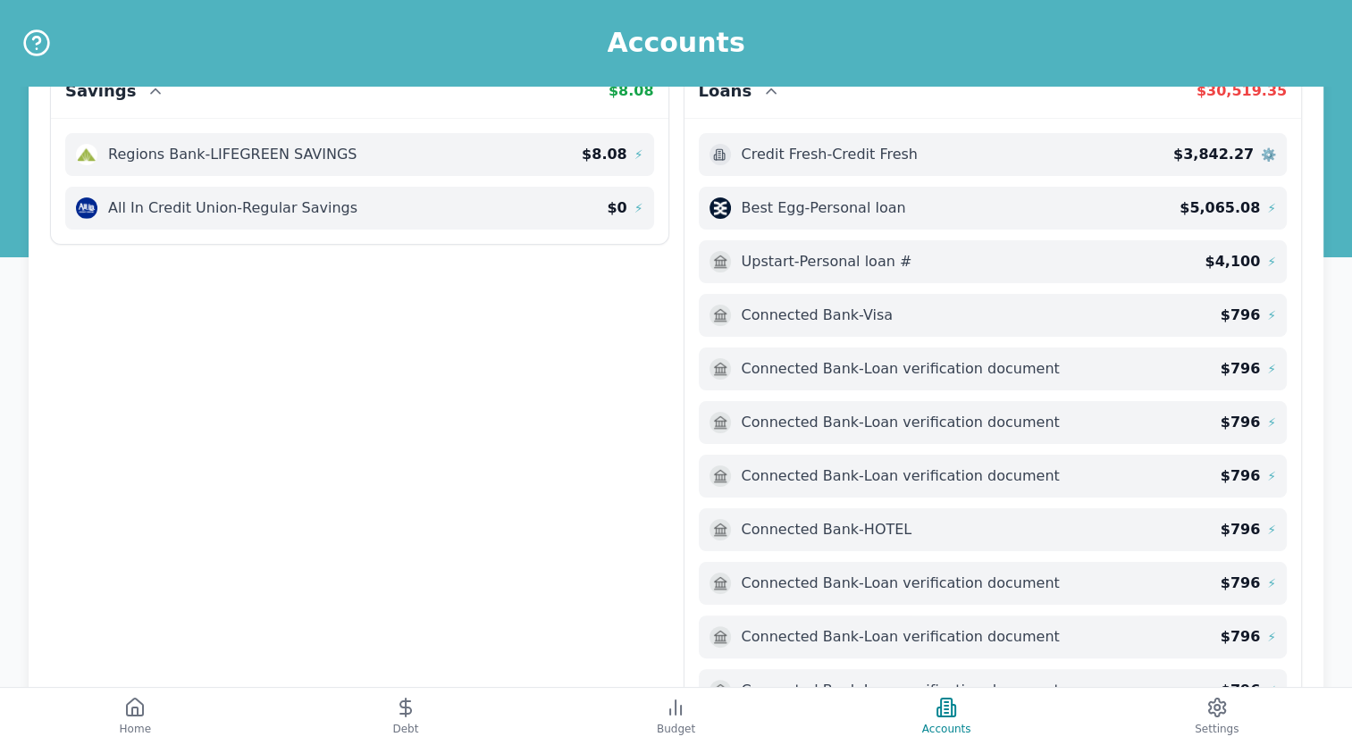
scroll to position [245, 0]
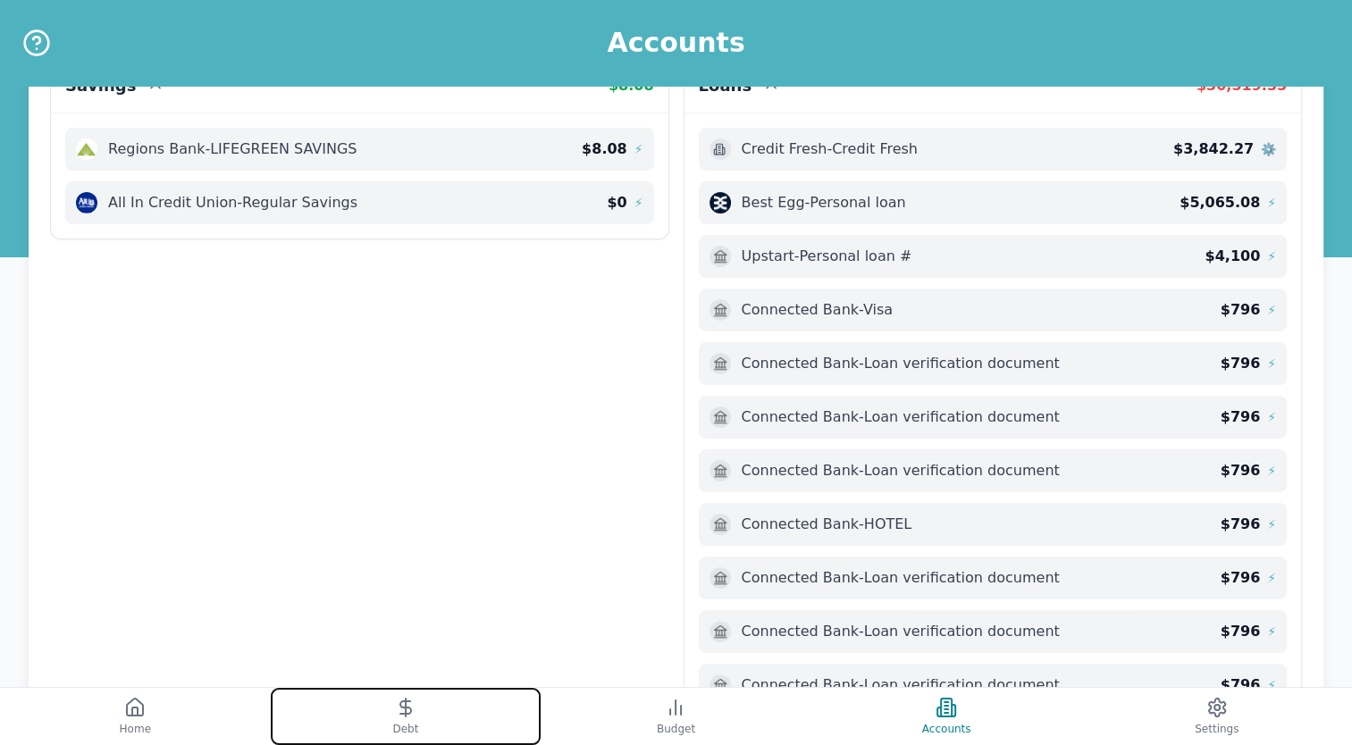
click at [397, 726] on span "Debt" at bounding box center [405, 729] width 26 height 14
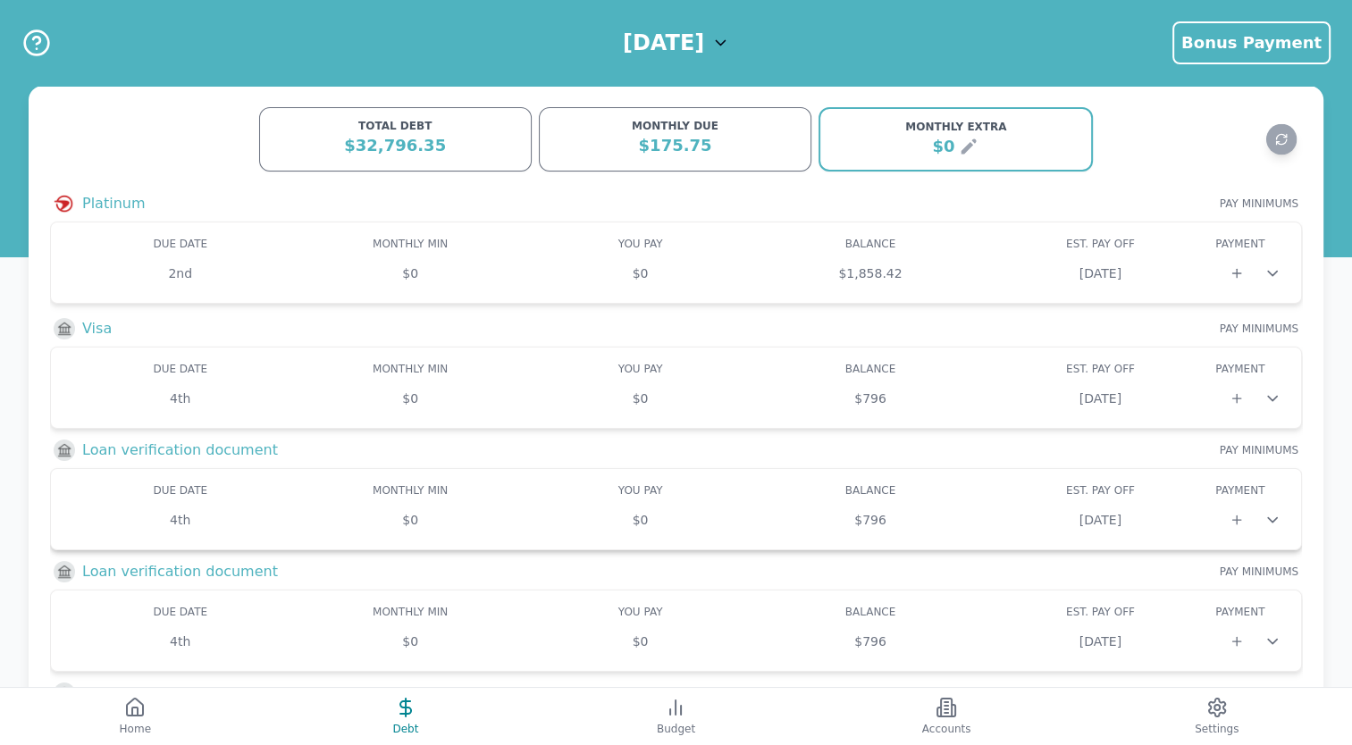
click at [1276, 518] on icon at bounding box center [1272, 520] width 9 height 4
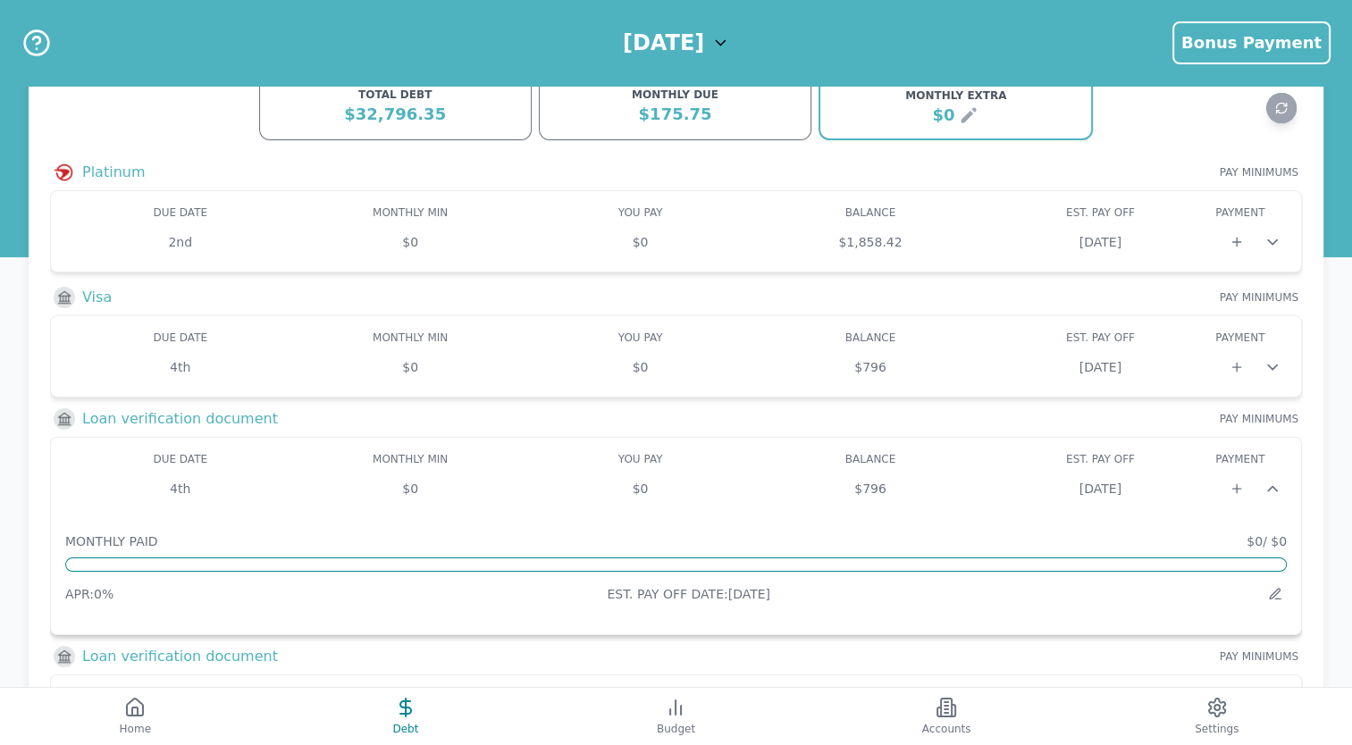
scroll to position [32, 0]
click at [1274, 593] on icon at bounding box center [1275, 593] width 14 height 14
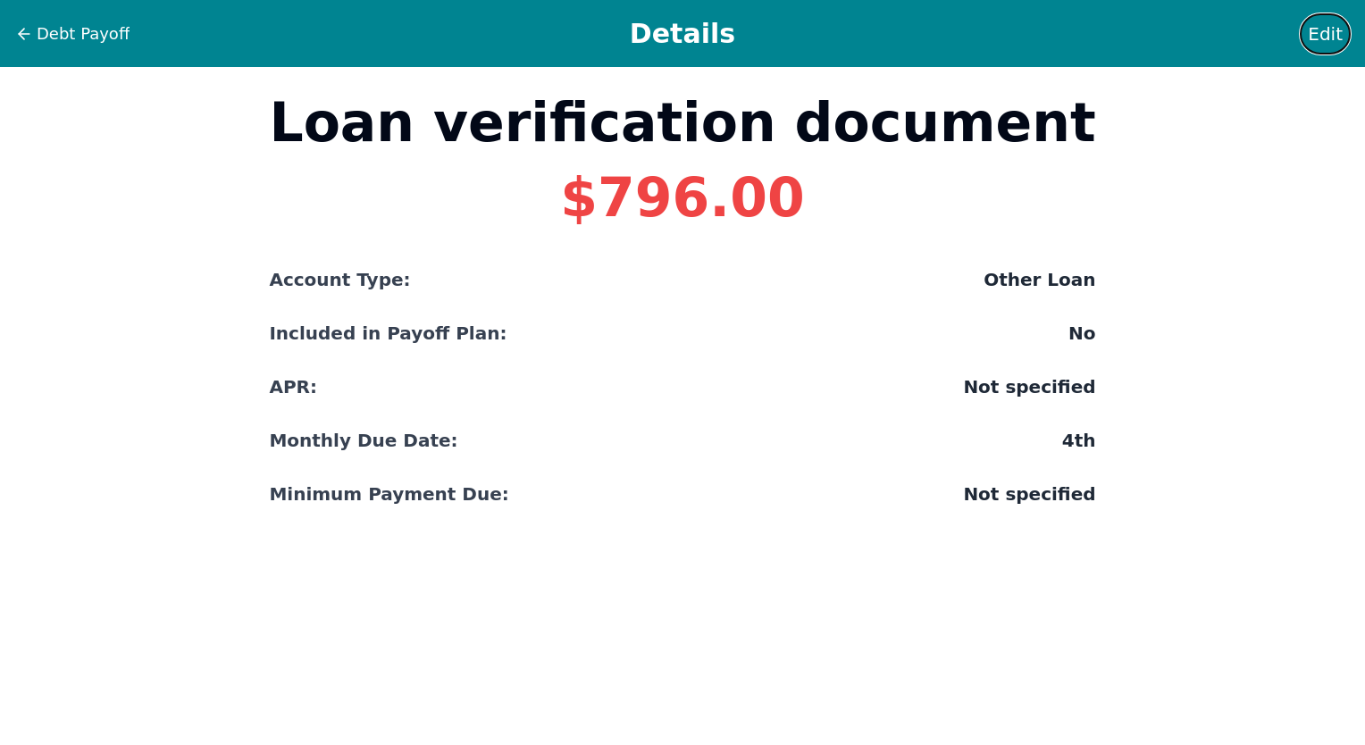
click at [1326, 33] on span "Edit" at bounding box center [1325, 33] width 35 height 25
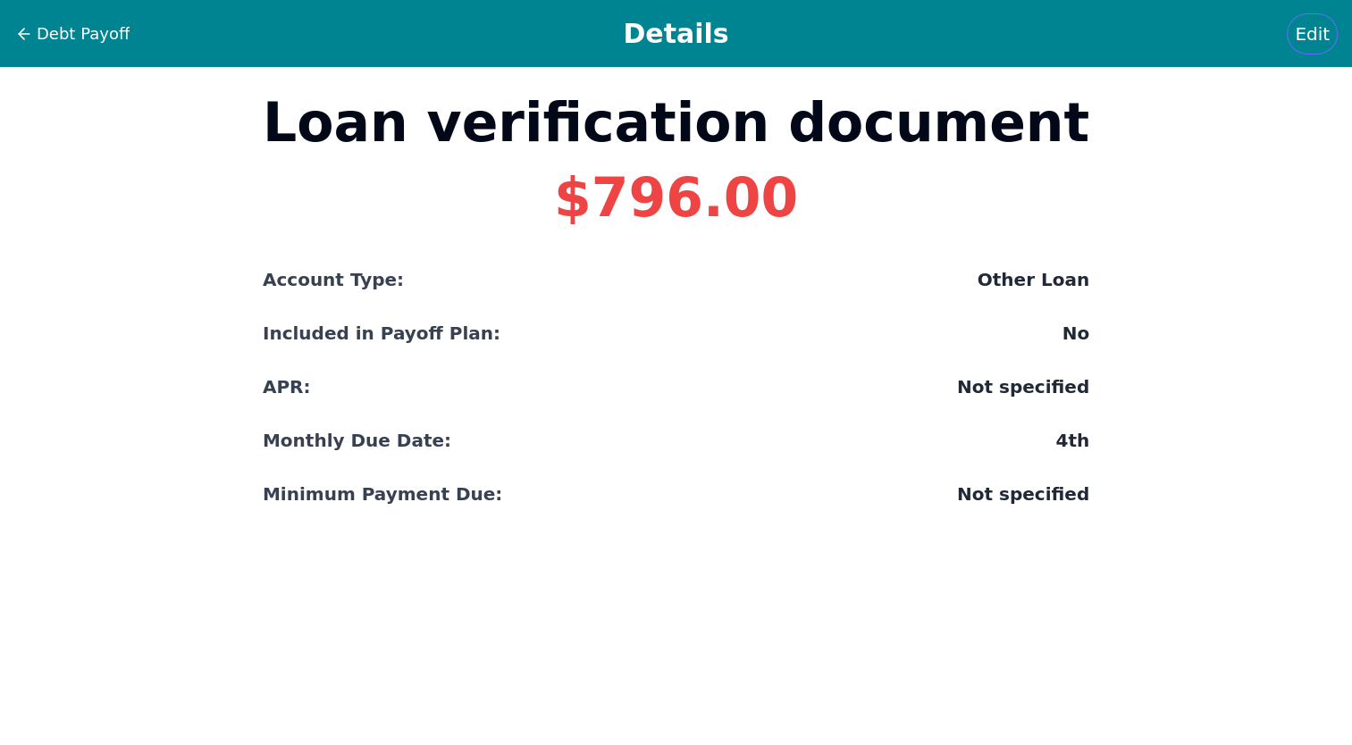
select select "other"
select select "No"
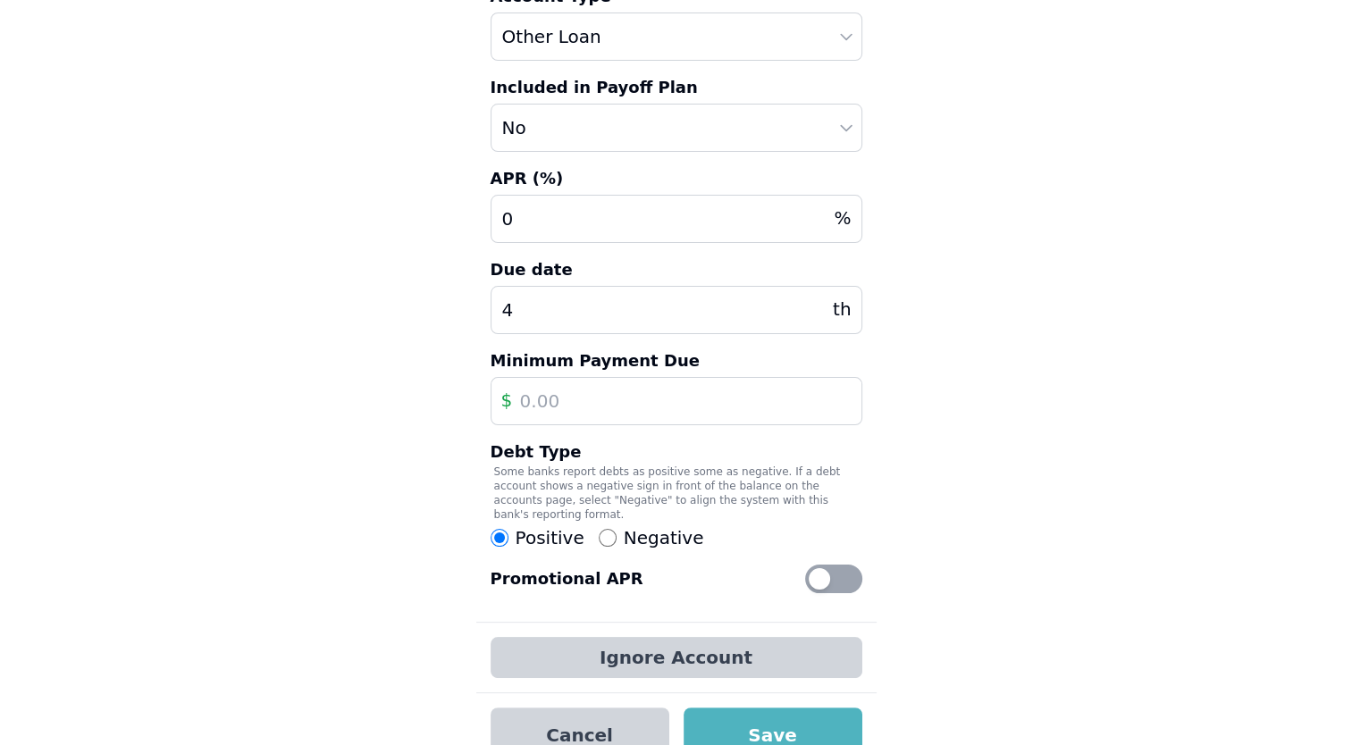
scroll to position [203, 0]
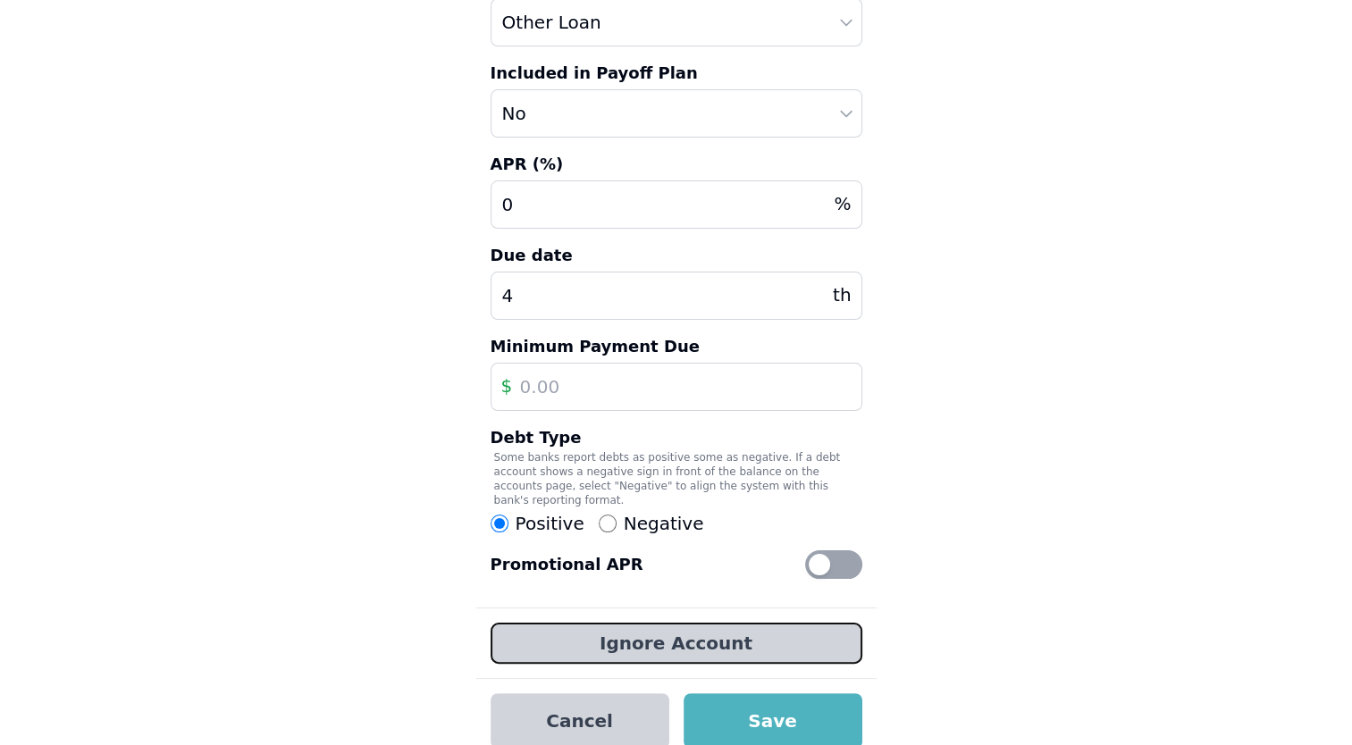
click at [736, 634] on button "Ignore Account" at bounding box center [676, 643] width 372 height 41
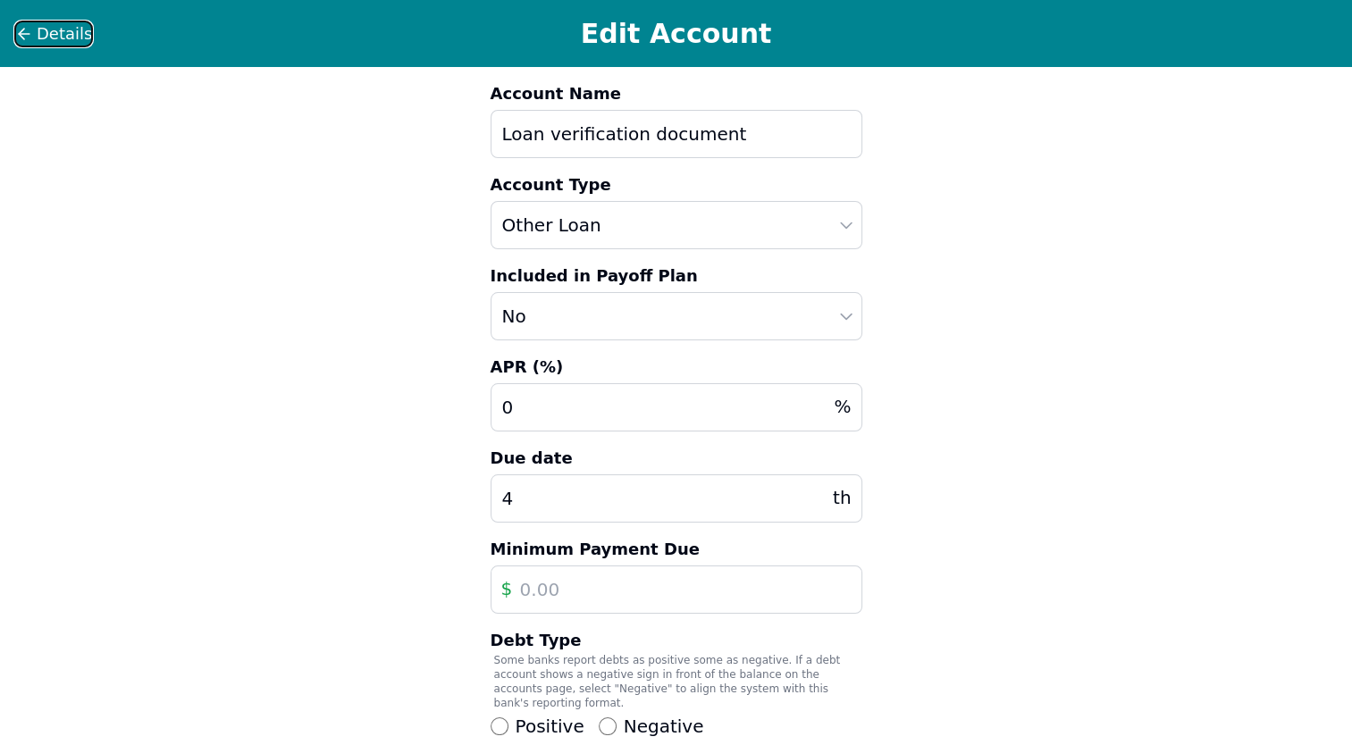
click at [19, 30] on icon at bounding box center [24, 34] width 18 height 18
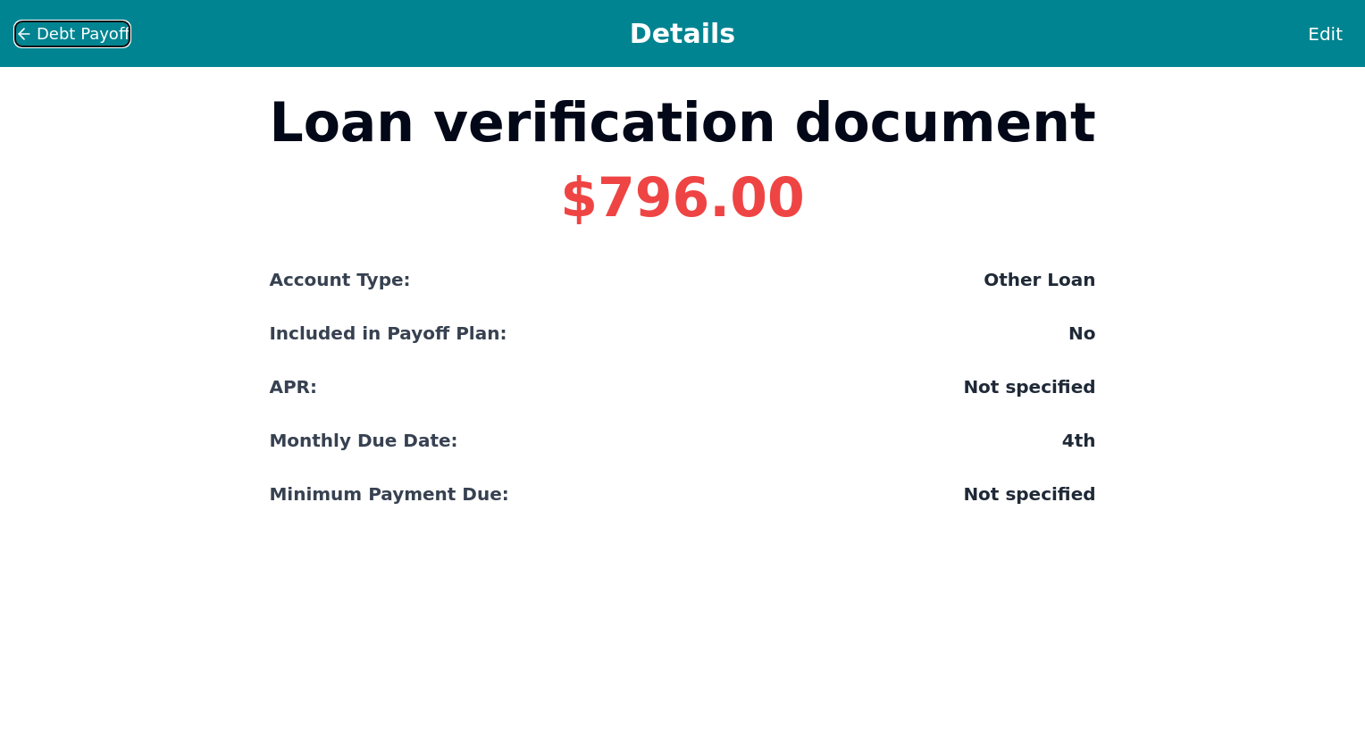
click at [19, 30] on icon at bounding box center [24, 34] width 18 height 18
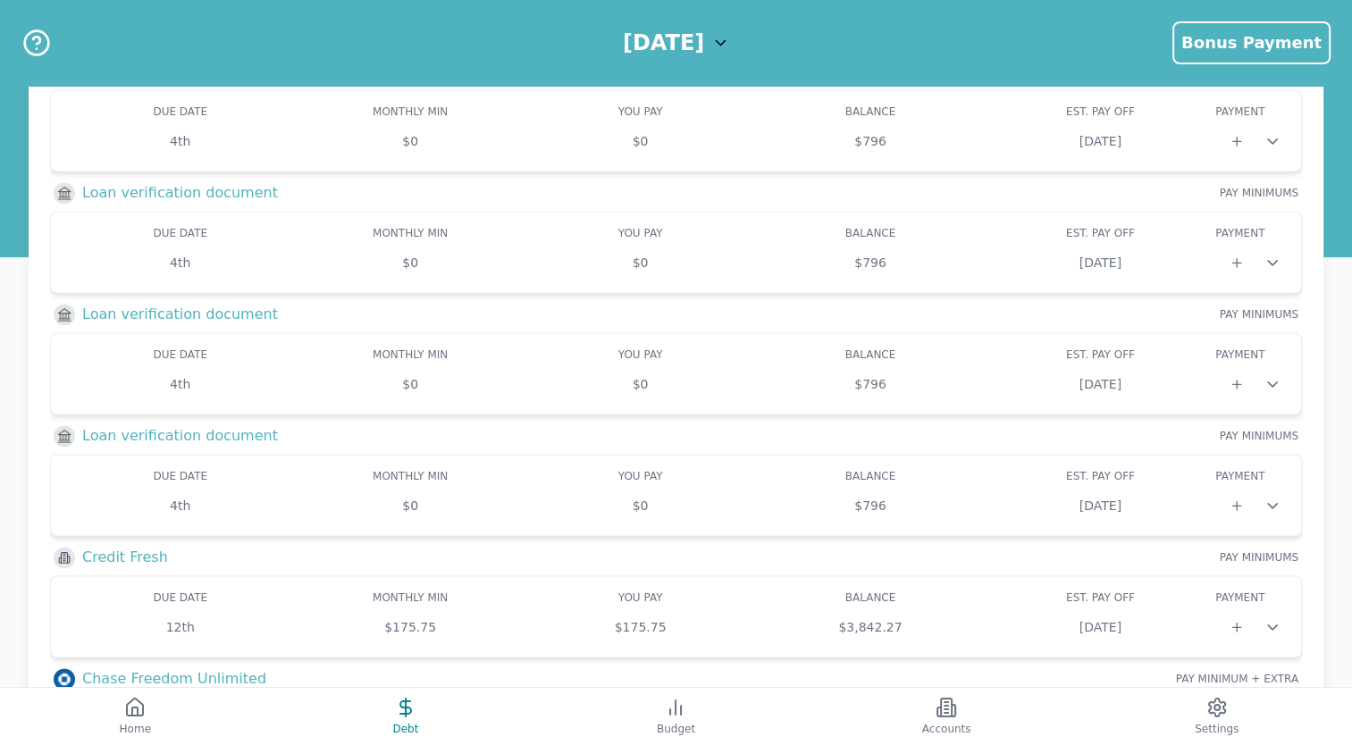
scroll to position [2444, 0]
click at [64, 425] on img at bounding box center [64, 435] width 21 height 21
click at [146, 425] on h3 "Loan verification document" at bounding box center [180, 435] width 196 height 21
drag, startPoint x: 1273, startPoint y: 490, endPoint x: 1147, endPoint y: 504, distance: 126.7
click at [1147, 504] on div "Due: 4th Min: $0 You Pay: $0 Balance: $796 DUE DATE MONTHLY MIN MIN YOU PAY BAL…" at bounding box center [676, 495] width 1252 height 82
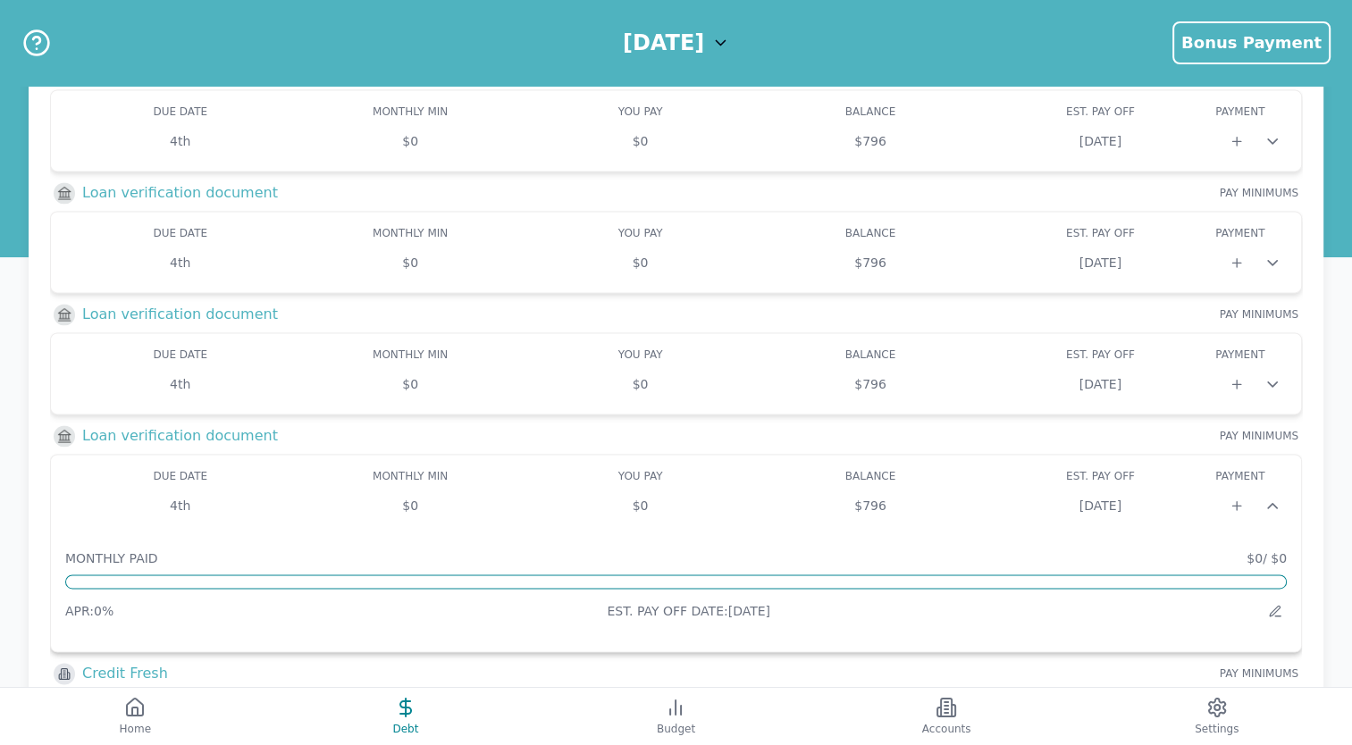
click at [1148, 505] on div "Due: 4th Min: $0 You Pay: $0 Balance: $796 DUE DATE MONTHLY MIN MIN YOU PAY BAL…" at bounding box center [676, 553] width 1252 height 198
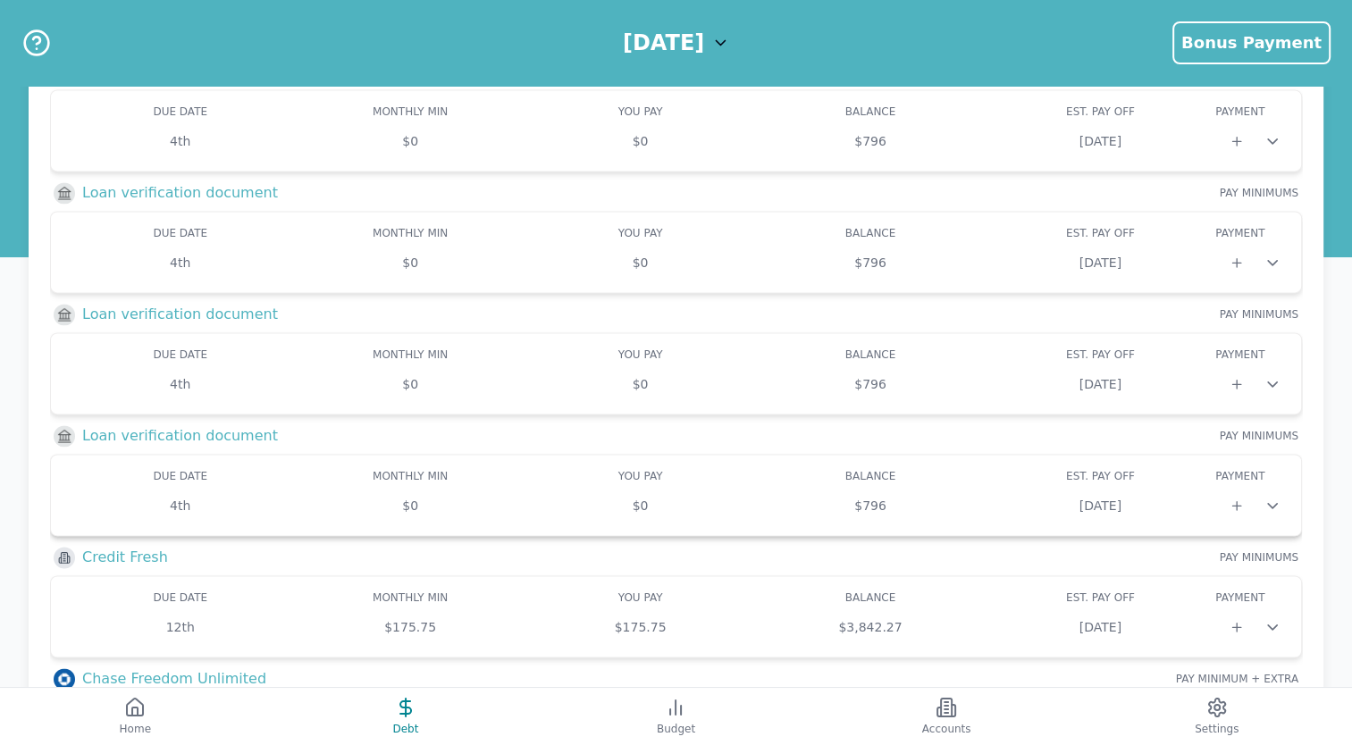
click at [1147, 497] on div "[DATE]" at bounding box center [1100, 506] width 230 height 18
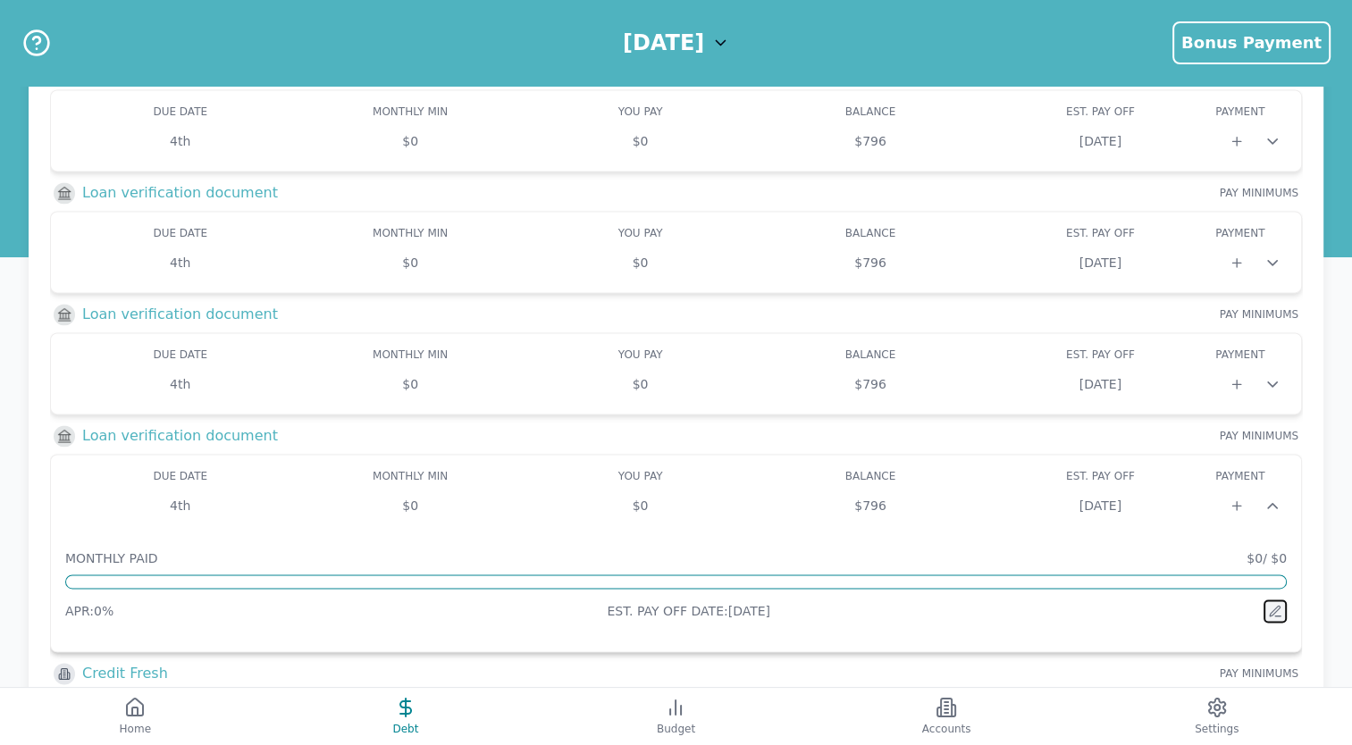
click at [1276, 606] on icon at bounding box center [1274, 611] width 10 height 10
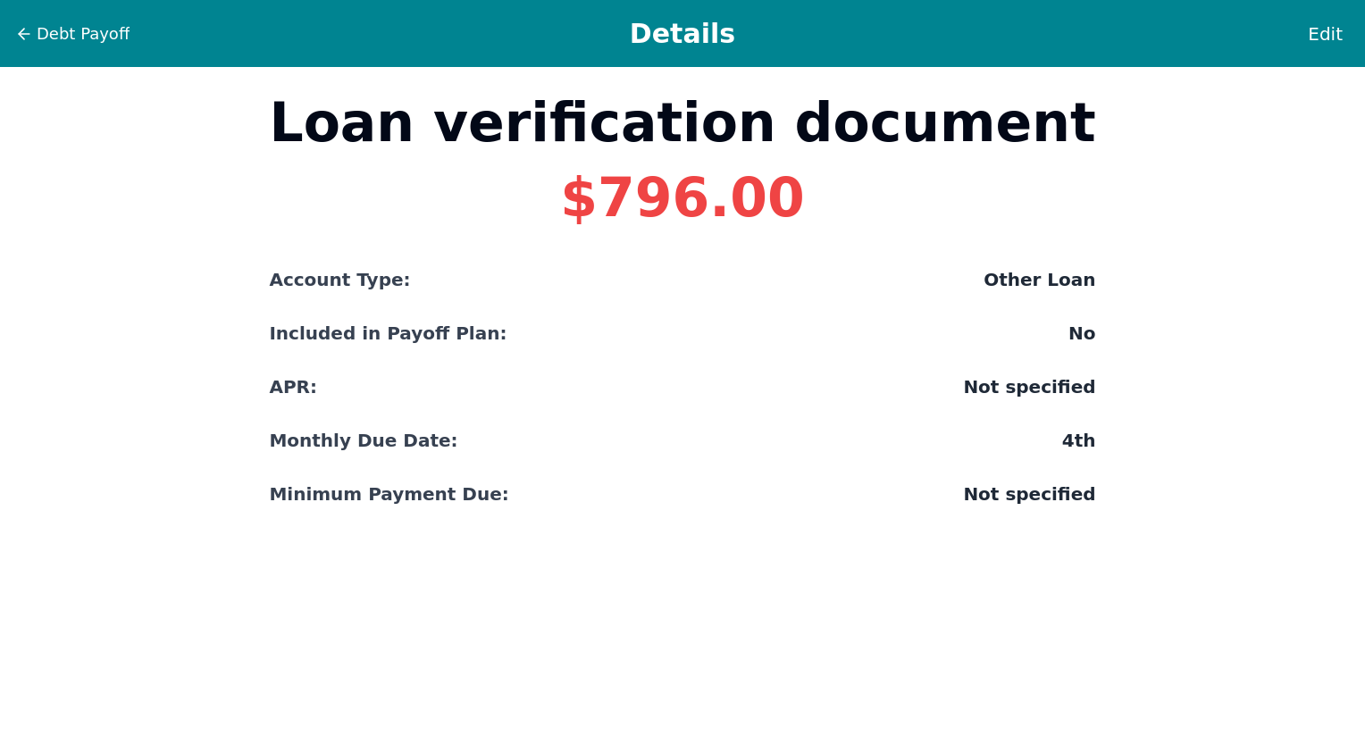
click at [1216, 512] on div "Debt Payoff Details Edit Loan verification document $796.00 Account Type: Other…" at bounding box center [682, 278] width 1365 height 557
click at [23, 34] on icon at bounding box center [24, 34] width 18 height 18
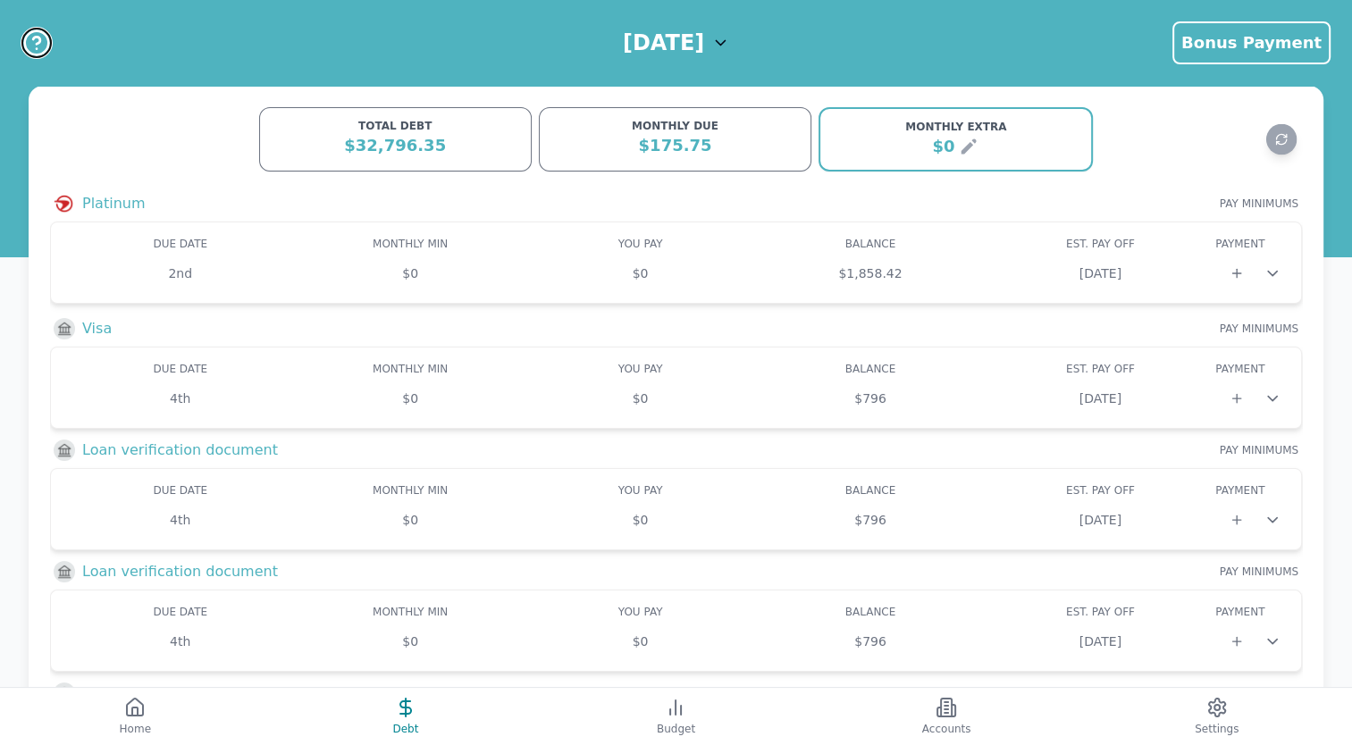
click at [24, 36] on icon "Help" at bounding box center [36, 43] width 29 height 29
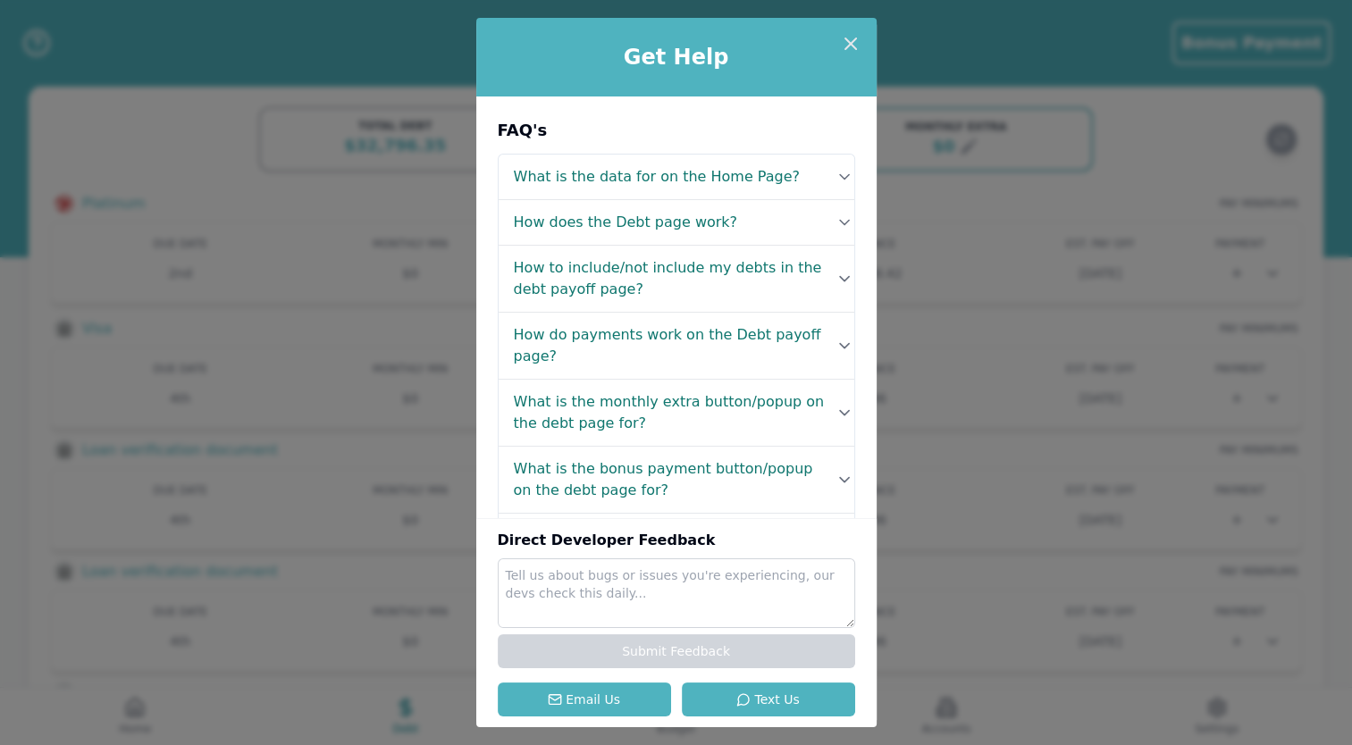
click at [175, 31] on div "Get Help FAQ's What is the data for on the Home Page? Your Home page gives you …" at bounding box center [676, 372] width 1352 height 745
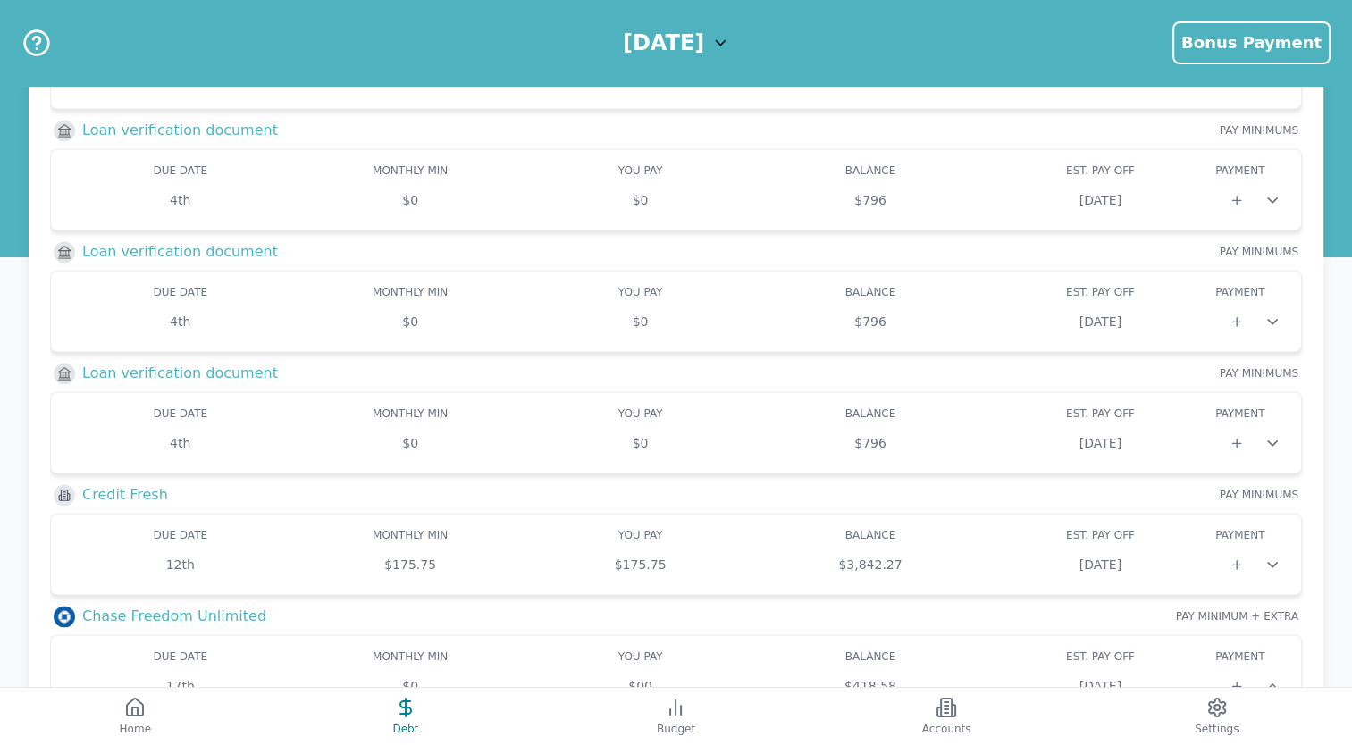
scroll to position [2941, 0]
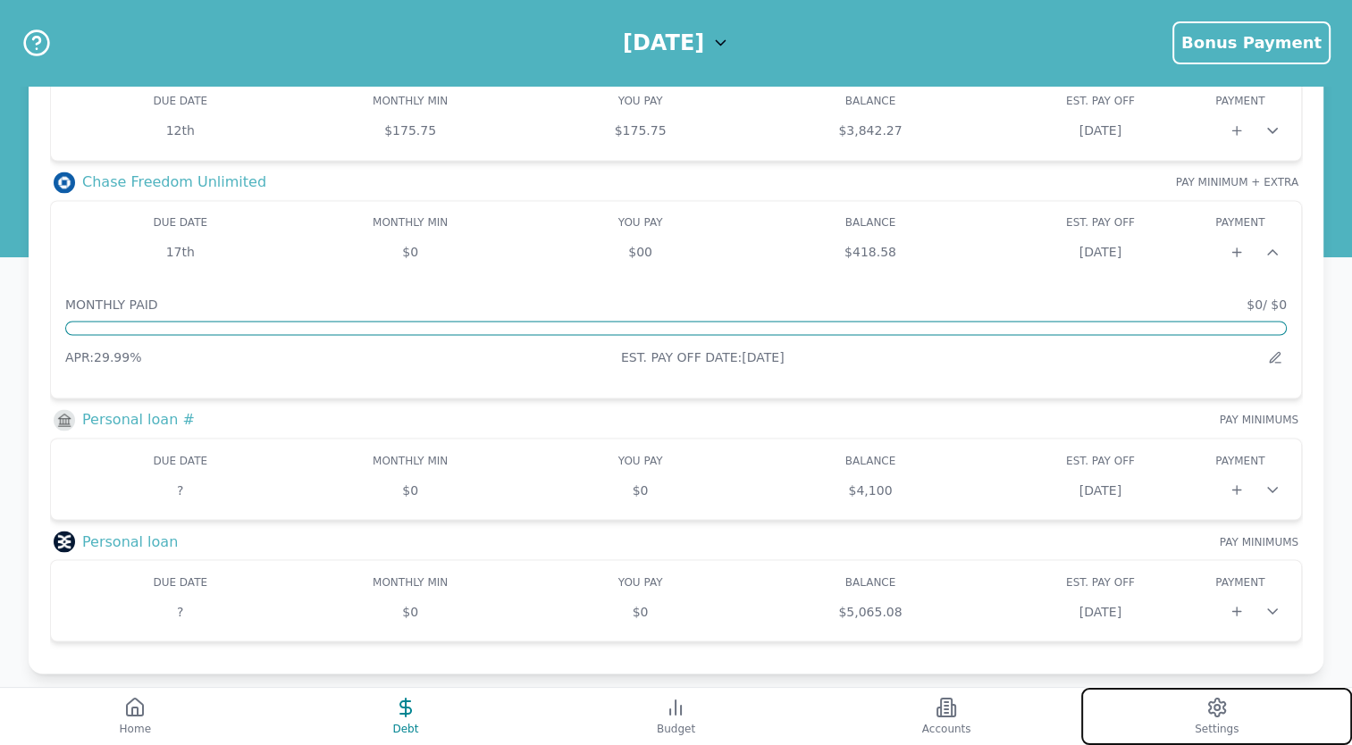
click at [1240, 716] on button "Settings" at bounding box center [1216, 716] width 271 height 57
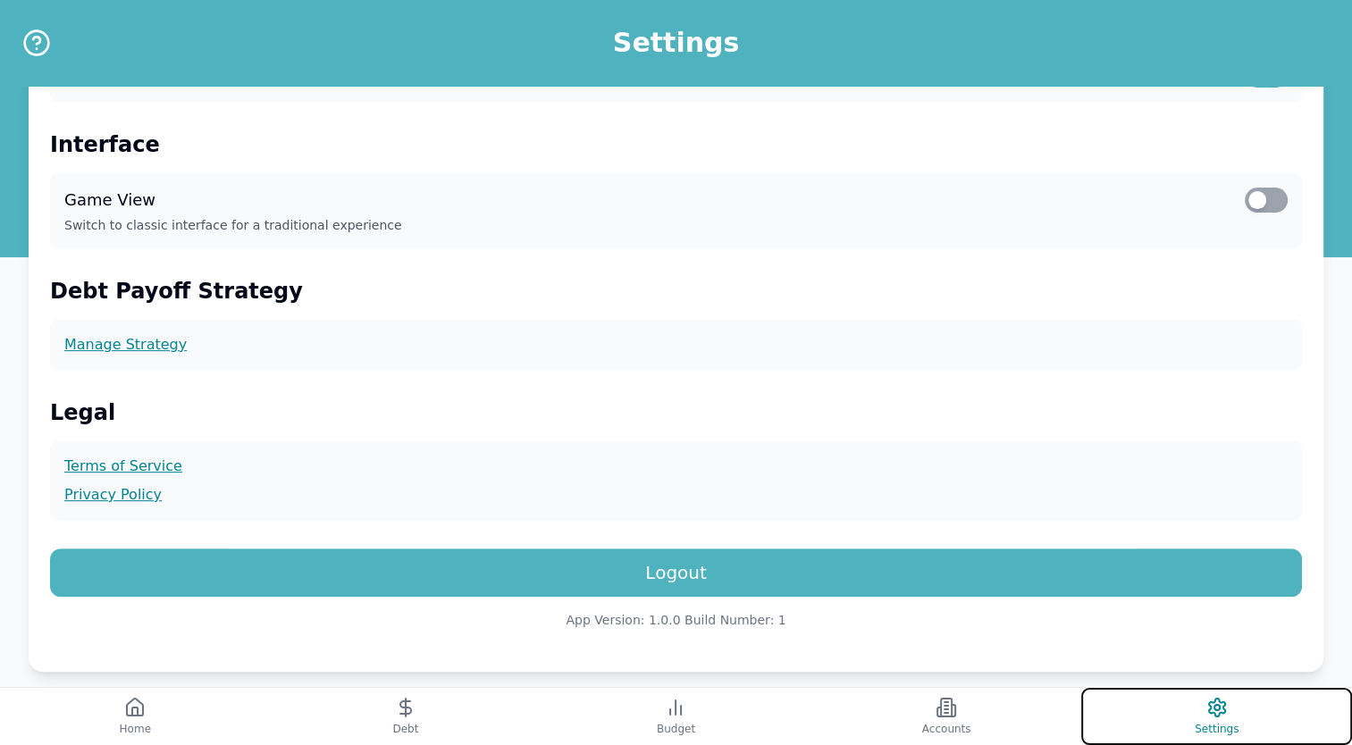
scroll to position [481, 0]
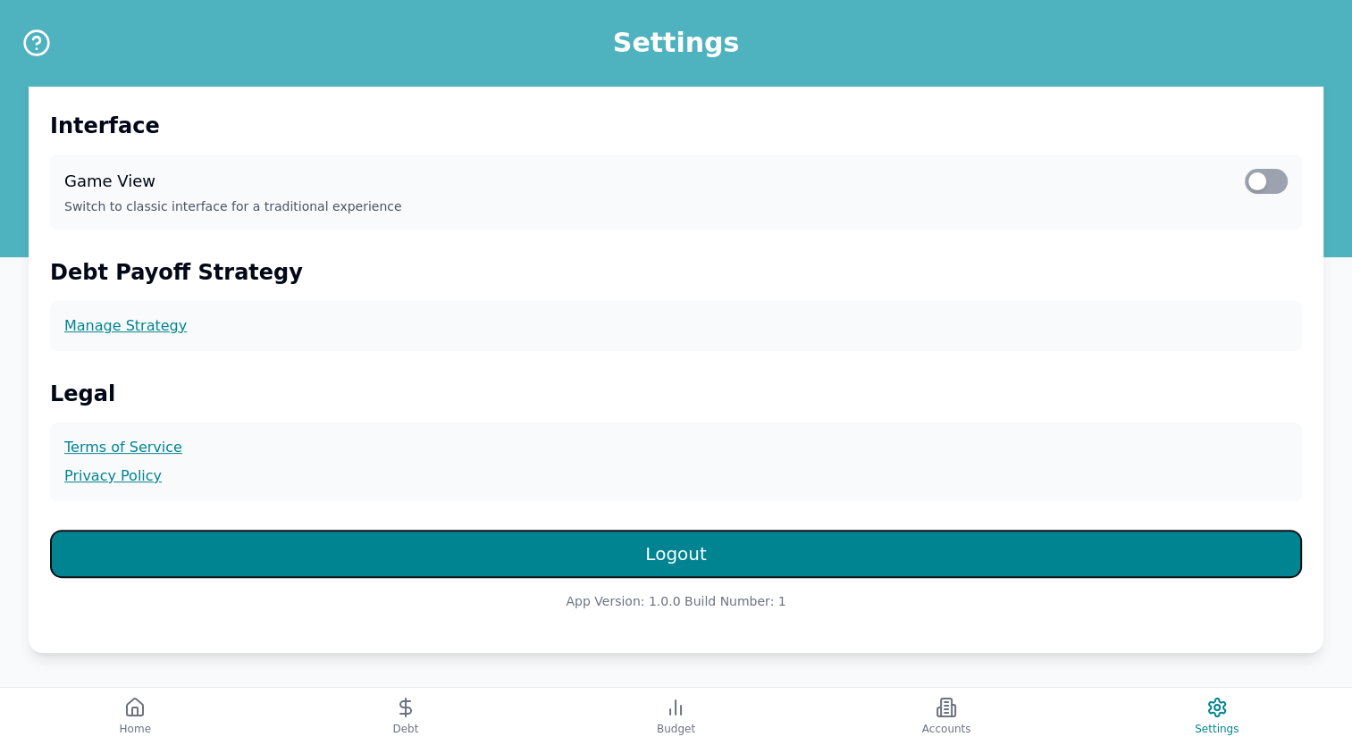
click at [741, 573] on button "Logout" at bounding box center [676, 554] width 1252 height 48
